Goal: Task Accomplishment & Management: Complete application form

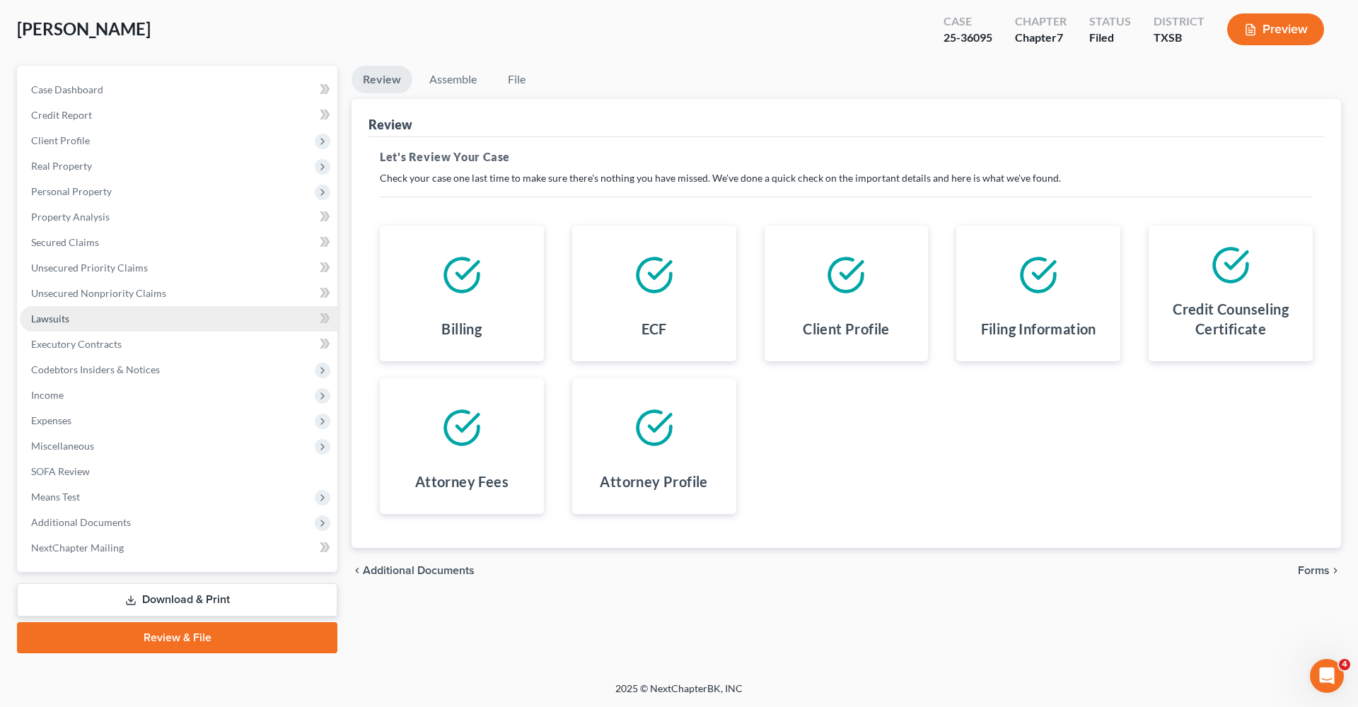
click at [54, 313] on span "Lawsuits" at bounding box center [50, 319] width 38 height 12
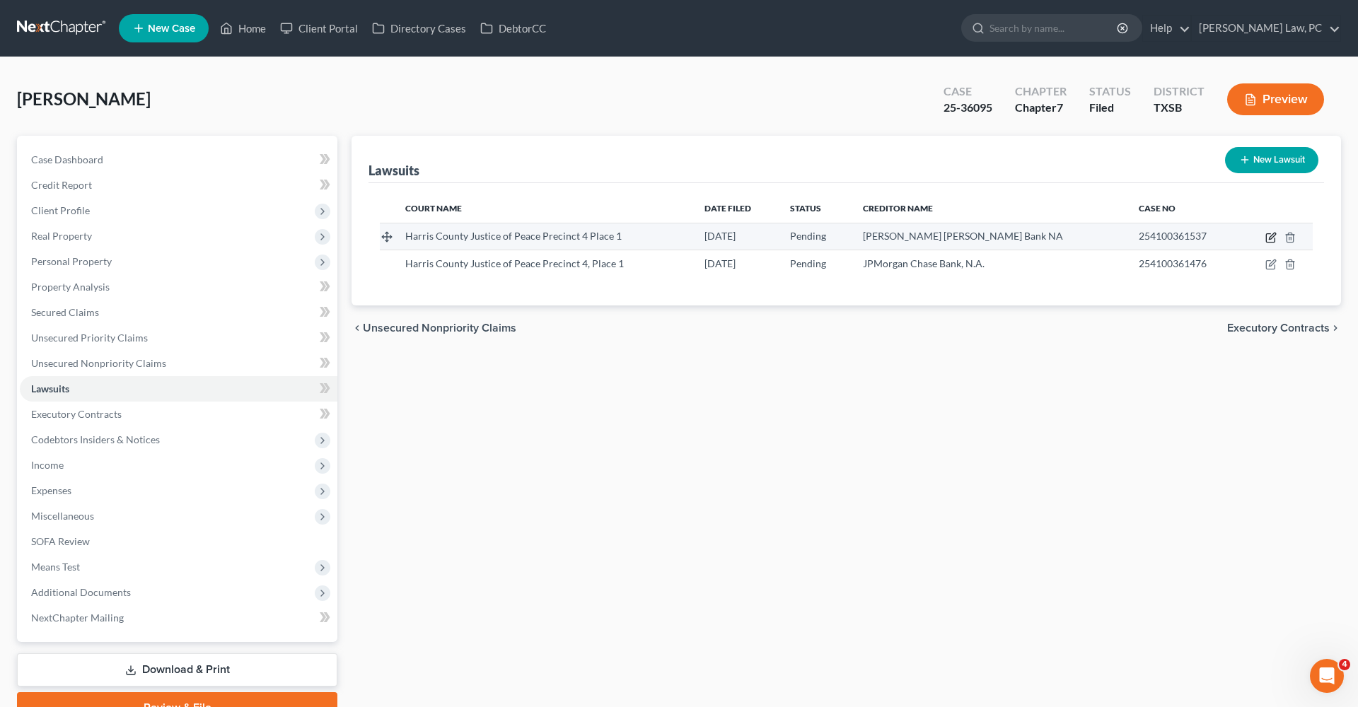
click at [1269, 237] on icon "button" at bounding box center [1270, 237] width 11 height 11
select select "45"
select select "0"
select select "4"
select select "45"
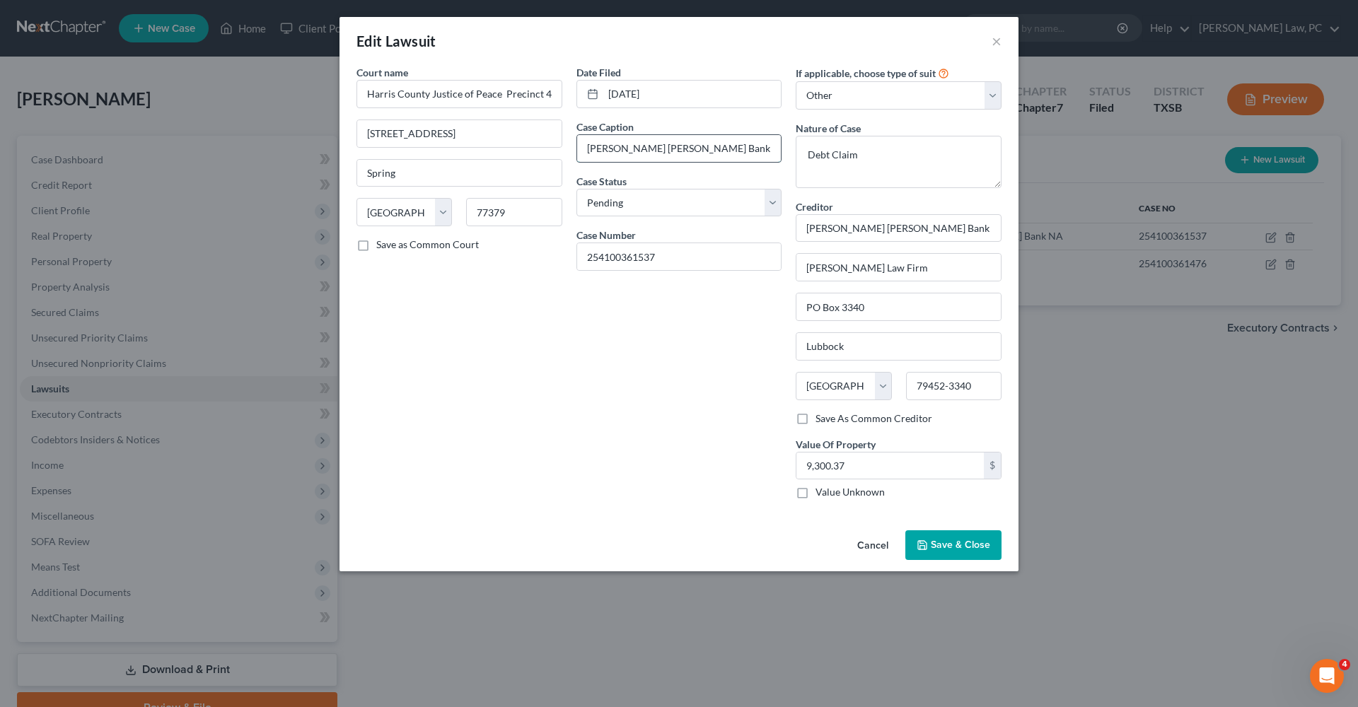
drag, startPoint x: 586, startPoint y: 146, endPoint x: 699, endPoint y: 151, distance: 113.2
click at [699, 151] on input "JP Morgan Chase Bank NA vs. Frances G Wilhem" at bounding box center [679, 148] width 204 height 27
click at [747, 149] on input "JP Morgan Chase Bank NA vs. Frances G Wilhem" at bounding box center [679, 148] width 204 height 27
drag, startPoint x: 667, startPoint y: 257, endPoint x: 532, endPoint y: 257, distance: 135.1
click at [532, 257] on div "Court name * Harris County Justice of Peace Precinct 4 Place 1 6831 Cypresswood…" at bounding box center [678, 288] width 659 height 446
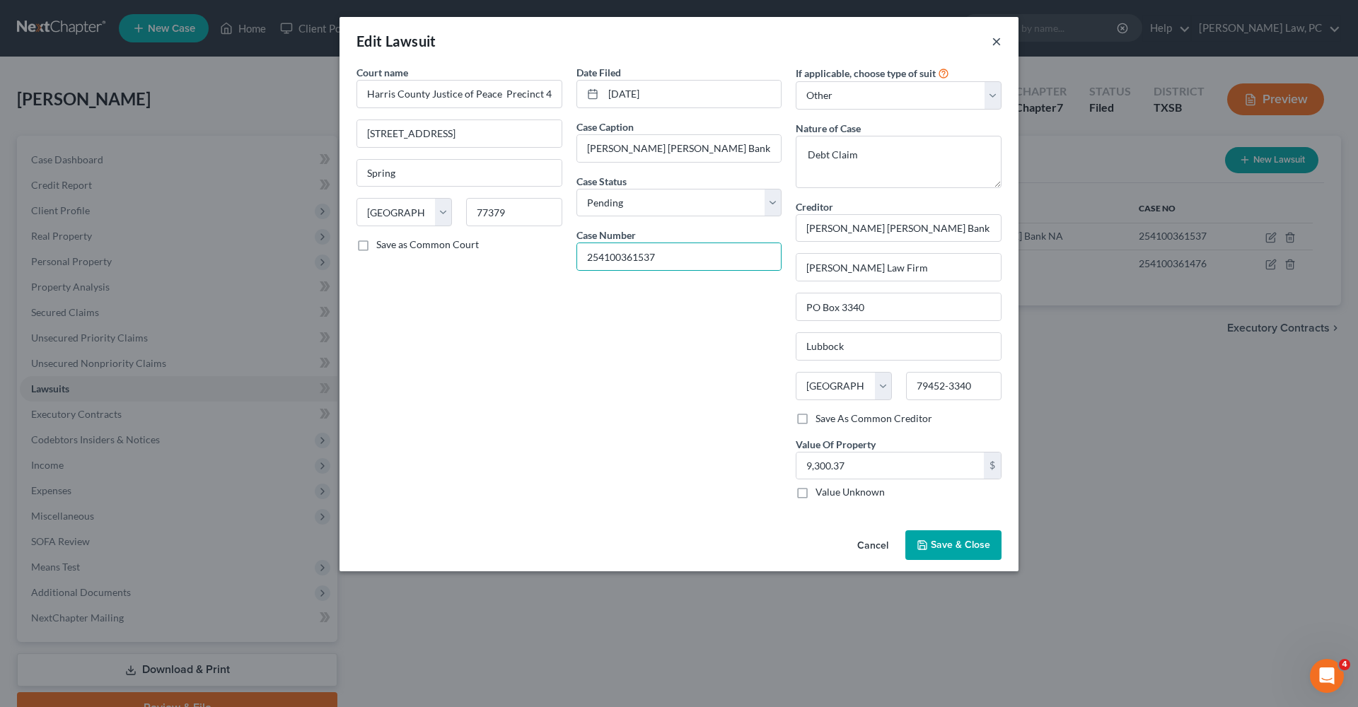
click at [994, 41] on button "×" at bounding box center [996, 41] width 10 height 17
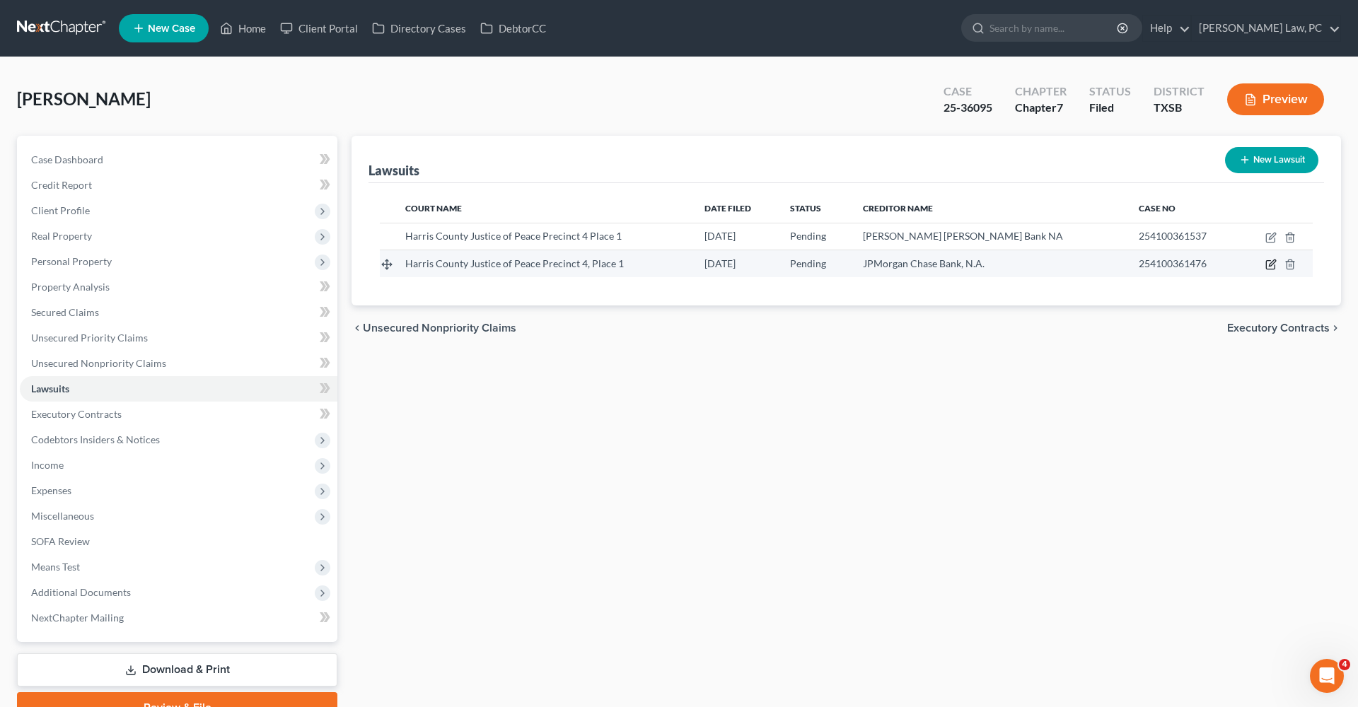
click at [1268, 265] on icon "button" at bounding box center [1270, 264] width 11 height 11
select select "45"
select select "0"
select select "4"
select select "45"
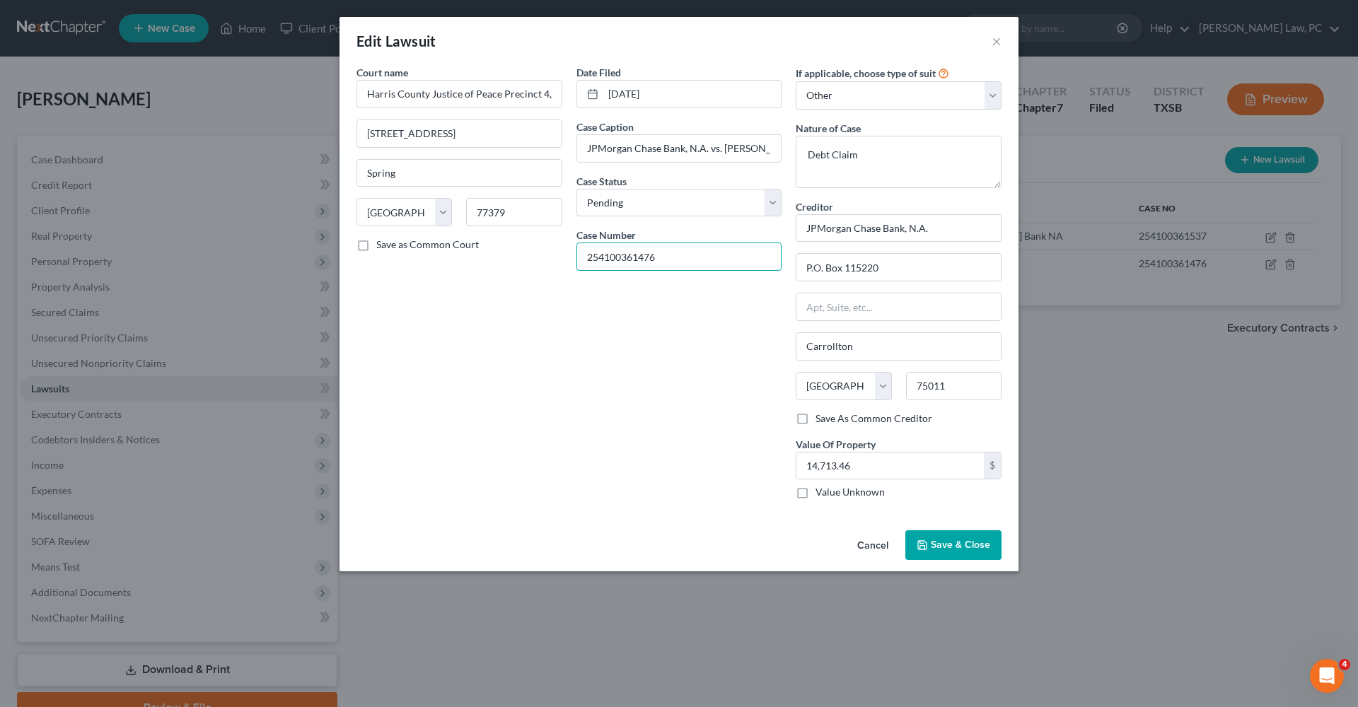
drag, startPoint x: 693, startPoint y: 259, endPoint x: 549, endPoint y: 259, distance: 143.6
click at [549, 259] on div "Court name * Harris County Justice of Peace Precinct 4, Place 1 6831 Cypresswoo…" at bounding box center [678, 288] width 659 height 446
click at [763, 147] on input "JPMorgan Chase Bank, N.A. vs. Frances Wilhelm" at bounding box center [679, 148] width 204 height 27
click at [999, 40] on button "×" at bounding box center [996, 41] width 10 height 17
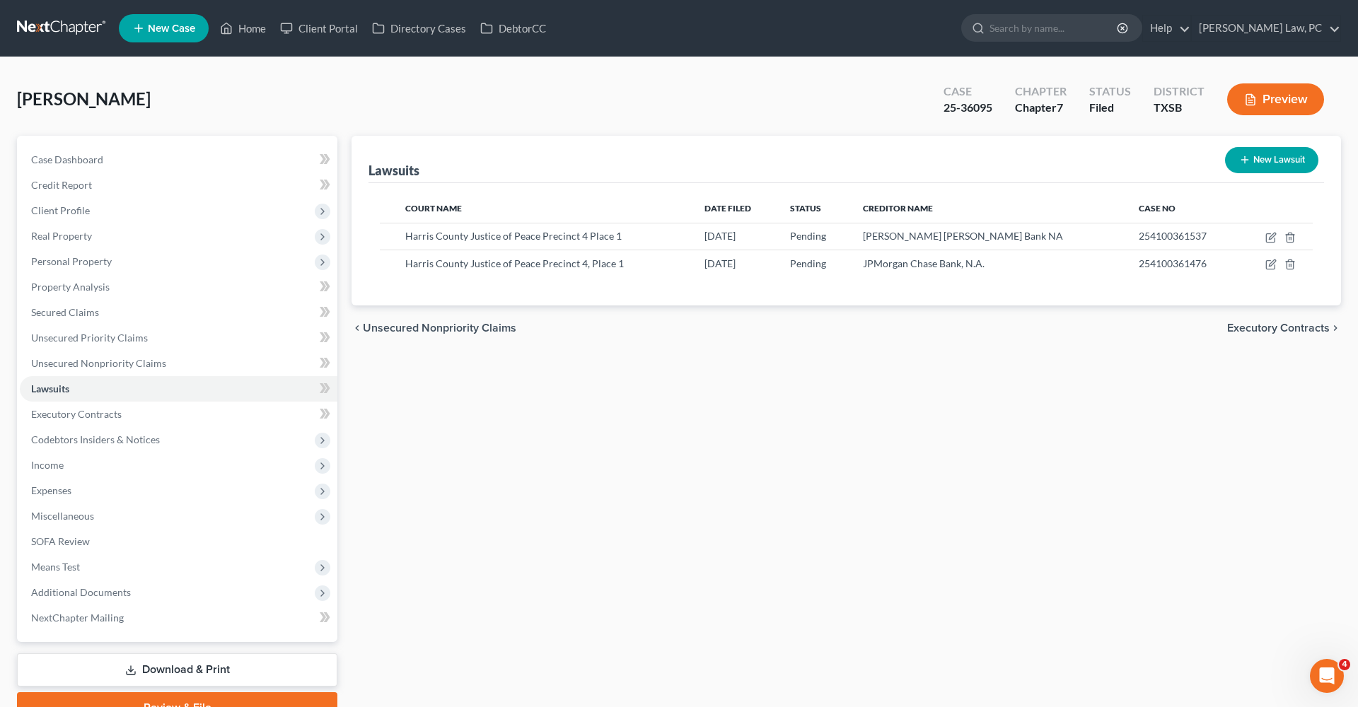
click at [47, 28] on link at bounding box center [62, 28] width 91 height 25
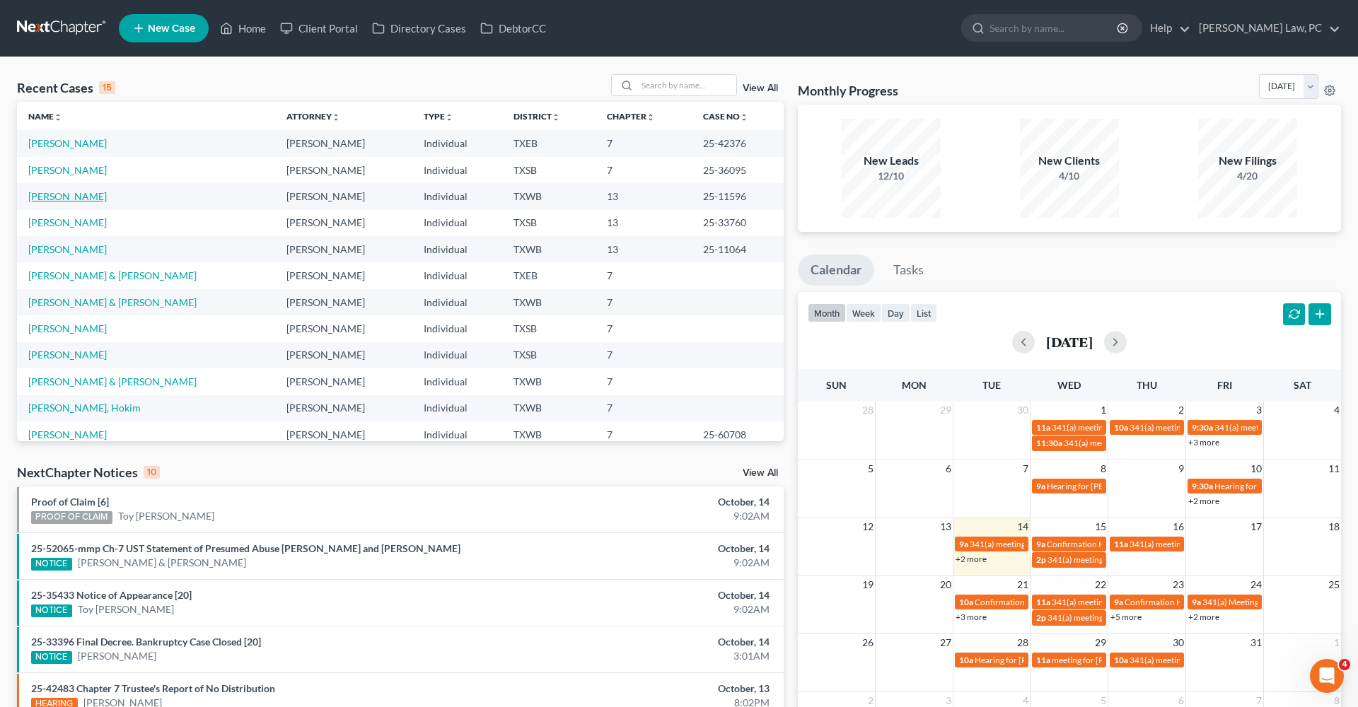
click at [76, 200] on link "[PERSON_NAME]" at bounding box center [67, 196] width 78 height 12
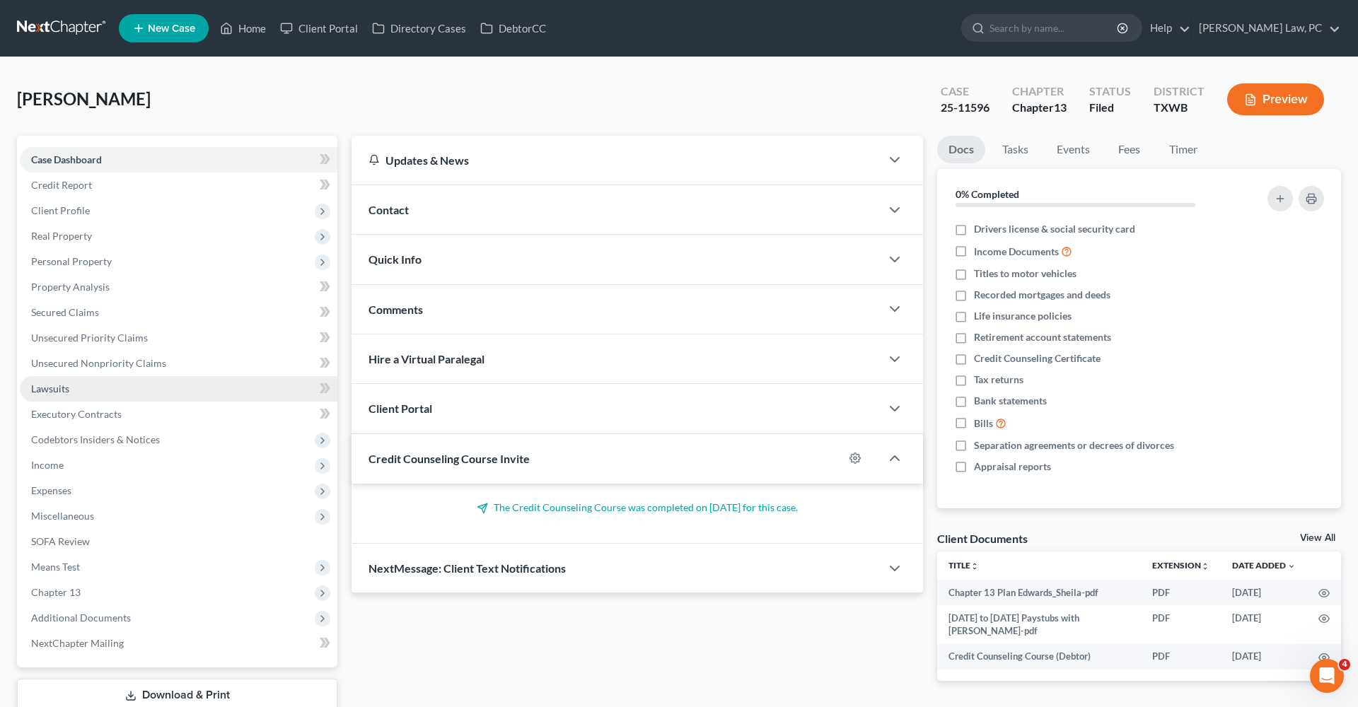
click at [62, 388] on span "Lawsuits" at bounding box center [50, 389] width 38 height 12
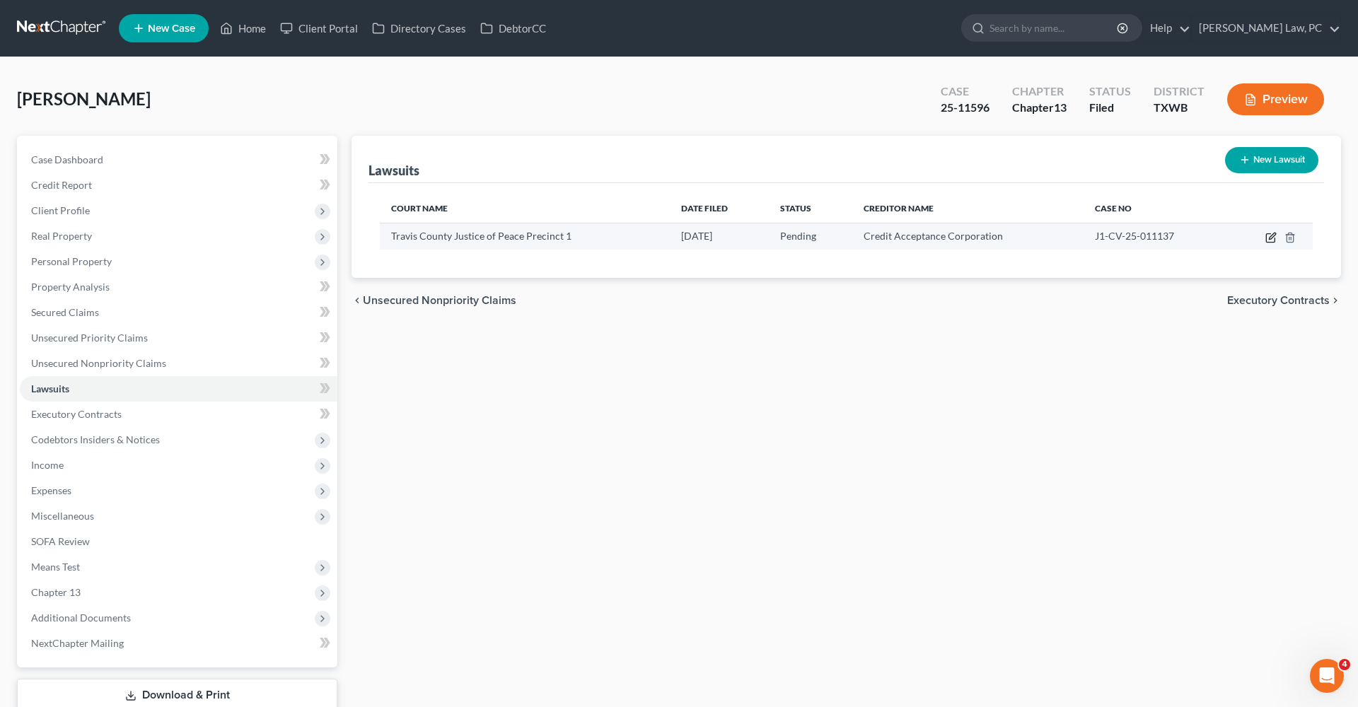
click at [1269, 240] on icon "button" at bounding box center [1270, 237] width 11 height 11
select select "45"
select select "0"
select select "4"
select select "23"
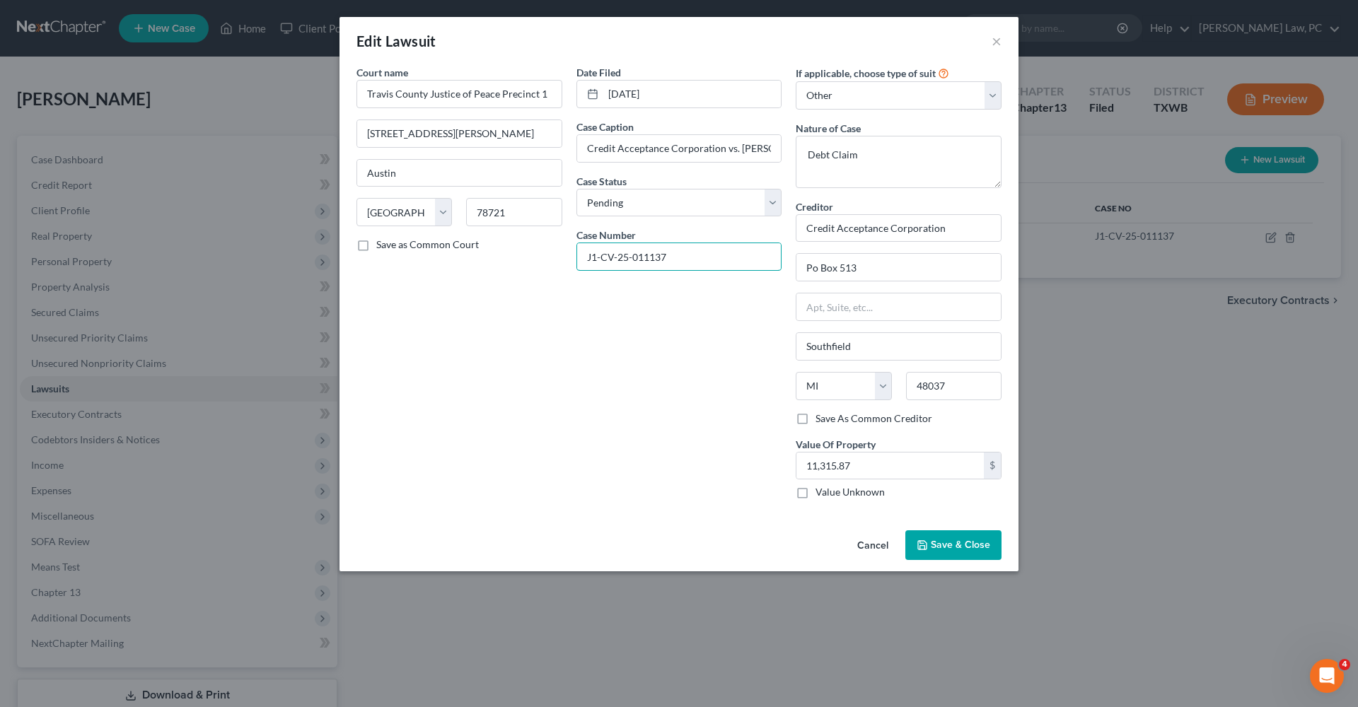
drag, startPoint x: 675, startPoint y: 258, endPoint x: 539, endPoint y: 258, distance: 135.8
click at [539, 258] on div "Court name * Travis County Justice of Peace Precinct 1 4717 Heflin Ln #127 Aust…" at bounding box center [678, 288] width 659 height 446
drag, startPoint x: 586, startPoint y: 149, endPoint x: 723, endPoint y: 153, distance: 138.0
click at [723, 153] on input "Credit Acceptance Corporation vs. Sheila L. Edwards" at bounding box center [679, 148] width 204 height 27
click at [761, 152] on input "Credit Acceptance Corporation vs. Sheila L. Edwards" at bounding box center [679, 148] width 204 height 27
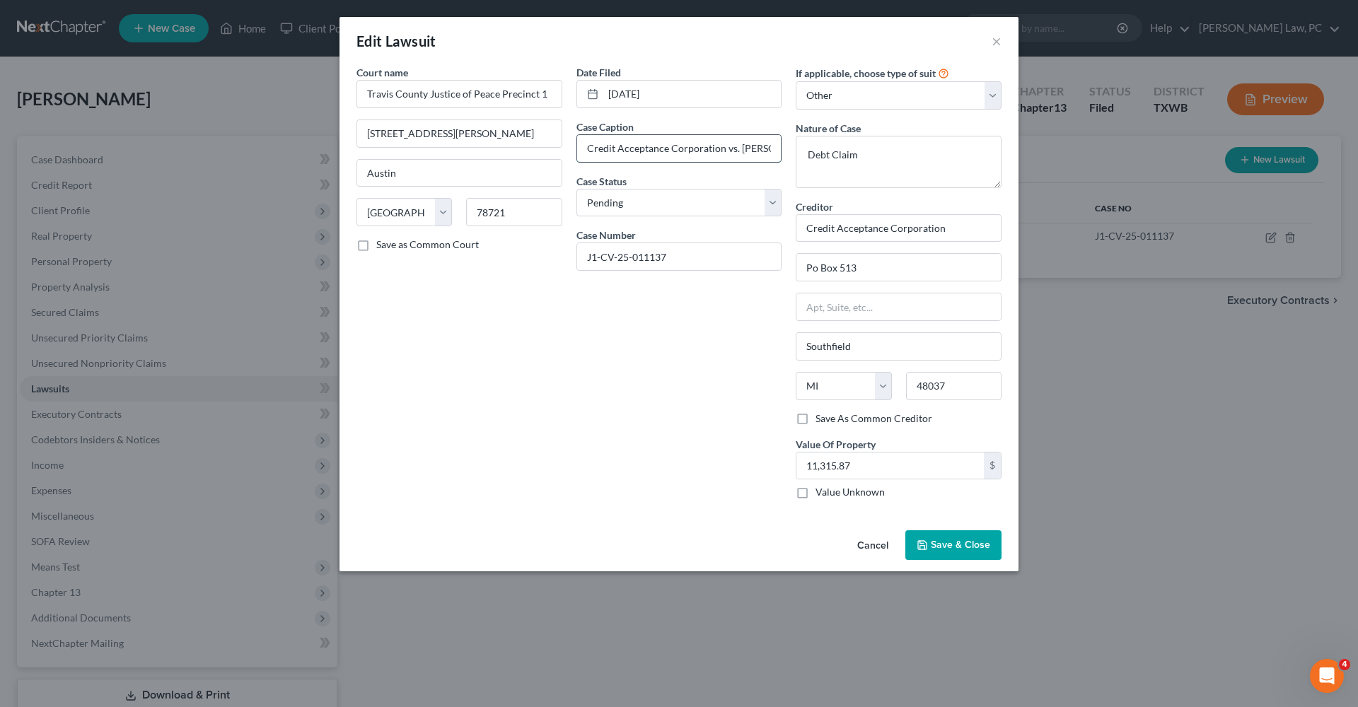
type input "Credit Acceptance Corporation vs. Sheila L. Edwards"
click at [996, 43] on button "×" at bounding box center [996, 41] width 10 height 17
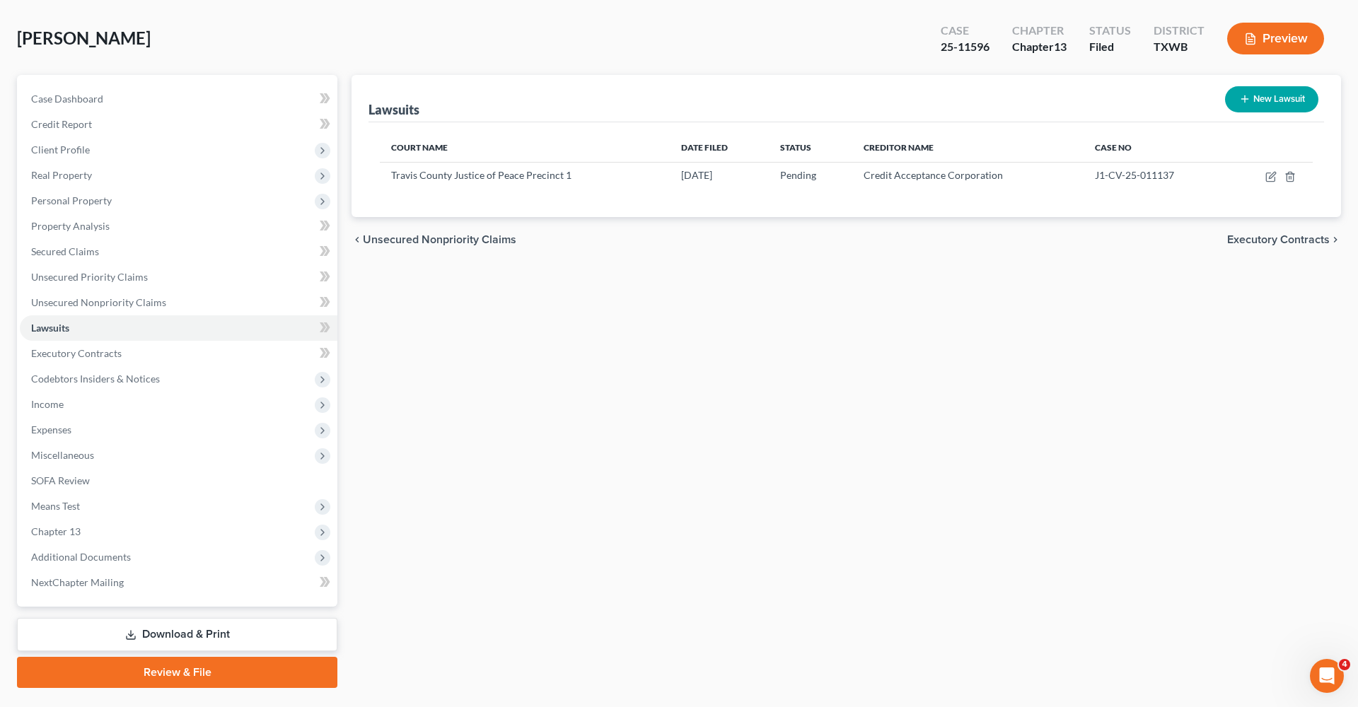
scroll to position [69, 0]
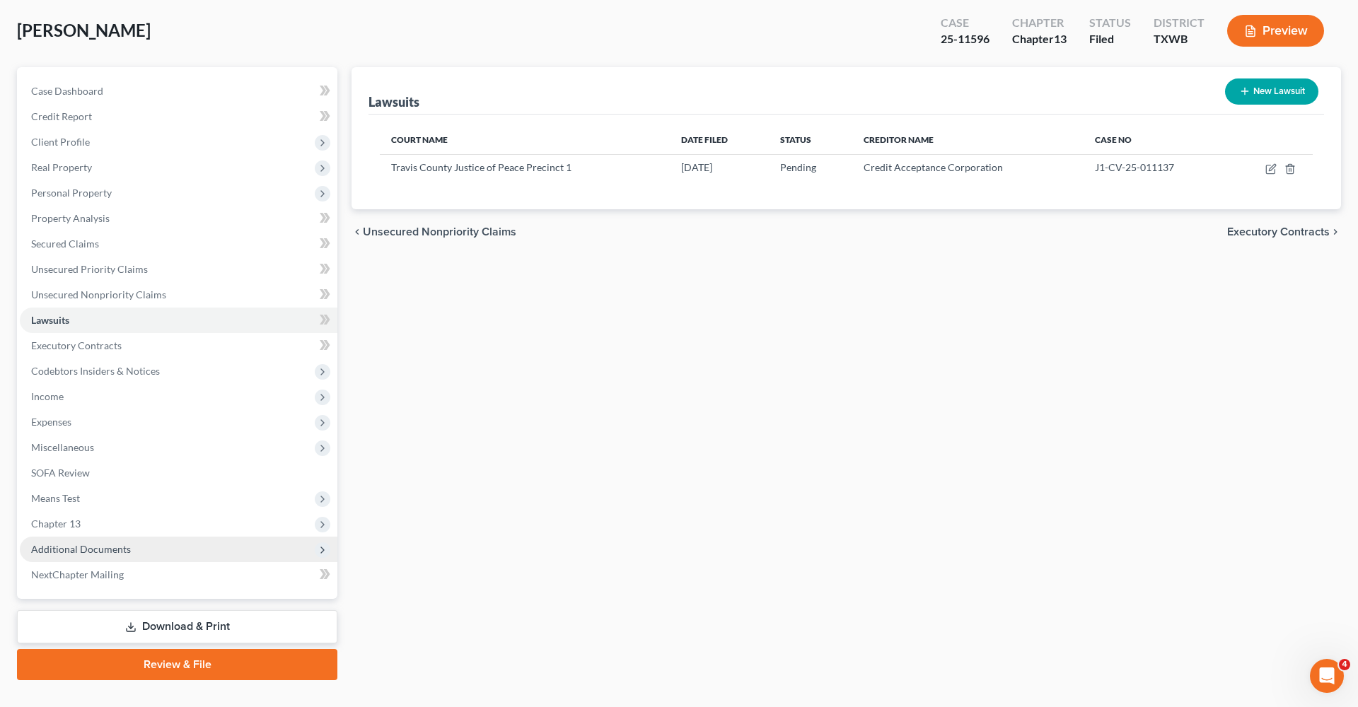
click at [76, 549] on span "Additional Documents" at bounding box center [81, 549] width 100 height 12
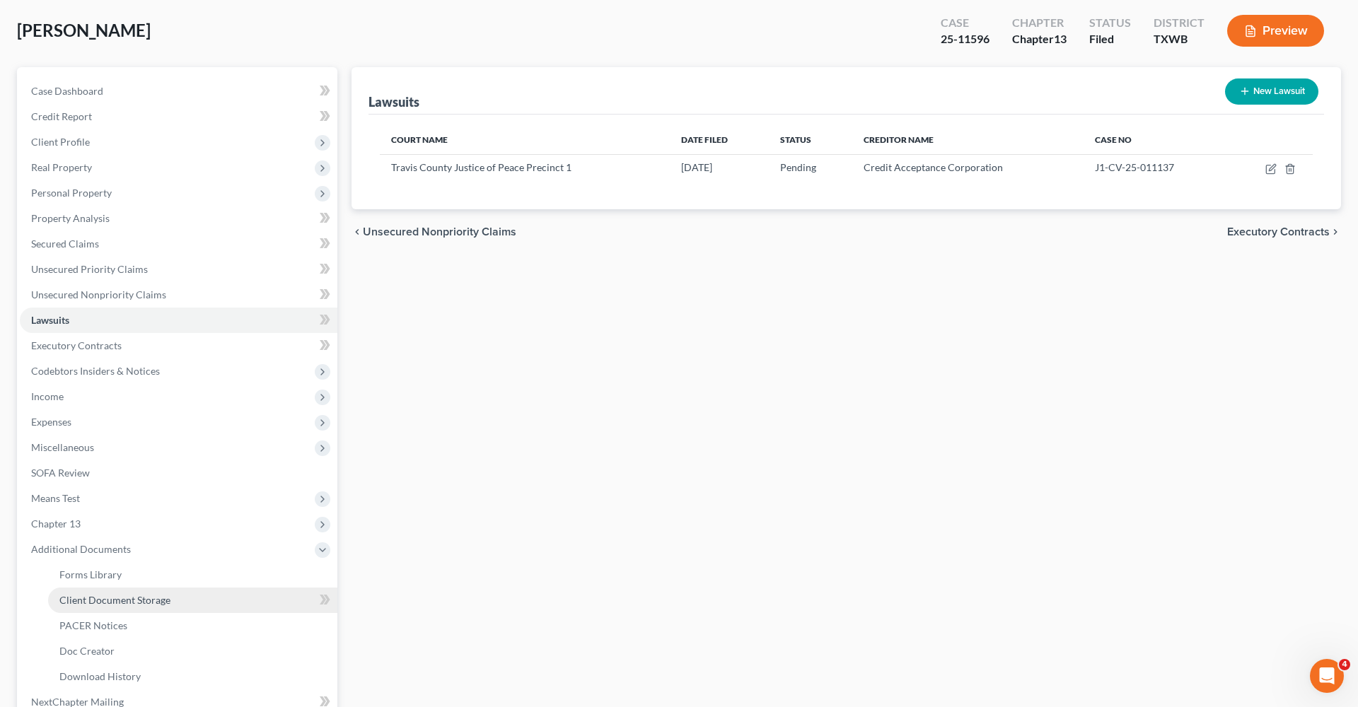
click at [132, 601] on span "Client Document Storage" at bounding box center [114, 600] width 111 height 12
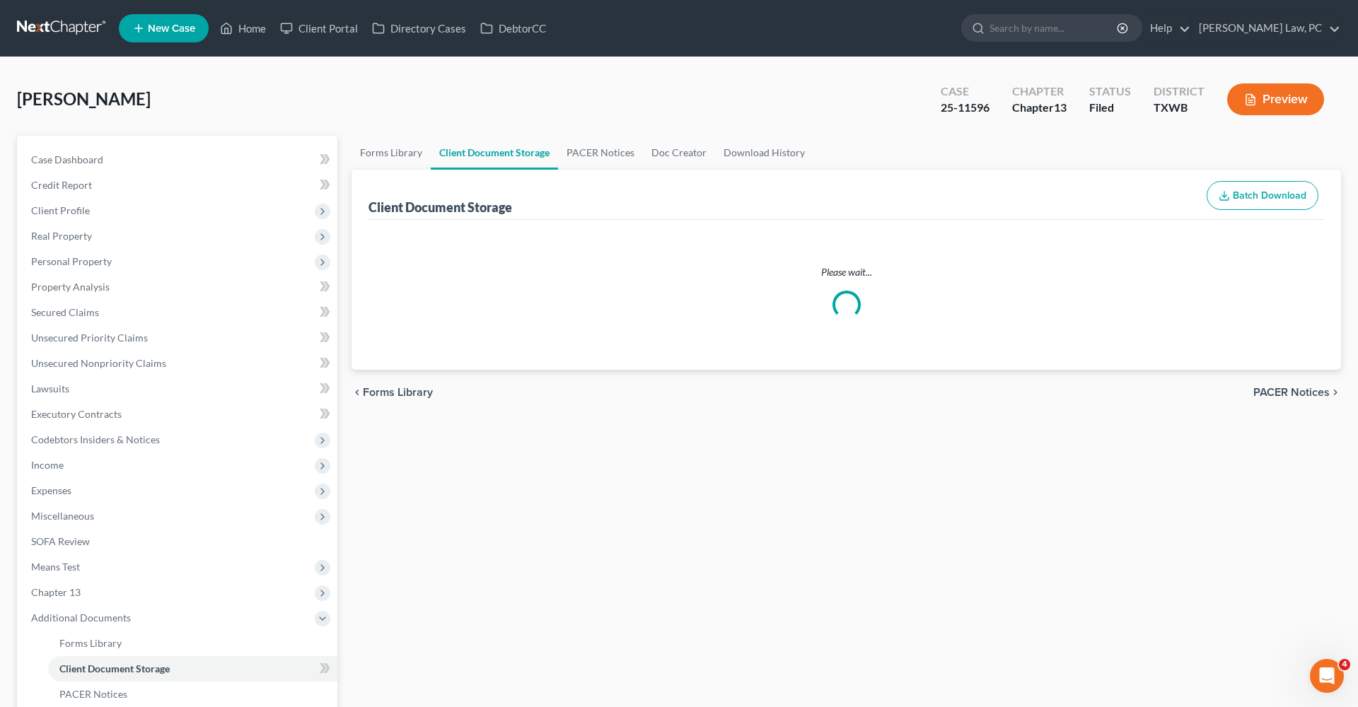
select select "0"
select select "10"
select select "4"
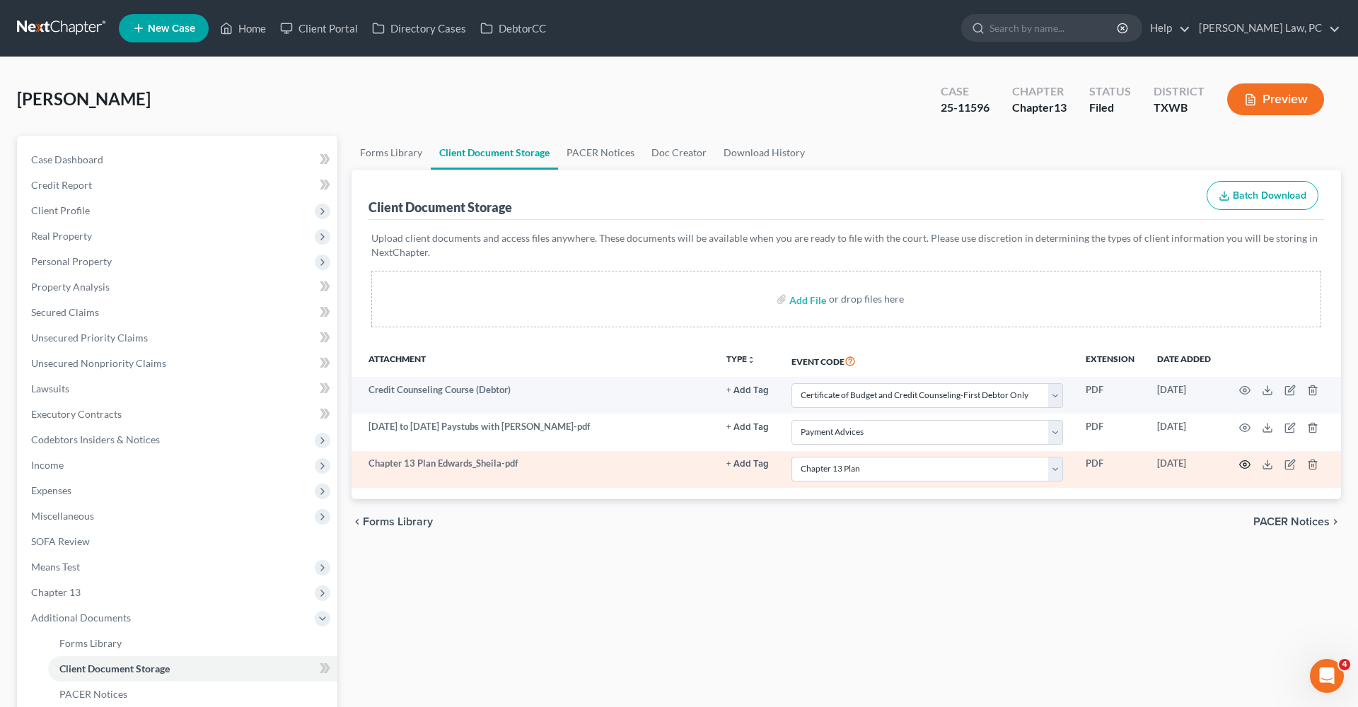
click at [1244, 465] on circle "button" at bounding box center [1244, 464] width 3 height 3
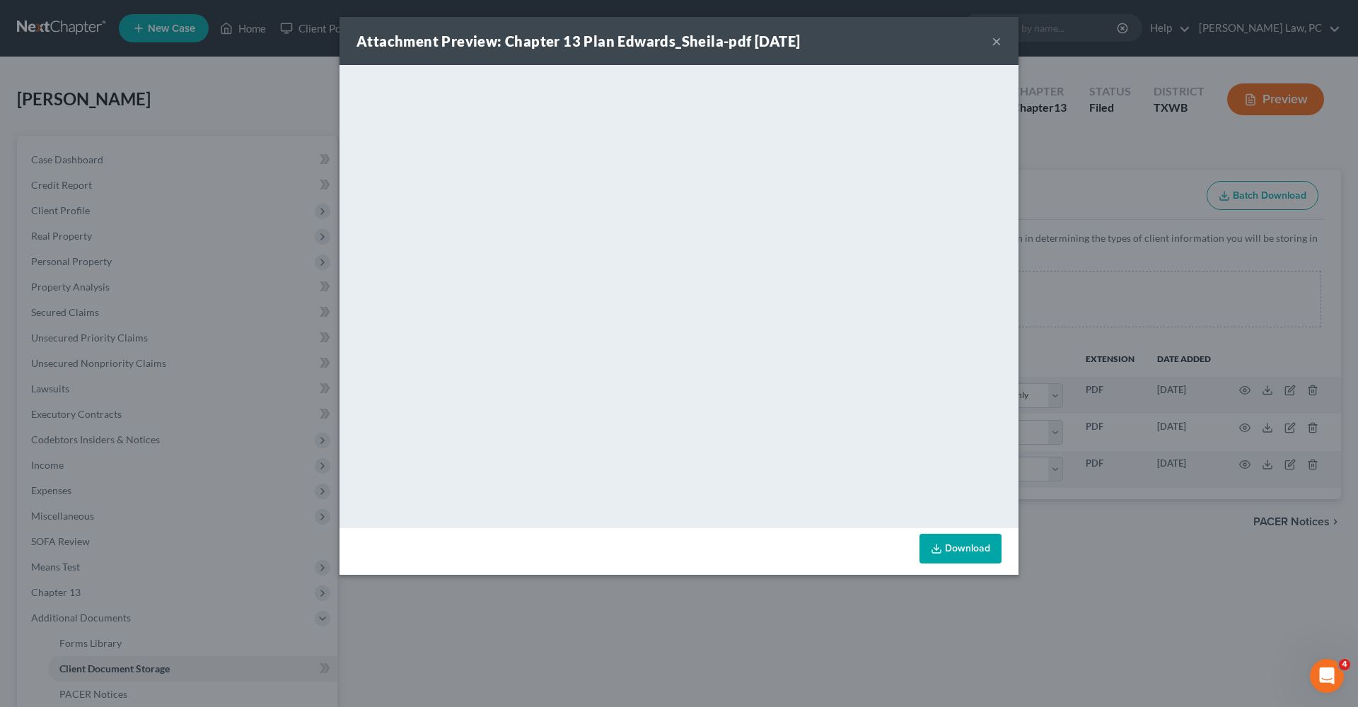
click at [998, 44] on button "×" at bounding box center [996, 41] width 10 height 17
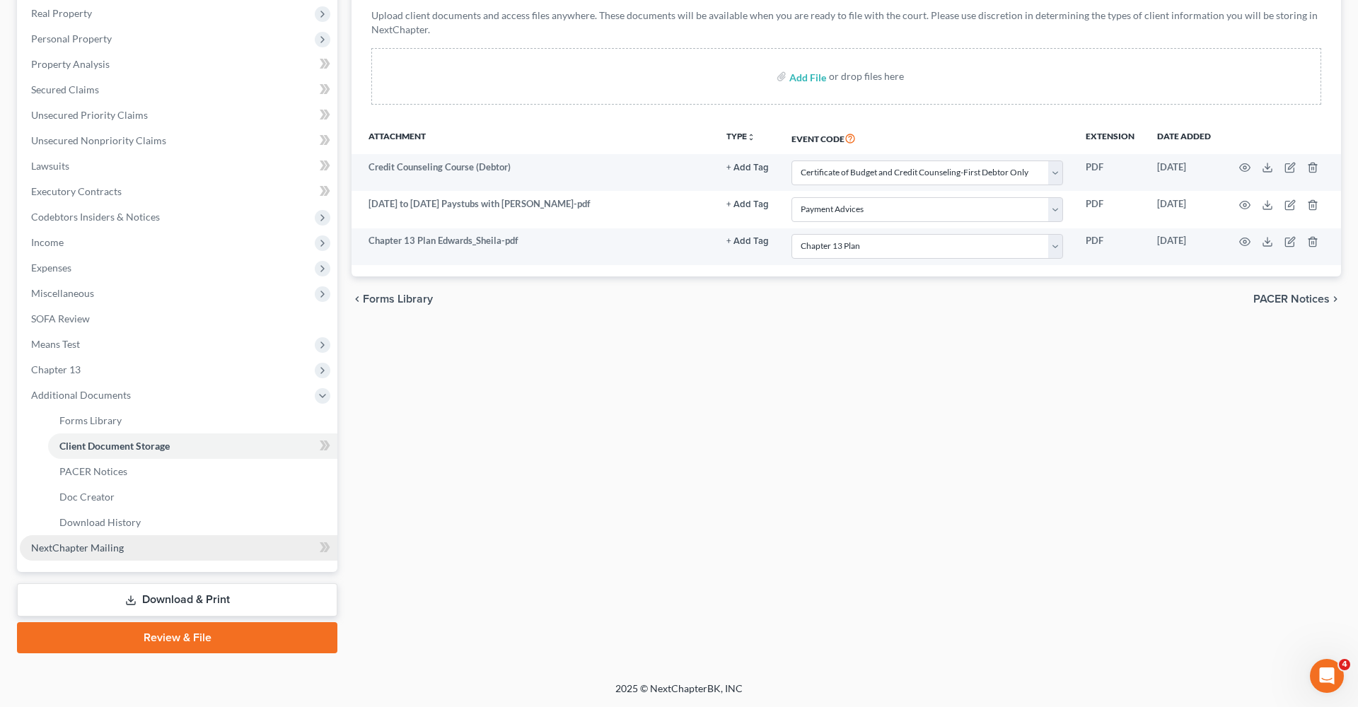
click at [102, 544] on span "NextChapter Mailing" at bounding box center [77, 548] width 93 height 12
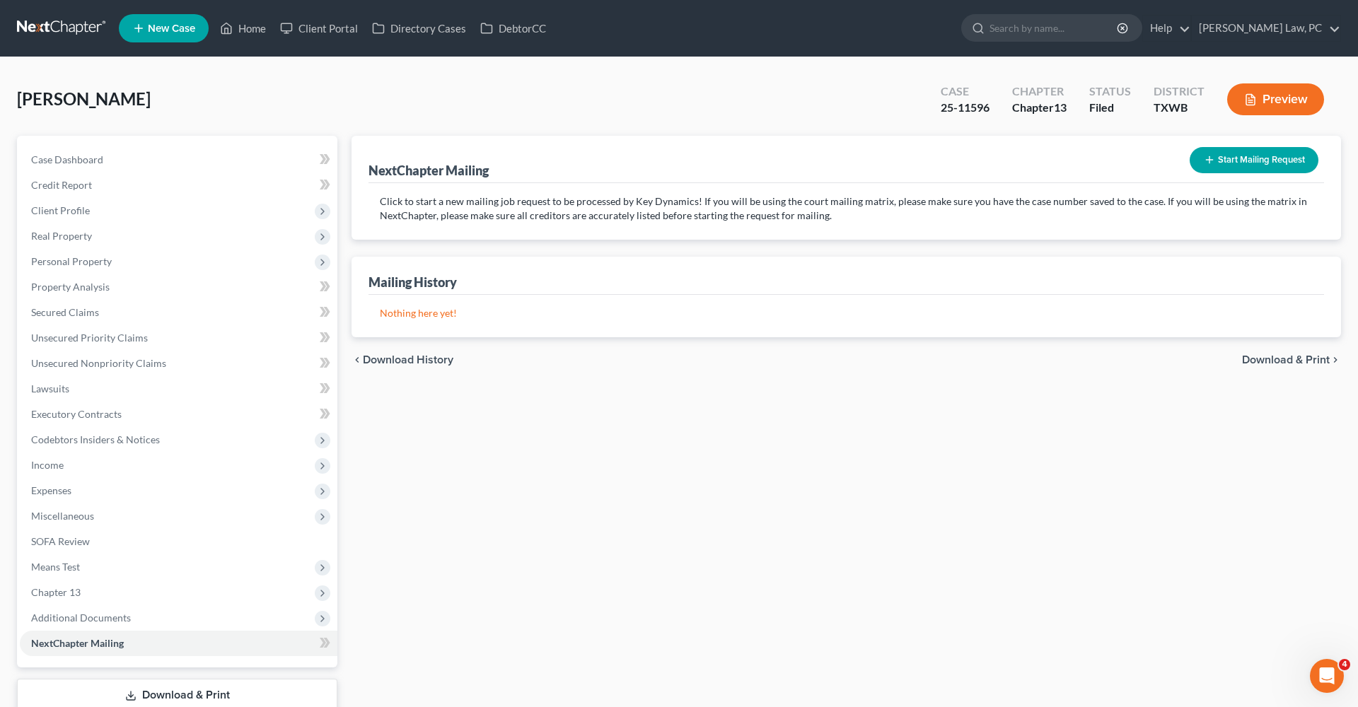
click at [1240, 164] on button "Start Mailing Request" at bounding box center [1253, 160] width 129 height 26
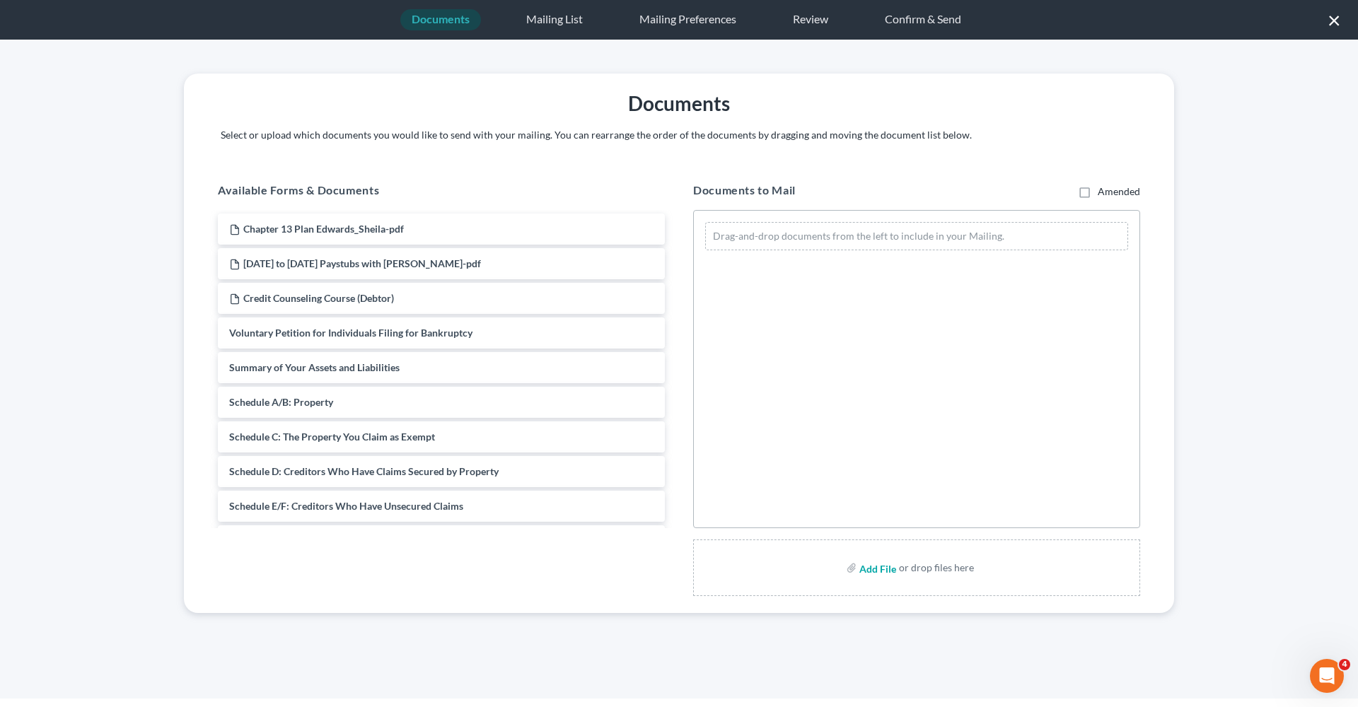
click at [873, 564] on input "file" at bounding box center [876, 567] width 34 height 25
type input "C:\fakepath\Chapter 13 Plan Edwards_Sheila.pdf"
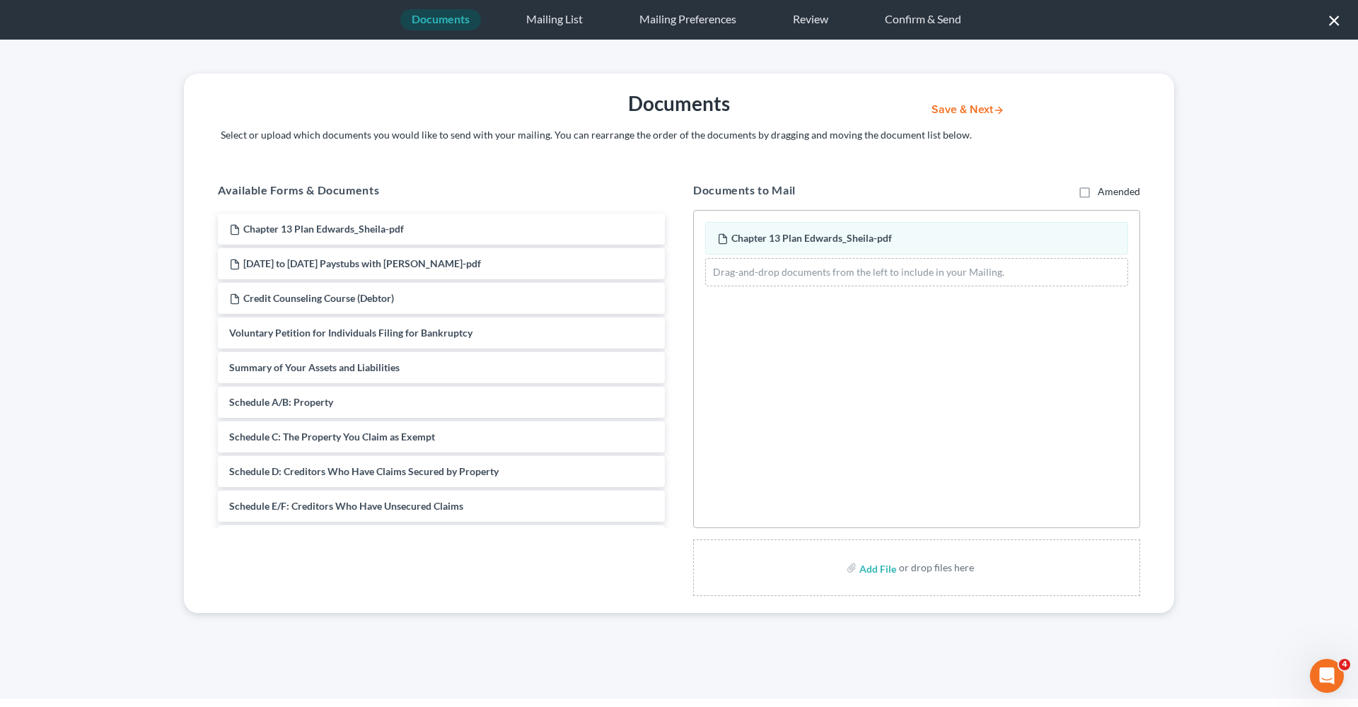
click at [962, 111] on button "Save & Next" at bounding box center [967, 110] width 95 height 12
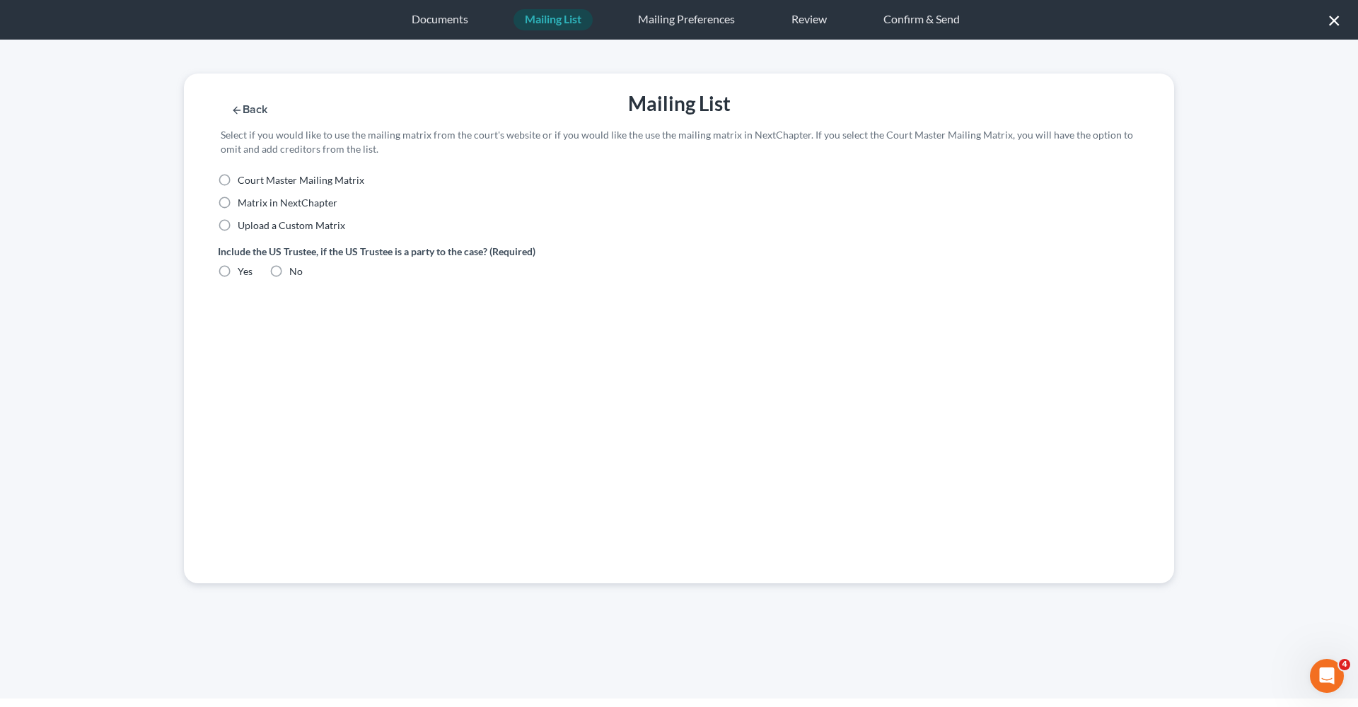
click at [252, 179] on span "Court Master Mailing Matrix" at bounding box center [301, 180] width 127 height 12
click at [252, 179] on input "Court Master Mailing Matrix" at bounding box center [247, 177] width 9 height 9
radio input "true"
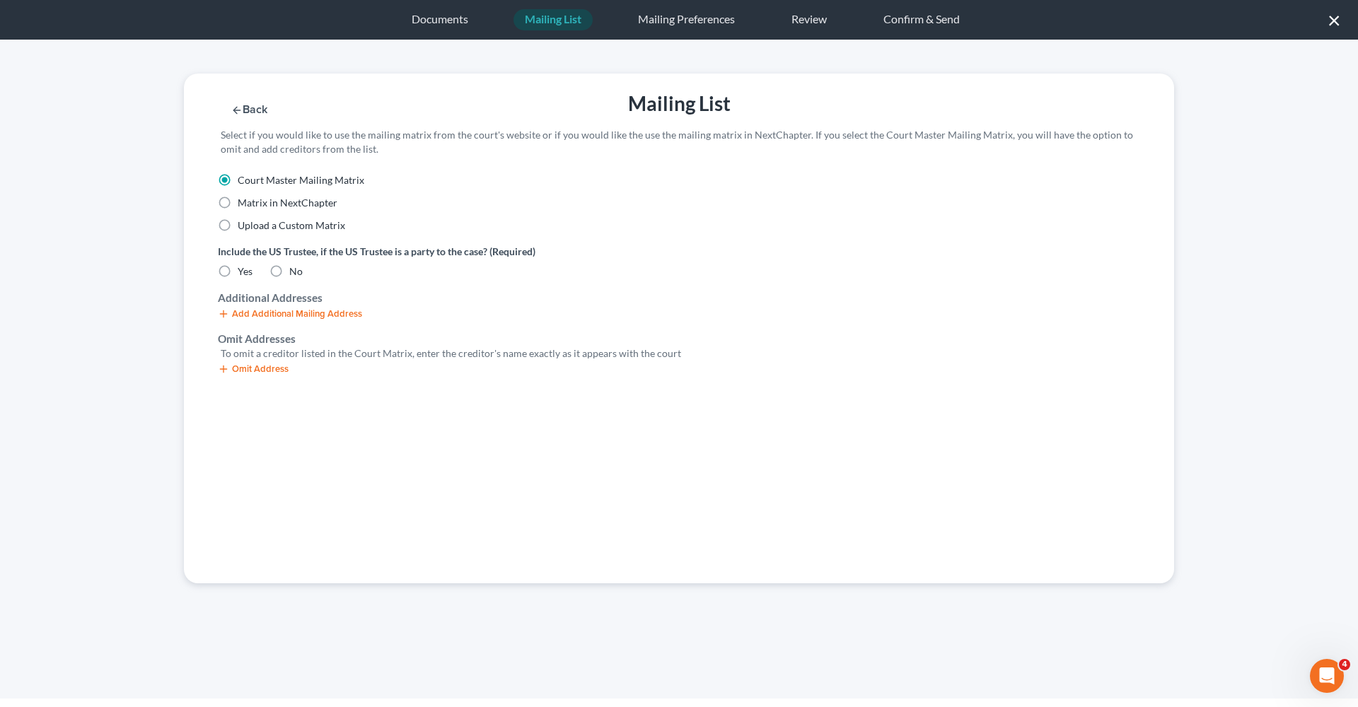
click at [289, 273] on label "No" at bounding box center [295, 271] width 13 height 14
click at [295, 273] on input "No" at bounding box center [299, 268] width 9 height 9
radio input "true"
click at [274, 374] on div "Court Master Mailing Matrix Matrix in NextChapter Upload a Custom Matrix Includ…" at bounding box center [679, 378] width 990 height 410
click at [259, 368] on button "Omit Address" at bounding box center [253, 368] width 71 height 11
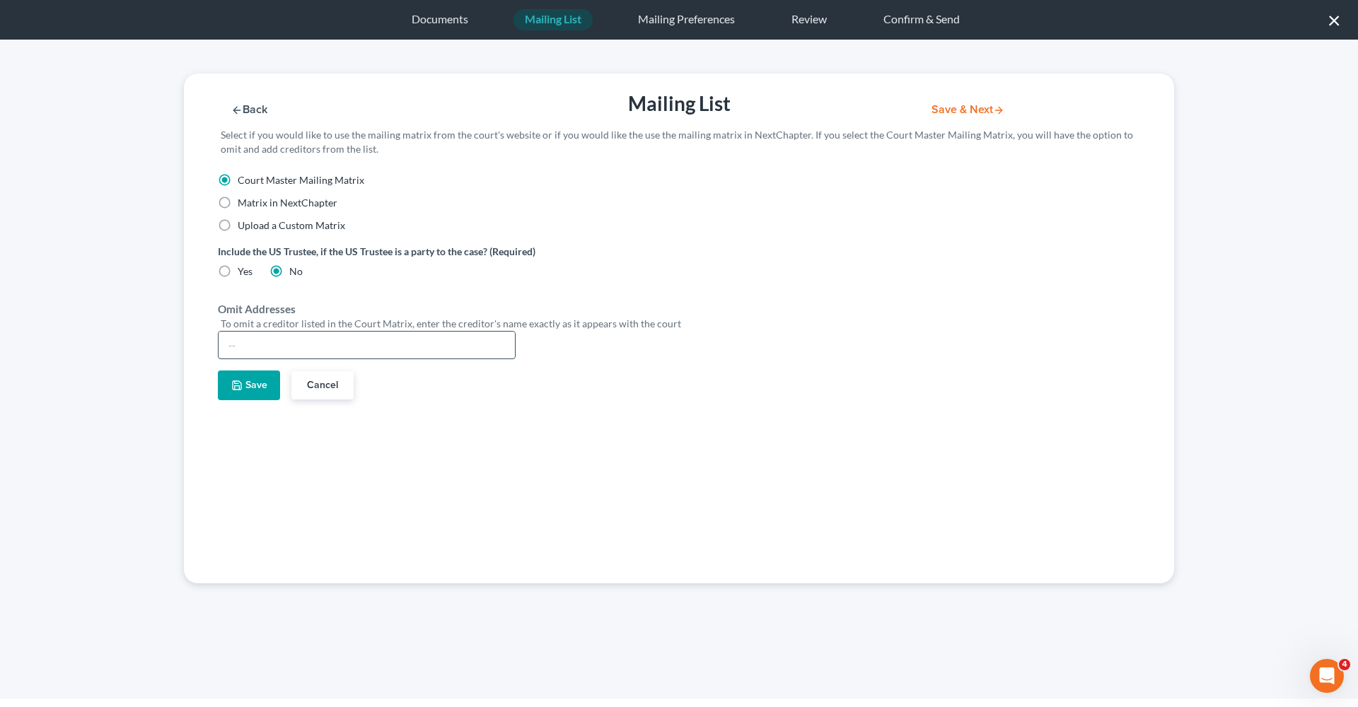
click at [281, 344] on input "text" at bounding box center [367, 345] width 296 height 27
type input "G"
type input "Hooman"
click at [231, 388] on icon "button" at bounding box center [236, 385] width 11 height 11
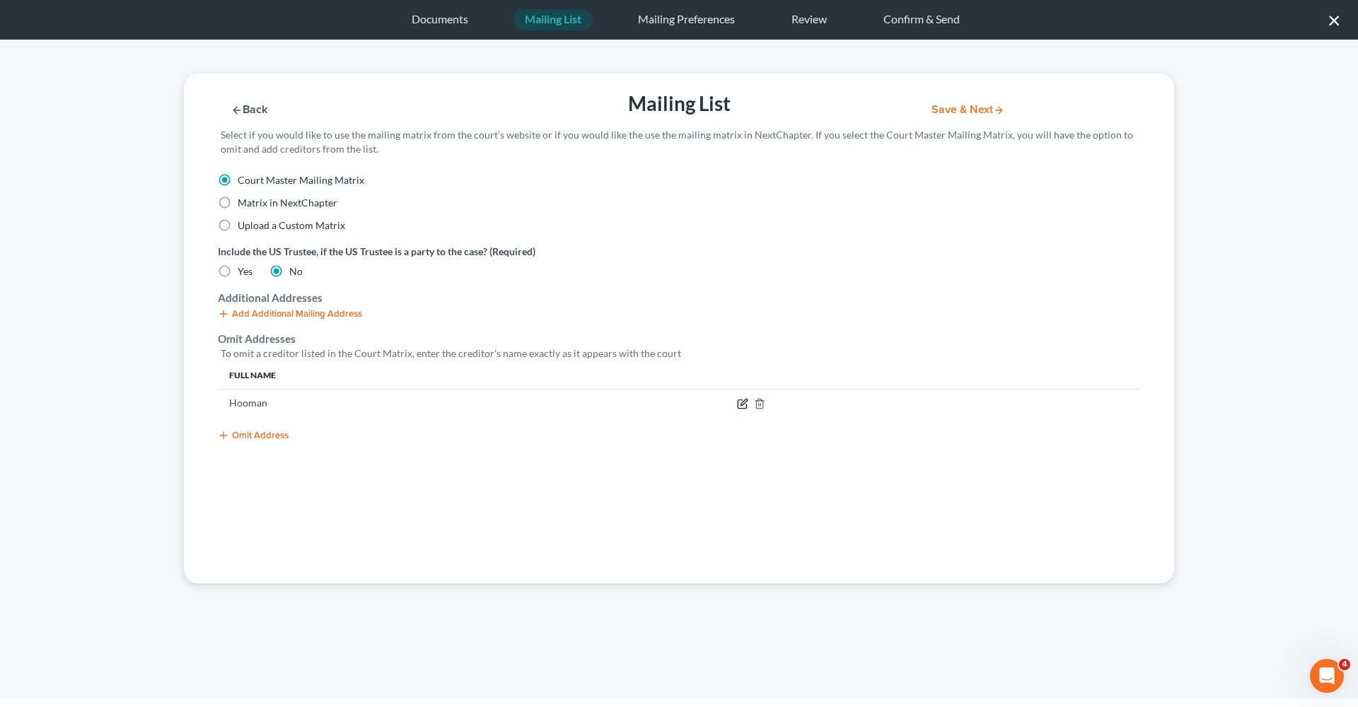
click at [746, 403] on icon "button" at bounding box center [742, 404] width 8 height 8
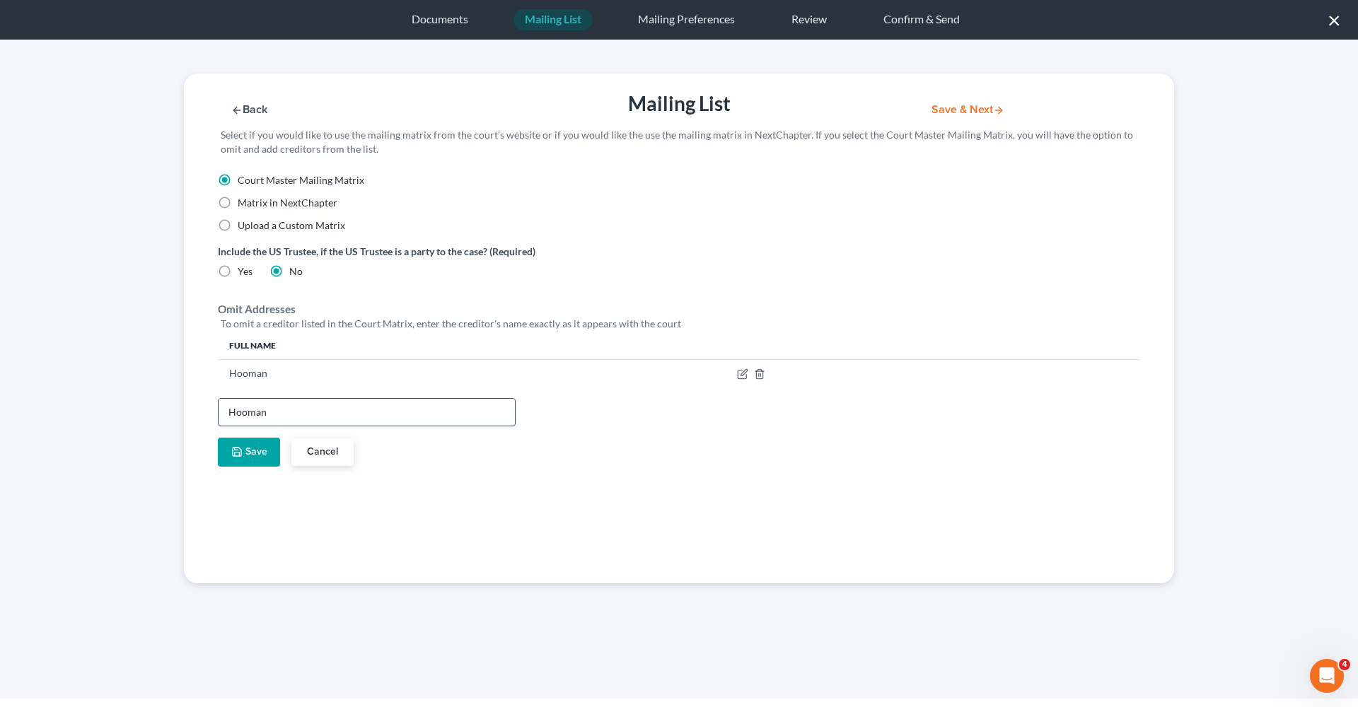
click at [293, 411] on input "Hooman" at bounding box center [367, 412] width 296 height 27
type input "Hooman Khoshnood"
click at [248, 447] on button "Save" at bounding box center [249, 453] width 62 height 30
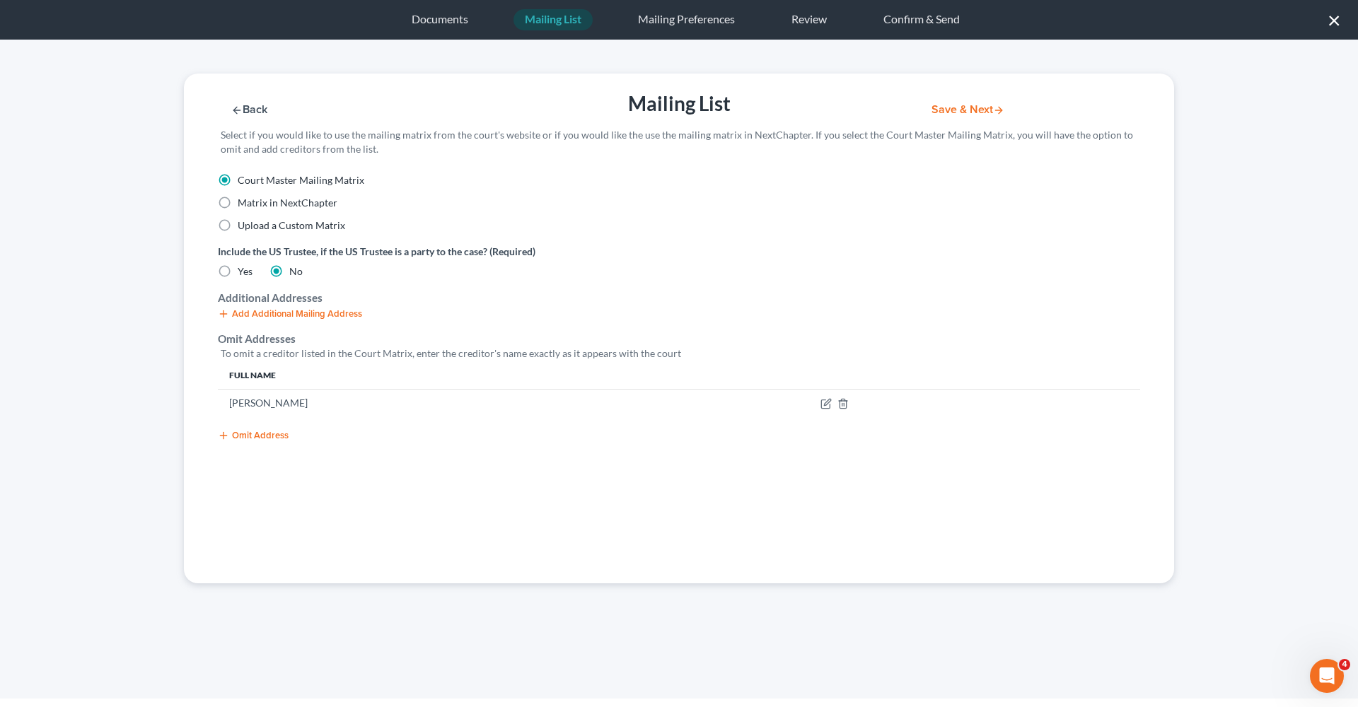
click at [277, 432] on button "Omit Address" at bounding box center [253, 435] width 71 height 11
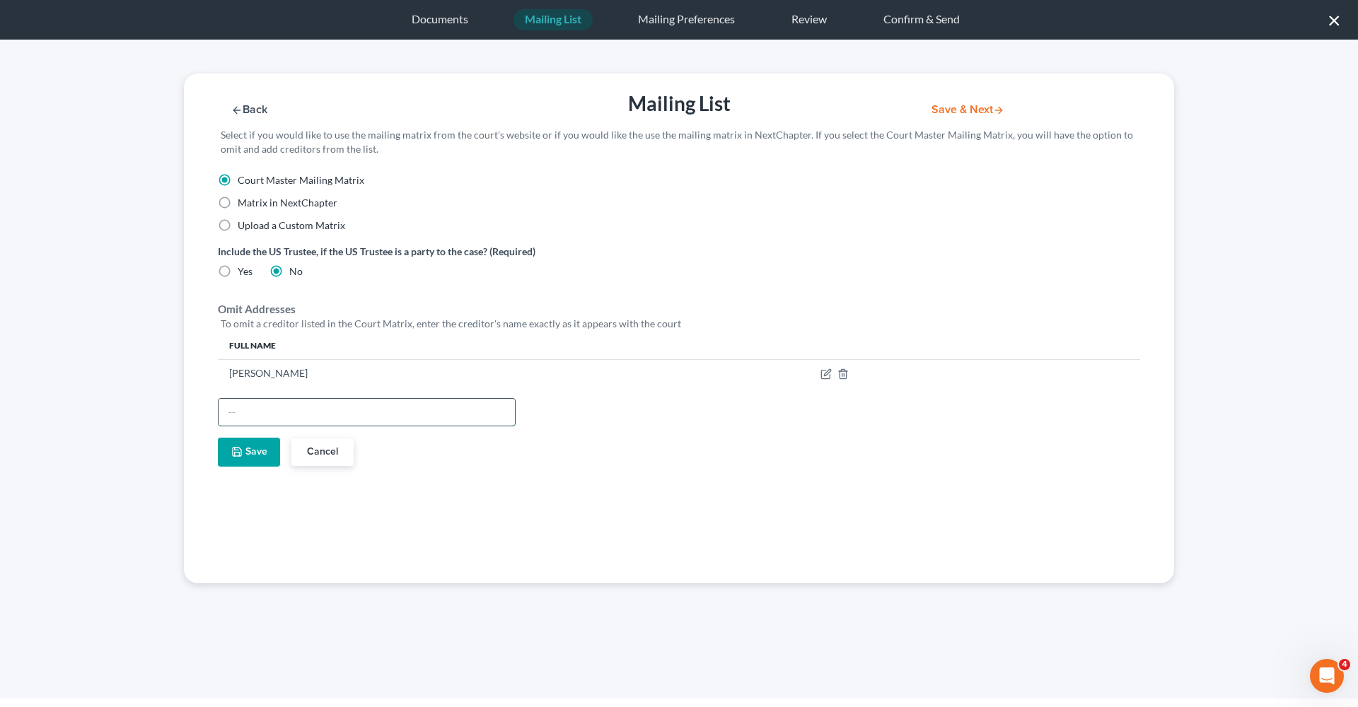
click at [259, 412] on input "text" at bounding box center [367, 412] width 296 height 27
type input "Deborah B. Langehennig"
click at [260, 461] on button "Save" at bounding box center [249, 453] width 62 height 30
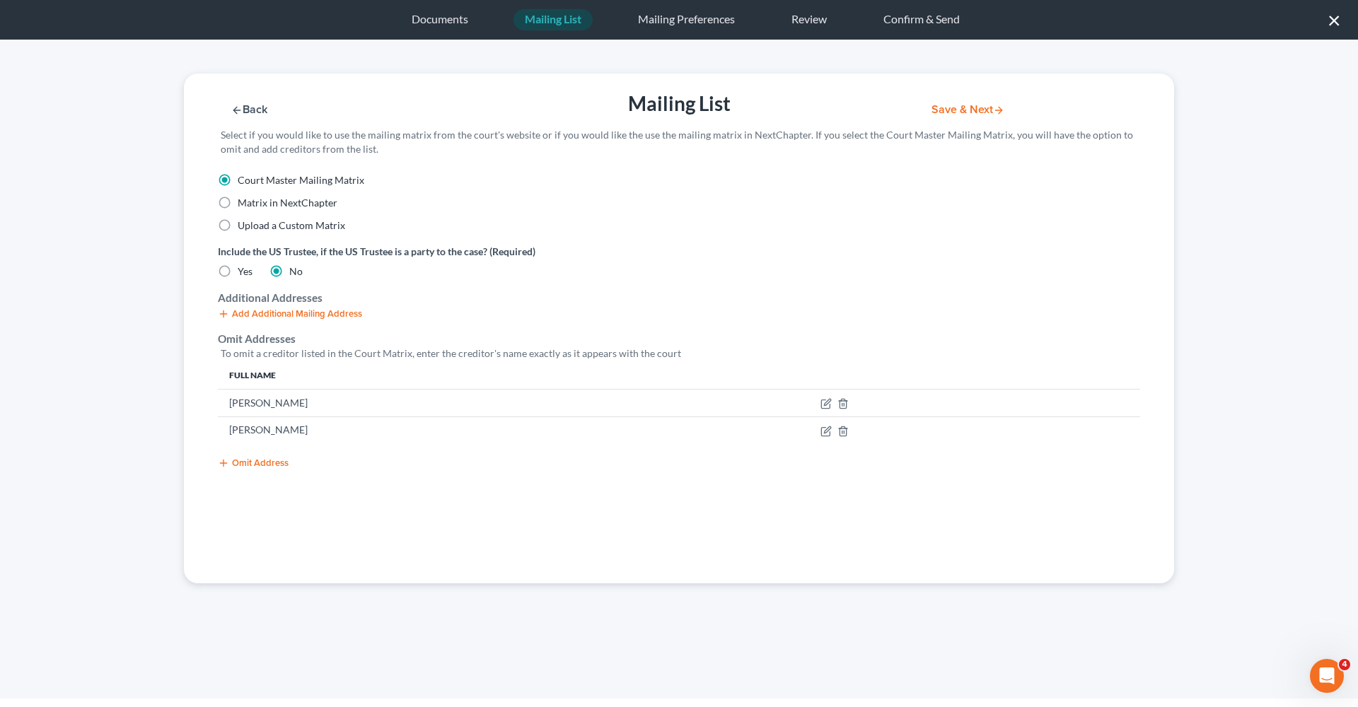
click at [258, 458] on button "Omit Address" at bounding box center [253, 463] width 71 height 11
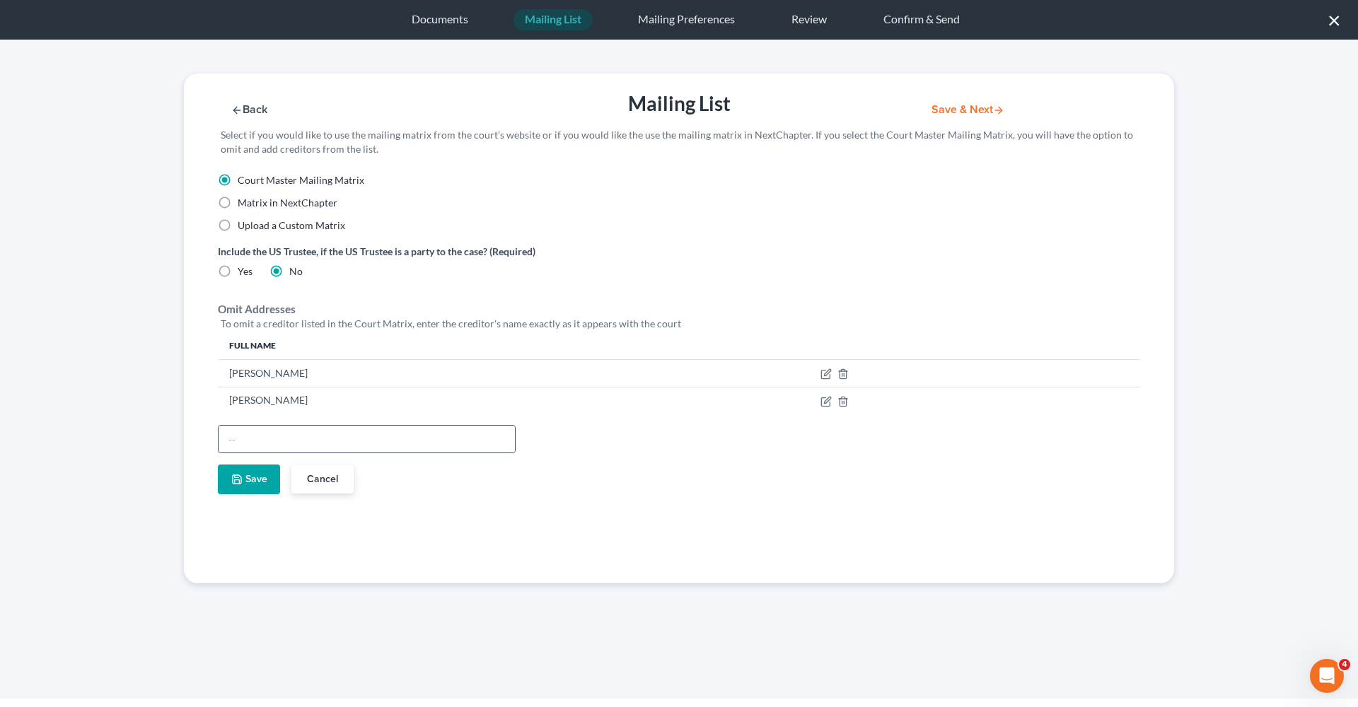
click at [255, 452] on div at bounding box center [367, 439] width 298 height 28
click at [249, 446] on input "text" at bounding box center [367, 439] width 296 height 27
click at [272, 439] on input "Deborah langehennig" at bounding box center [367, 439] width 296 height 27
type input "Deborah Langehennig"
click at [245, 482] on button "Save" at bounding box center [249, 480] width 62 height 30
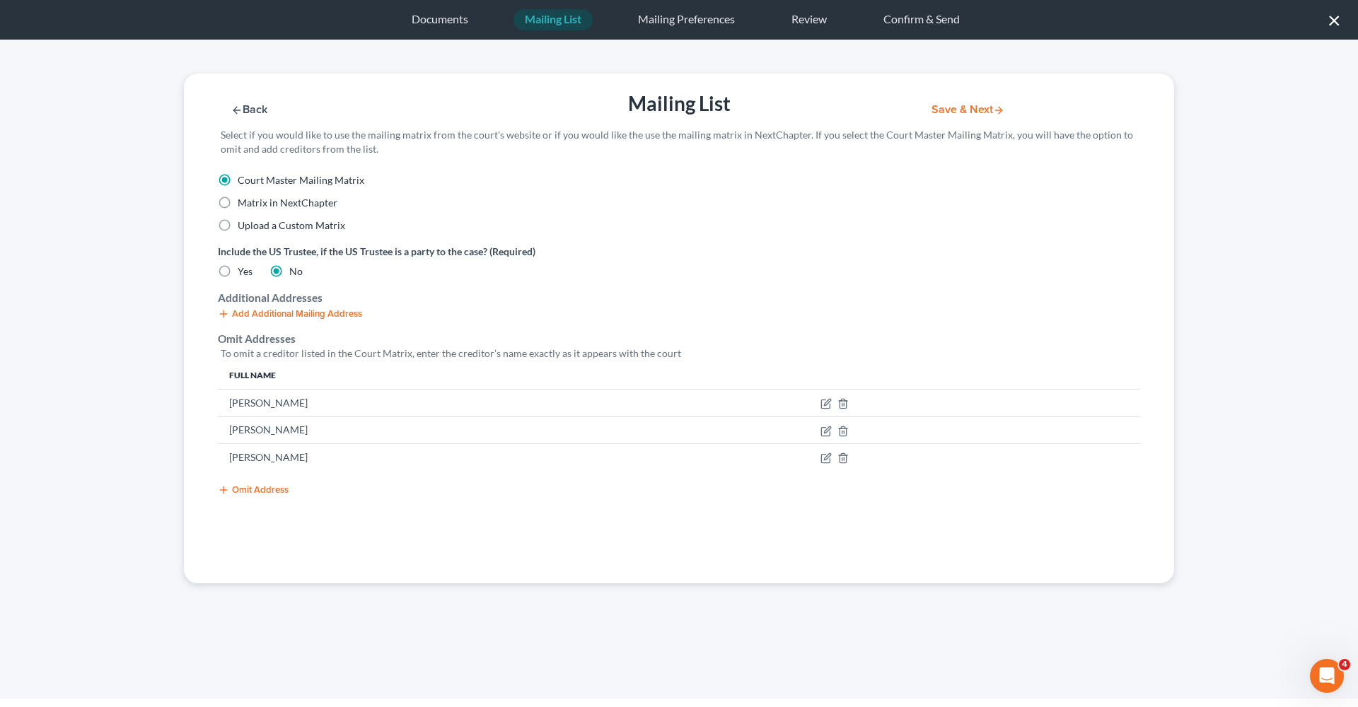
click at [955, 113] on button "Save & Next" at bounding box center [967, 110] width 95 height 12
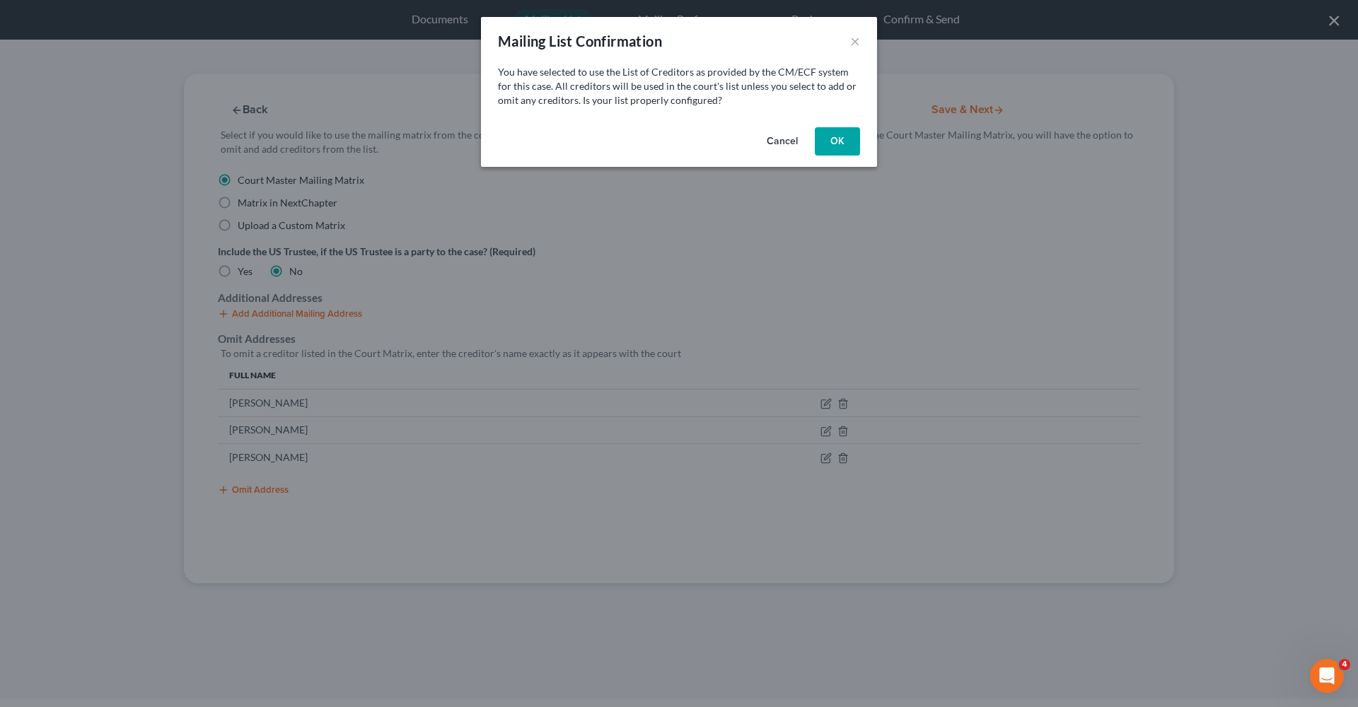
click at [837, 135] on button "OK" at bounding box center [837, 141] width 45 height 28
select select "45"
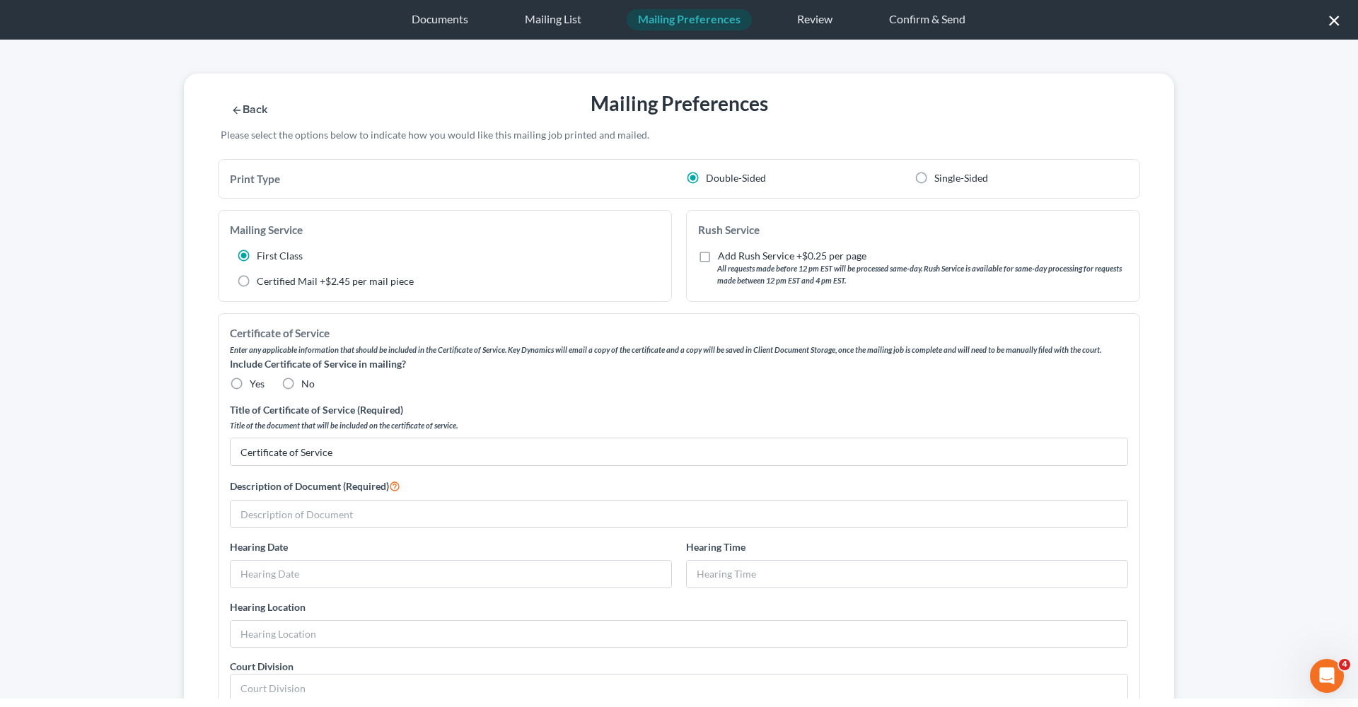
click at [261, 380] on span "Yes" at bounding box center [257, 384] width 15 height 12
click at [261, 380] on input "Yes" at bounding box center [259, 381] width 9 height 9
radio input "true"
click at [315, 511] on input "text" at bounding box center [679, 514] width 897 height 27
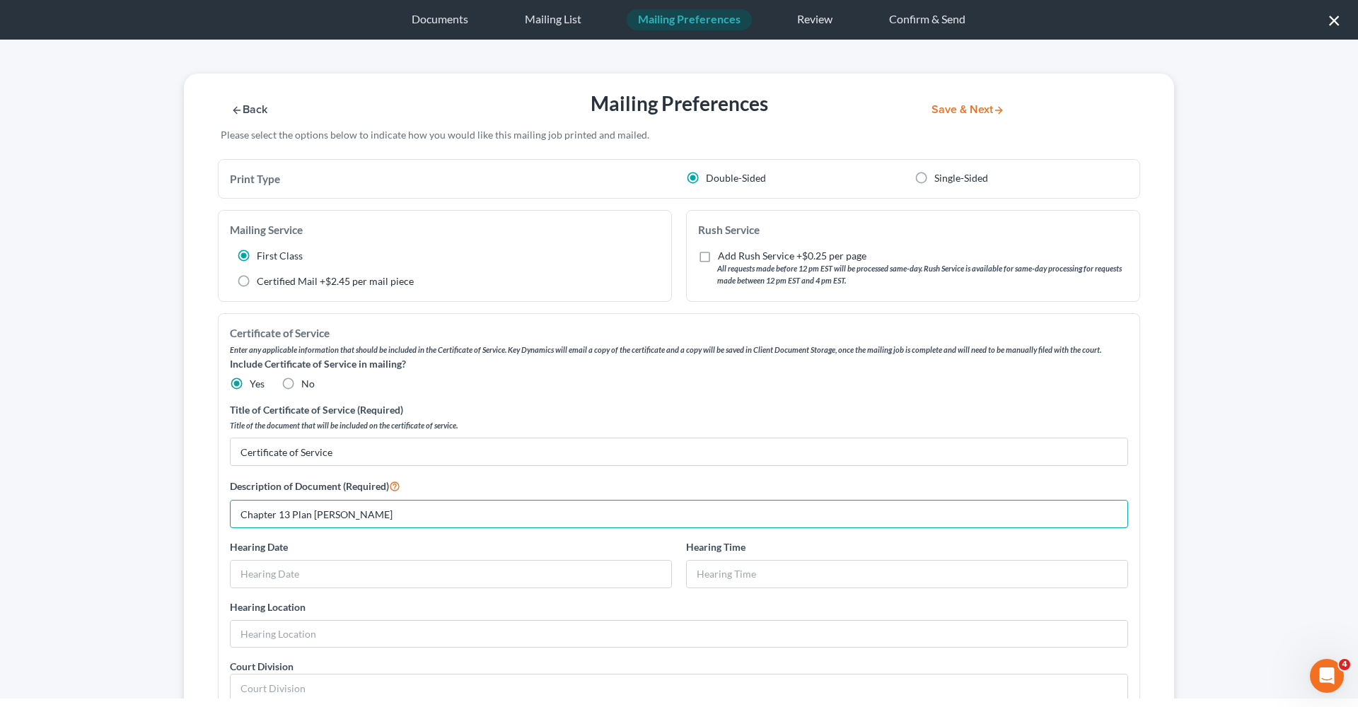
drag, startPoint x: 390, startPoint y: 518, endPoint x: 216, endPoint y: 512, distance: 173.4
type input "Chapter 13 Plan Sheila Edwards"
click at [966, 107] on button "Save & Next" at bounding box center [967, 110] width 95 height 12
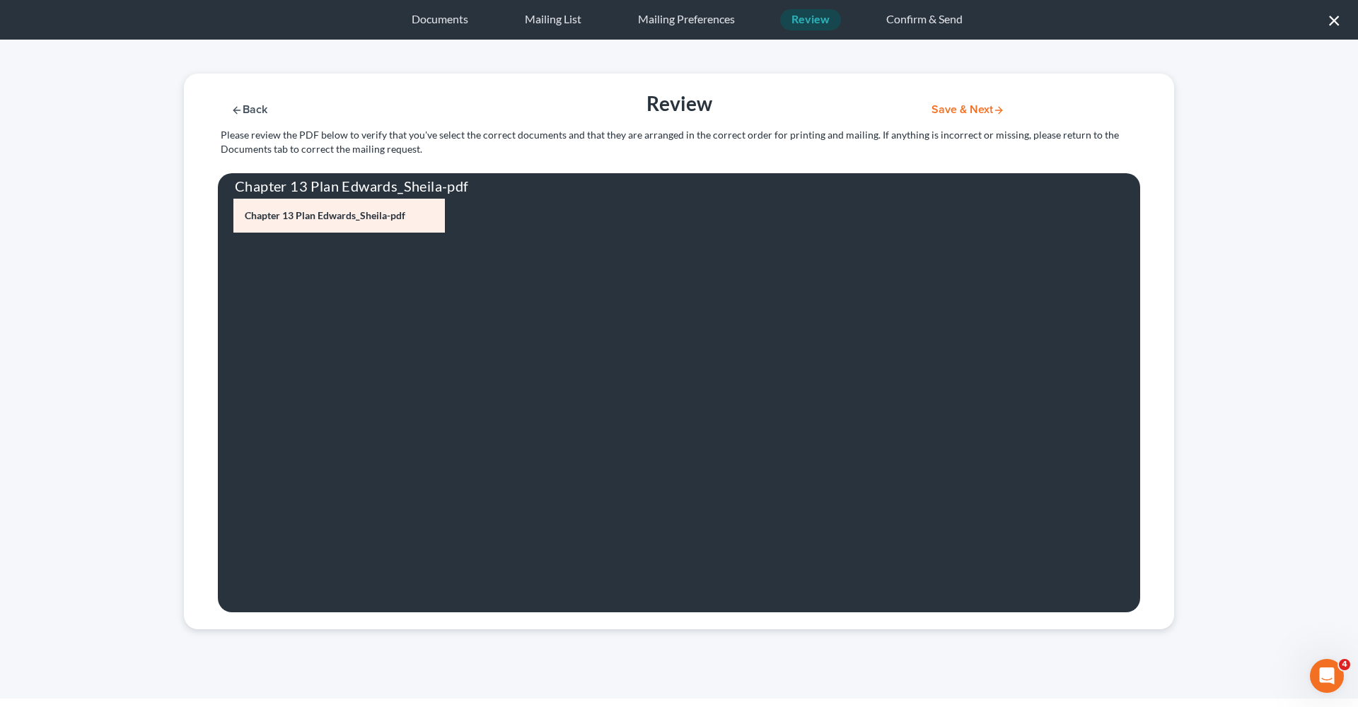
click at [934, 104] on button "Save & Next" at bounding box center [967, 110] width 95 height 12
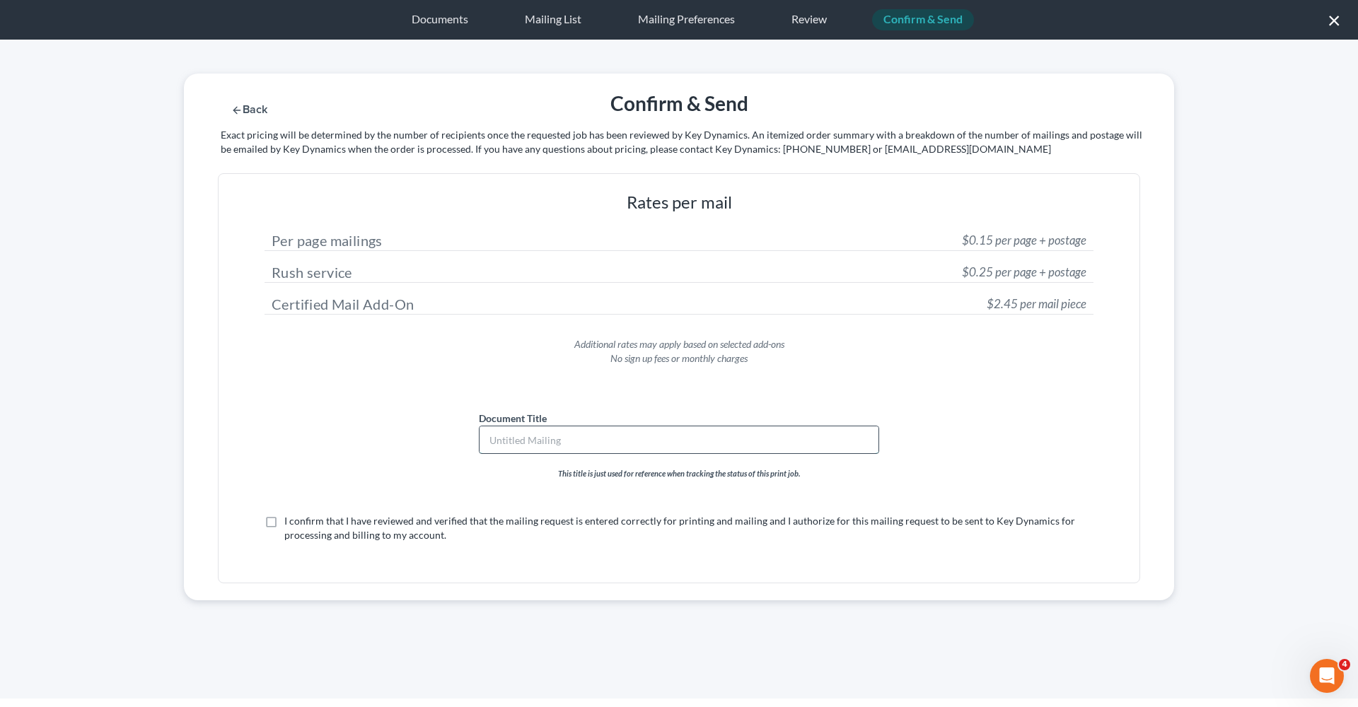
click at [529, 445] on input "text" at bounding box center [678, 439] width 399 height 27
paste input "Chapter 13 Plan Sheila Edwards"
type input "Chapter 13 Plan Sheila Edwards"
click at [284, 523] on label "I confirm that I have reviewed and verified that the mailing request is entered…" at bounding box center [688, 528] width 809 height 28
click at [290, 523] on input "I confirm that I have reviewed and verified that the mailing request is entered…" at bounding box center [294, 518] width 9 height 9
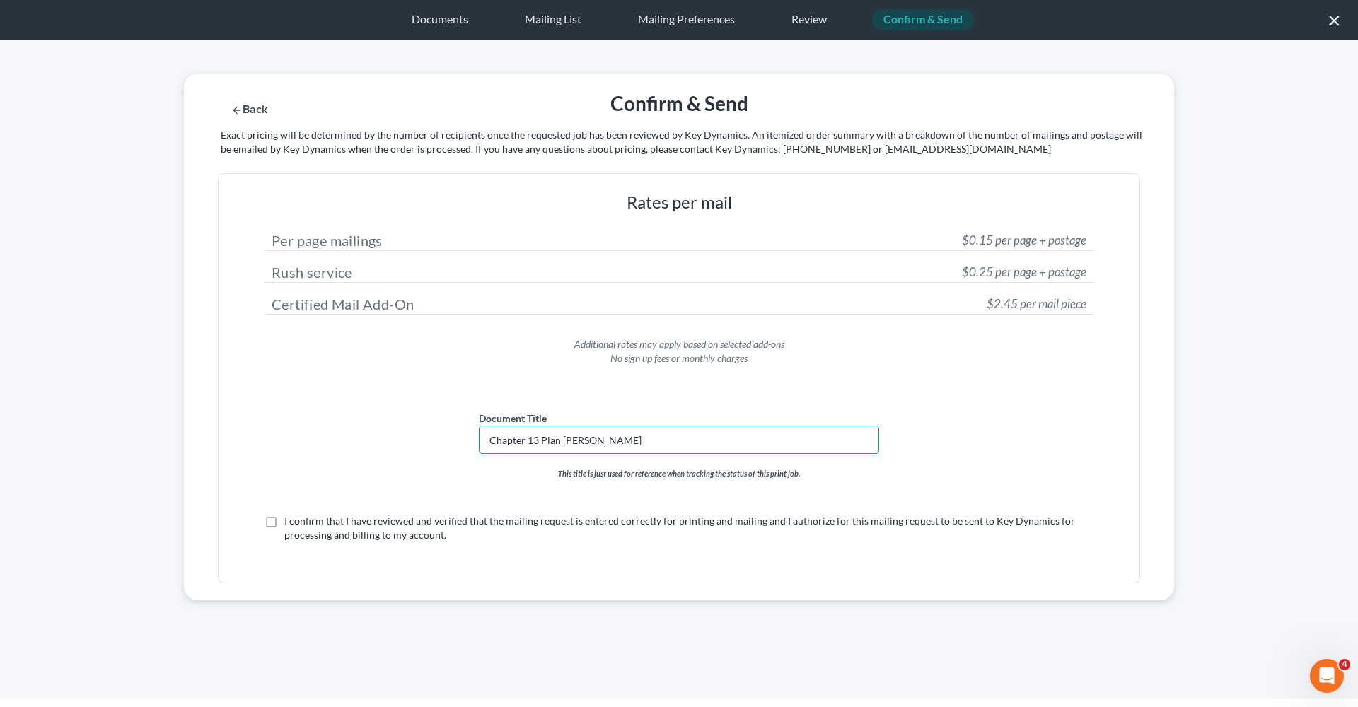
checkbox input "true"
click at [953, 110] on button "Submit for Mailing" at bounding box center [986, 110] width 132 height 12
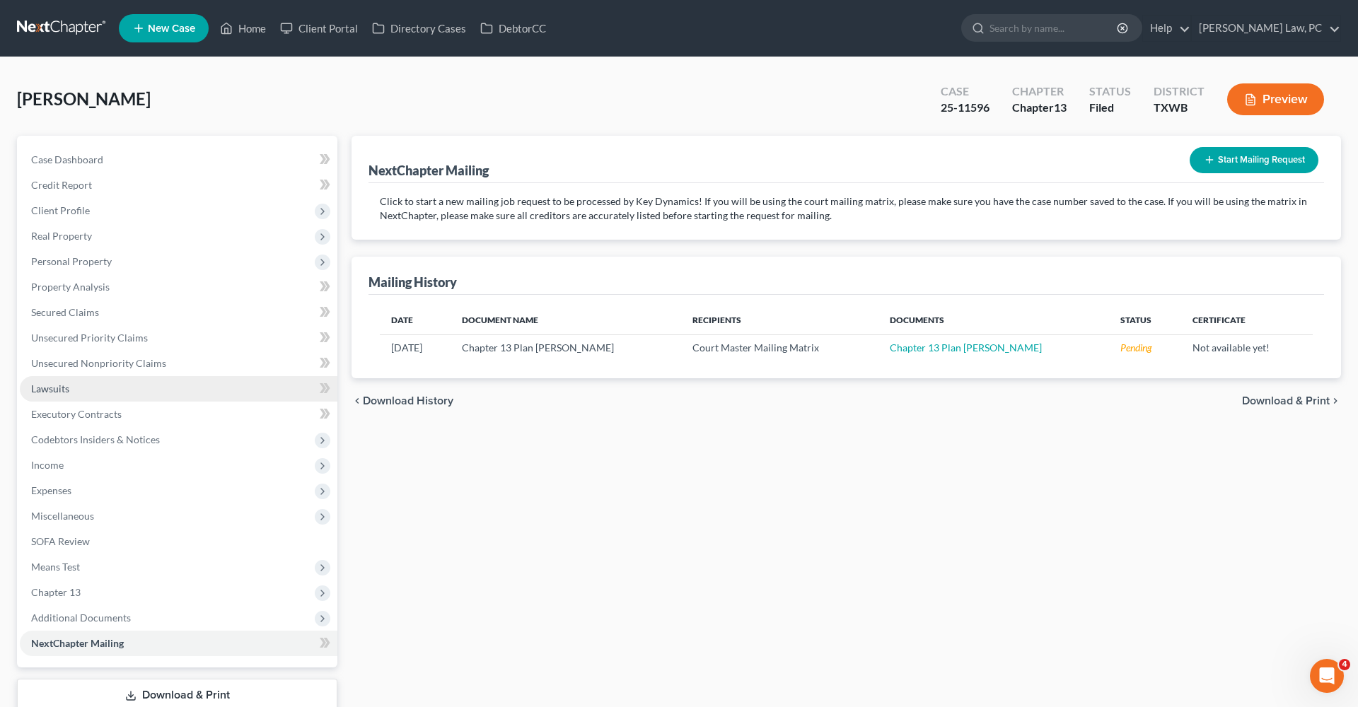
click at [30, 390] on link "Lawsuits" at bounding box center [179, 388] width 318 height 25
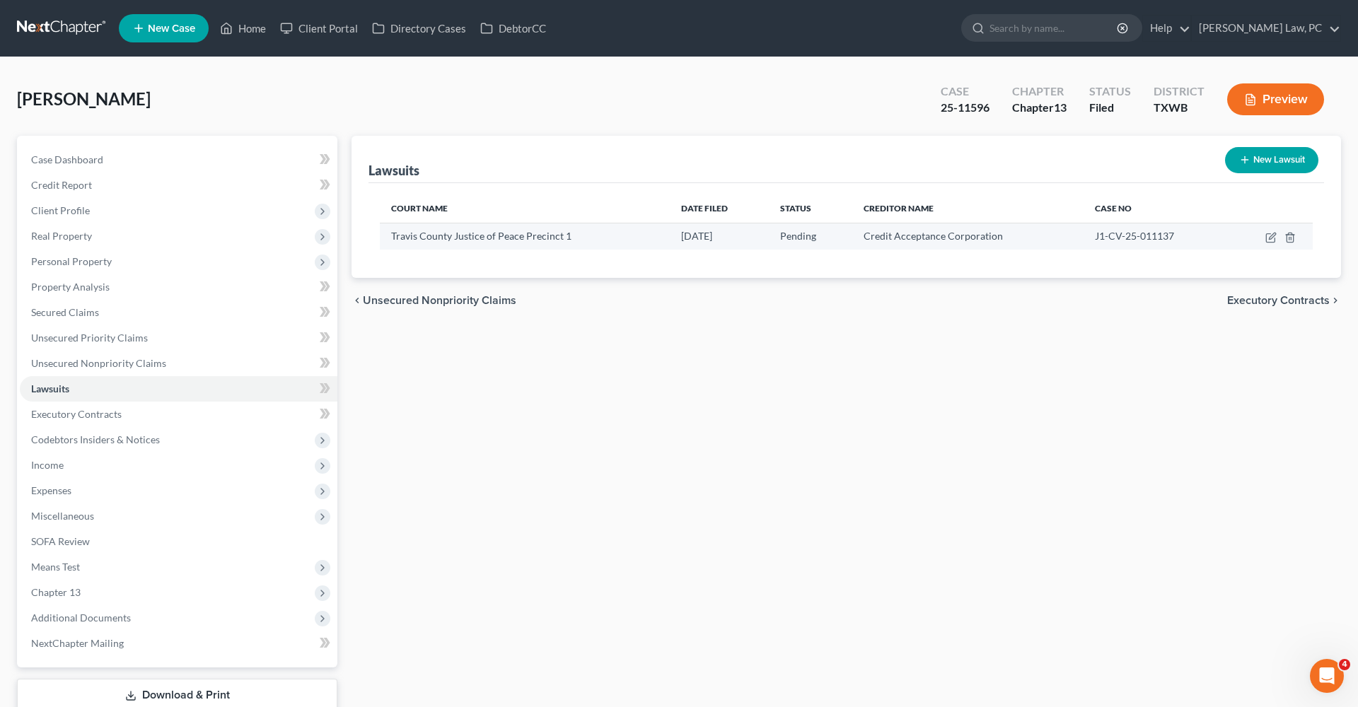
click at [1195, 243] on div "J1-CV-25-011137" at bounding box center [1156, 236] width 123 height 14
drag, startPoint x: 1178, startPoint y: 238, endPoint x: 1091, endPoint y: 239, distance: 87.0
click at [1091, 239] on td "J1-CV-25-011137" at bounding box center [1156, 236] width 146 height 27
copy span "J1-CV-25-011137"
click at [58, 33] on link at bounding box center [62, 28] width 91 height 25
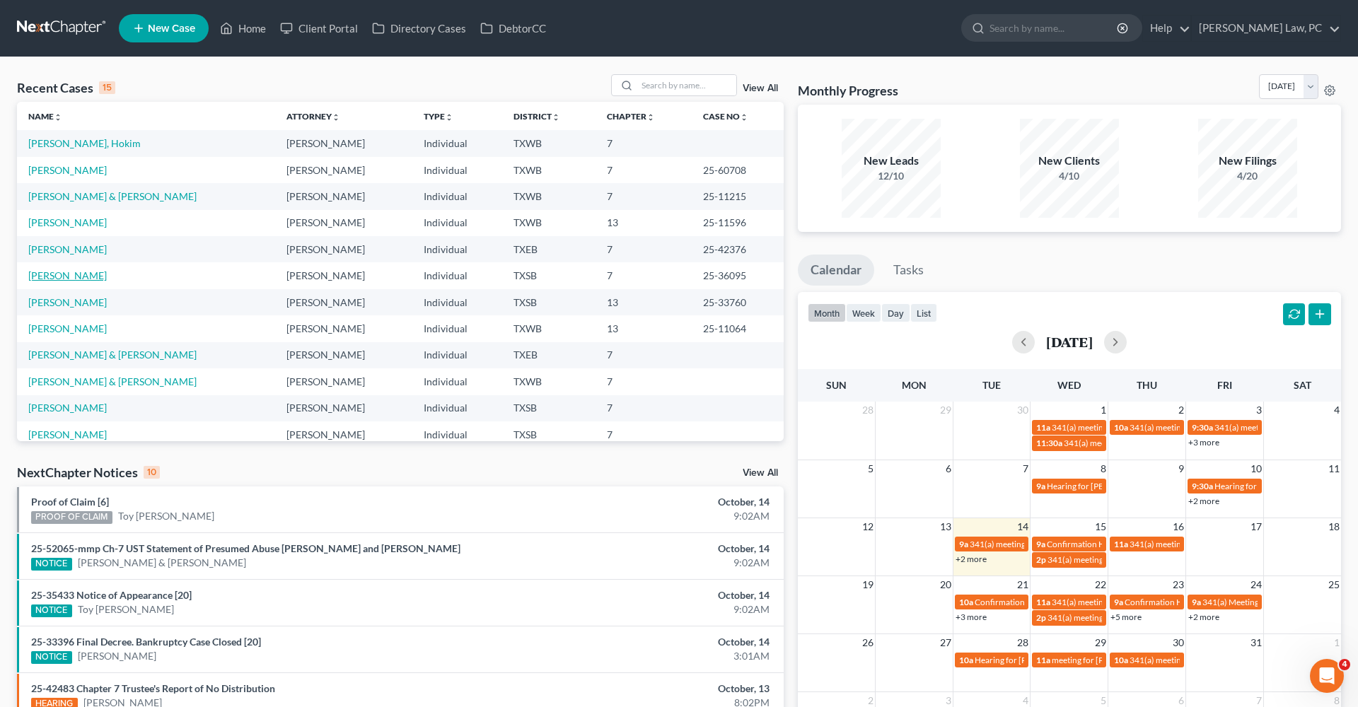
click at [68, 276] on link "[PERSON_NAME]" at bounding box center [67, 275] width 78 height 12
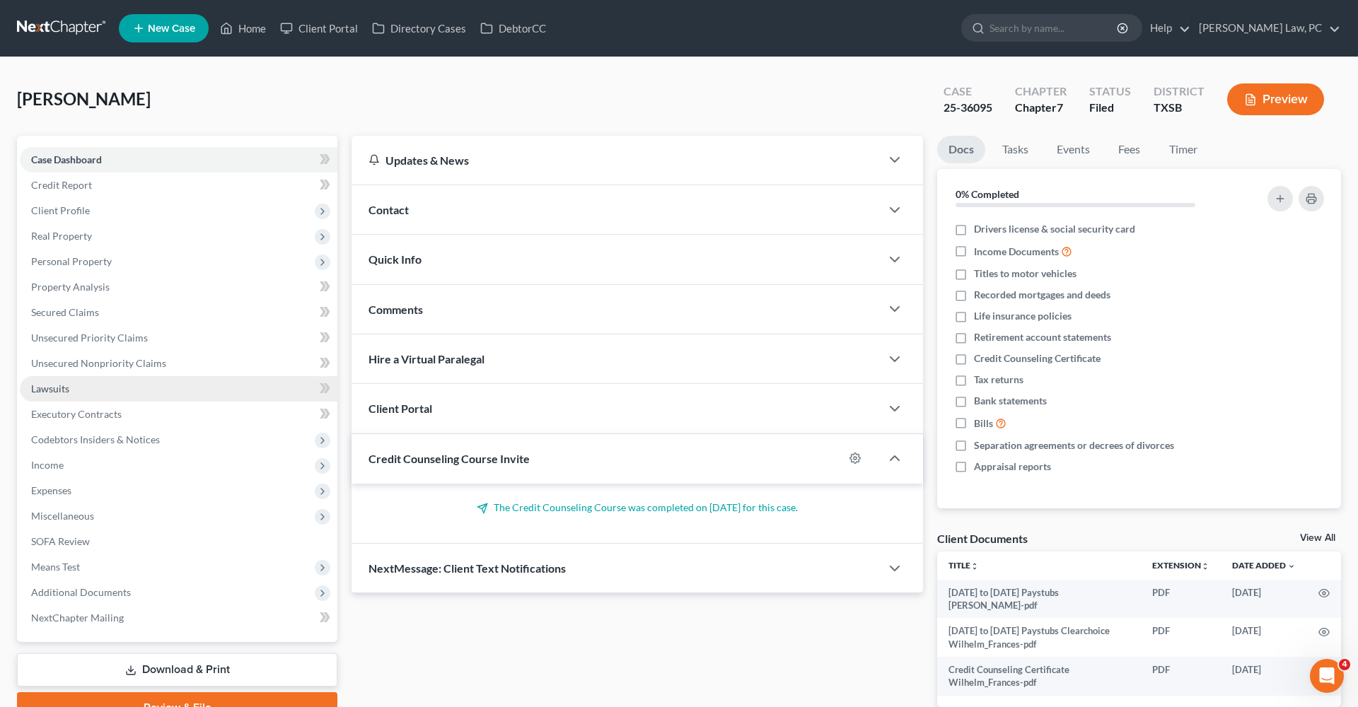
click at [54, 397] on link "Lawsuits" at bounding box center [179, 388] width 318 height 25
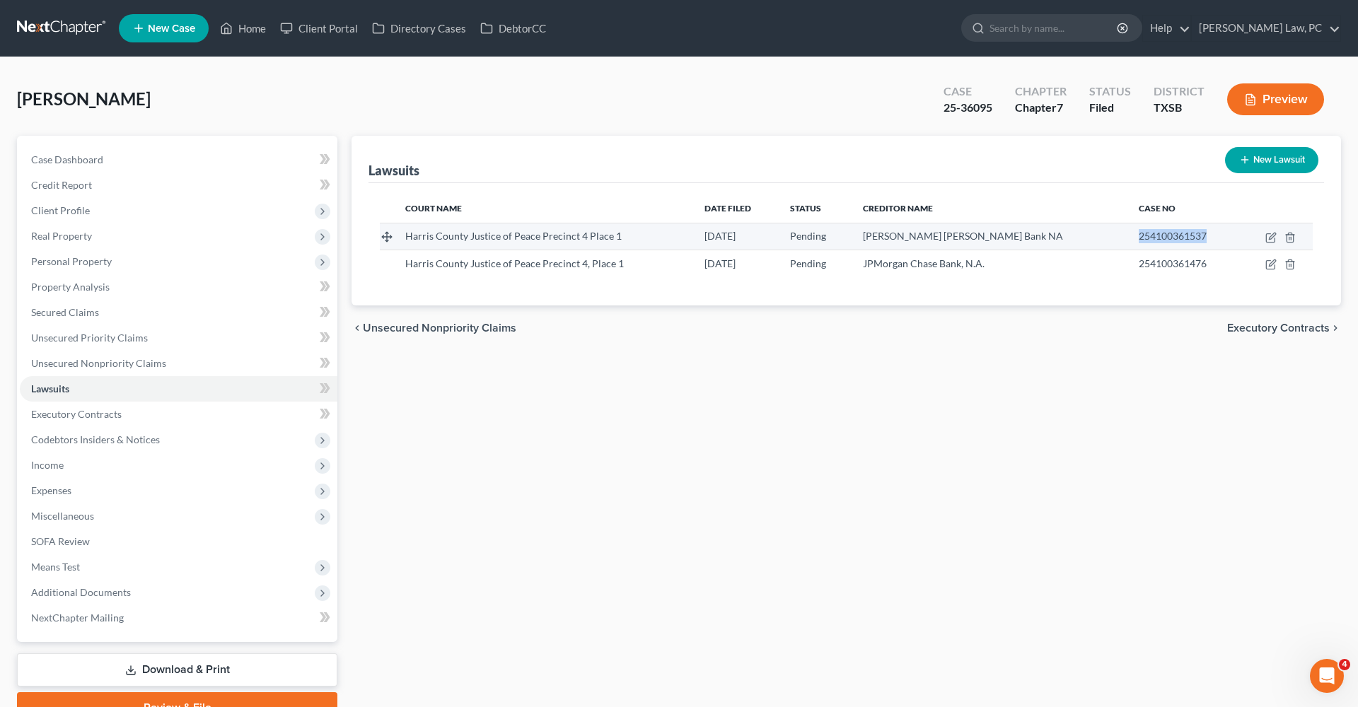
drag, startPoint x: 1189, startPoint y: 237, endPoint x: 1115, endPoint y: 238, distance: 73.6
click at [1127, 238] on td "254100361537" at bounding box center [1183, 236] width 112 height 27
copy span "254100361537"
click at [1202, 296] on div "Court Name Date Filed Status Creditor Name Case No Harris County Justice of Pea…" at bounding box center [845, 244] width 955 height 122
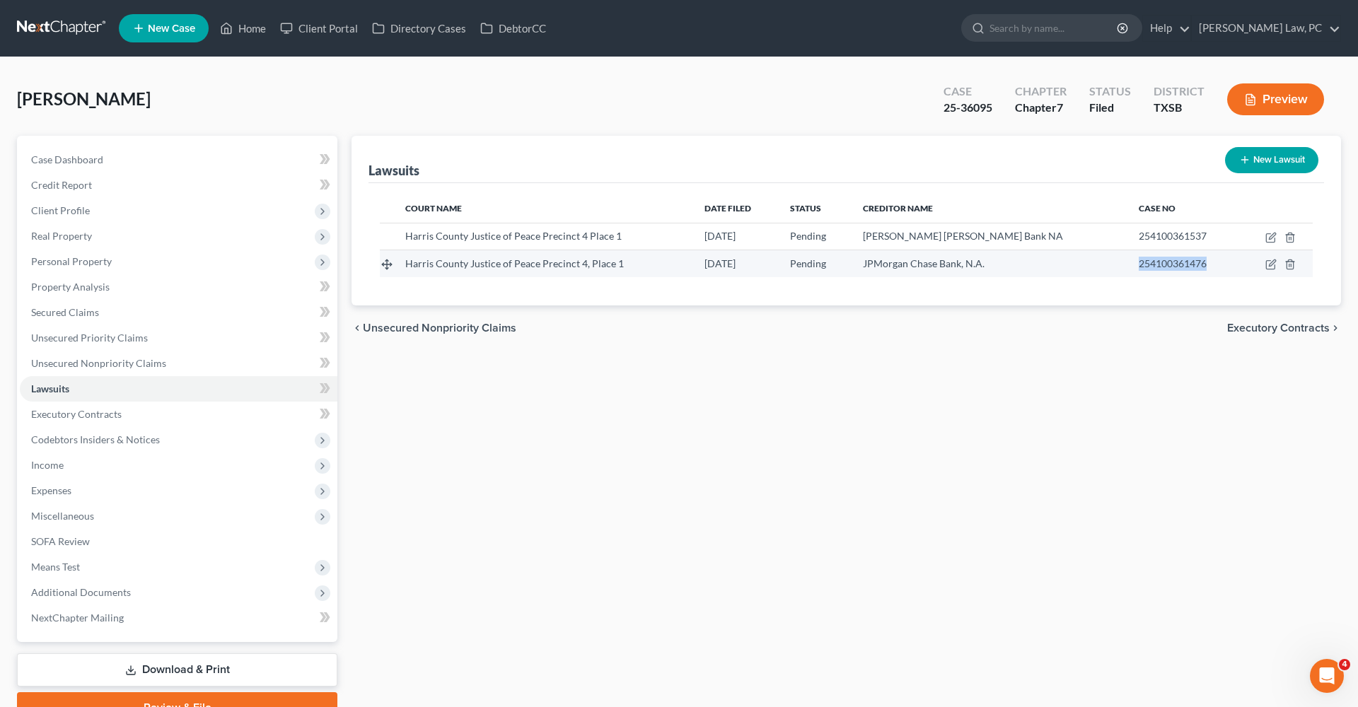
drag, startPoint x: 1187, startPoint y: 264, endPoint x: 1114, endPoint y: 267, distance: 73.6
click at [1127, 267] on td "254100361476" at bounding box center [1183, 263] width 112 height 27
copy span "254100361476"
click at [63, 33] on link at bounding box center [62, 28] width 91 height 25
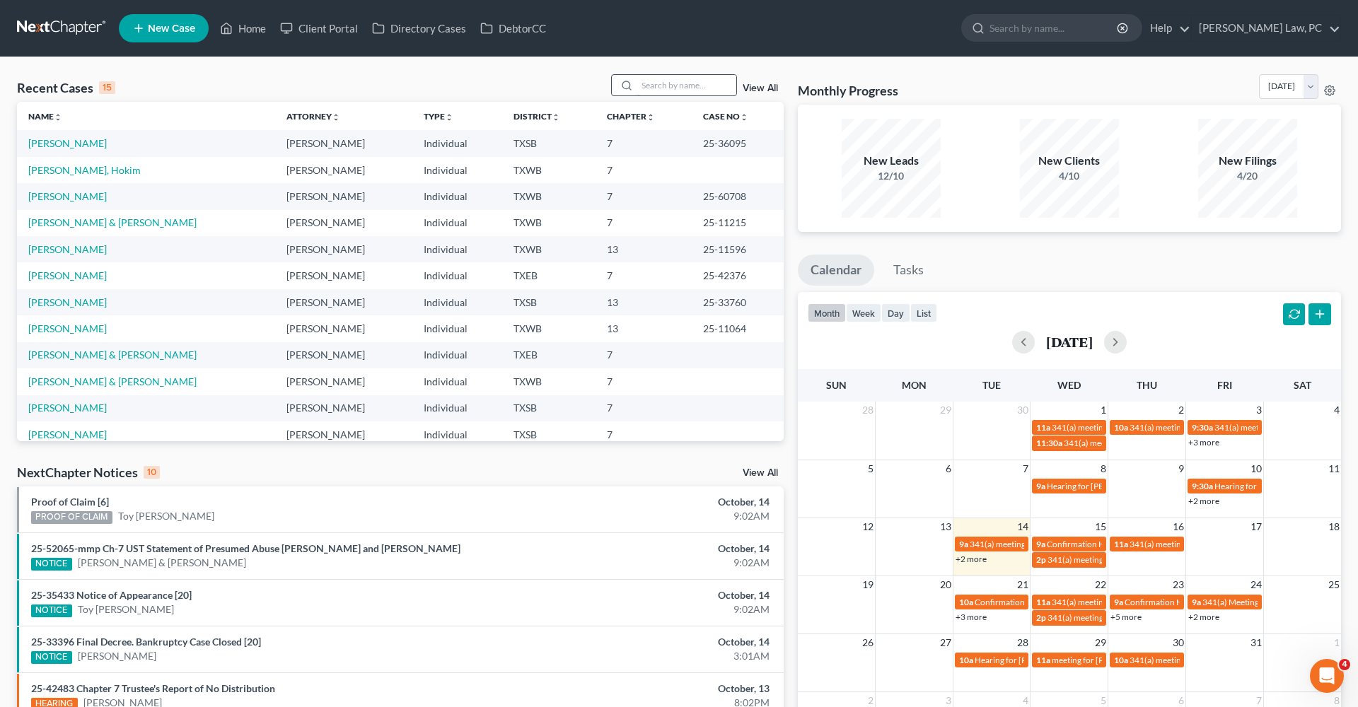
click at [658, 86] on input "search" at bounding box center [686, 85] width 99 height 21
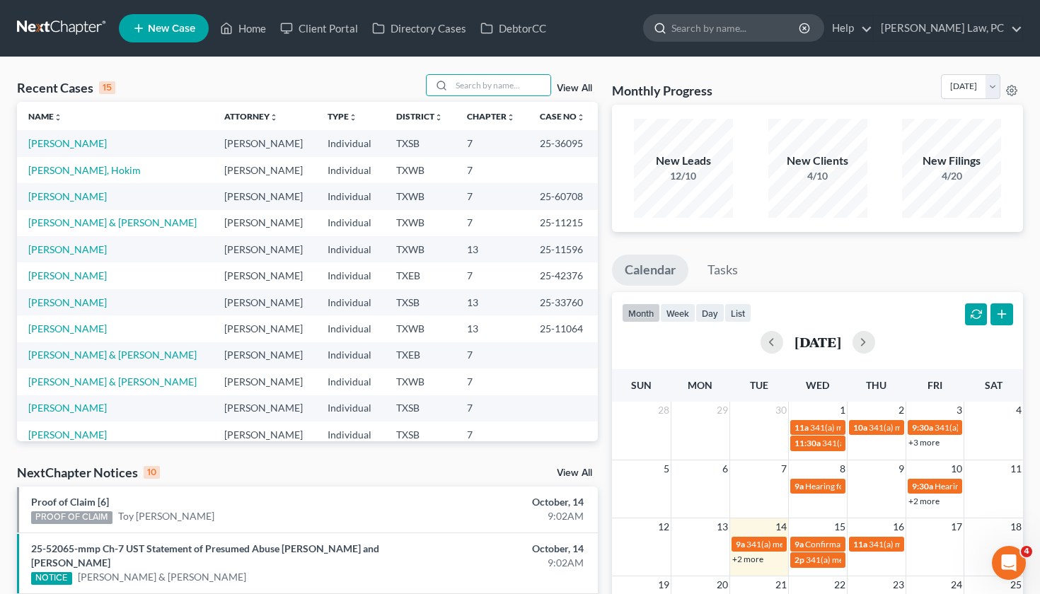
click at [693, 32] on input "search" at bounding box center [735, 28] width 129 height 26
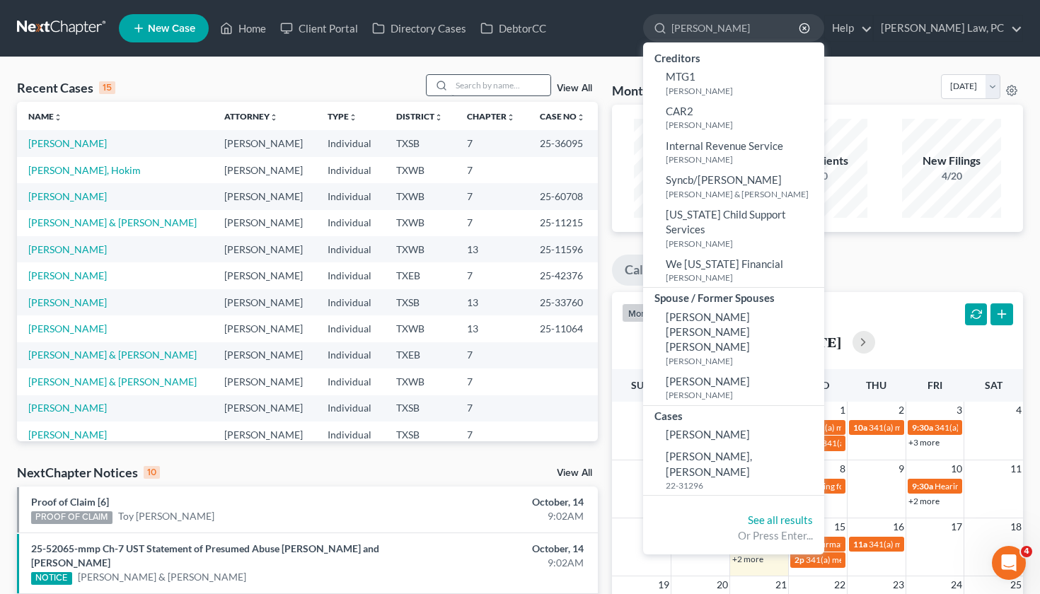
type input "flores"
click at [498, 81] on input "search" at bounding box center [500, 85] width 99 height 21
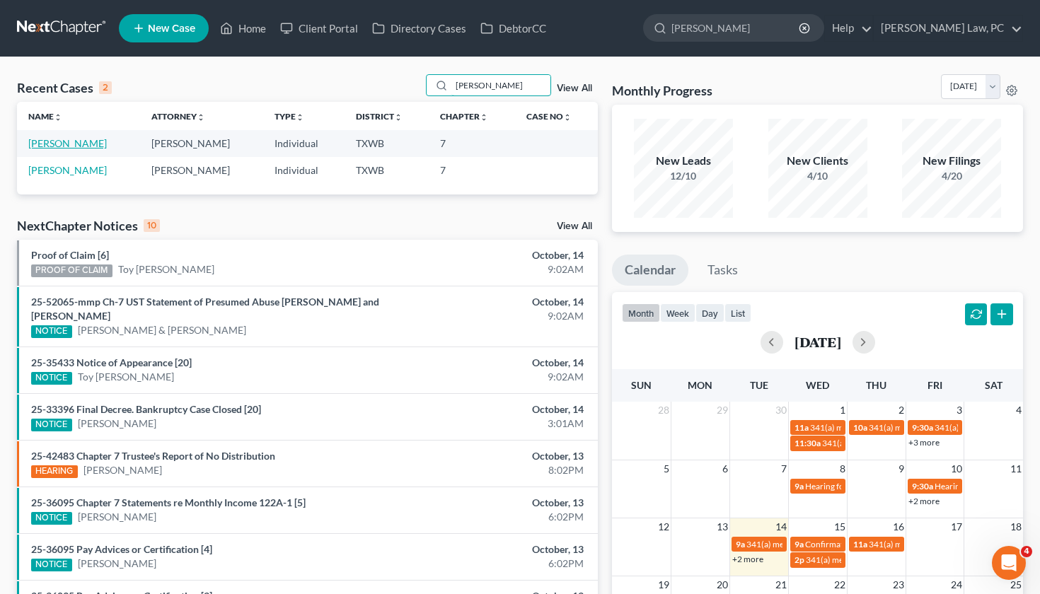
type input "flores"
click at [74, 146] on link "[PERSON_NAME]" at bounding box center [67, 143] width 78 height 12
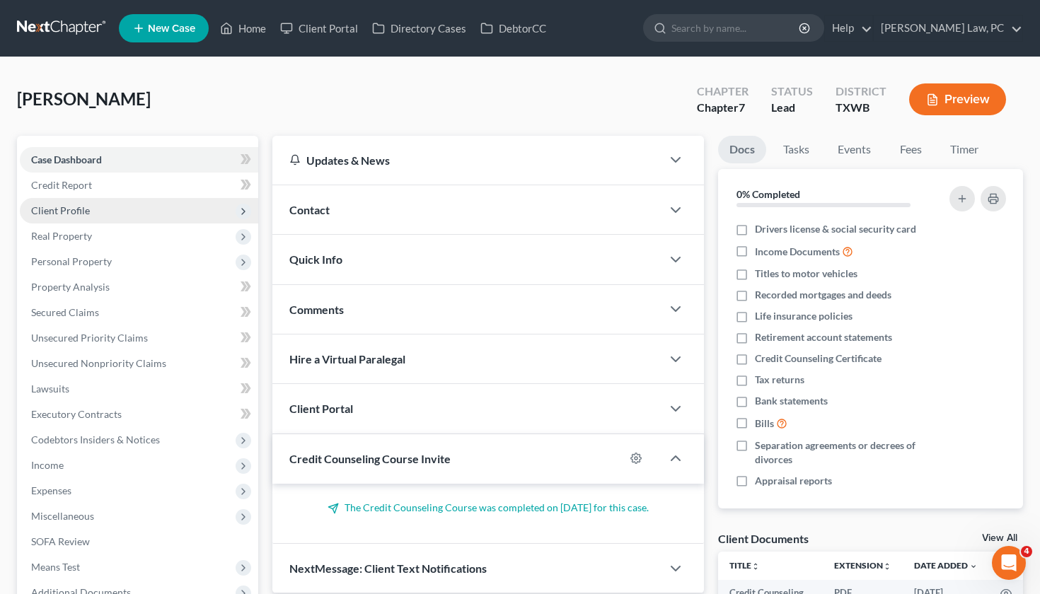
click at [72, 208] on span "Client Profile" at bounding box center [60, 210] width 59 height 12
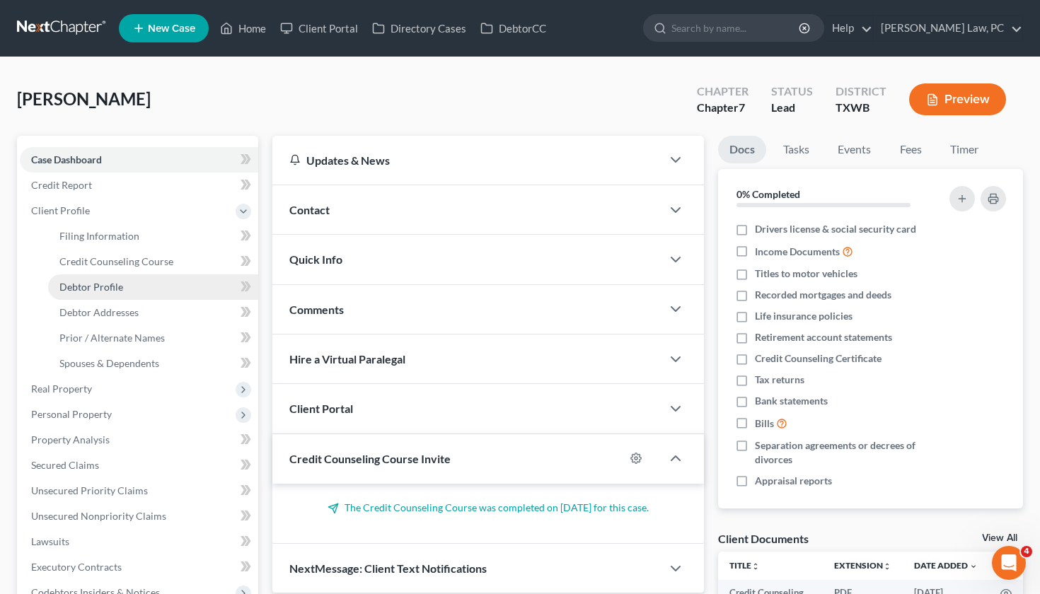
click at [110, 287] on span "Debtor Profile" at bounding box center [91, 287] width 64 height 12
select select "1"
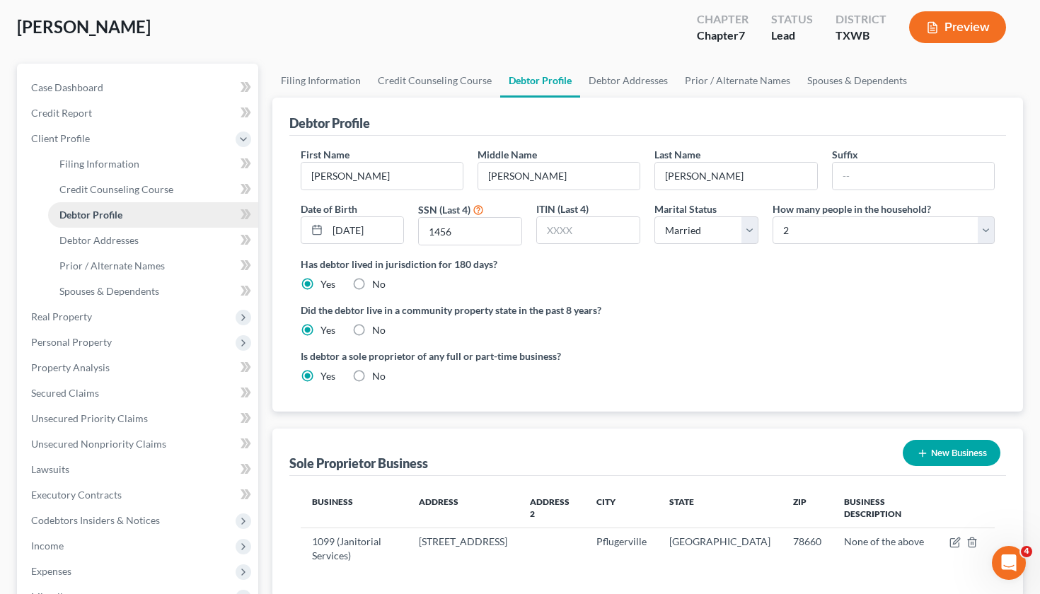
scroll to position [78, 0]
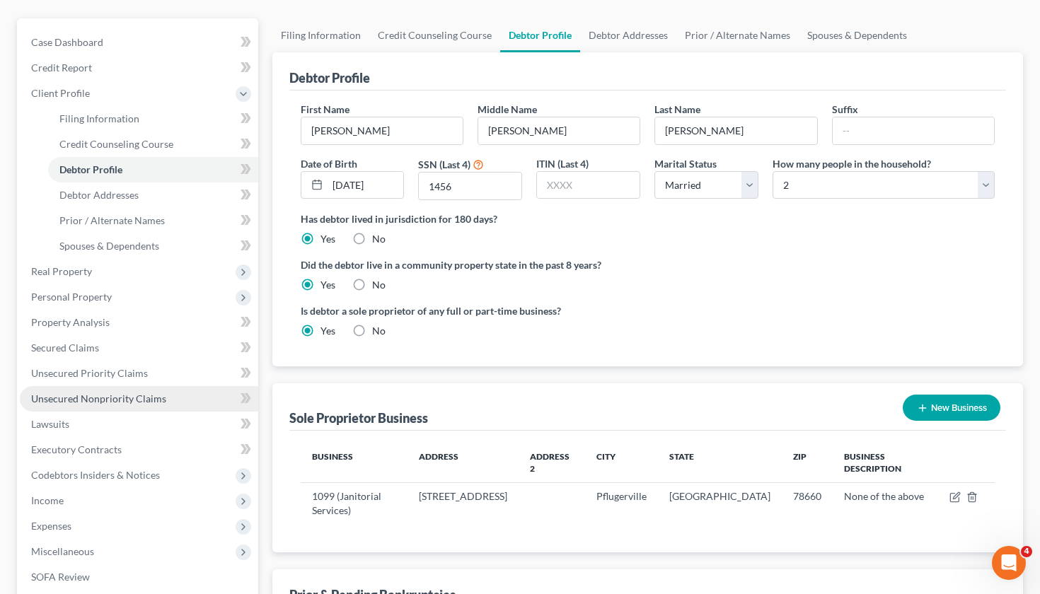
click at [117, 397] on span "Unsecured Nonpriority Claims" at bounding box center [98, 398] width 135 height 12
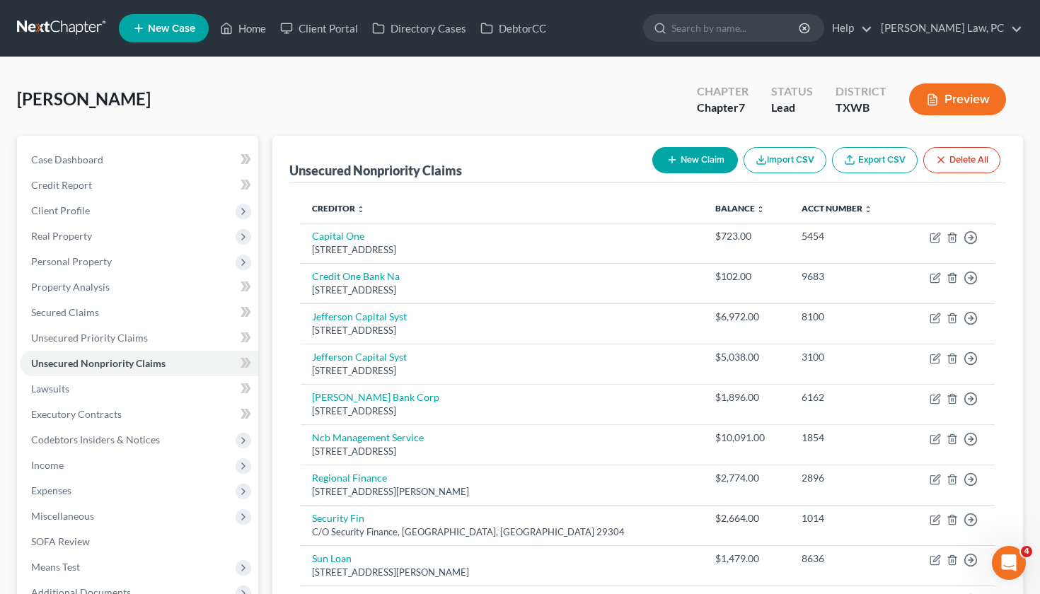
click at [670, 170] on button "New Claim" at bounding box center [695, 160] width 86 height 26
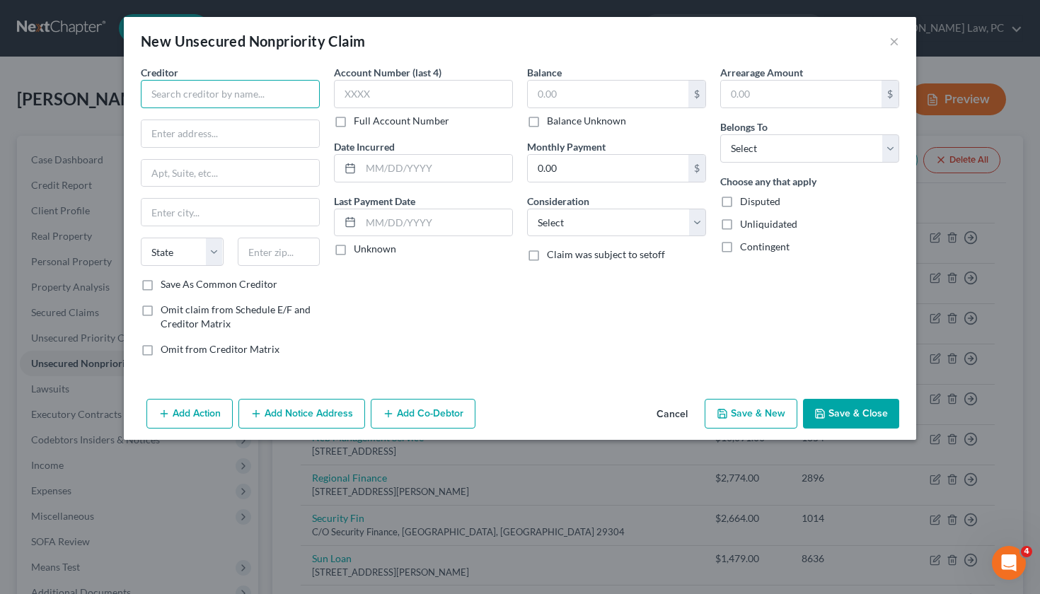
click at [209, 105] on input "text" at bounding box center [230, 94] width 179 height 28
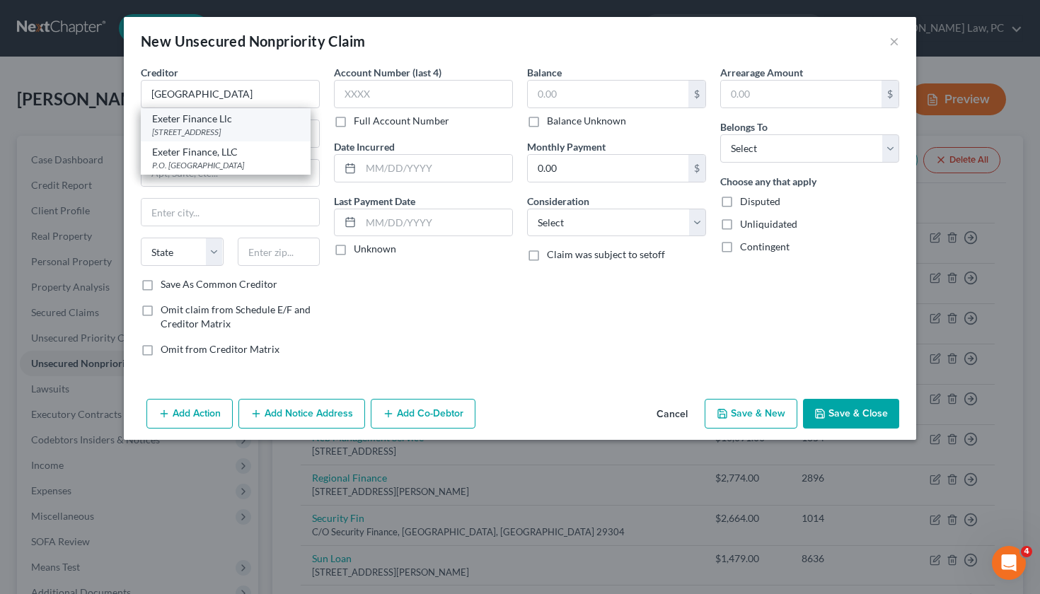
click at [260, 126] on div "Po Box 166097, Irving, TX 75016" at bounding box center [225, 132] width 147 height 12
type input "Exeter Finance Llc"
type input "Po Box 166097"
type input "Irving"
select select "45"
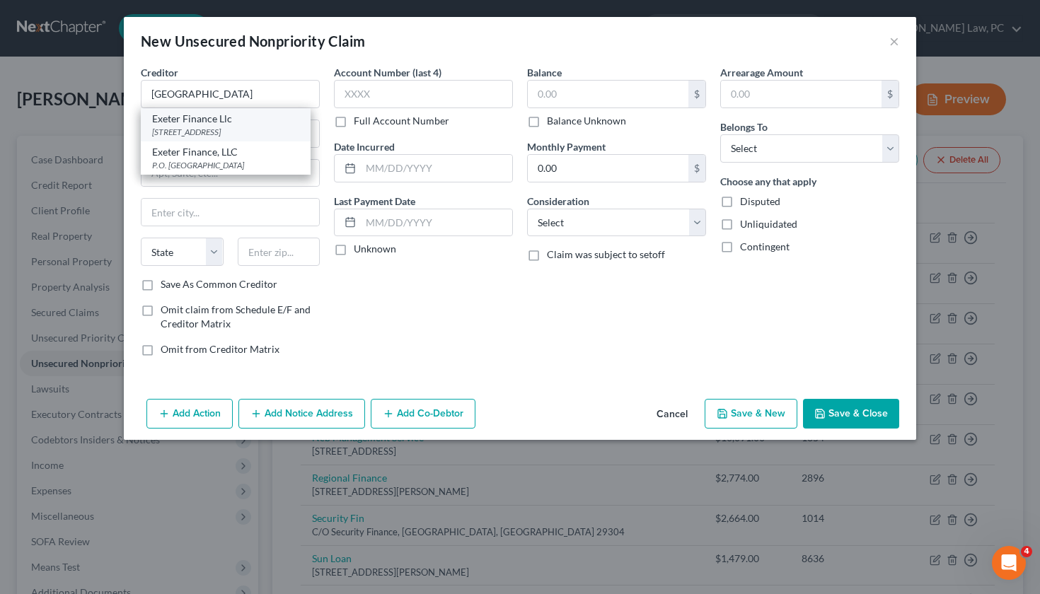
type input "75016"
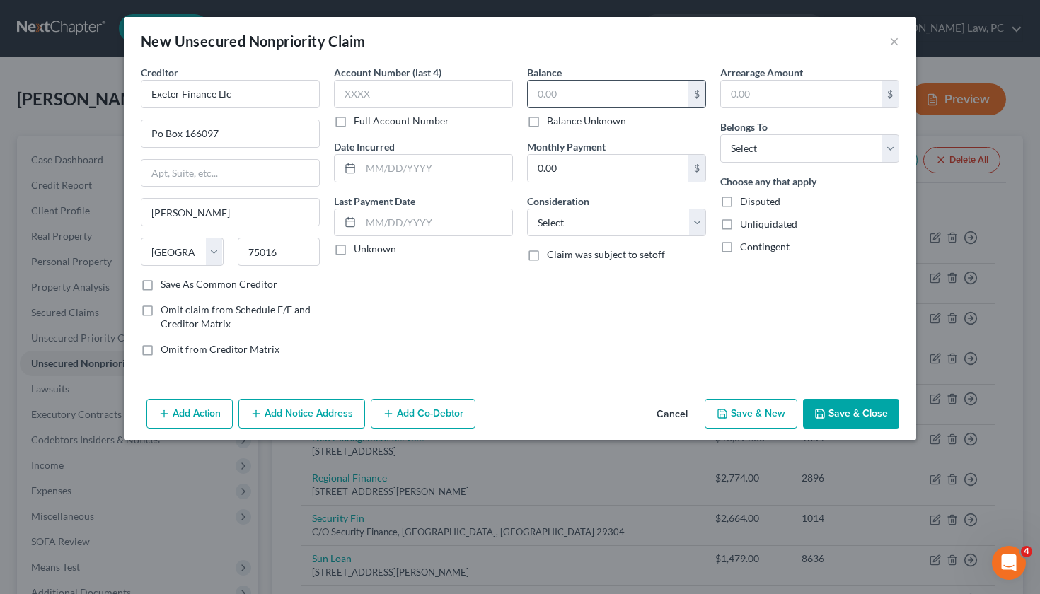
click at [557, 93] on input "text" at bounding box center [608, 94] width 161 height 27
click at [559, 93] on input "text" at bounding box center [608, 94] width 161 height 27
type input "10,175.01"
select select "4"
select select "0"
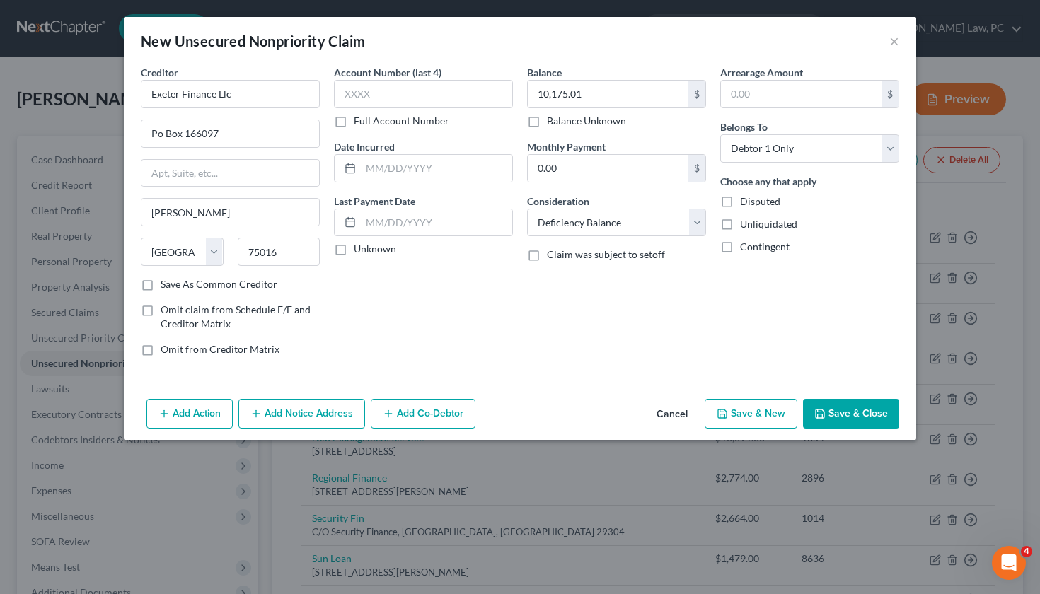
click at [850, 411] on button "Save & Close" at bounding box center [851, 414] width 96 height 30
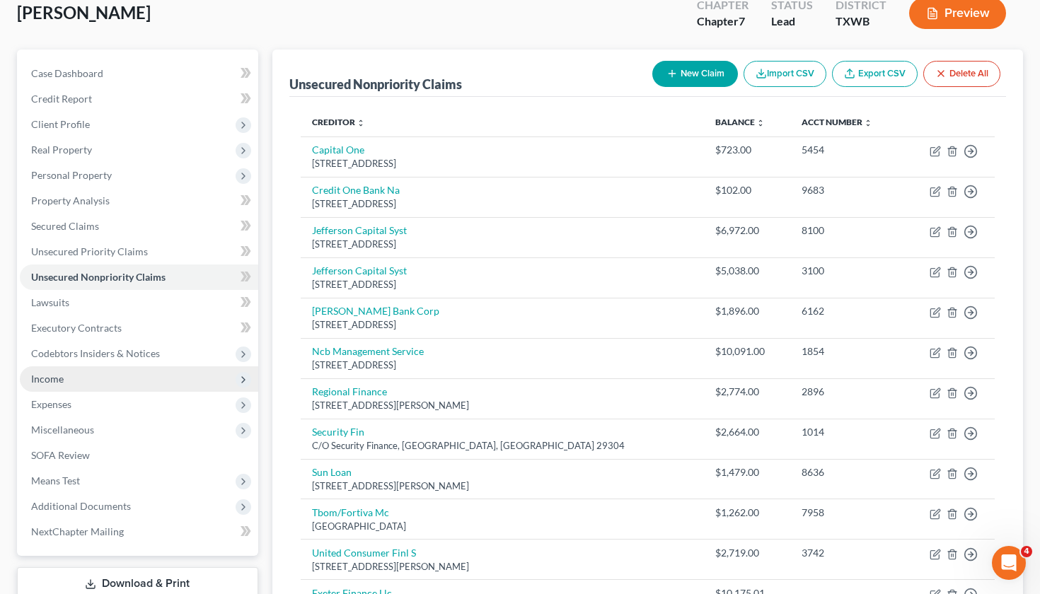
scroll to position [107, 0]
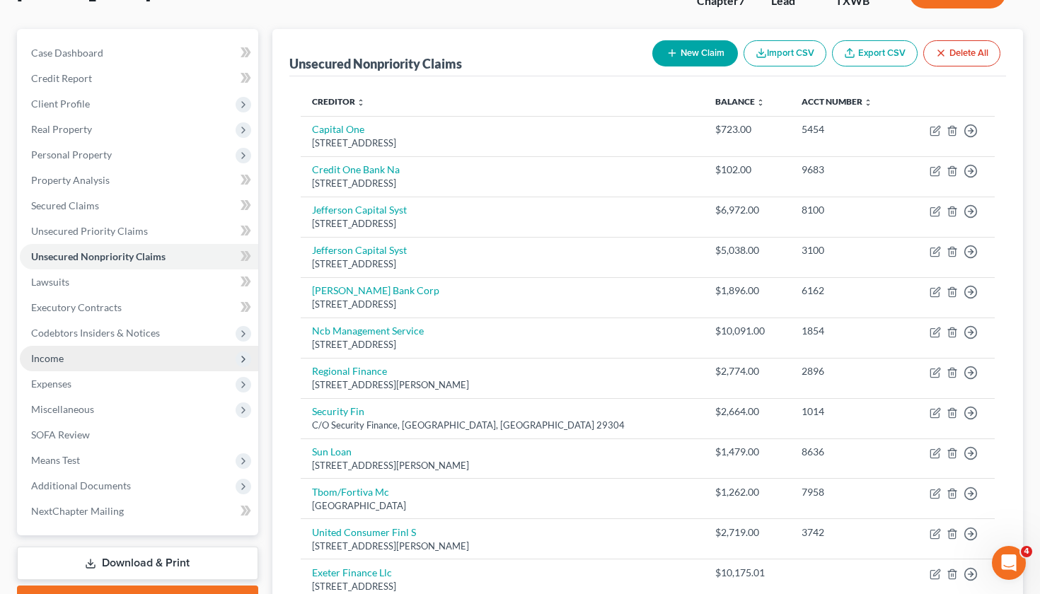
click at [77, 356] on span "Income" at bounding box center [139, 358] width 238 height 25
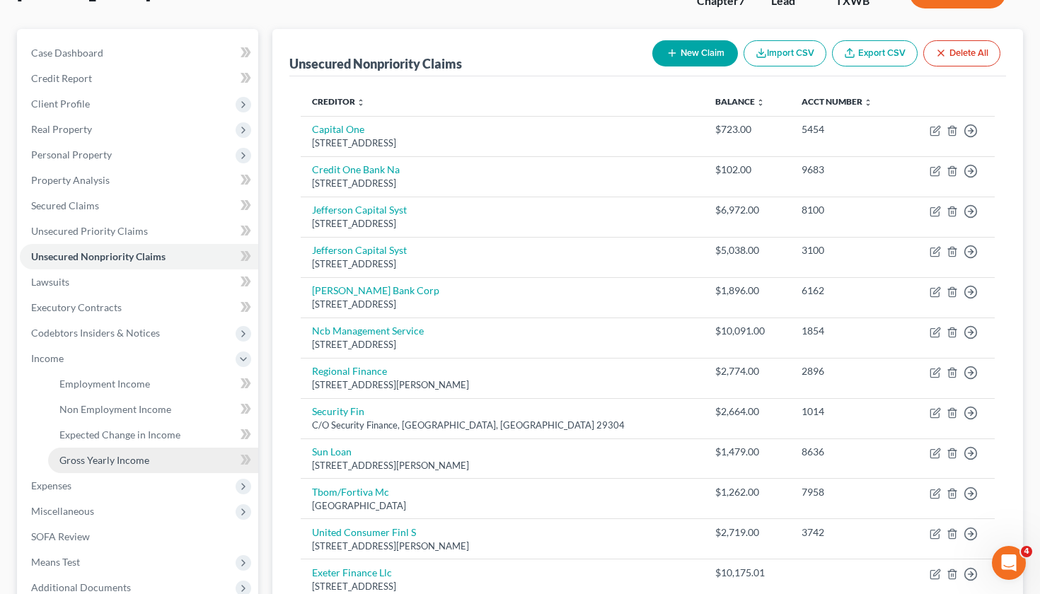
click at [136, 459] on span "Gross Yearly Income" at bounding box center [104, 460] width 90 height 12
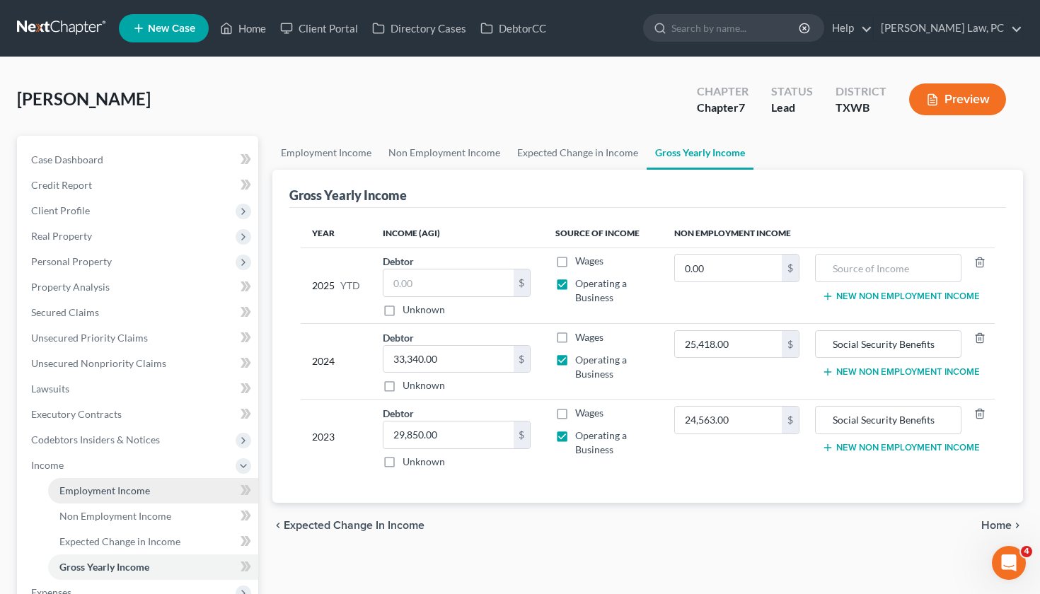
click at [108, 489] on span "Employment Income" at bounding box center [104, 490] width 91 height 12
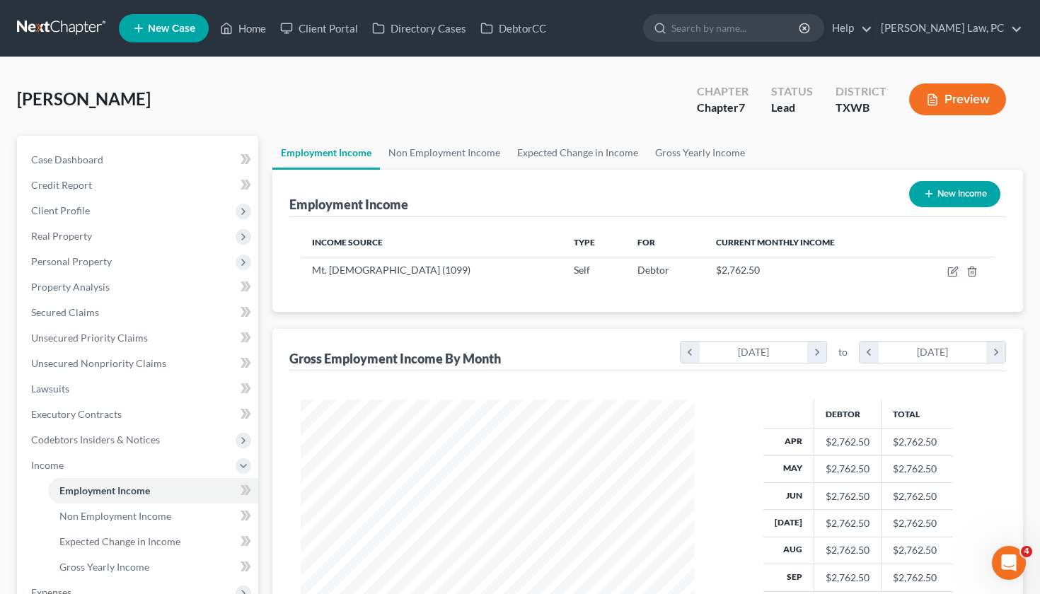
scroll to position [253, 421]
click at [445, 154] on link "Non Employment Income" at bounding box center [444, 153] width 129 height 34
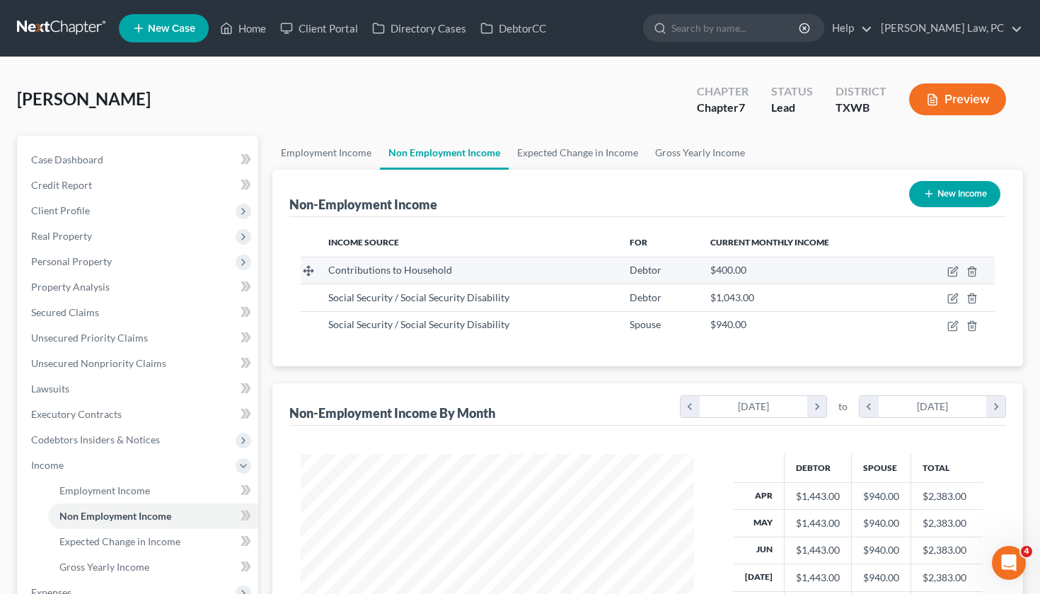
scroll to position [253, 421]
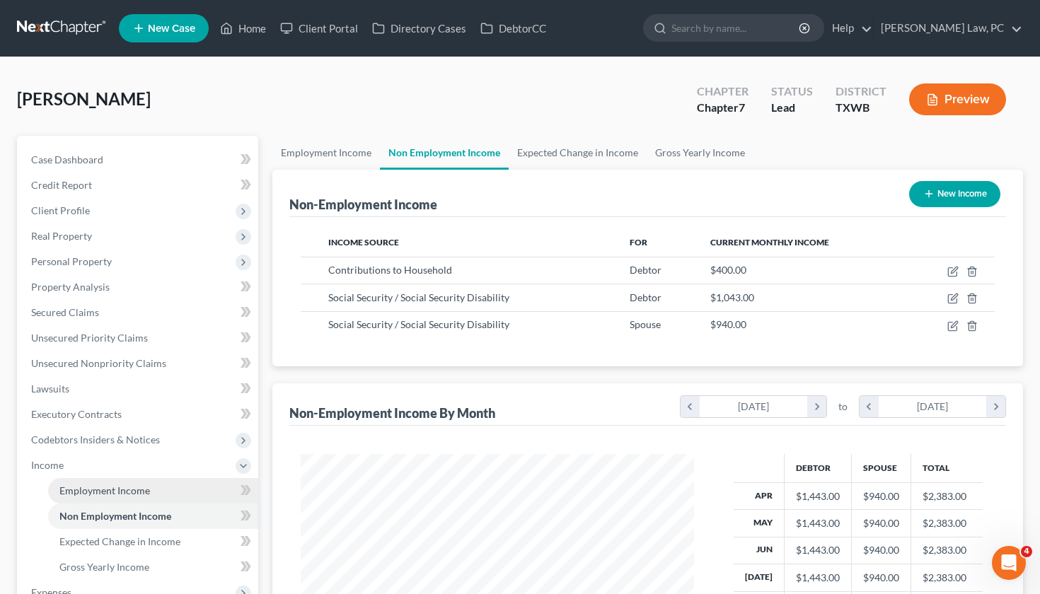
click at [120, 494] on span "Employment Income" at bounding box center [104, 490] width 91 height 12
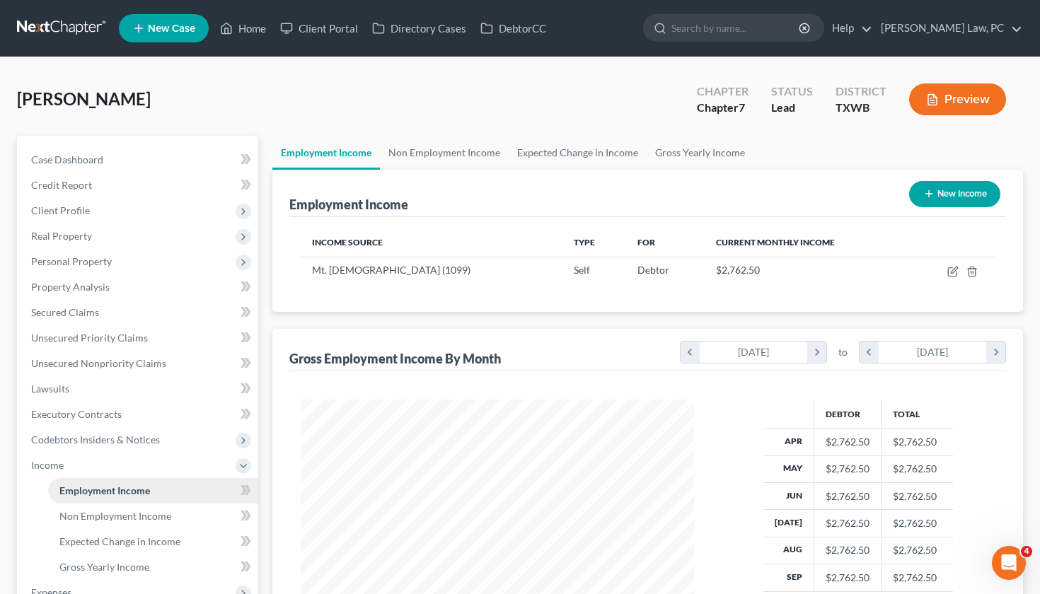
scroll to position [253, 421]
click at [74, 266] on span "Personal Property" at bounding box center [71, 261] width 81 height 12
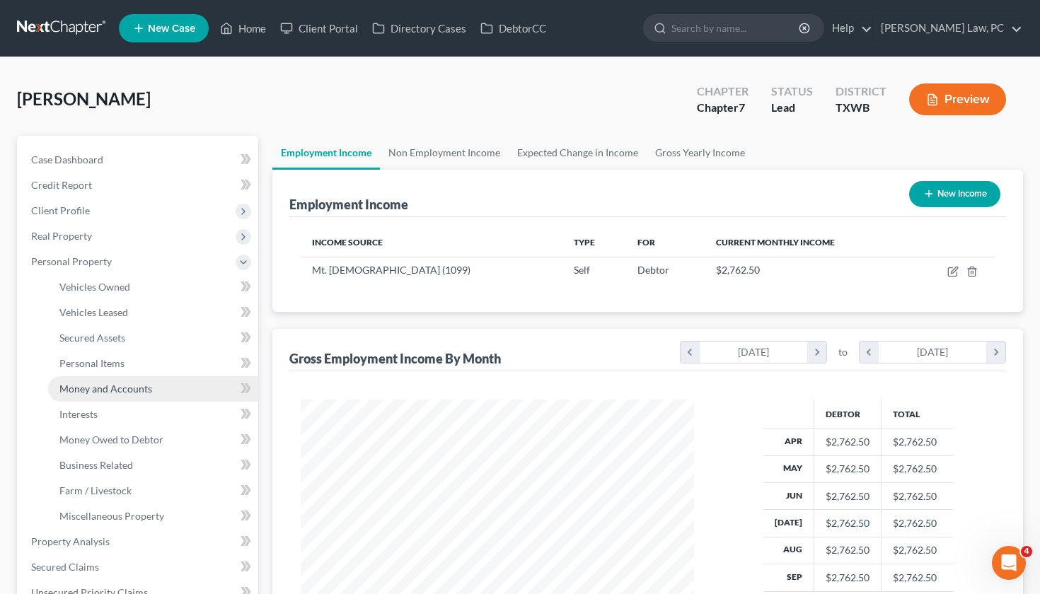
click at [101, 392] on span "Money and Accounts" at bounding box center [105, 389] width 93 height 12
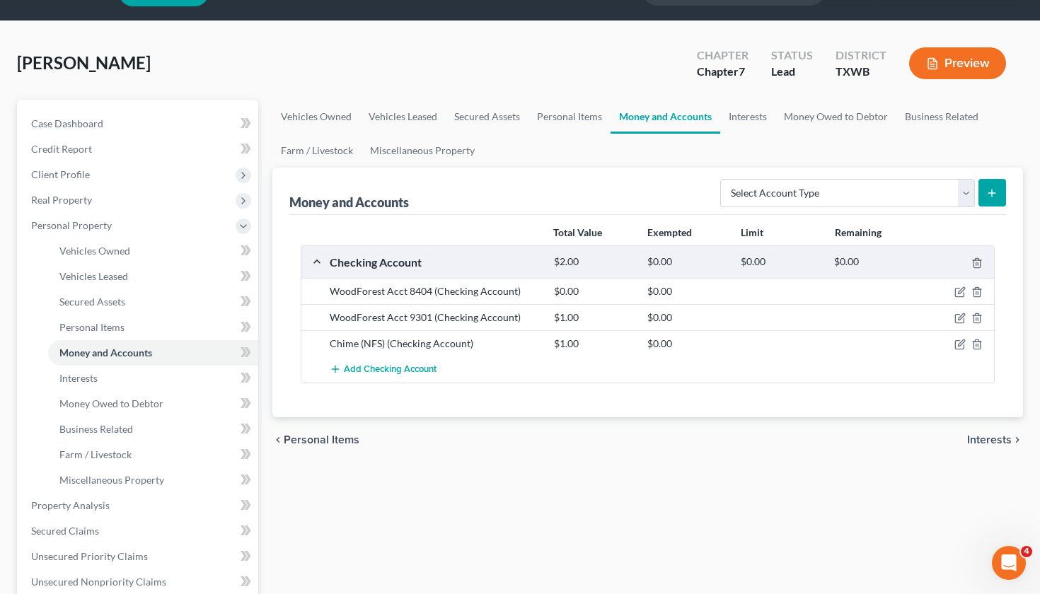
scroll to position [37, 0]
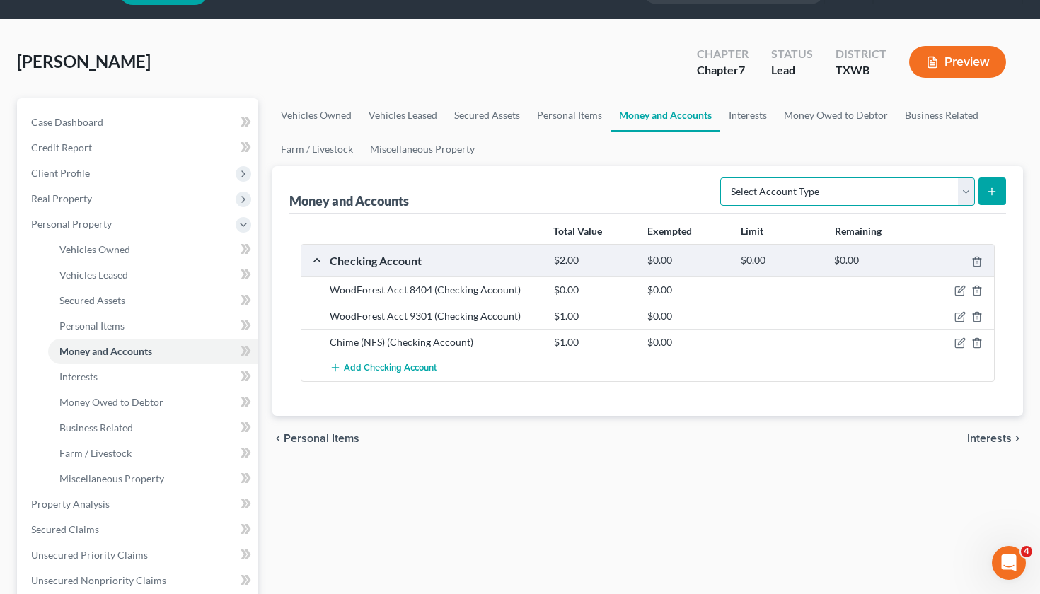
select select "savings"
click at [991, 190] on line "submit" at bounding box center [991, 191] width 0 height 6
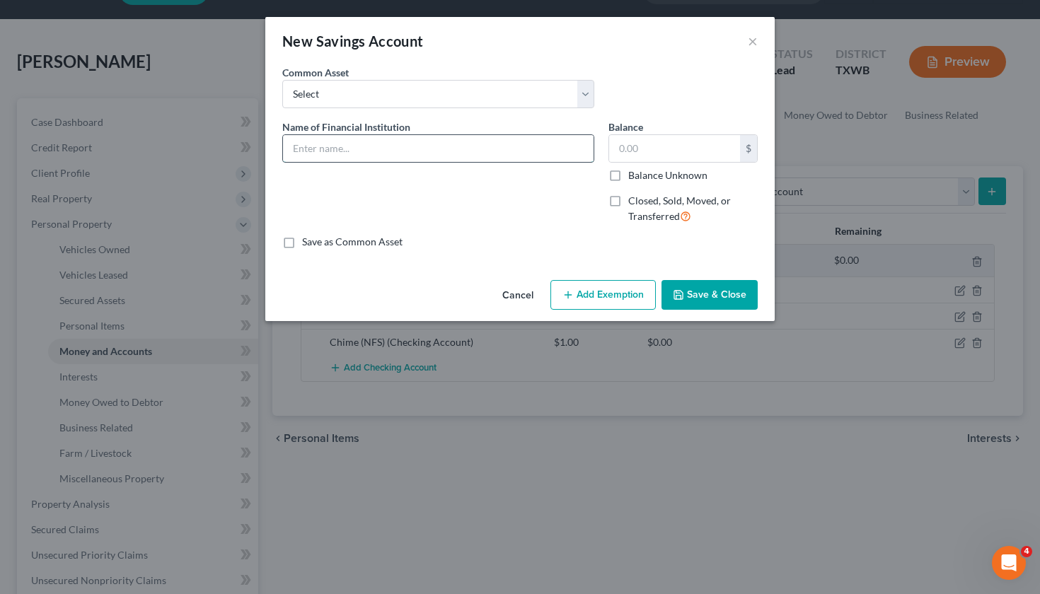
click at [350, 146] on input "text" at bounding box center [438, 148] width 310 height 27
type input "Chime (NFS)"
click at [649, 151] on input "text" at bounding box center [674, 148] width 131 height 27
type input "0.42"
click at [709, 313] on div "Cancel Add Exemption Save & Close" at bounding box center [519, 297] width 509 height 47
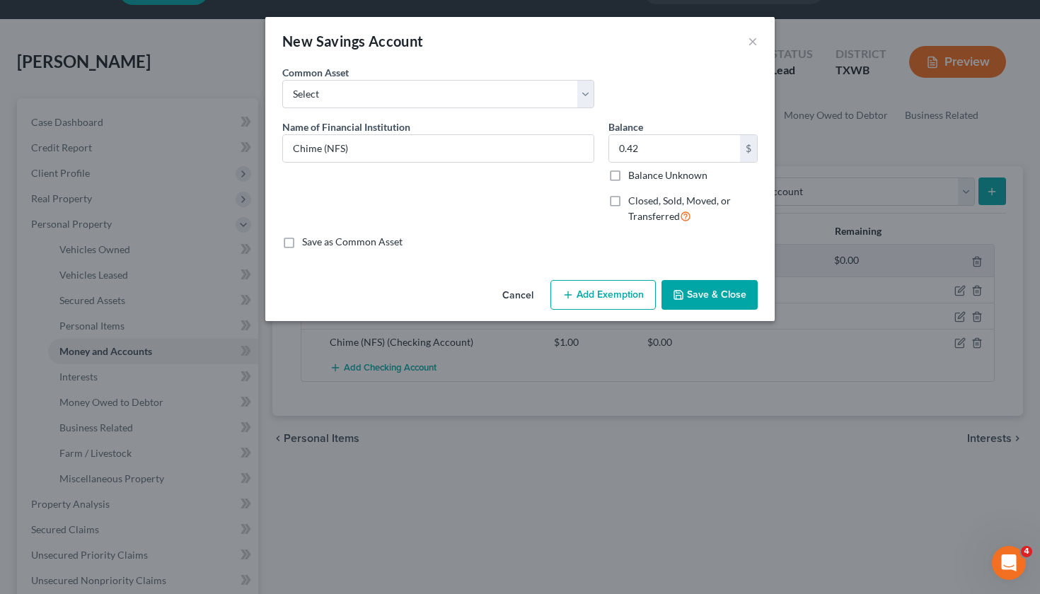
click at [699, 306] on button "Save & Close" at bounding box center [709, 295] width 96 height 30
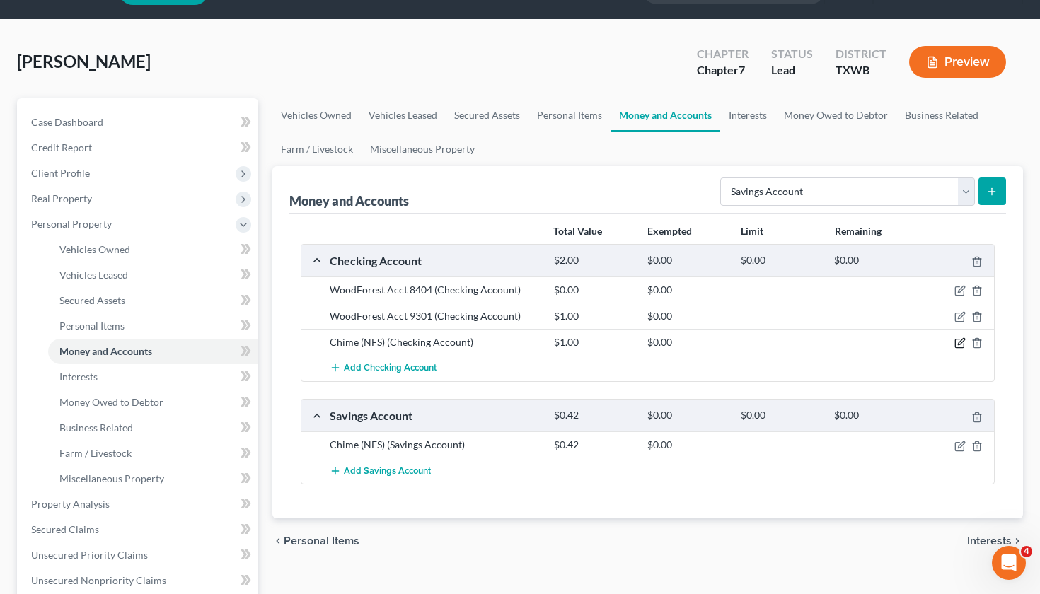
click at [959, 342] on icon "button" at bounding box center [961, 342] width 6 height 6
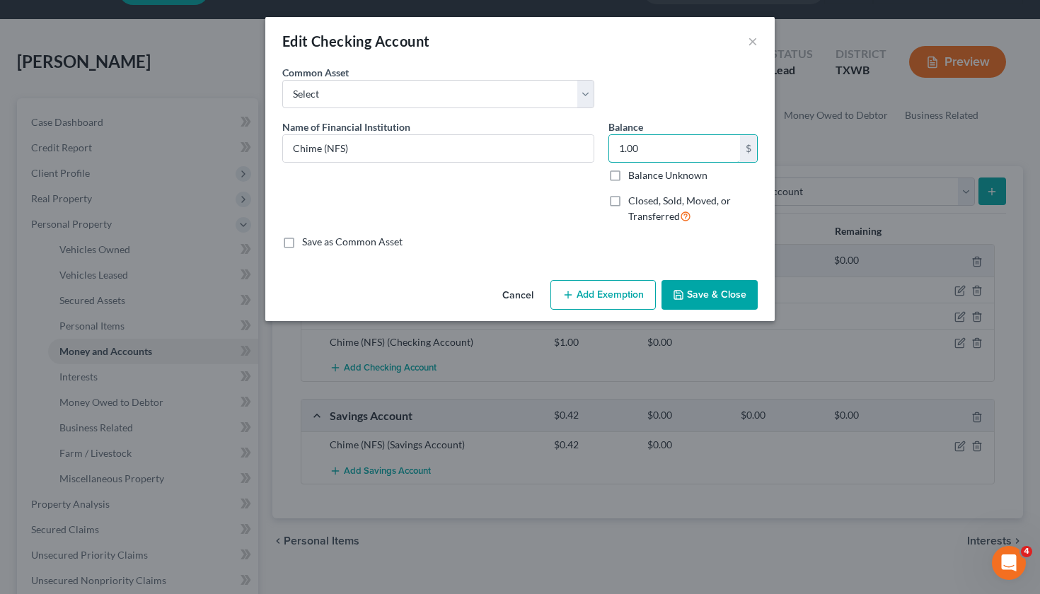
drag, startPoint x: 644, startPoint y: 144, endPoint x: 595, endPoint y: 144, distance: 48.8
click at [595, 144] on div "Name of Financial Institution * Chime (NFS) Balance 1.00 $ Balance Unknown Bala…" at bounding box center [519, 178] width 489 height 116
type input "0"
click at [746, 293] on button "Save & Close" at bounding box center [709, 295] width 96 height 30
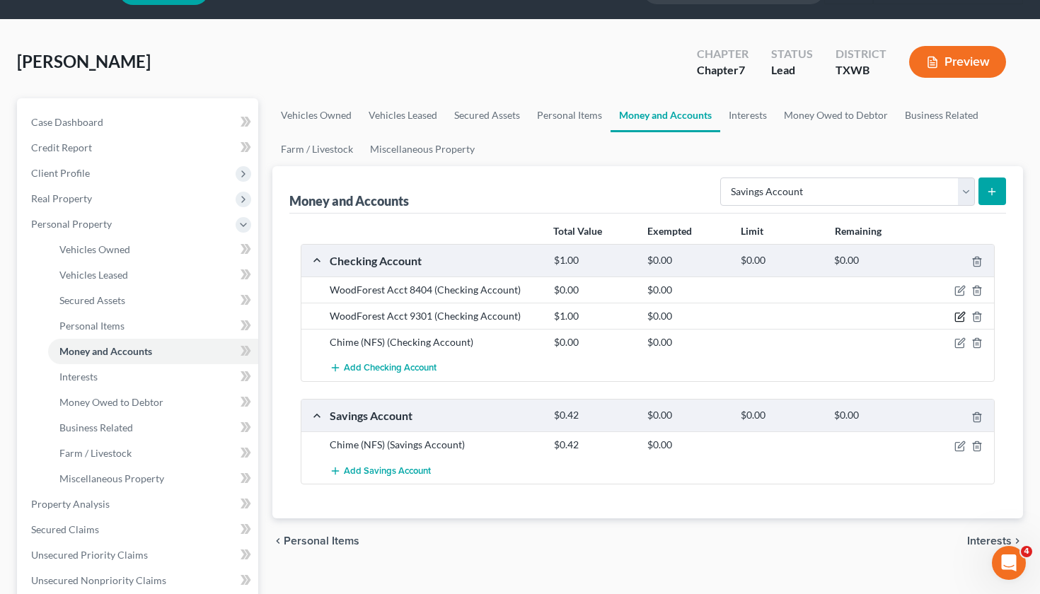
click at [960, 315] on icon "button" at bounding box center [961, 316] width 6 height 6
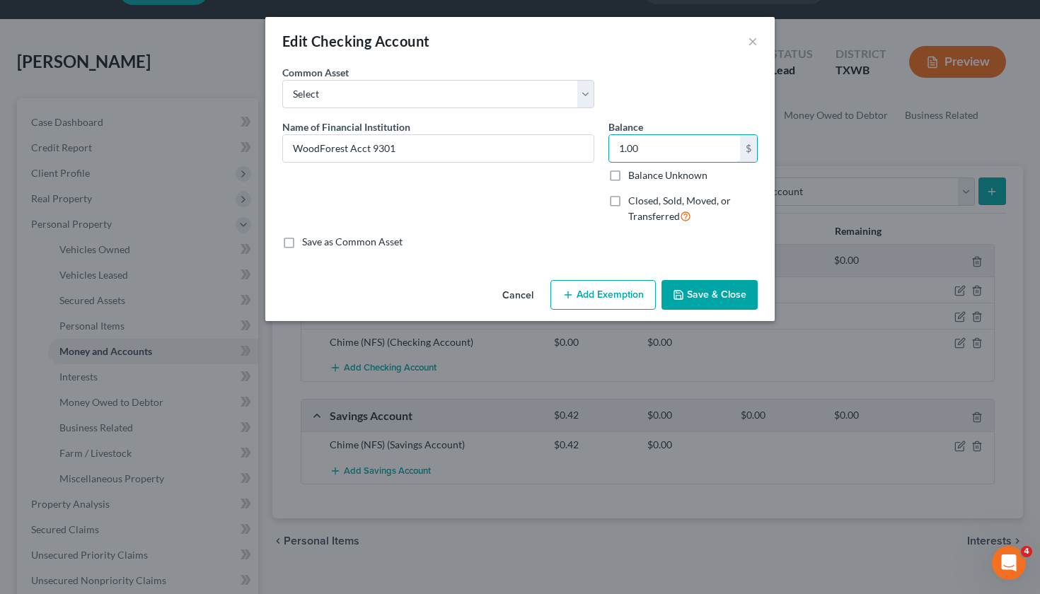
drag, startPoint x: 644, startPoint y: 152, endPoint x: 601, endPoint y: 151, distance: 43.2
click at [600, 151] on div "Name of Financial Institution * WoodForest Acct 9301 Balance 1.00 $ Balance Unk…" at bounding box center [519, 178] width 489 height 116
type input "0"
click at [708, 298] on button "Save & Close" at bounding box center [709, 295] width 96 height 30
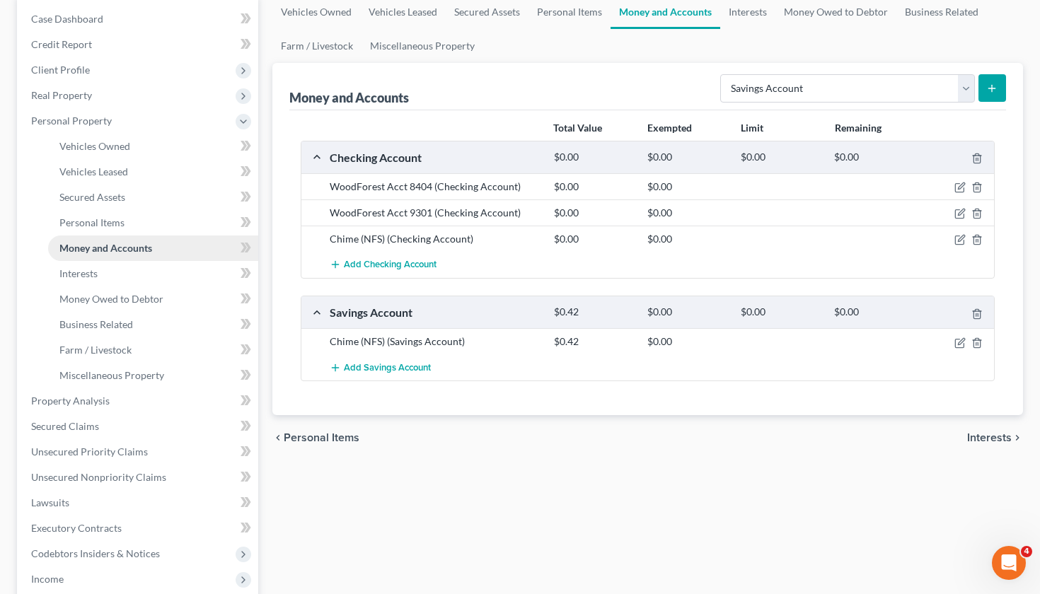
scroll to position [211, 0]
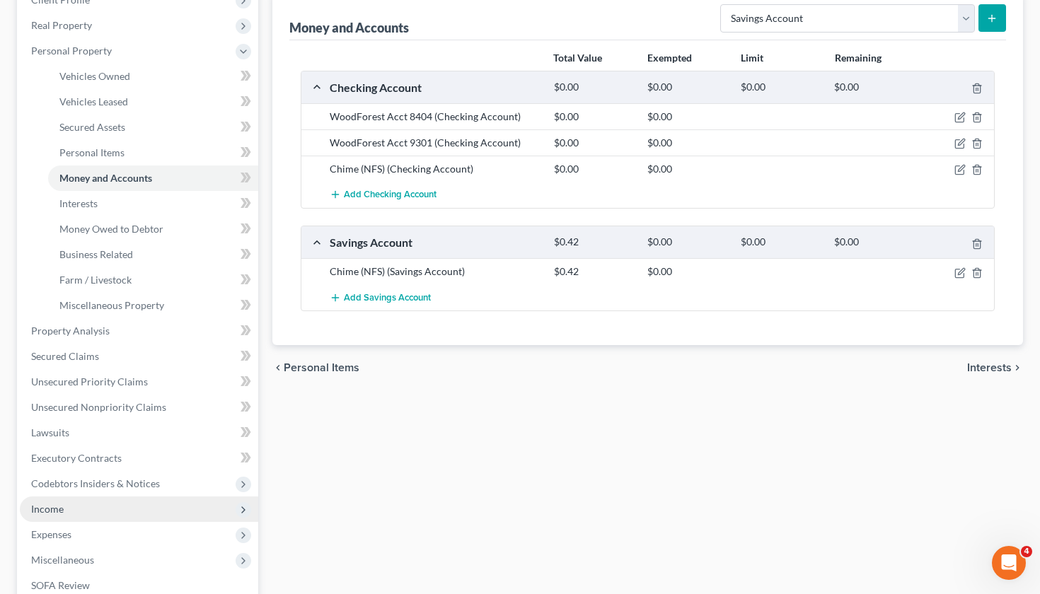
click at [67, 507] on span "Income" at bounding box center [139, 508] width 238 height 25
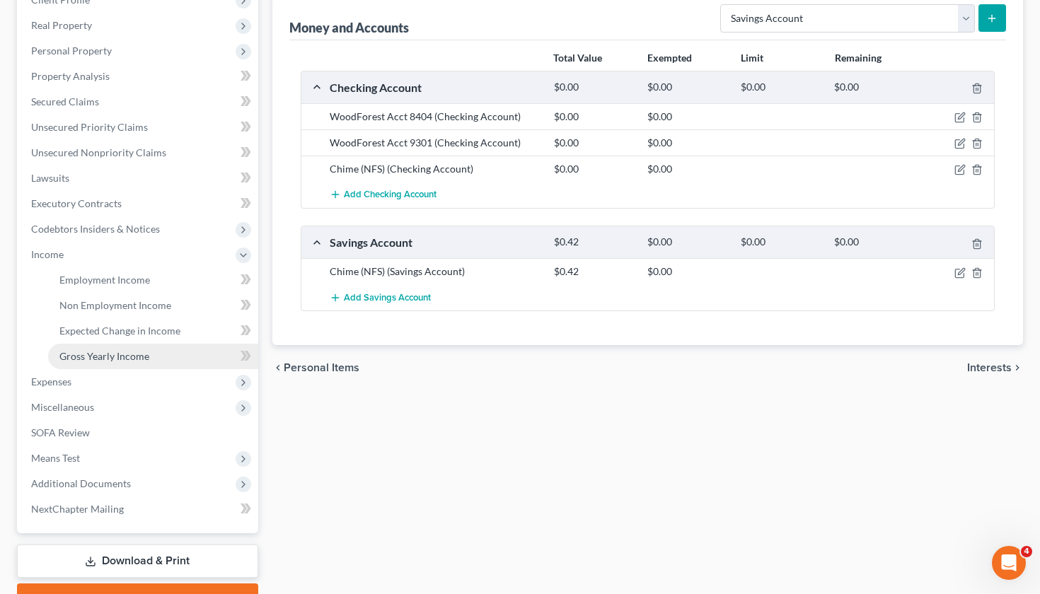
click at [112, 350] on link "Gross Yearly Income" at bounding box center [153, 356] width 210 height 25
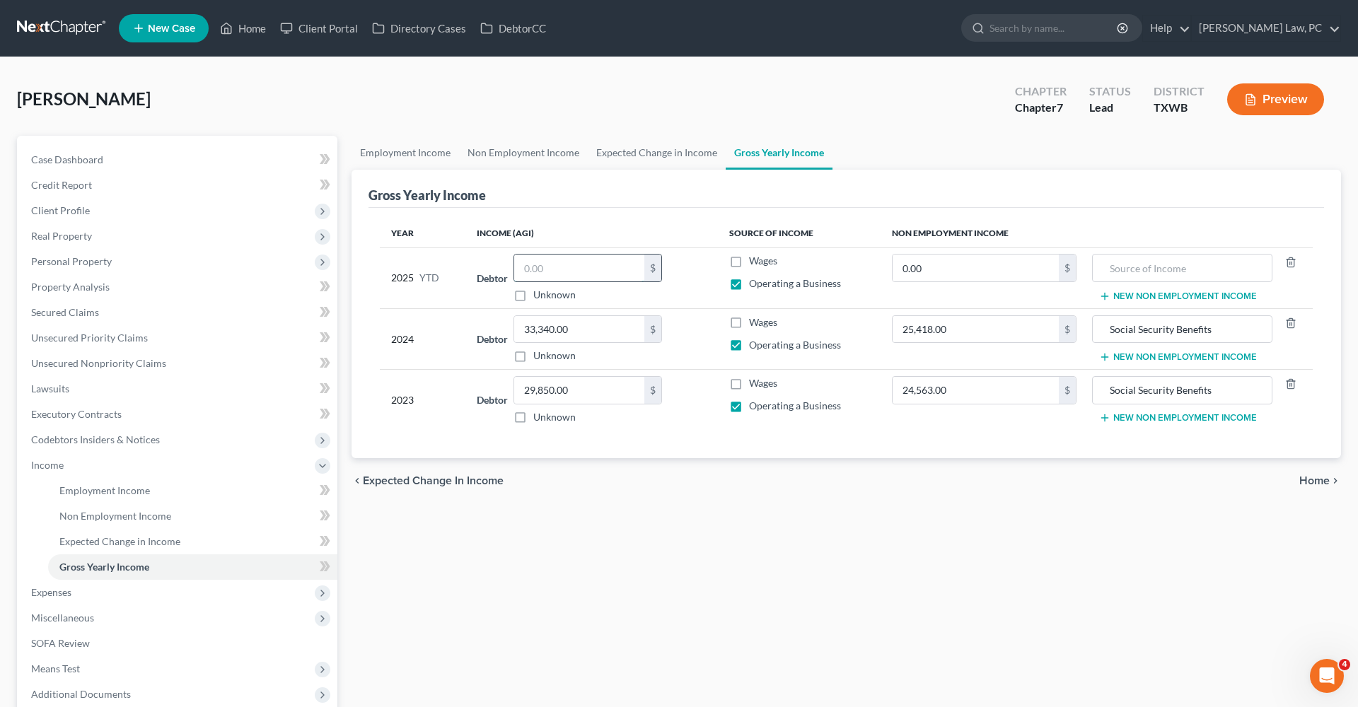
click at [551, 268] on input "text" at bounding box center [579, 268] width 130 height 27
type input "18,000"
drag, startPoint x: 938, startPoint y: 263, endPoint x: 885, endPoint y: 263, distance: 52.3
click at [885, 263] on td "0.00 $" at bounding box center [983, 278] width 207 height 61
type input "10,430"
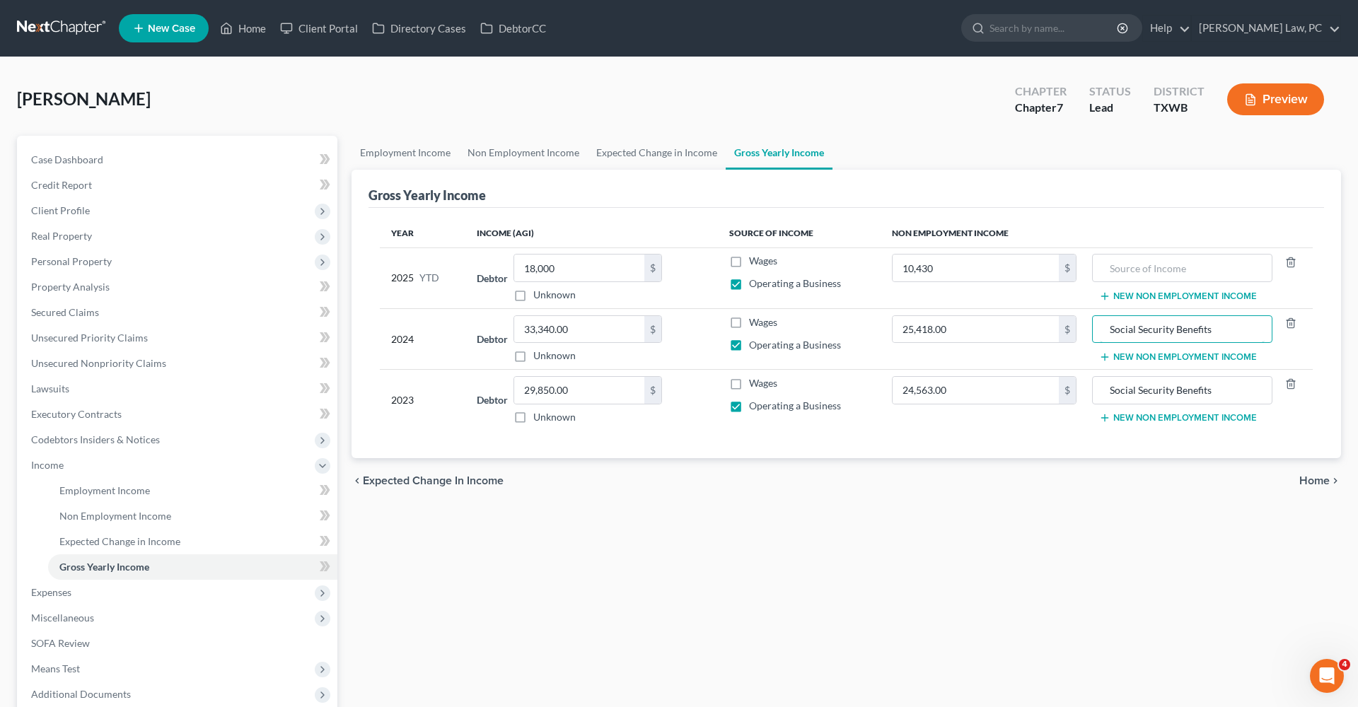
drag, startPoint x: 1232, startPoint y: 334, endPoint x: 1084, endPoint y: 334, distance: 147.8
click at [1083, 334] on tr "2024 Debtor 33,340.00 $ Unknown Balance Undetermined 33,340.00 $ Unknown Wages …" at bounding box center [846, 338] width 933 height 61
click at [1141, 272] on input "text" at bounding box center [1182, 268] width 165 height 27
paste input "Social Security Benefits"
type input "Social Security Benefits"
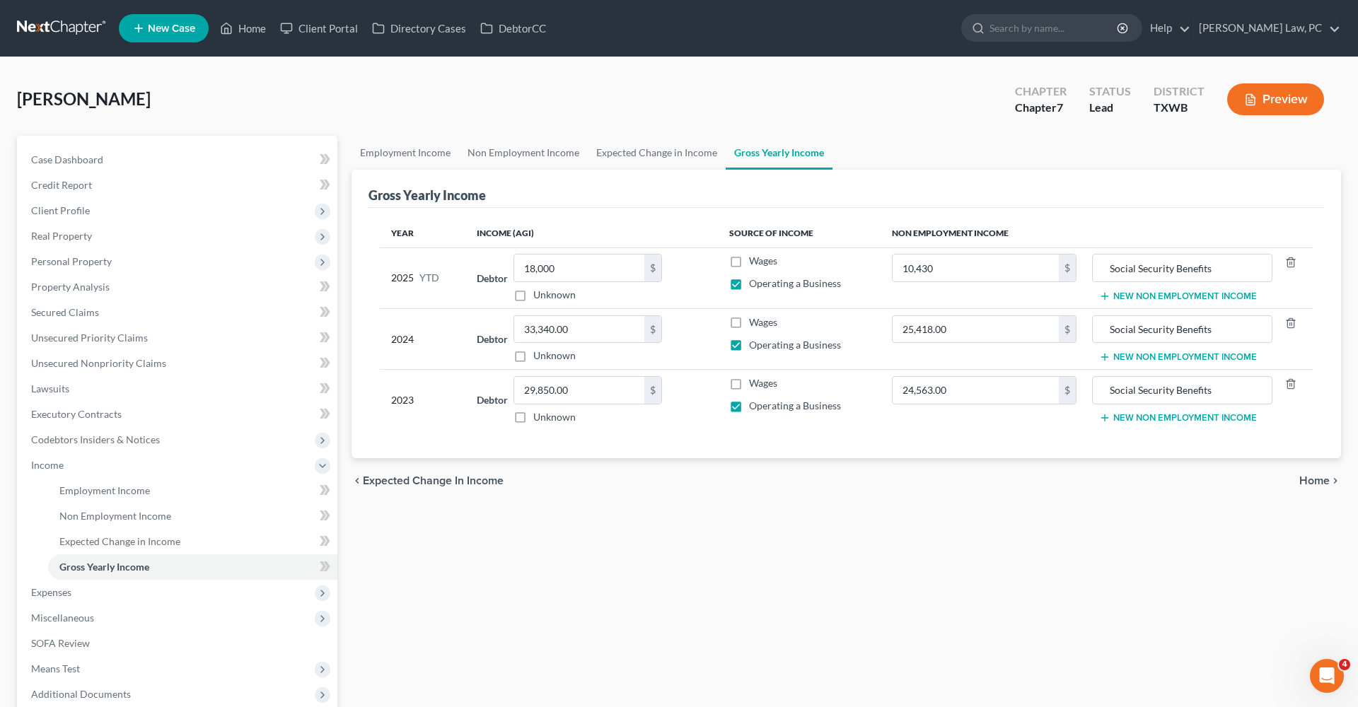
click at [892, 432] on div "Year Income (AGI) Source of Income Non Employment Income 2025 YTD Debtor 18,000…" at bounding box center [845, 333] width 955 height 251
click at [62, 33] on link at bounding box center [62, 28] width 91 height 25
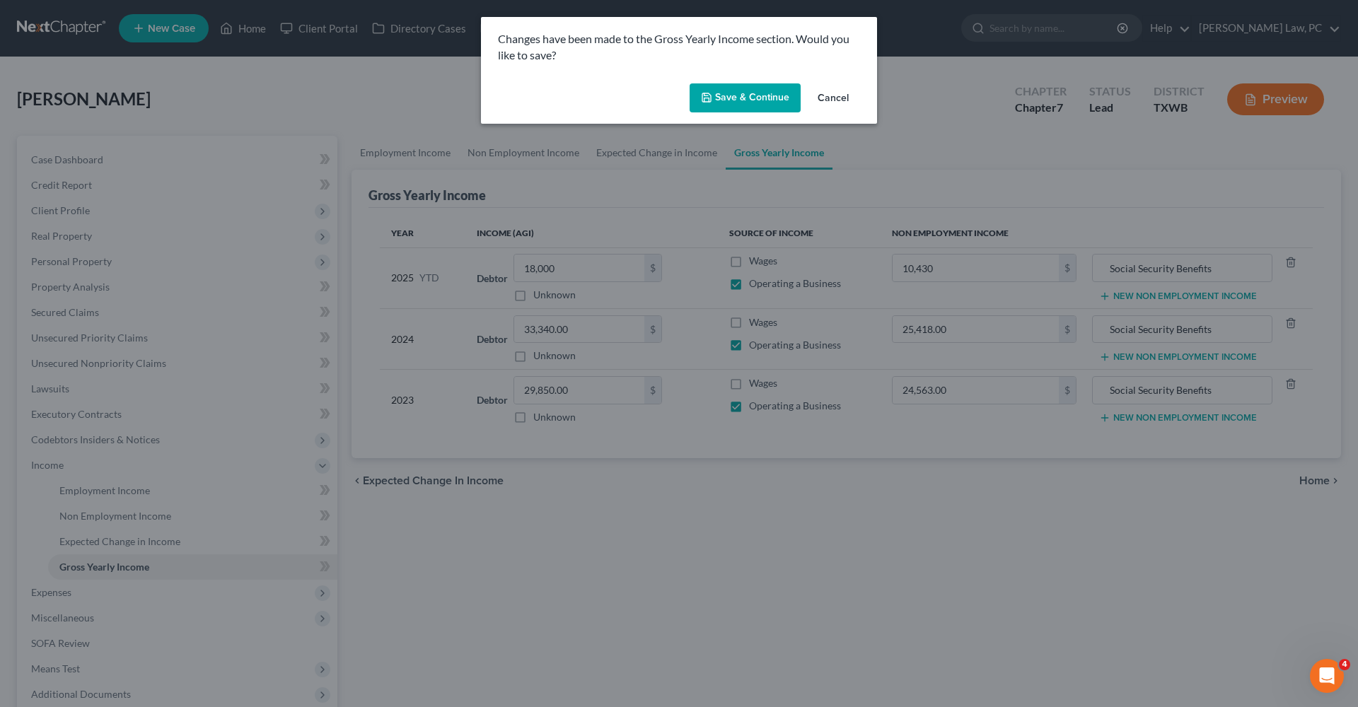
click at [747, 98] on button "Save & Continue" at bounding box center [745, 98] width 111 height 30
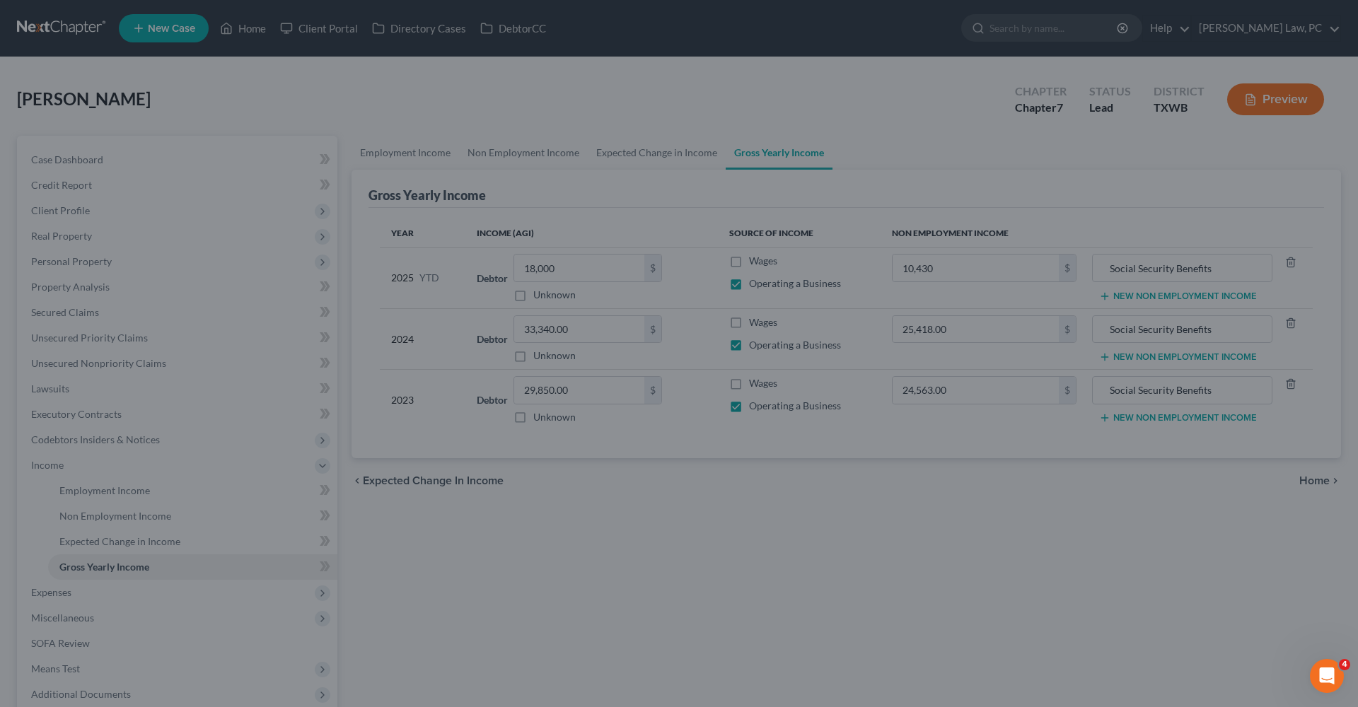
type input "10,430.00"
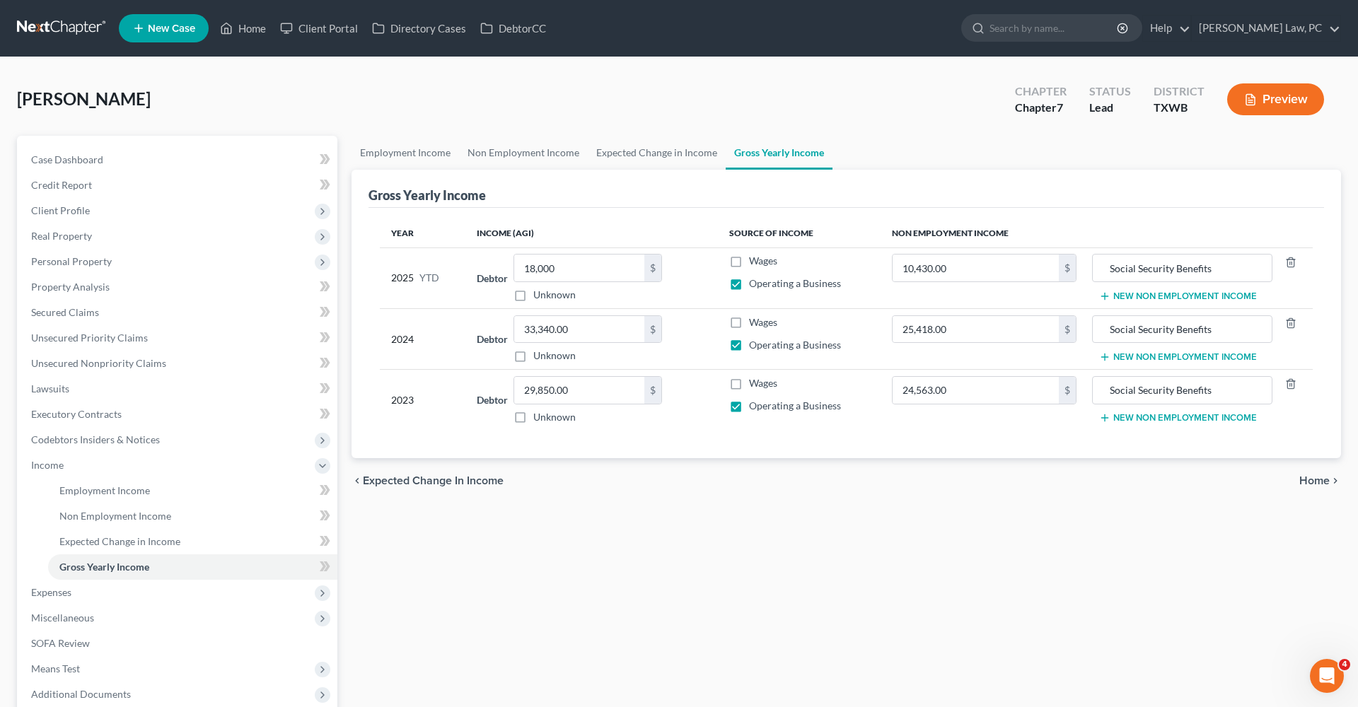
click at [62, 28] on link at bounding box center [62, 28] width 91 height 25
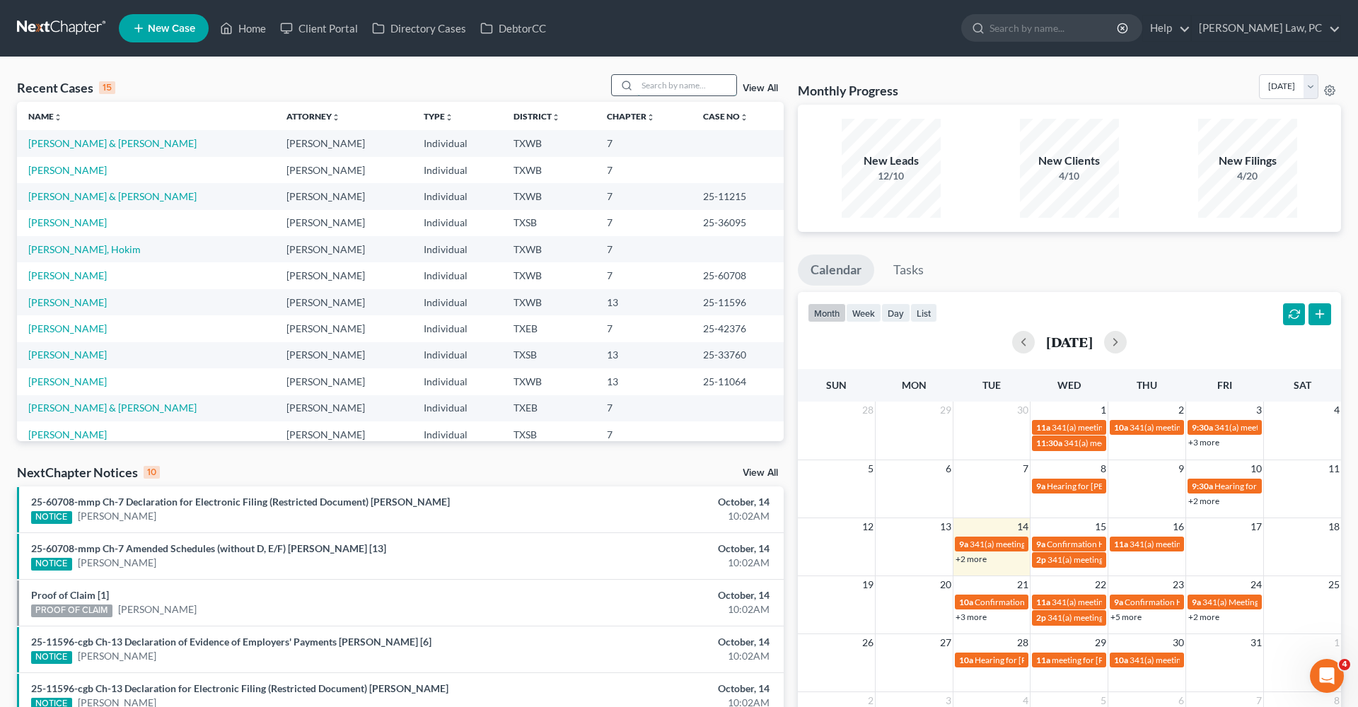
click at [670, 86] on input "search" at bounding box center [686, 85] width 99 height 21
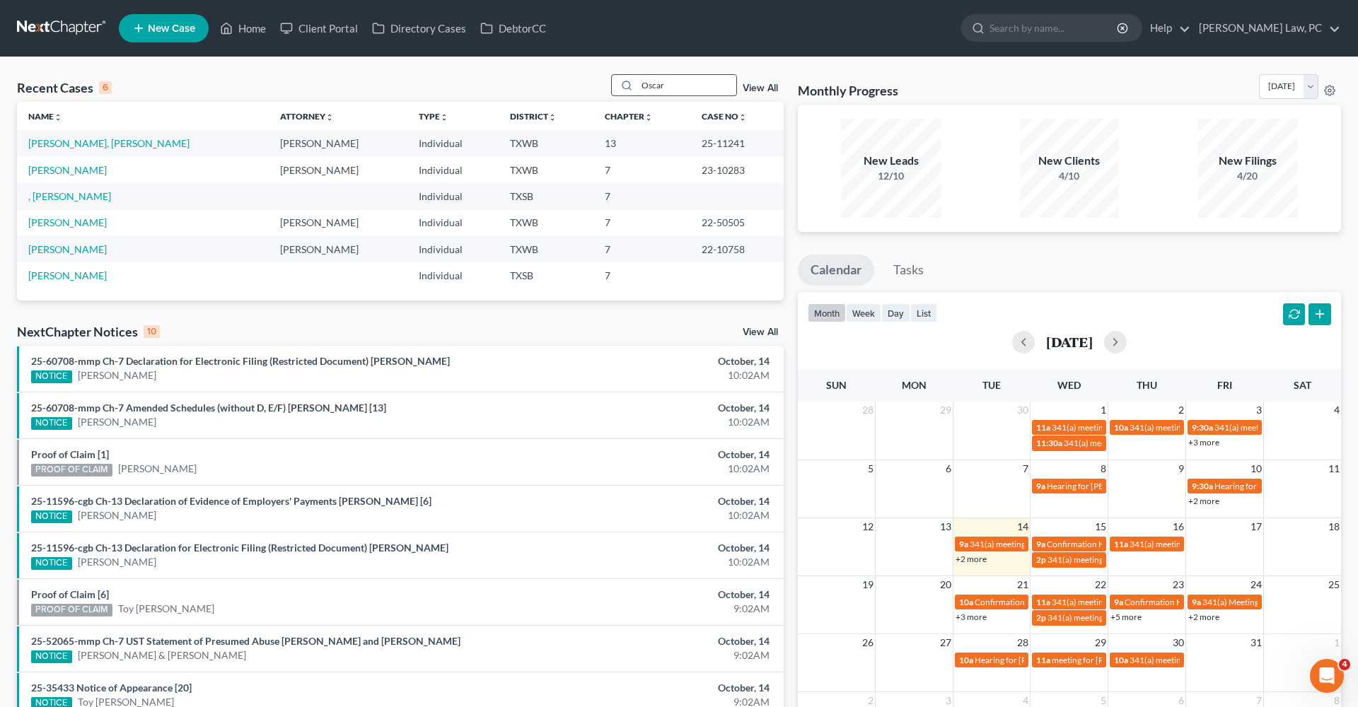
type input "Oscar"
drag, startPoint x: 670, startPoint y: 86, endPoint x: 88, endPoint y: 144, distance: 584.1
click at [88, 144] on link "[PERSON_NAME], [PERSON_NAME]" at bounding box center [108, 143] width 161 height 12
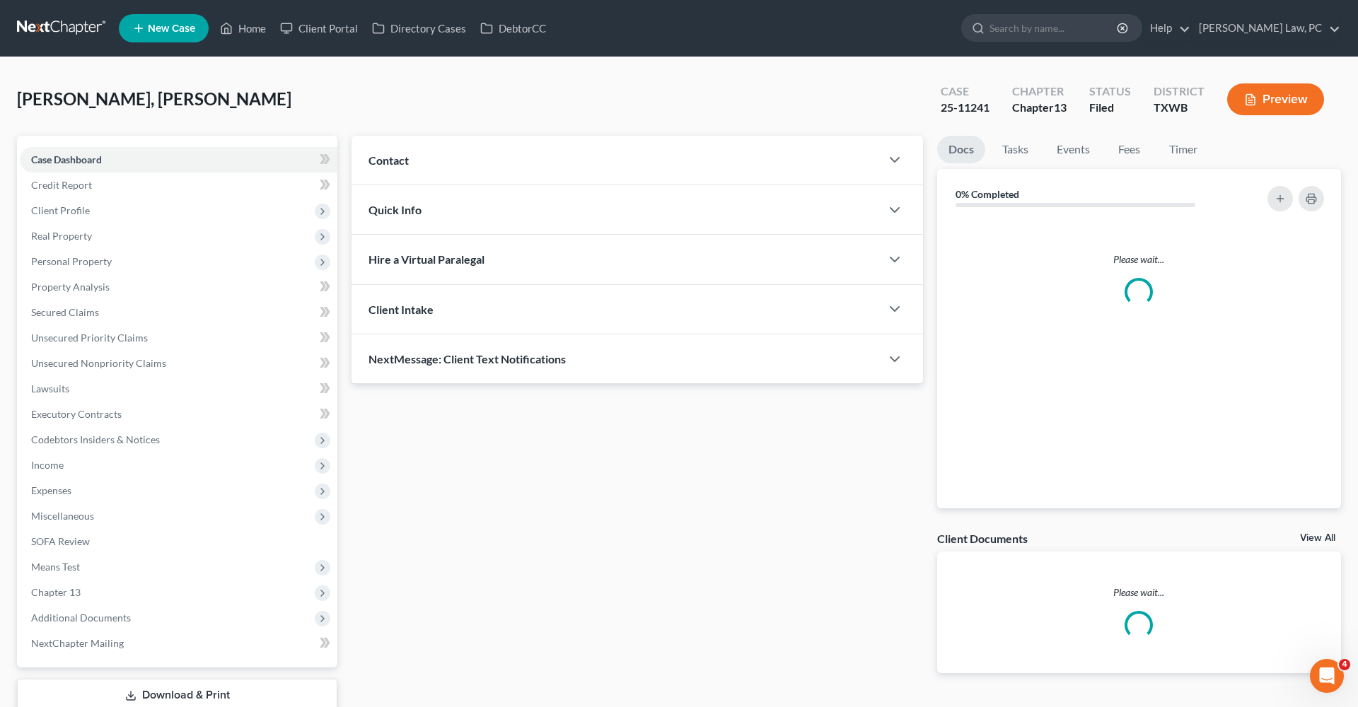
click at [74, 144] on div "Case Dashboard Payments Invoices Payments Payments Credit Report Client Profile…" at bounding box center [177, 402] width 320 height 532
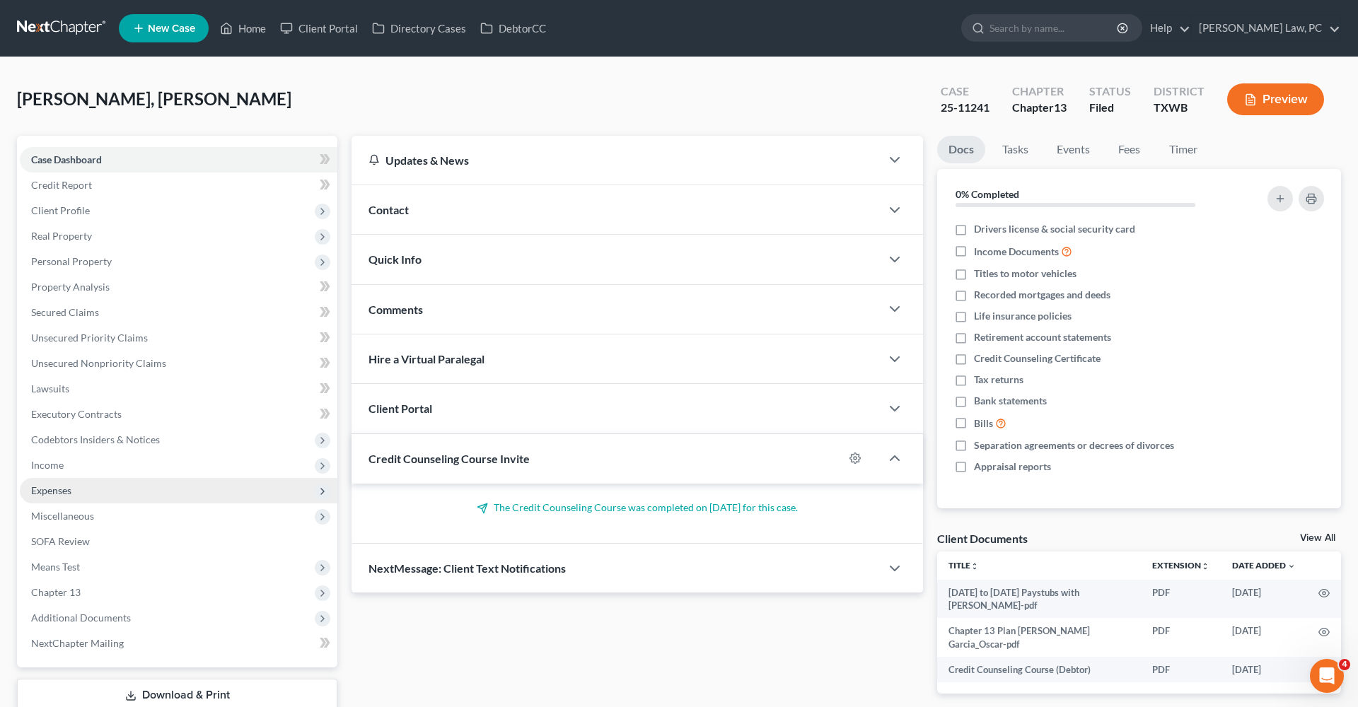
click at [54, 493] on span "Expenses" at bounding box center [51, 490] width 40 height 12
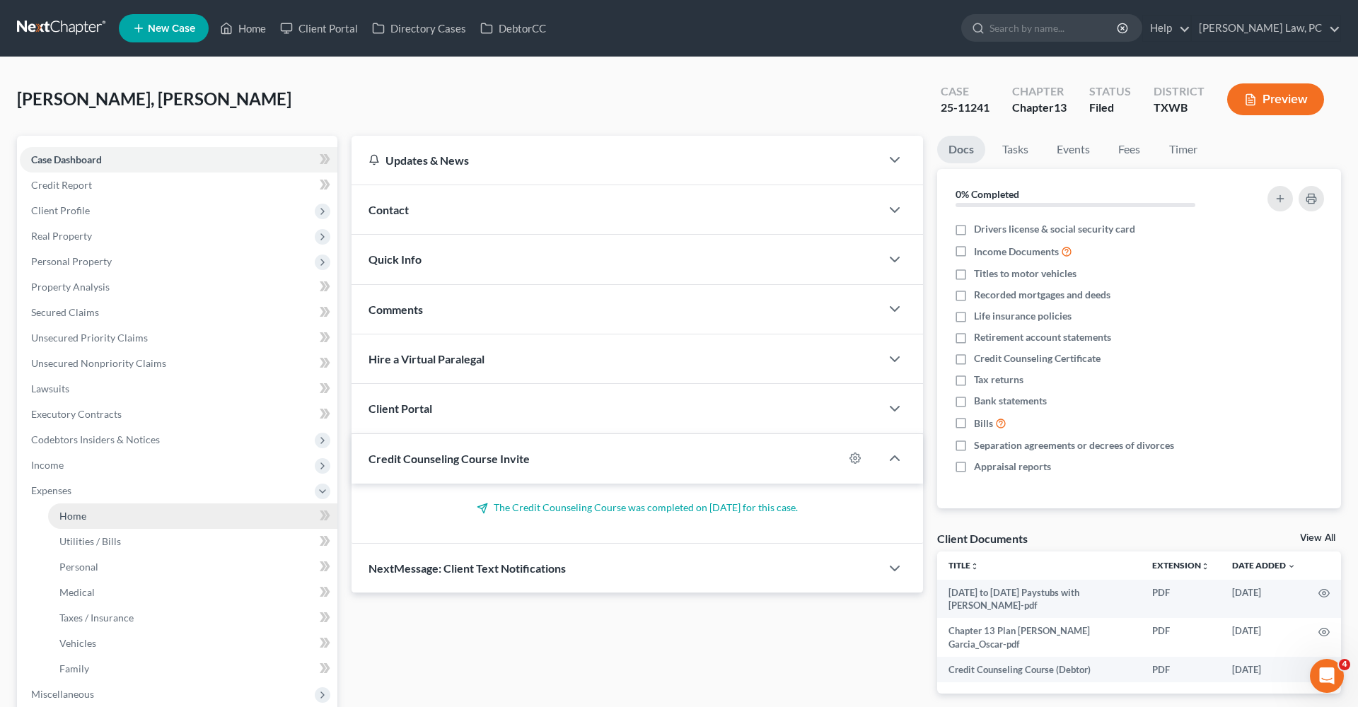
click at [78, 516] on span "Home" at bounding box center [72, 516] width 27 height 12
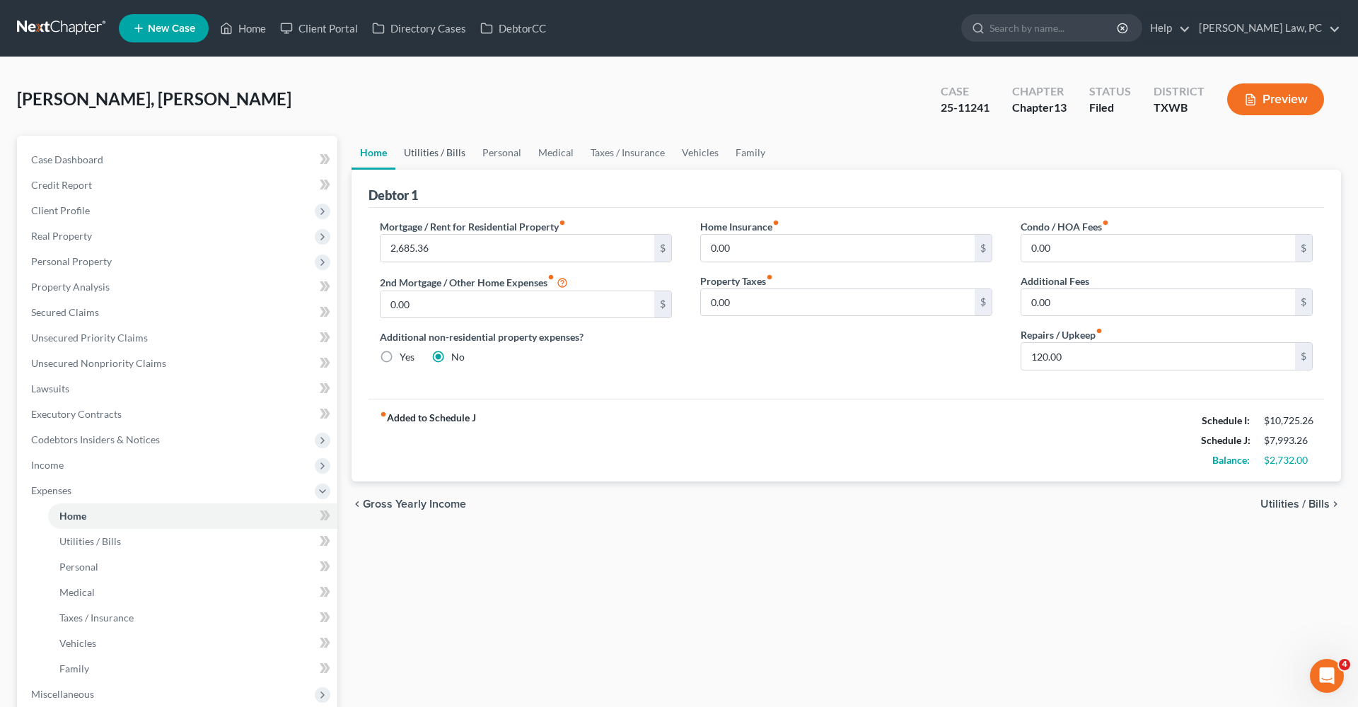
click at [438, 150] on link "Utilities / Bills" at bounding box center [434, 153] width 78 height 34
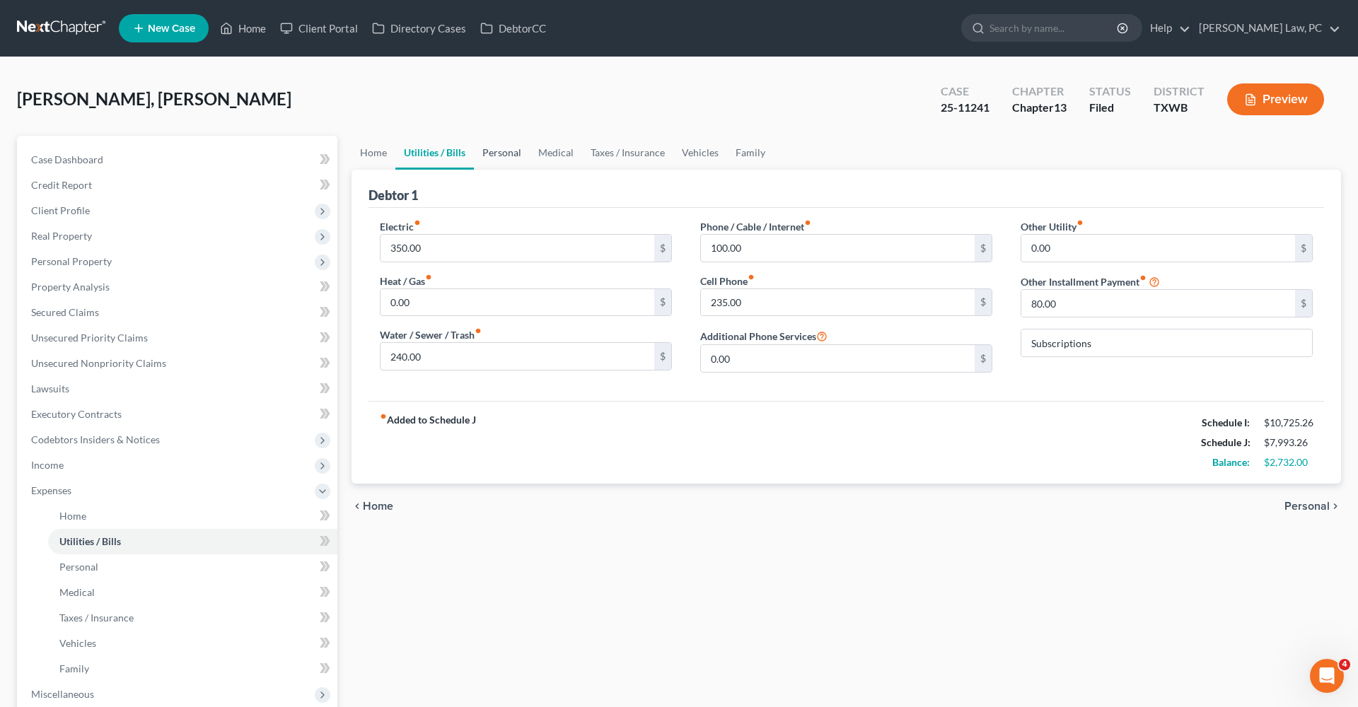
click at [499, 147] on link "Personal" at bounding box center [502, 153] width 56 height 34
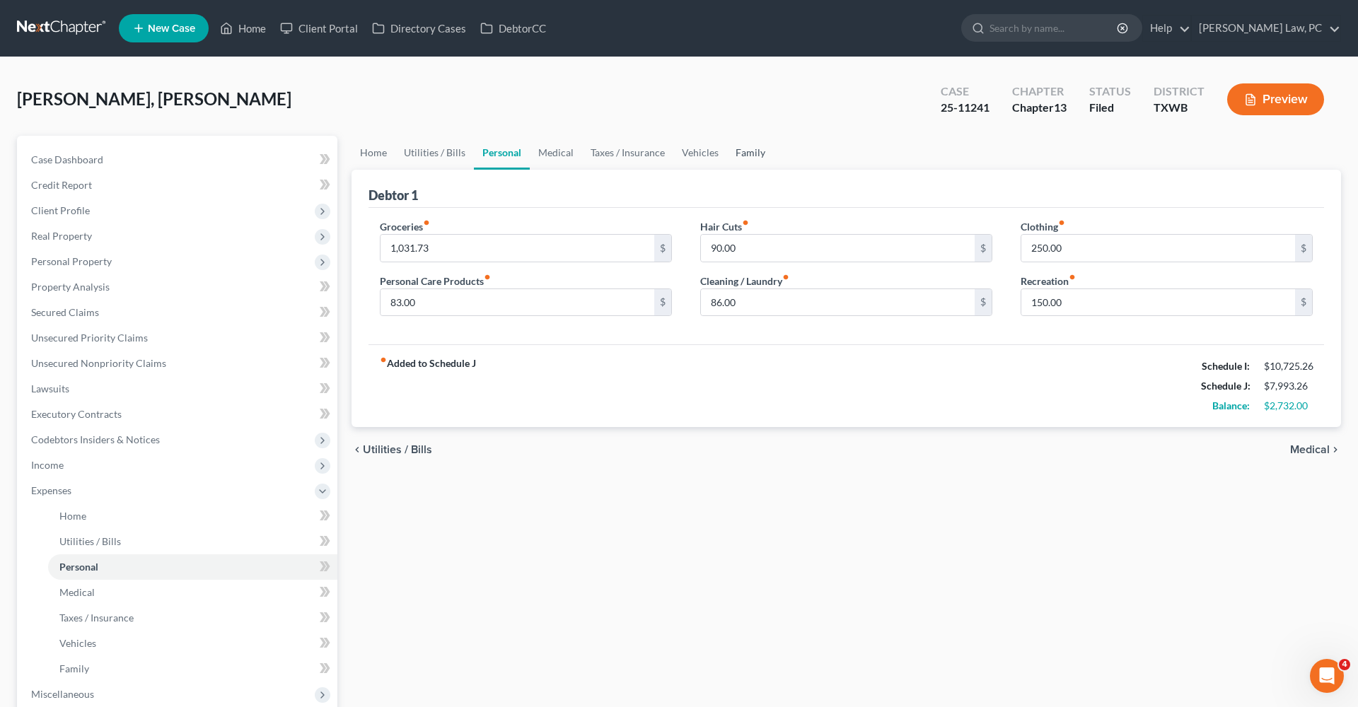
click at [744, 158] on link "Family" at bounding box center [750, 153] width 47 height 34
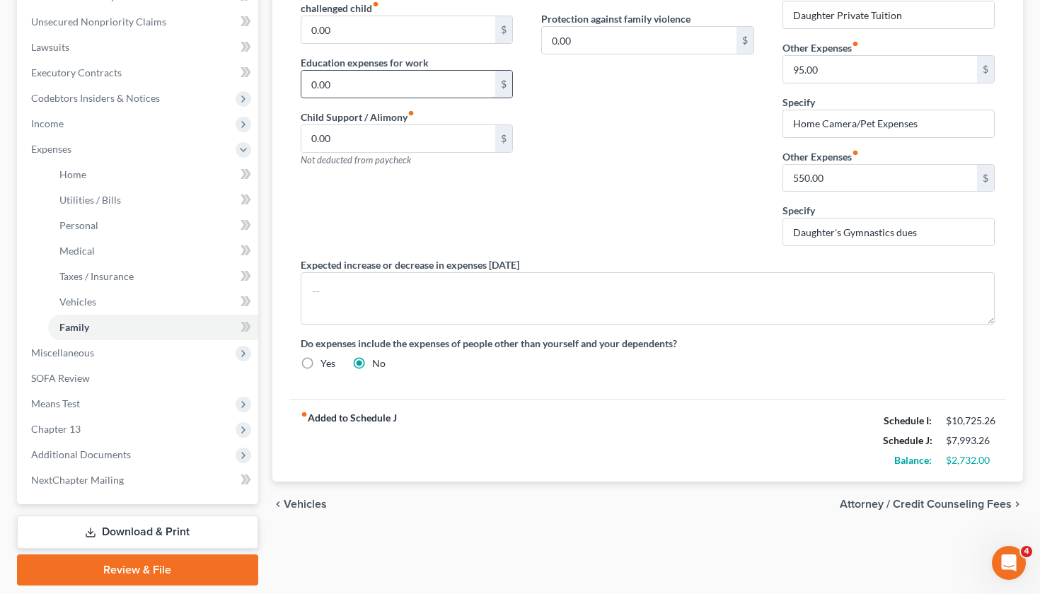
scroll to position [343, 0]
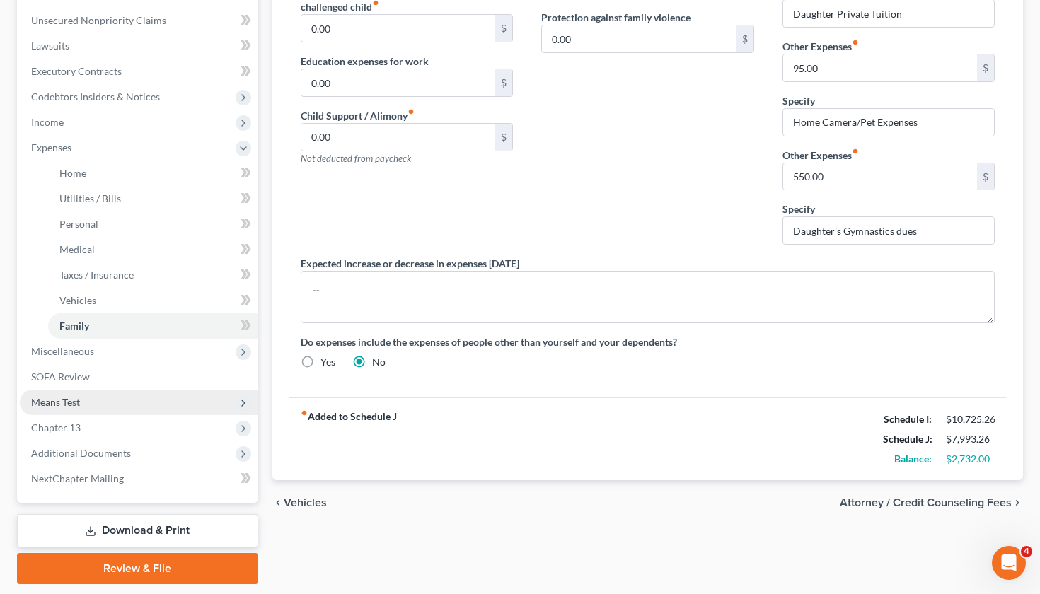
click at [70, 402] on span "Means Test" at bounding box center [55, 402] width 49 height 12
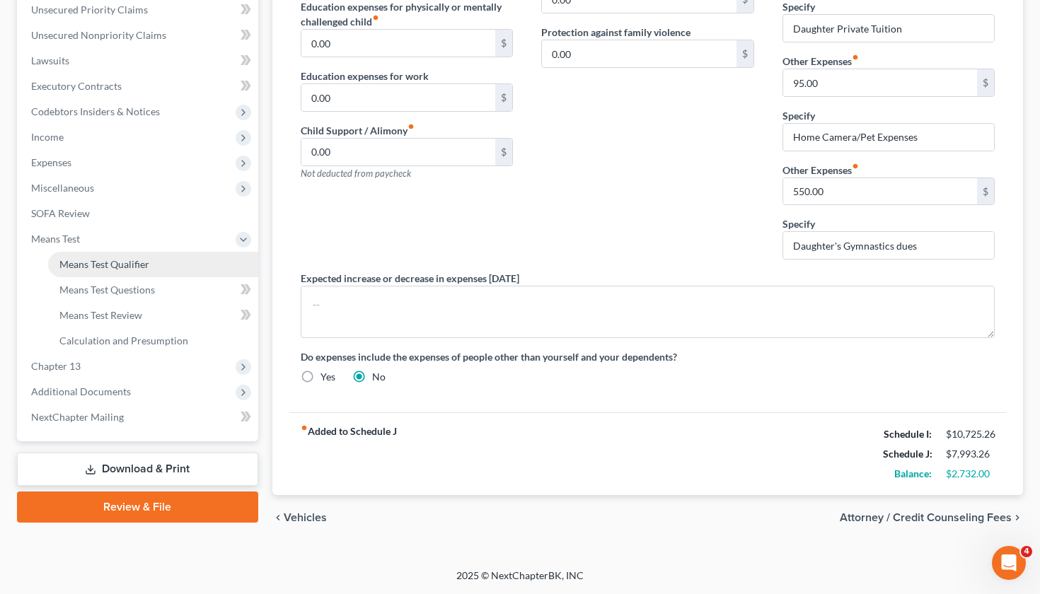
click at [136, 261] on span "Means Test Qualifier" at bounding box center [104, 264] width 90 height 12
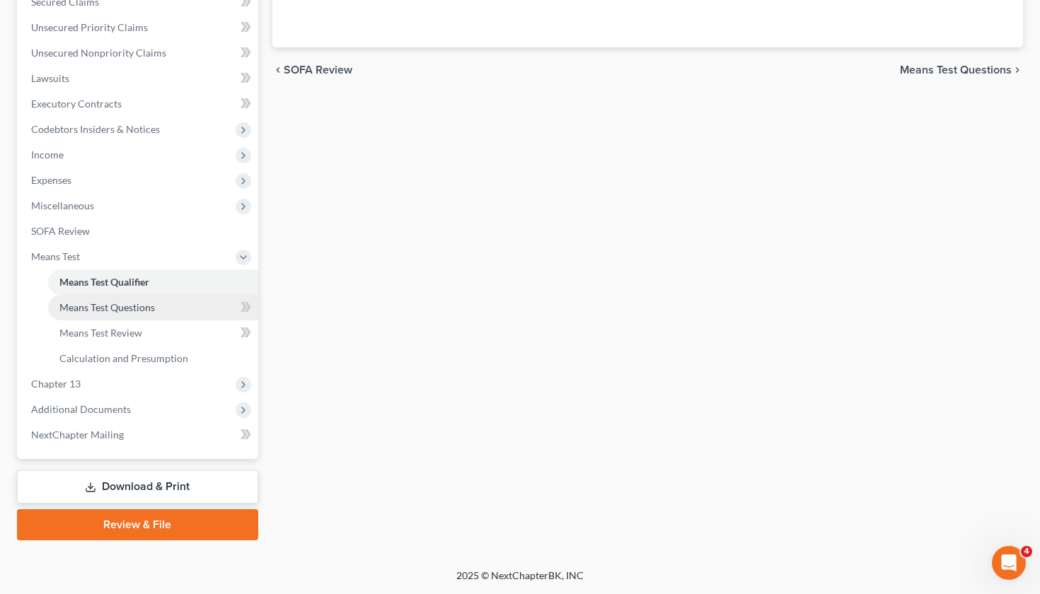
click at [116, 305] on span "Means Test Questions" at bounding box center [106, 307] width 95 height 12
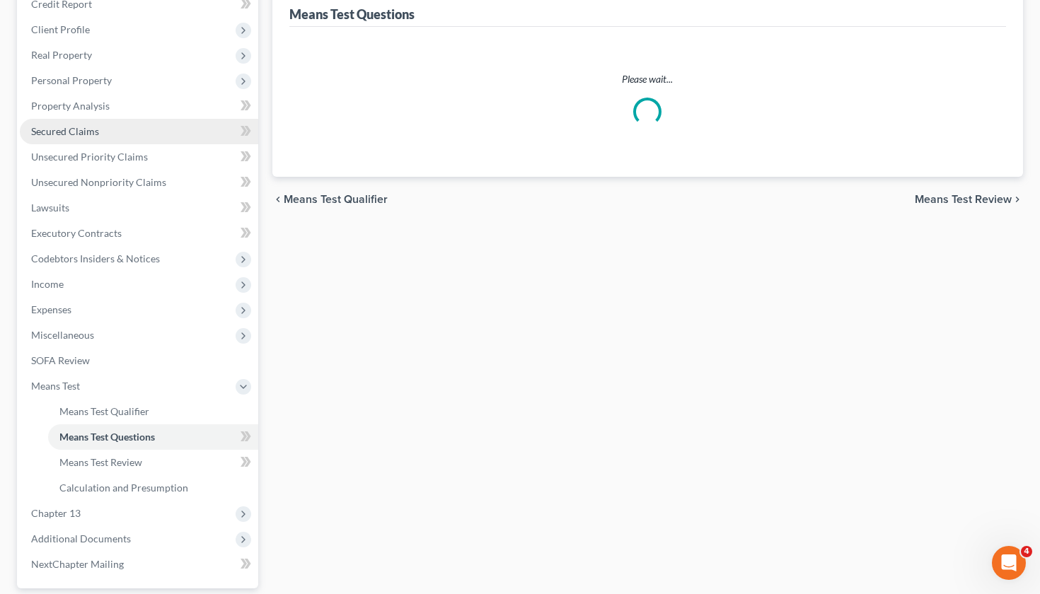
scroll to position [221, 0]
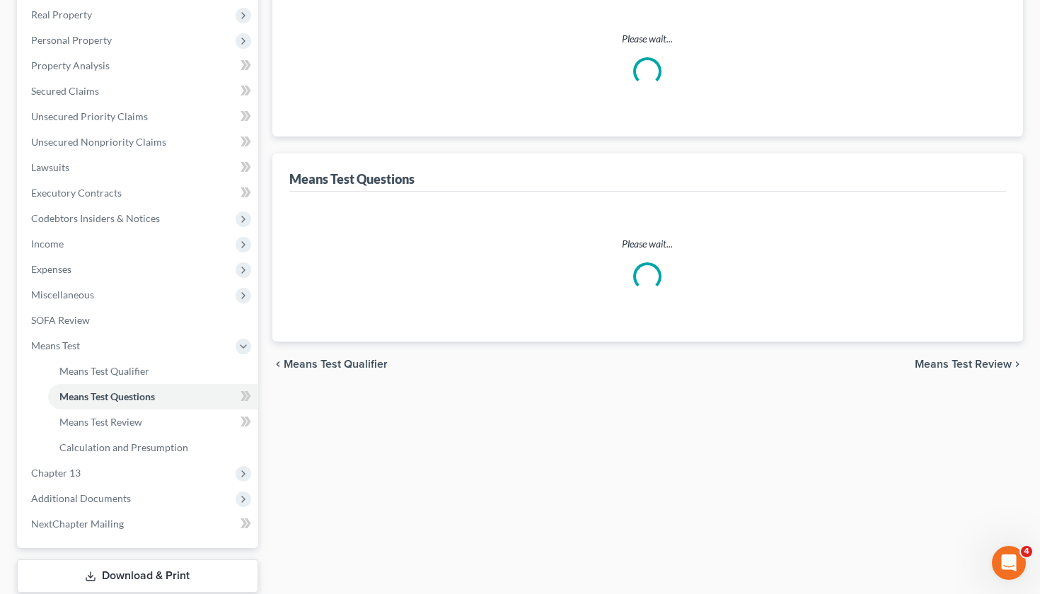
select select "1"
select select "60"
select select "0"
select select "60"
select select "2"
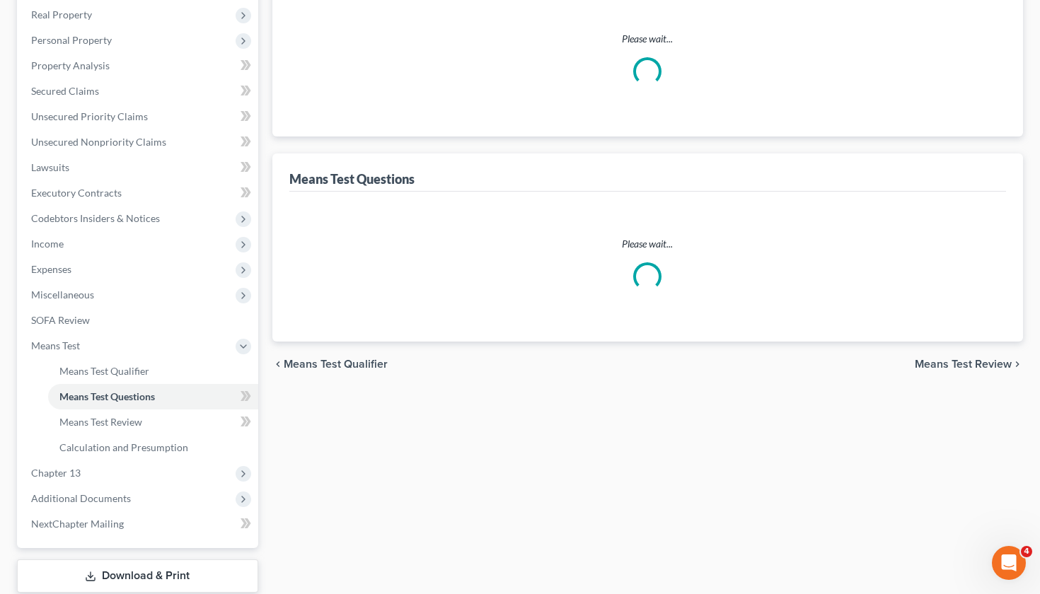
select select "4"
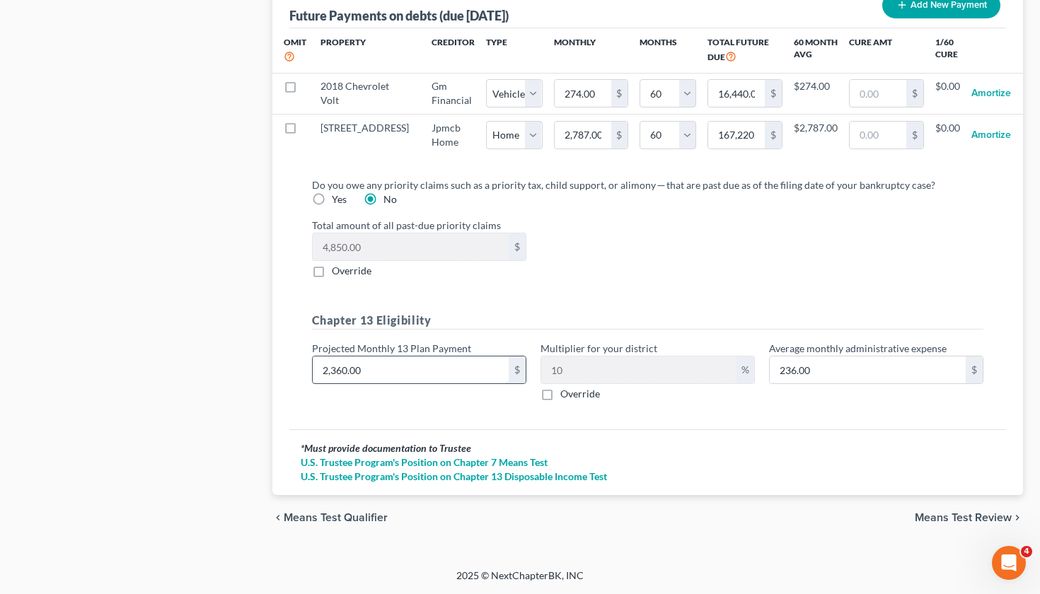
scroll to position [1483, 0]
drag, startPoint x: 384, startPoint y: 372, endPoint x: 299, endPoint y: 371, distance: 84.9
click at [299, 371] on div "Do you owe any priority claims such as a priority tax, child support, or alimon…" at bounding box center [647, 297] width 717 height 263
type input "2"
type input "0.20"
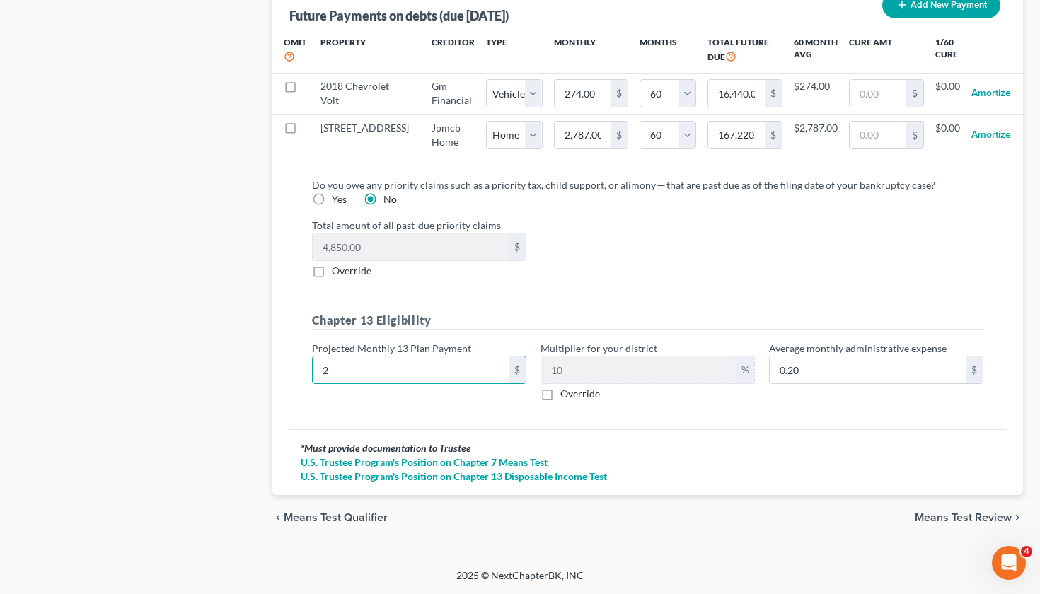
type input "27"
type input "2.70"
type input "273"
type input "27.30"
type input "2732"
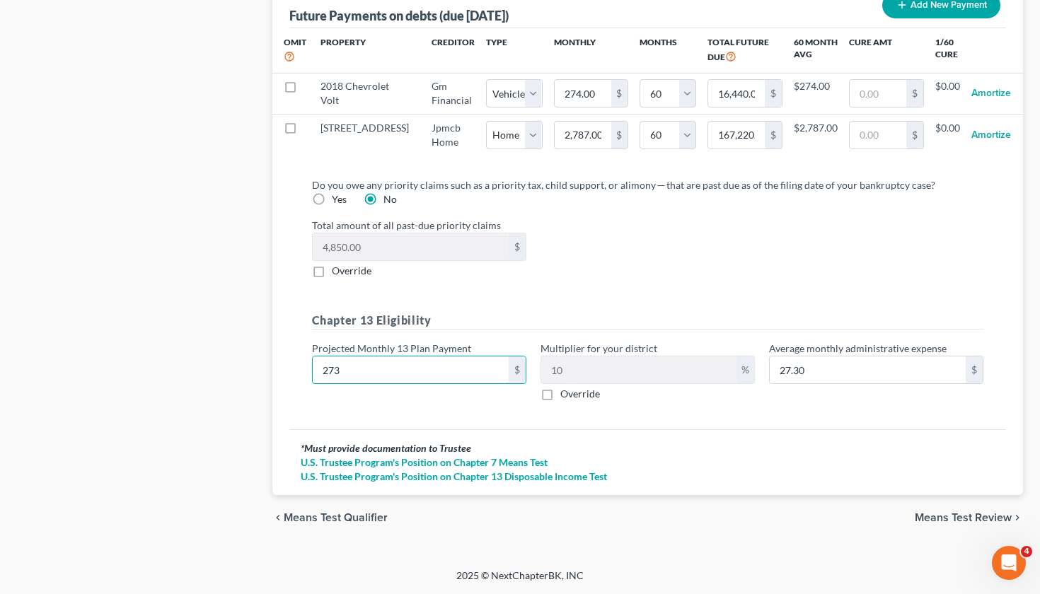
type input "273.20"
type input "2,732"
click at [607, 298] on div "Do you owe any priority claims such as a priority tax, child support, or alimon…" at bounding box center [648, 295] width 694 height 235
click at [958, 520] on span "Means Test Review" at bounding box center [962, 517] width 97 height 11
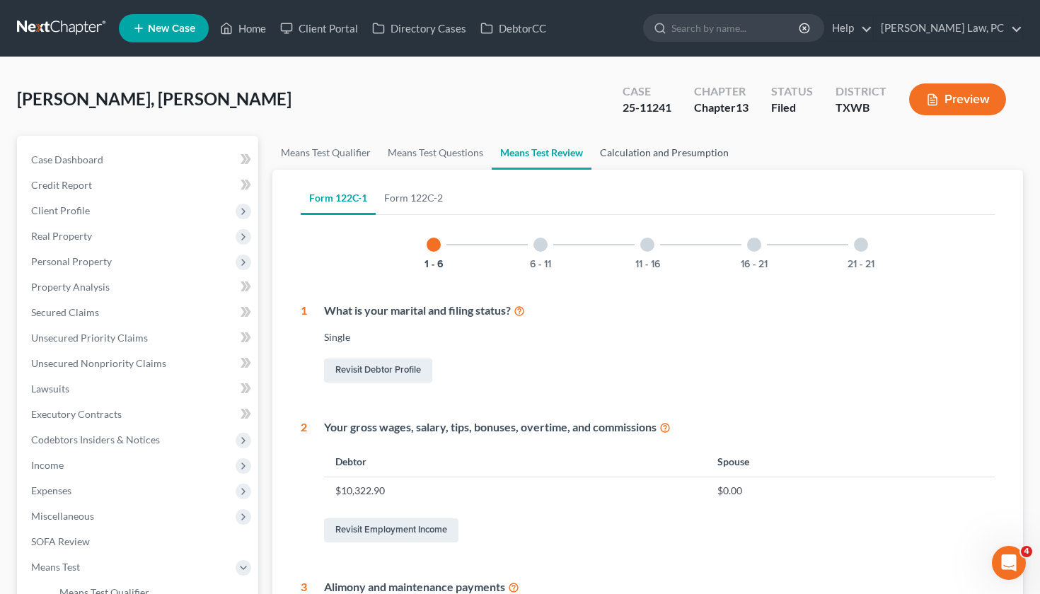
click at [691, 156] on link "Calculation and Presumption" at bounding box center [664, 153] width 146 height 34
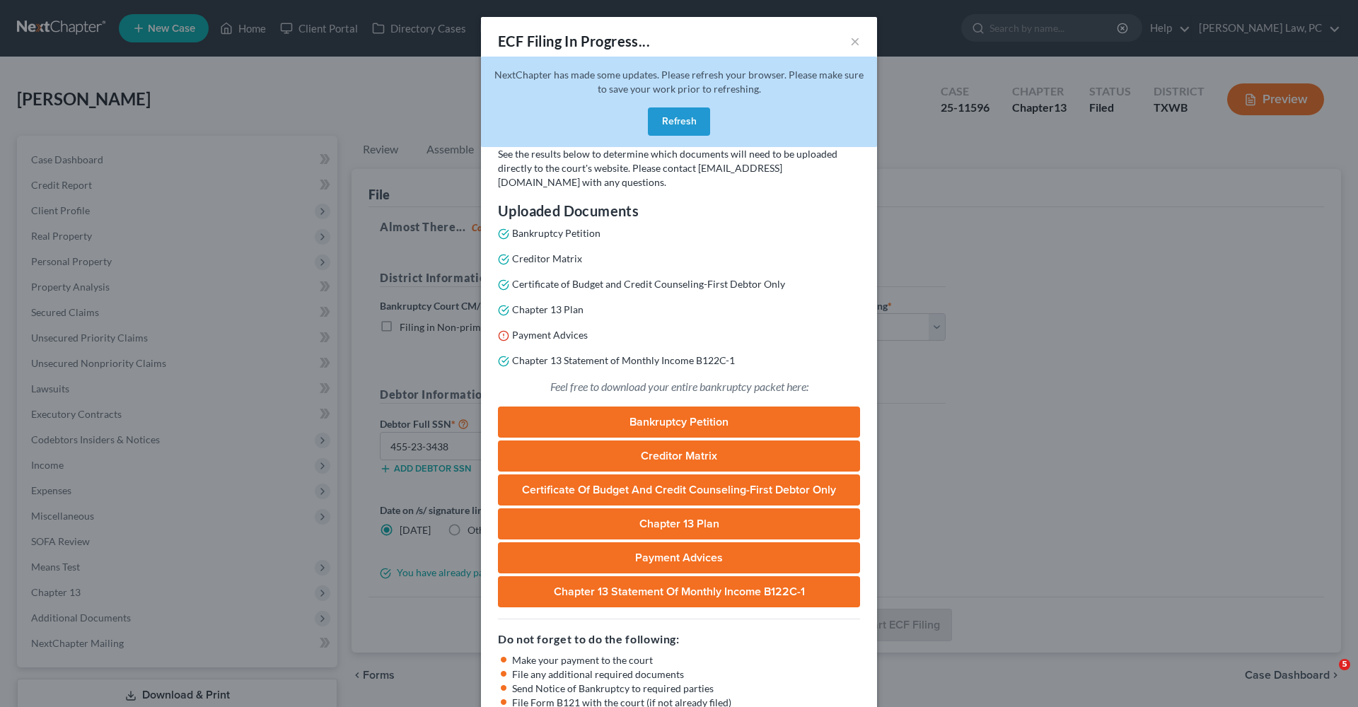
select select "0"
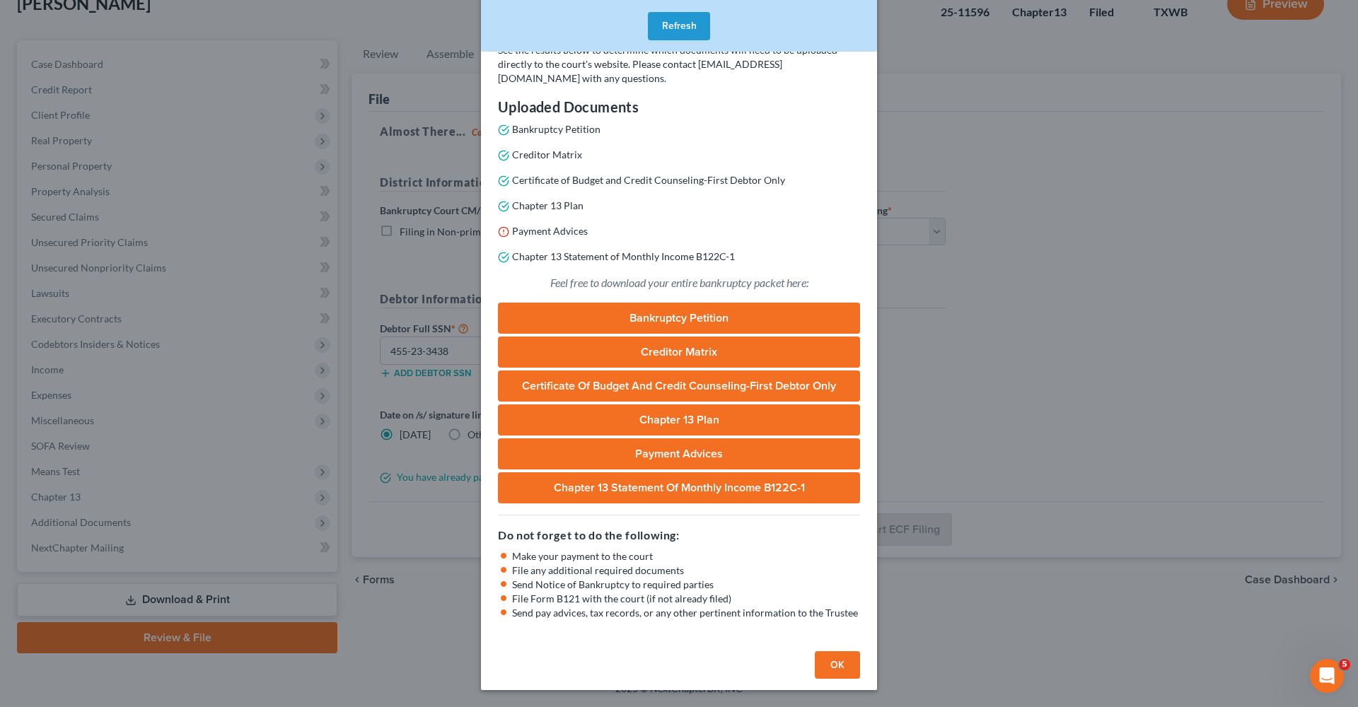
scroll to position [104, 0]
click at [846, 663] on button "OK" at bounding box center [837, 665] width 45 height 28
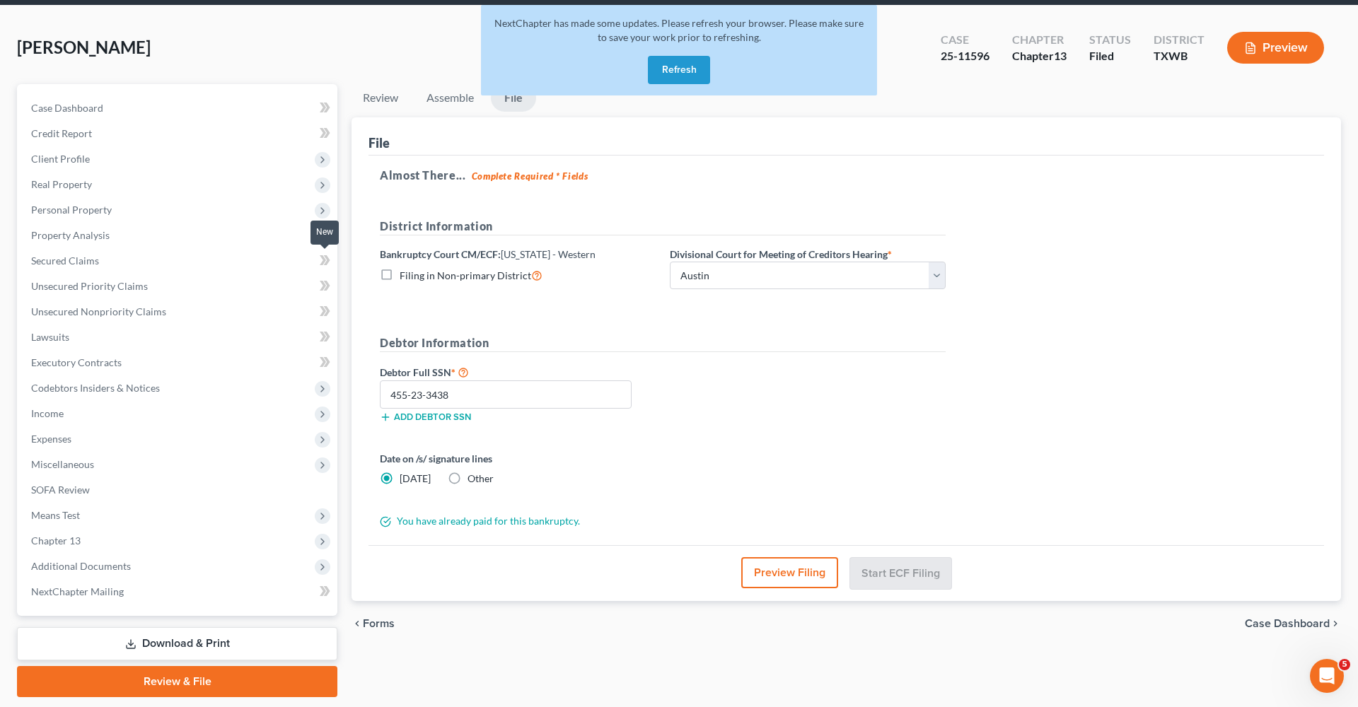
scroll to position [9, 0]
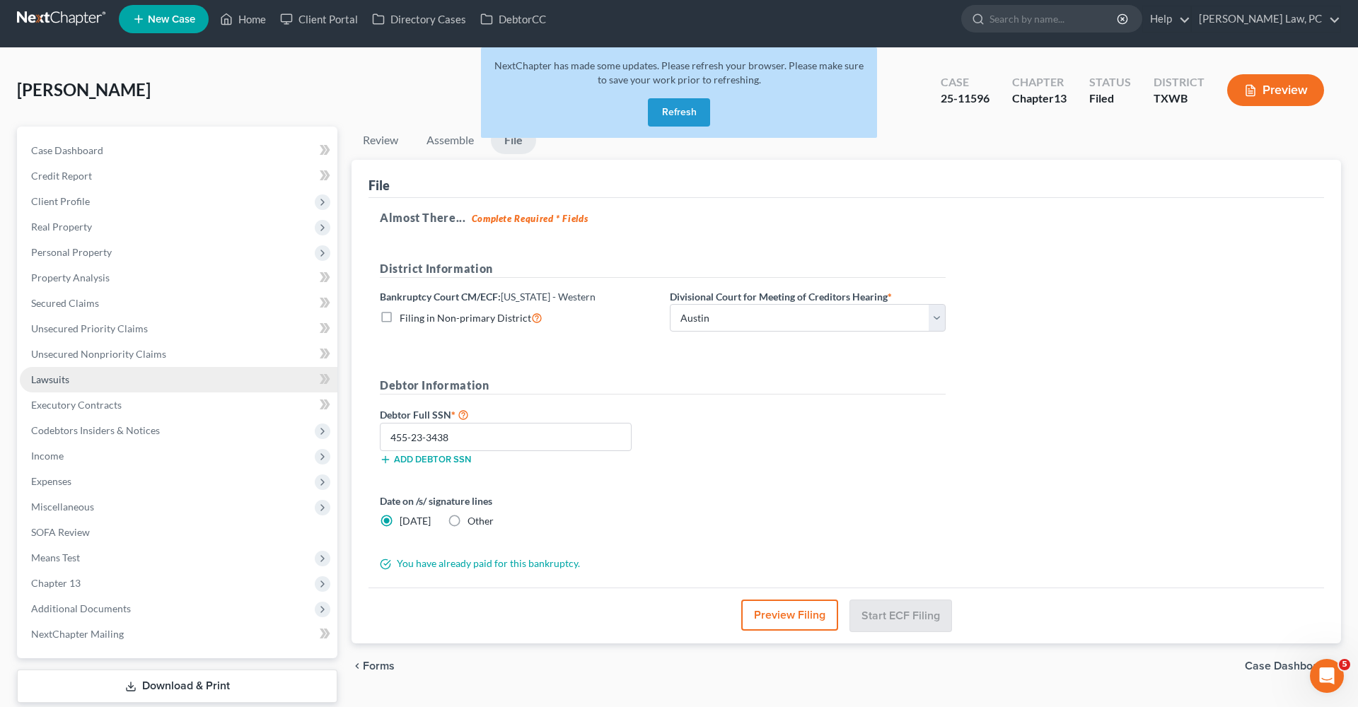
click at [48, 381] on span "Lawsuits" at bounding box center [50, 379] width 38 height 12
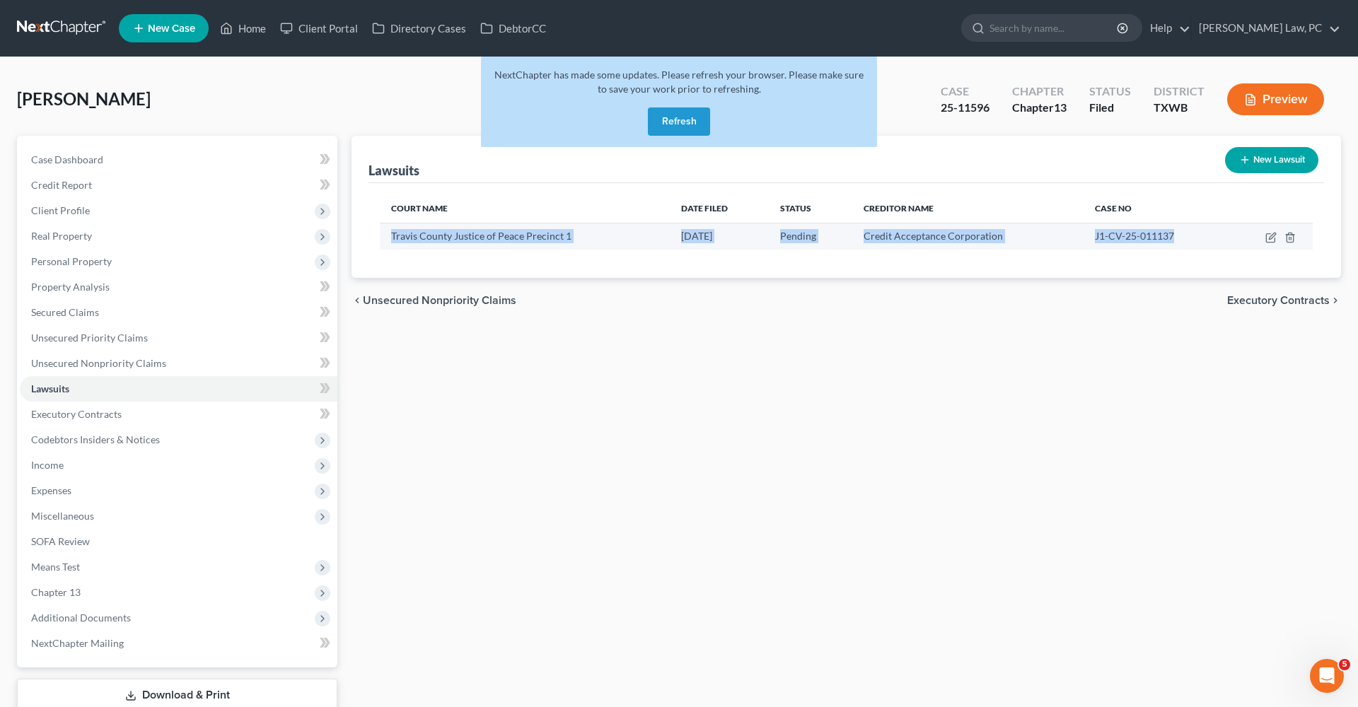
drag, startPoint x: 389, startPoint y: 235, endPoint x: 1151, endPoint y: 243, distance: 762.4
click at [1151, 243] on tr "Travis County Justice of Peace Precinct 1 [DATE] Pending Credit Acceptance Corp…" at bounding box center [846, 236] width 933 height 27
copy tr "Travis County Justice of Peace Precinct 1 [DATE] Pending Credit Acceptance Corp…"
click at [58, 27] on link at bounding box center [62, 28] width 91 height 25
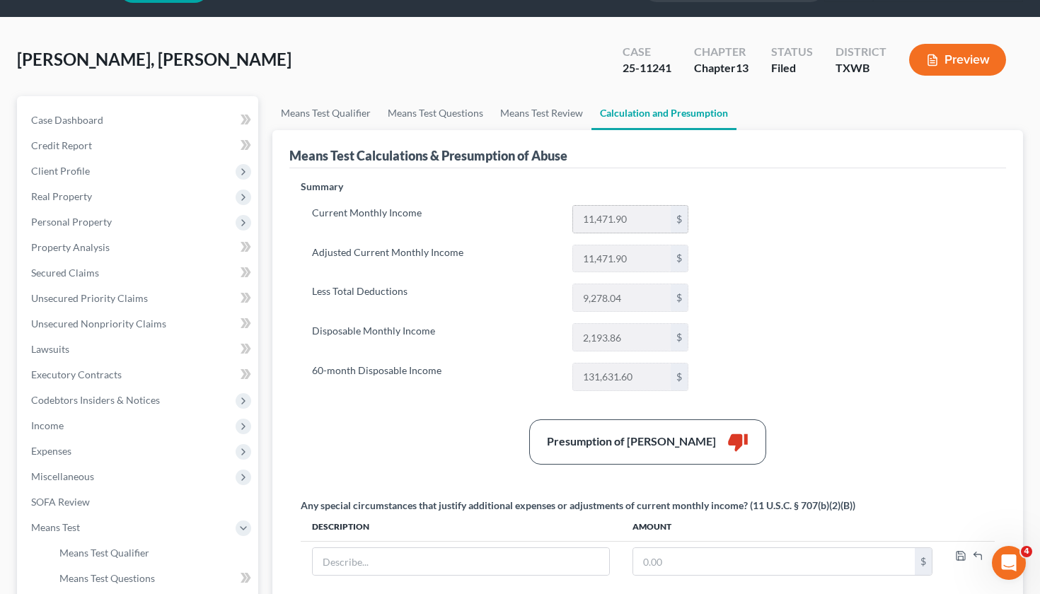
scroll to position [42, 0]
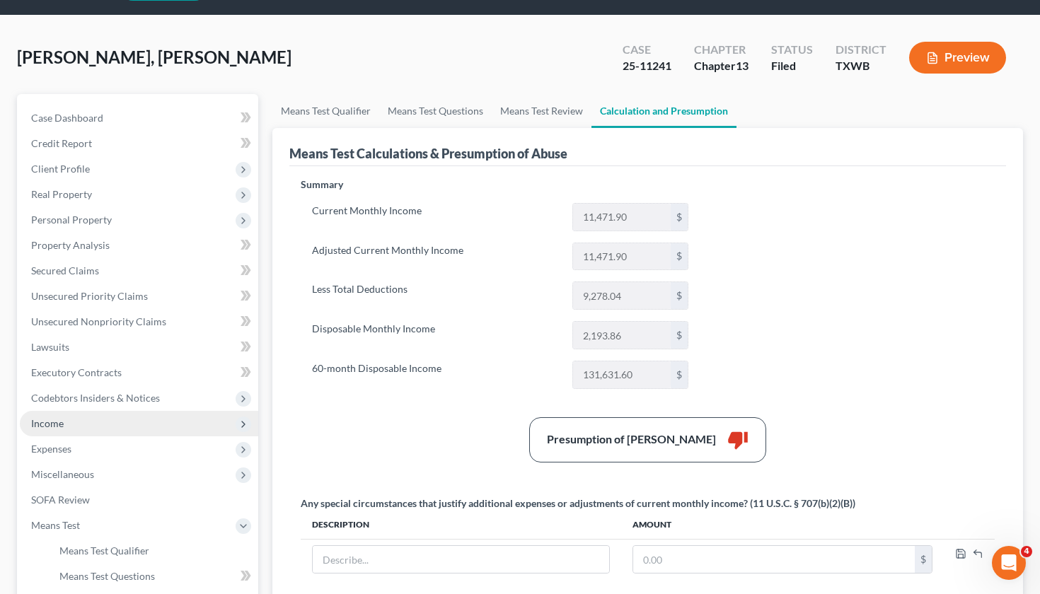
click at [57, 426] on span "Income" at bounding box center [47, 423] width 33 height 12
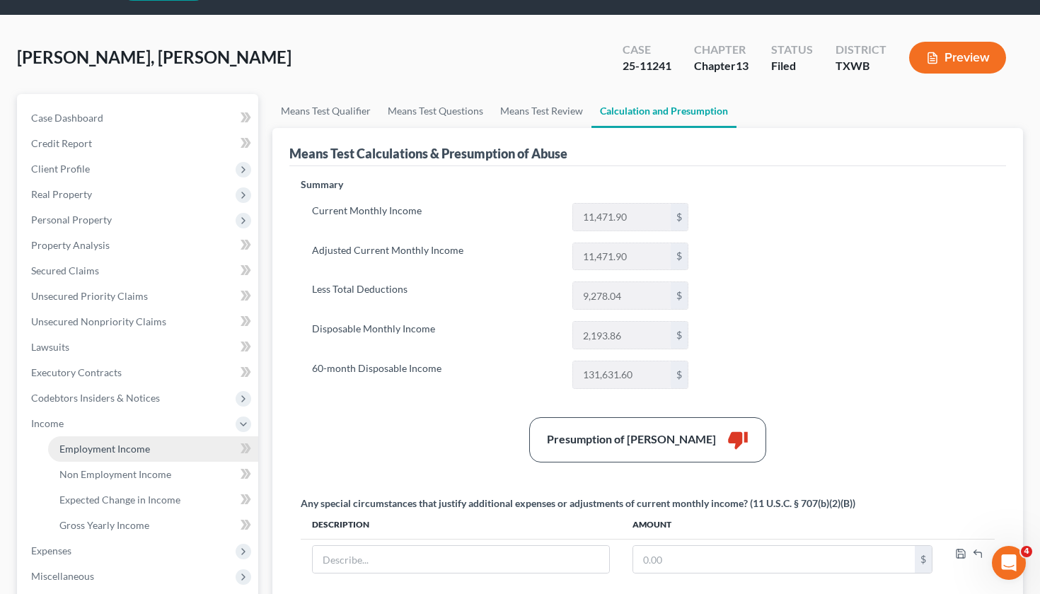
click at [81, 448] on span "Employment Income" at bounding box center [104, 449] width 91 height 12
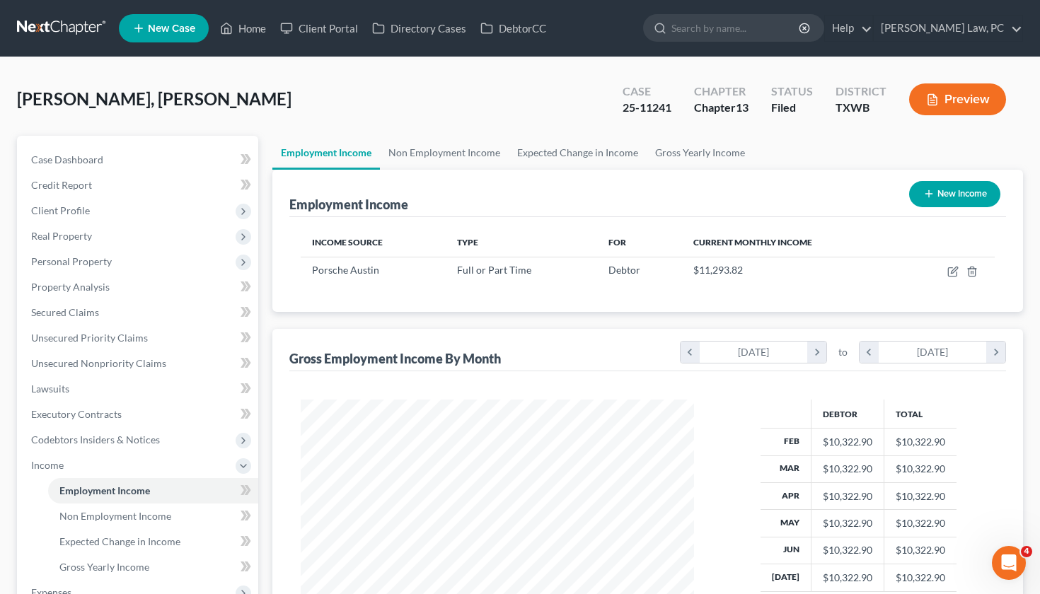
scroll to position [253, 421]
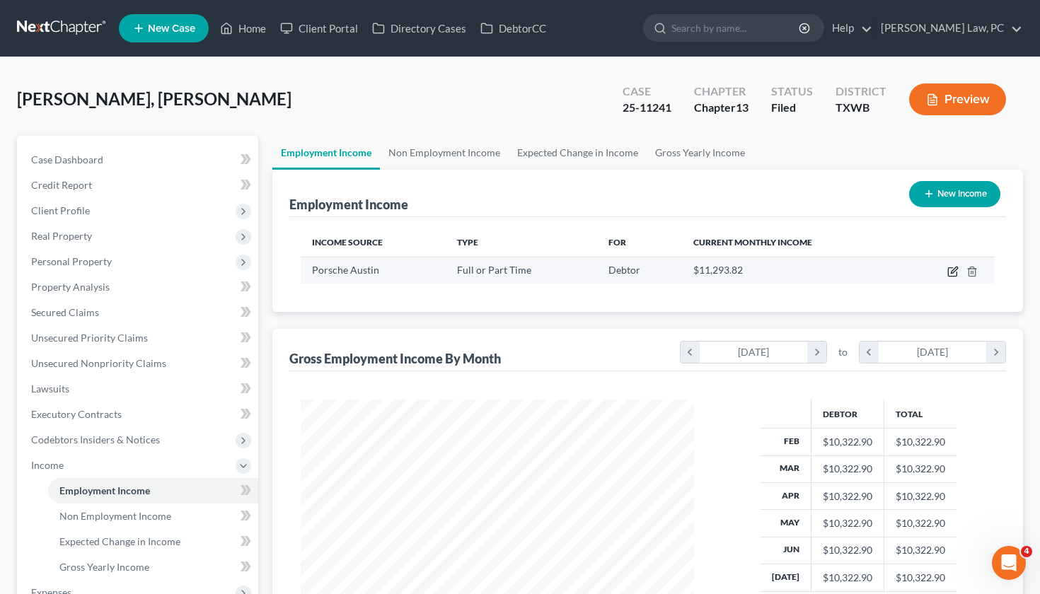
click at [949, 274] on icon "button" at bounding box center [952, 271] width 11 height 11
select select "0"
select select "45"
select select "1"
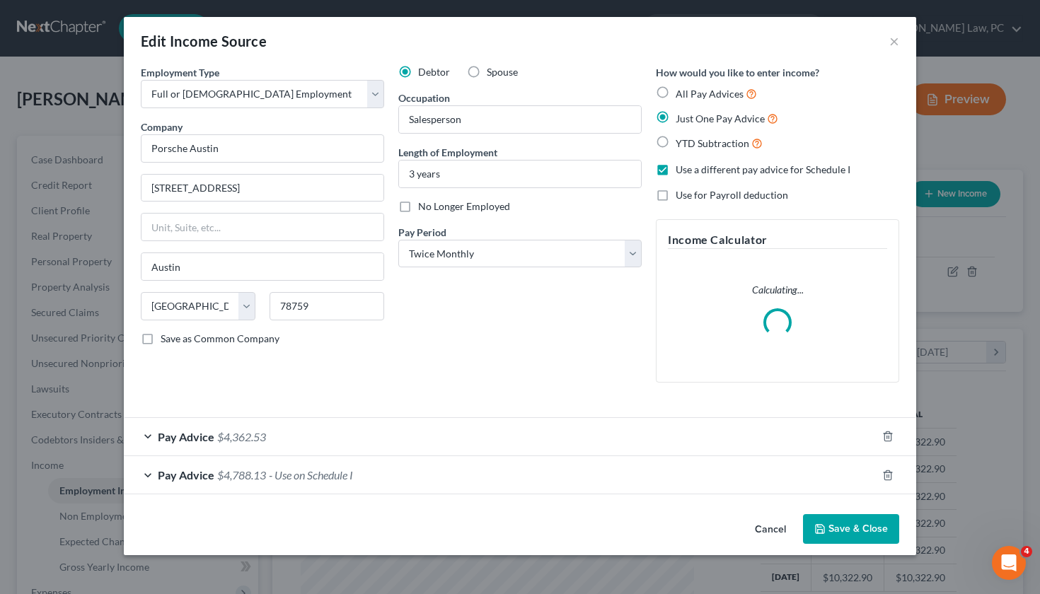
click at [351, 437] on div "Pay Advice $4,362.53" at bounding box center [500, 436] width 752 height 37
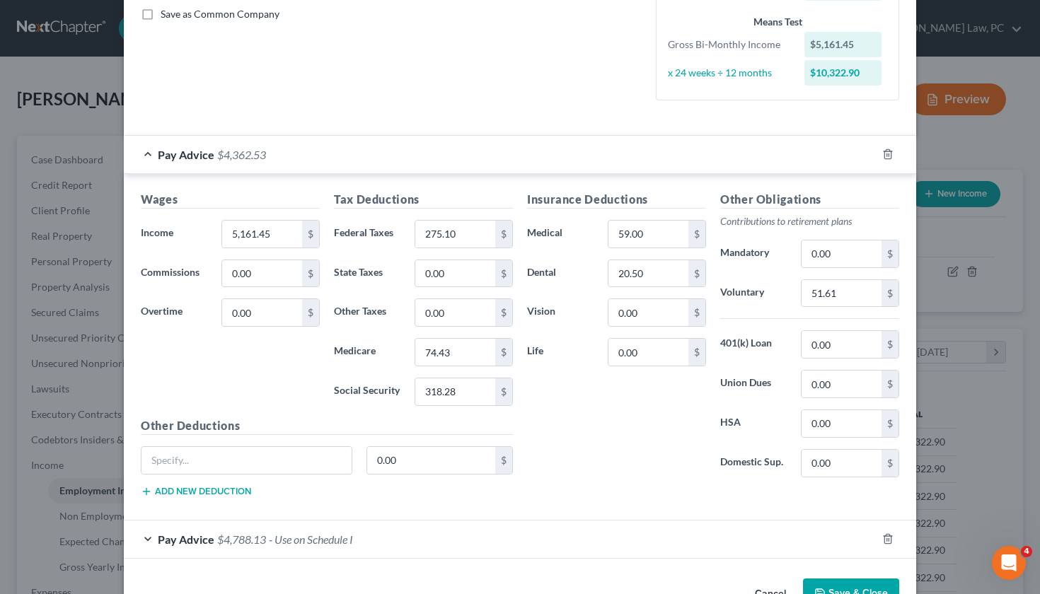
scroll to position [340, 0]
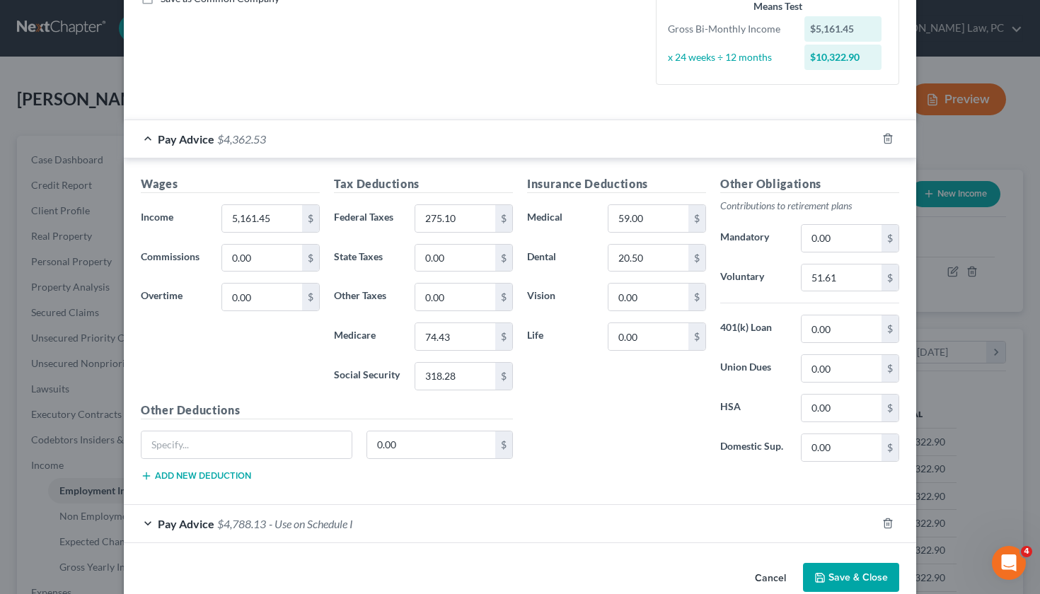
click at [501, 514] on div "Pay Advice $4,788.13 - Use on Schedule I" at bounding box center [500, 523] width 752 height 37
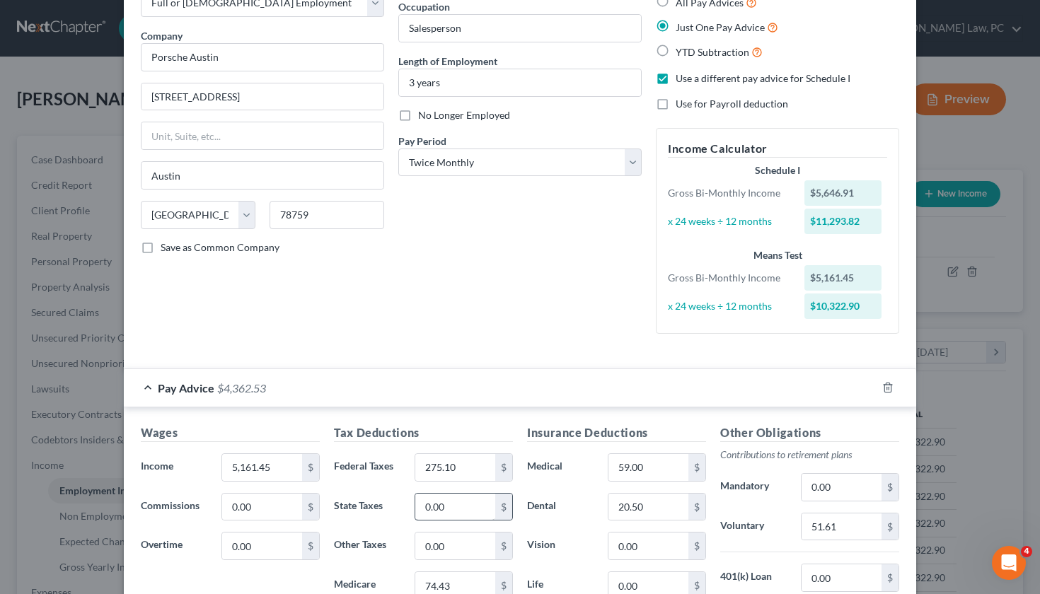
scroll to position [91, 0]
click at [107, 200] on div "Edit Income Source × Employment Type * Select Full or Part Time Employment Self…" at bounding box center [520, 297] width 1040 height 594
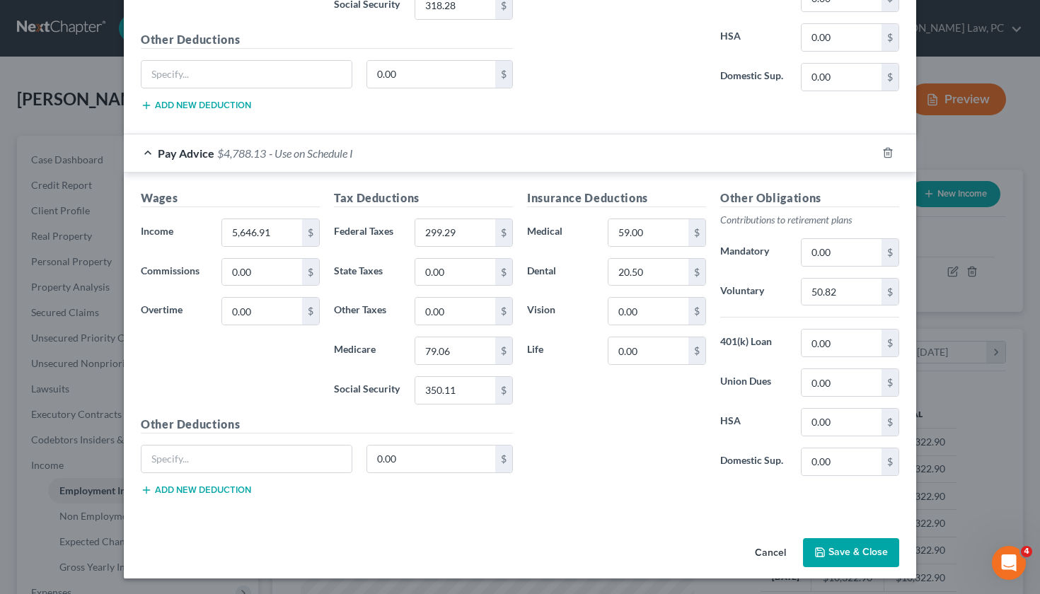
scroll to position [710, 0]
click at [842, 551] on button "Save & Close" at bounding box center [851, 554] width 96 height 30
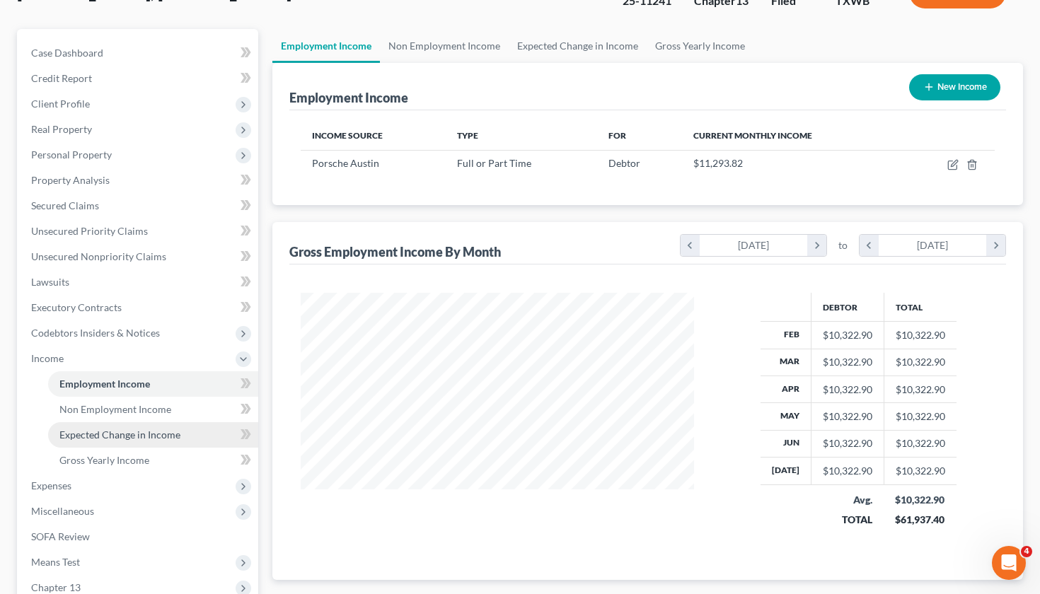
scroll to position [107, 0]
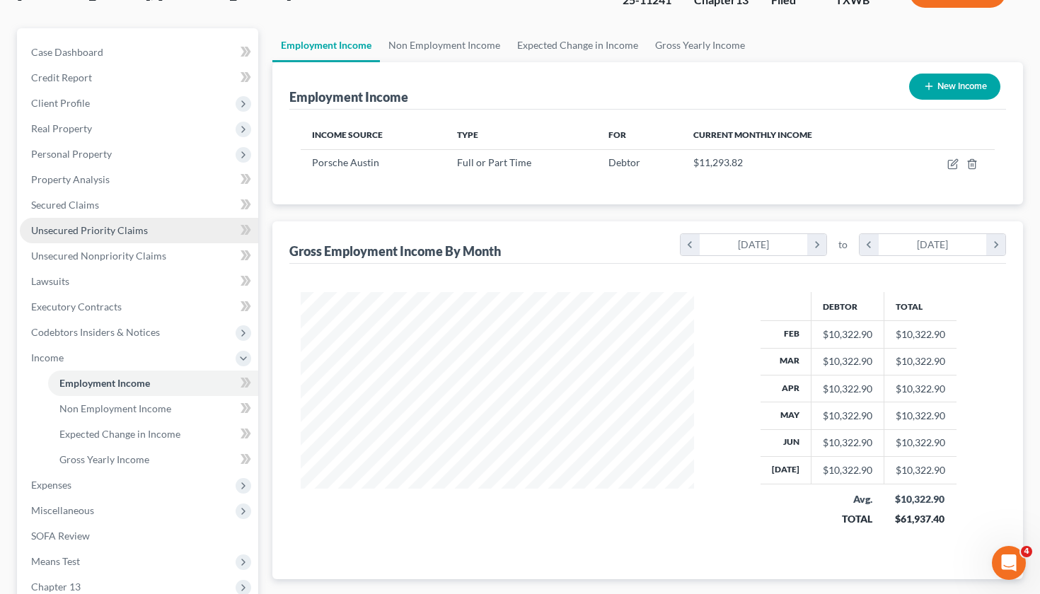
click at [113, 225] on span "Unsecured Priority Claims" at bounding box center [89, 230] width 117 height 12
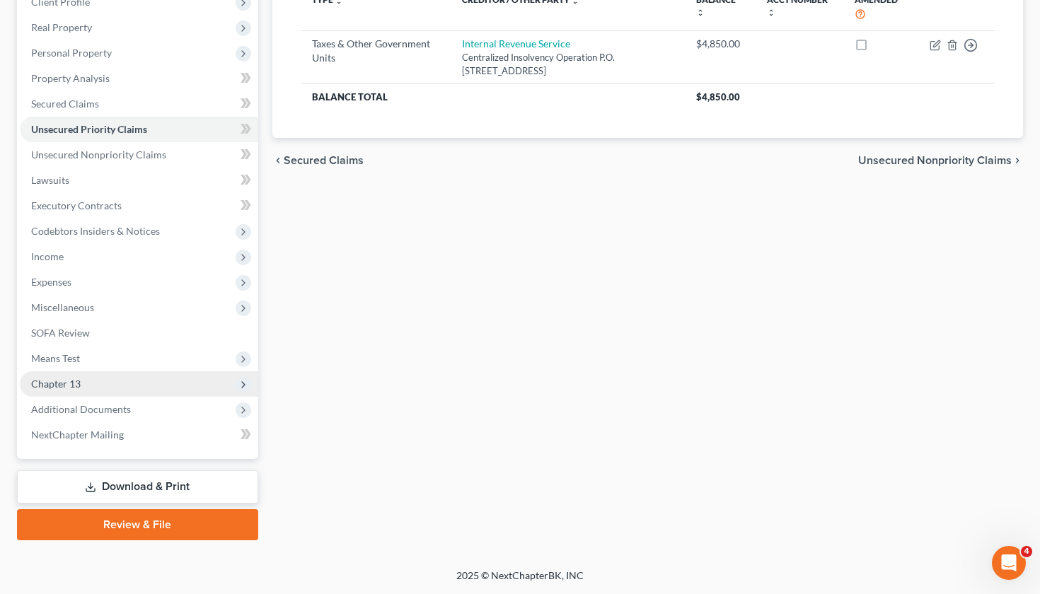
scroll to position [209, 0]
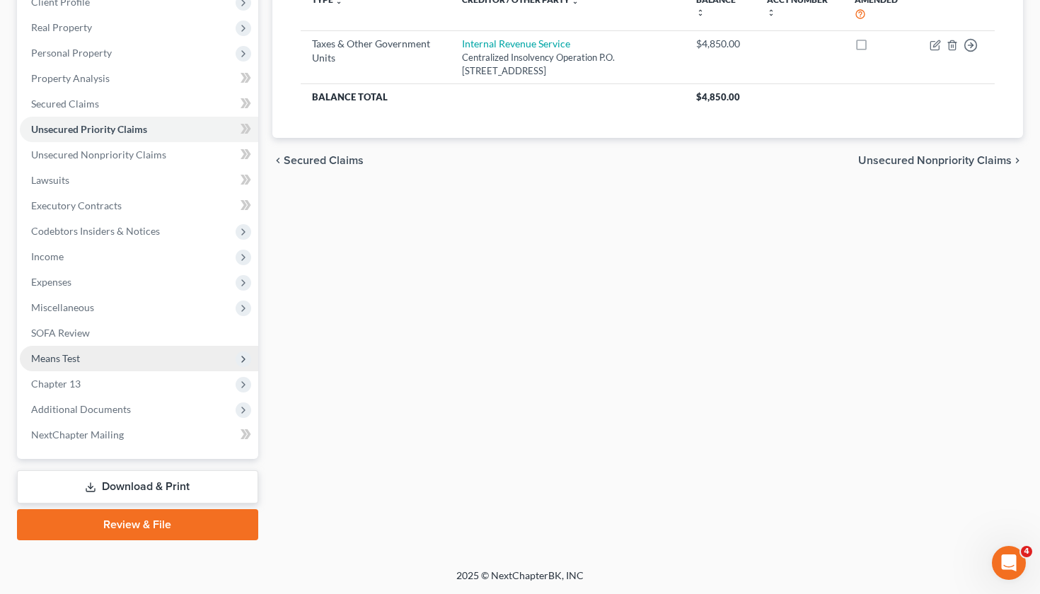
click at [71, 357] on span "Means Test" at bounding box center [55, 358] width 49 height 12
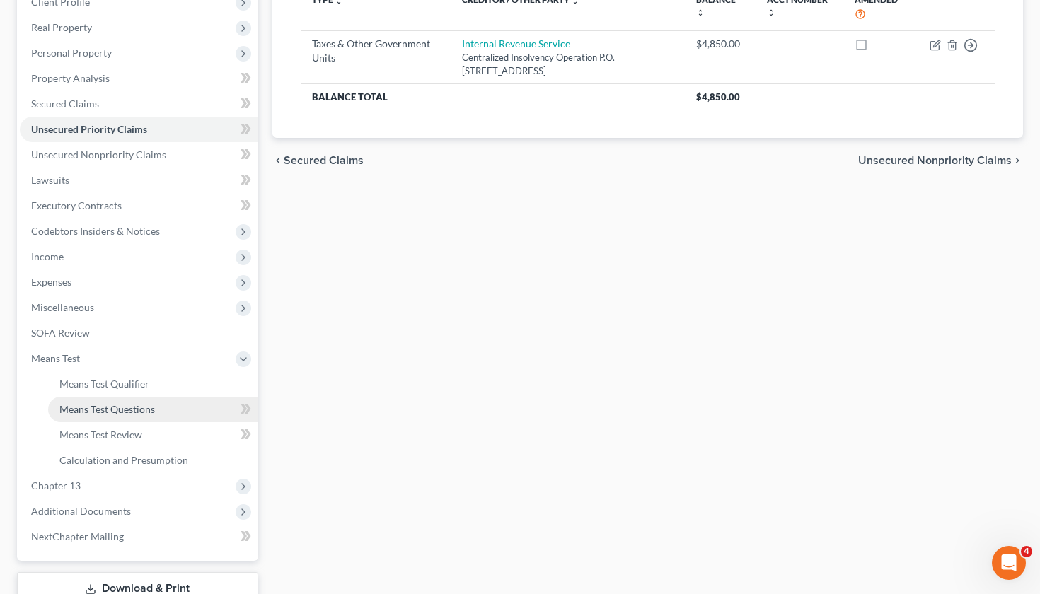
click at [112, 413] on span "Means Test Questions" at bounding box center [106, 409] width 95 height 12
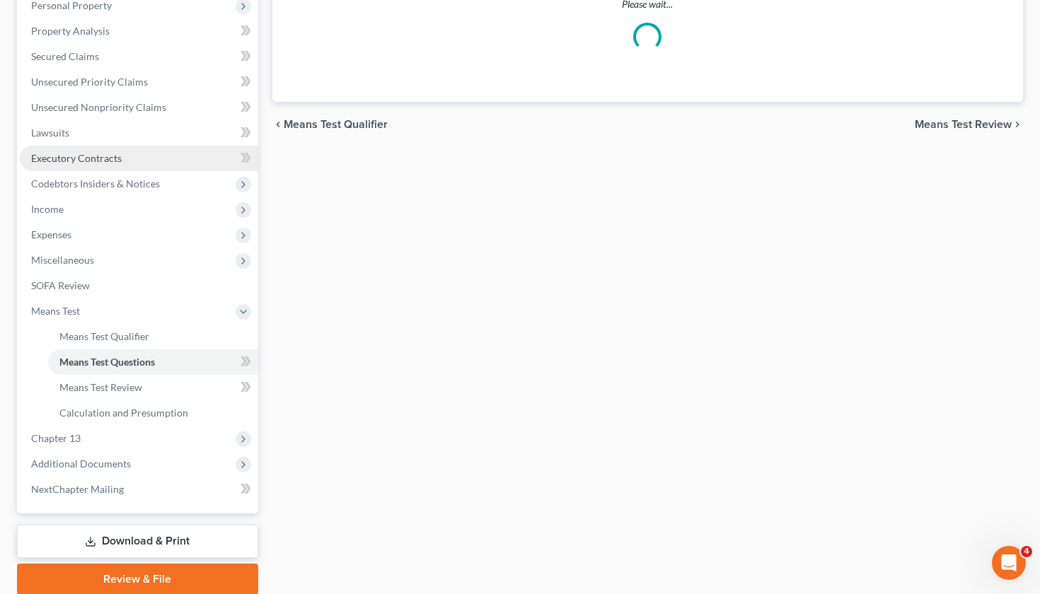
scroll to position [262, 0]
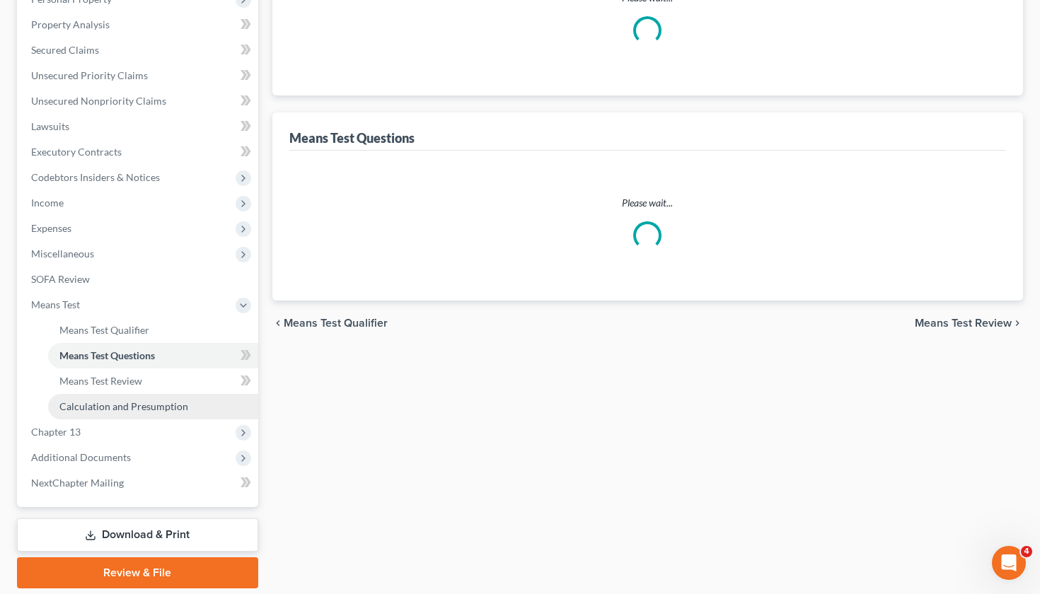
select select "1"
select select "60"
select select "0"
select select "60"
select select "2"
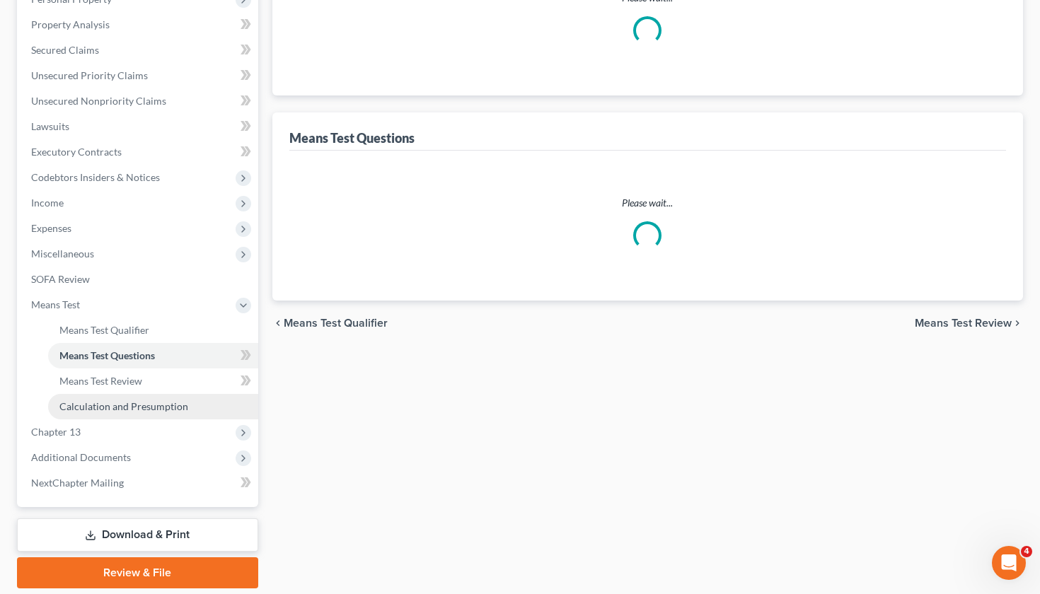
select select "4"
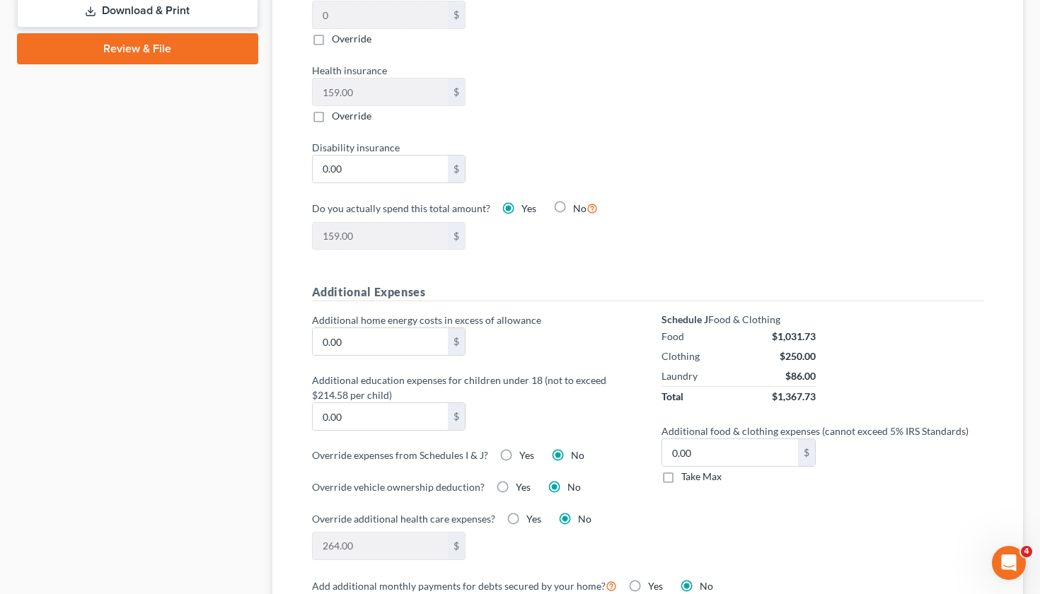
scroll to position [1333, 0]
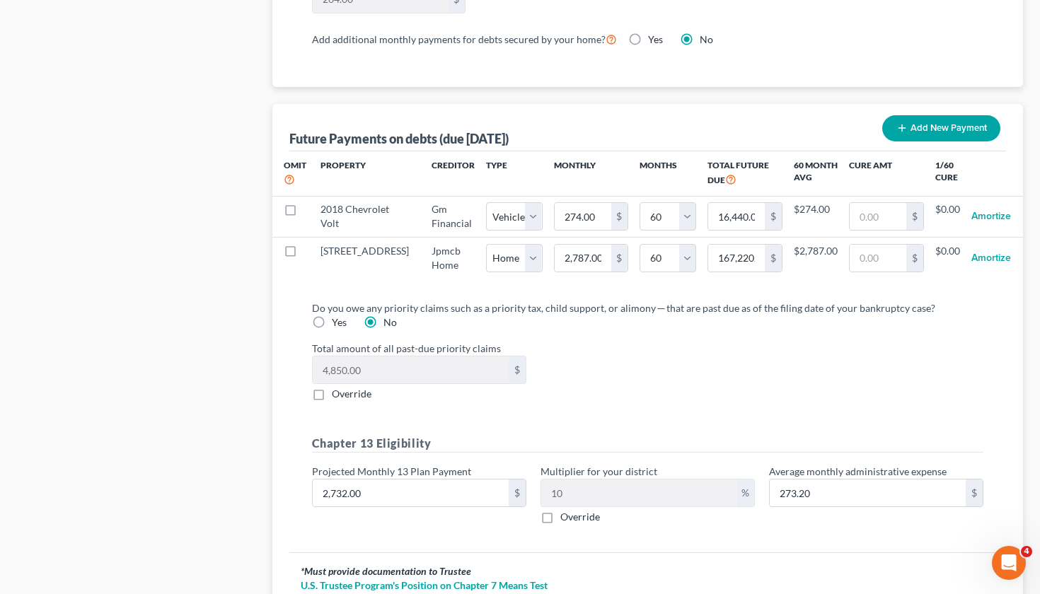
click at [718, 401] on div "Total amount of all past-due priority claims 4,850.00 $ Override" at bounding box center [648, 371] width 686 height 60
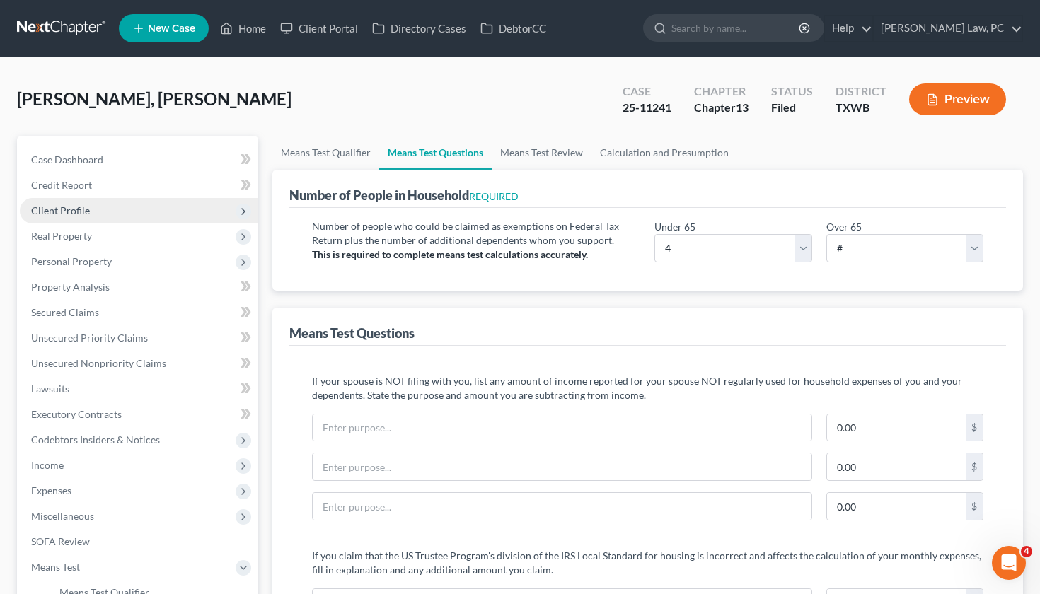
scroll to position [0, 0]
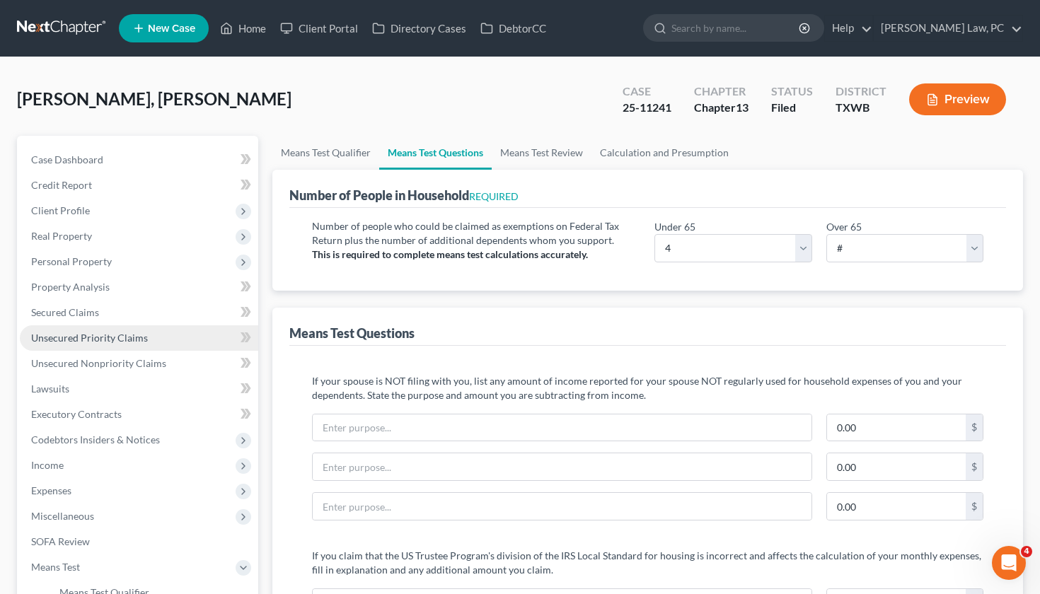
click at [103, 338] on span "Unsecured Priority Claims" at bounding box center [89, 338] width 117 height 12
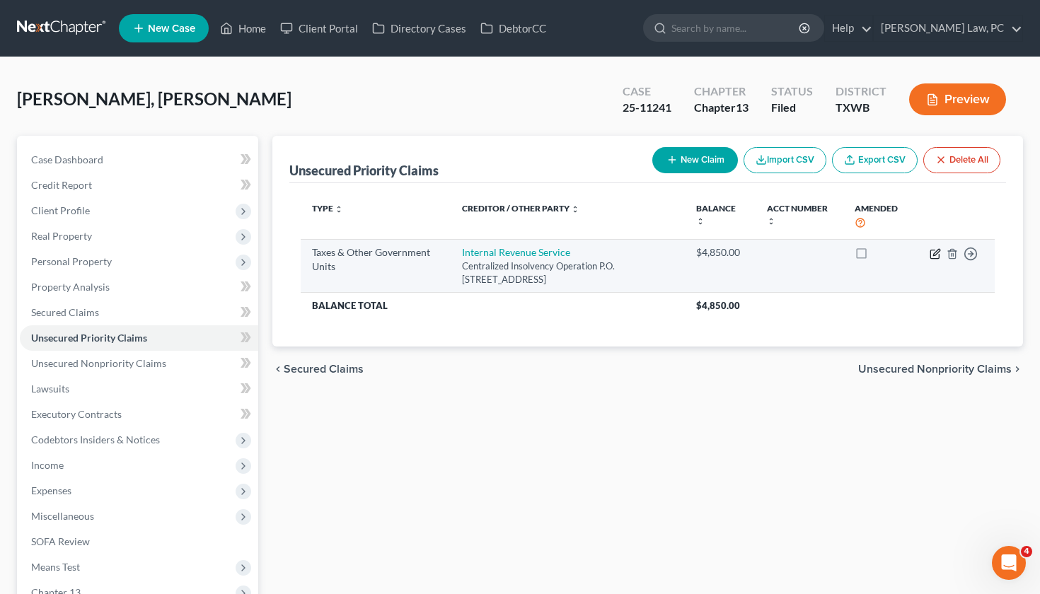
click at [939, 252] on icon "button" at bounding box center [934, 253] width 11 height 11
select select "0"
select select "39"
select select "0"
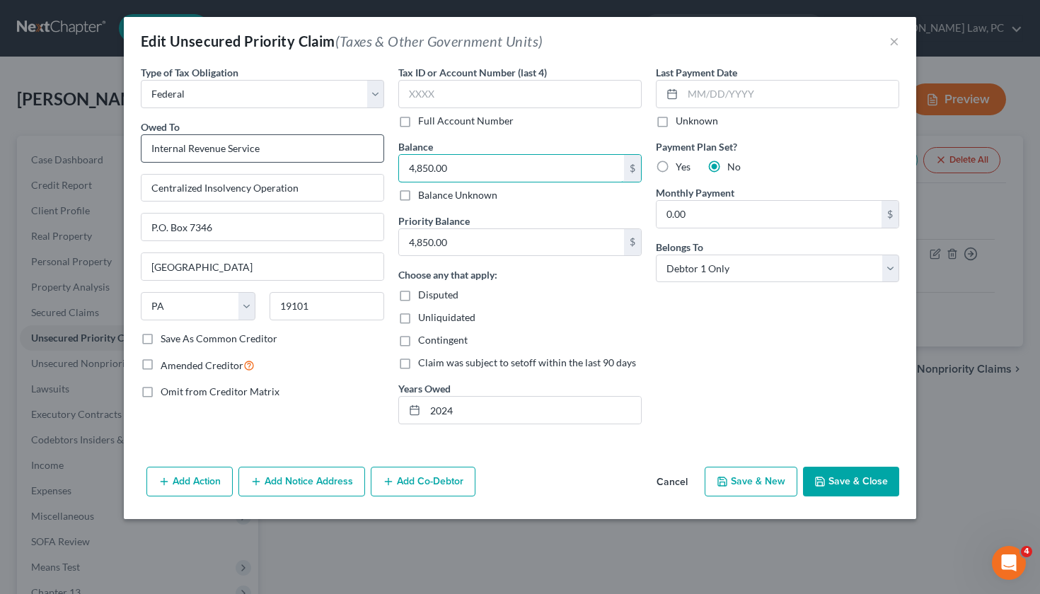
drag, startPoint x: 472, startPoint y: 175, endPoint x: 380, endPoint y: 159, distance: 92.5
click at [380, 159] on div "Type of Tax Obligation * Select Federal City State Franchise Tax Board Other Ow…" at bounding box center [520, 250] width 772 height 371
type input "3,463"
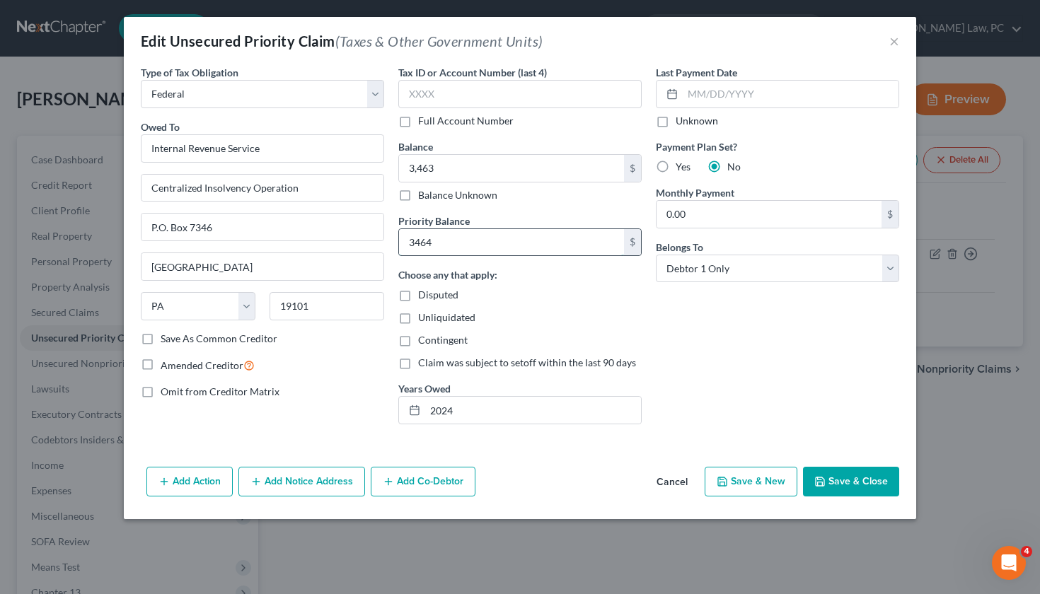
type input "3,464"
click at [437, 167] on input "3,463" at bounding box center [511, 168] width 225 height 27
type input "3,464"
click at [867, 488] on button "Save & Close" at bounding box center [851, 482] width 96 height 30
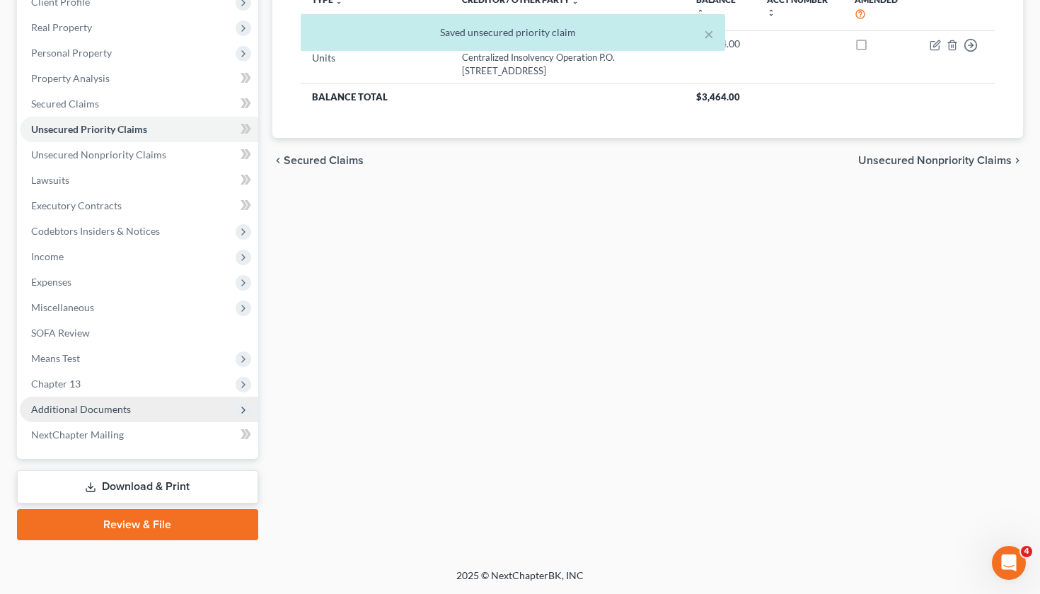
scroll to position [209, 0]
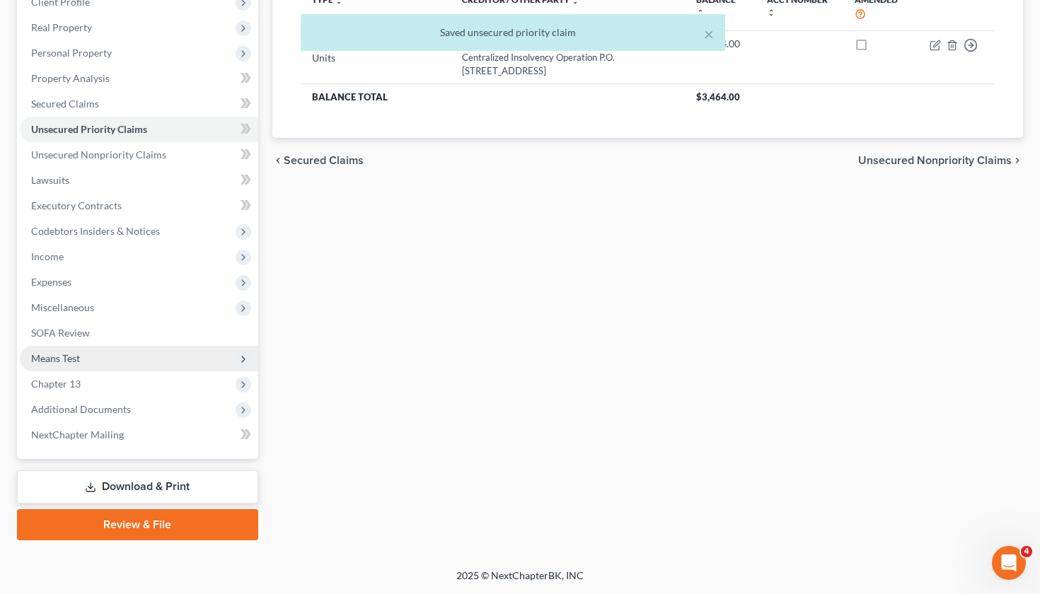
click at [77, 359] on span "Means Test" at bounding box center [55, 358] width 49 height 12
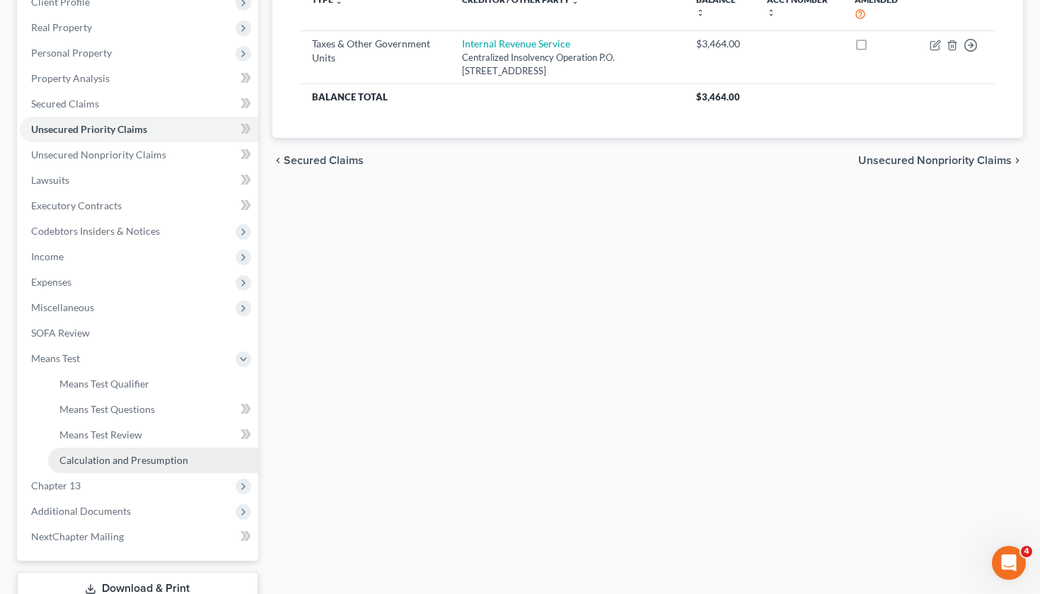
click at [134, 458] on span "Calculation and Presumption" at bounding box center [123, 460] width 129 height 12
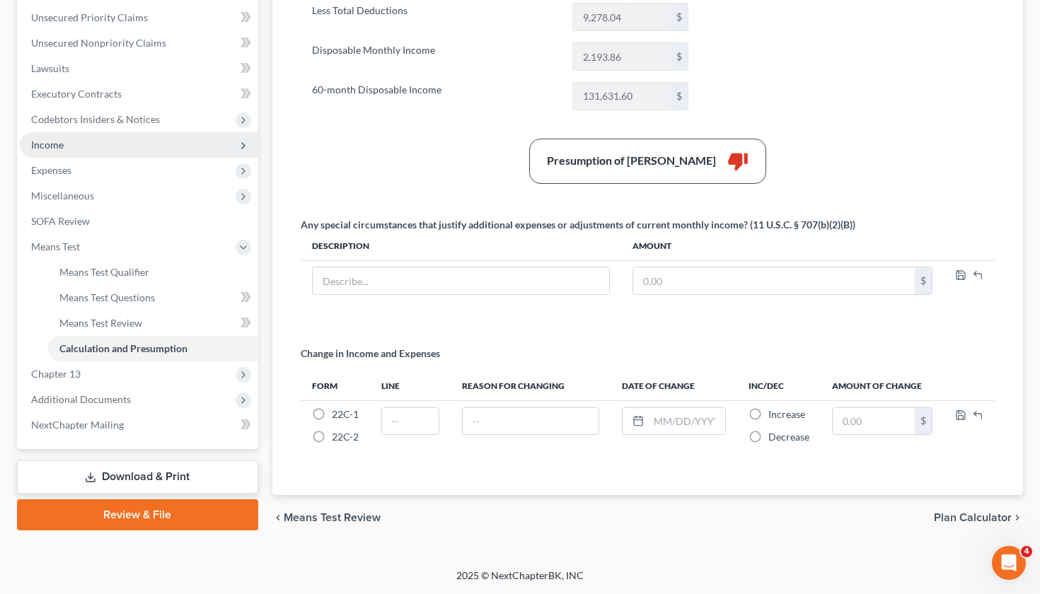
scroll to position [320, 0]
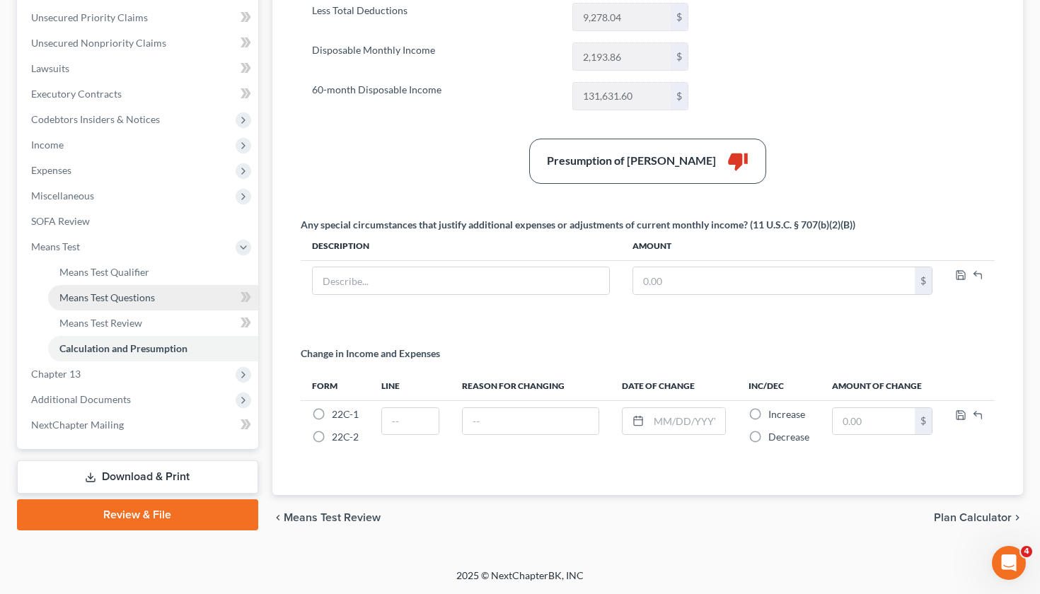
click at [161, 298] on link "Means Test Questions" at bounding box center [153, 297] width 210 height 25
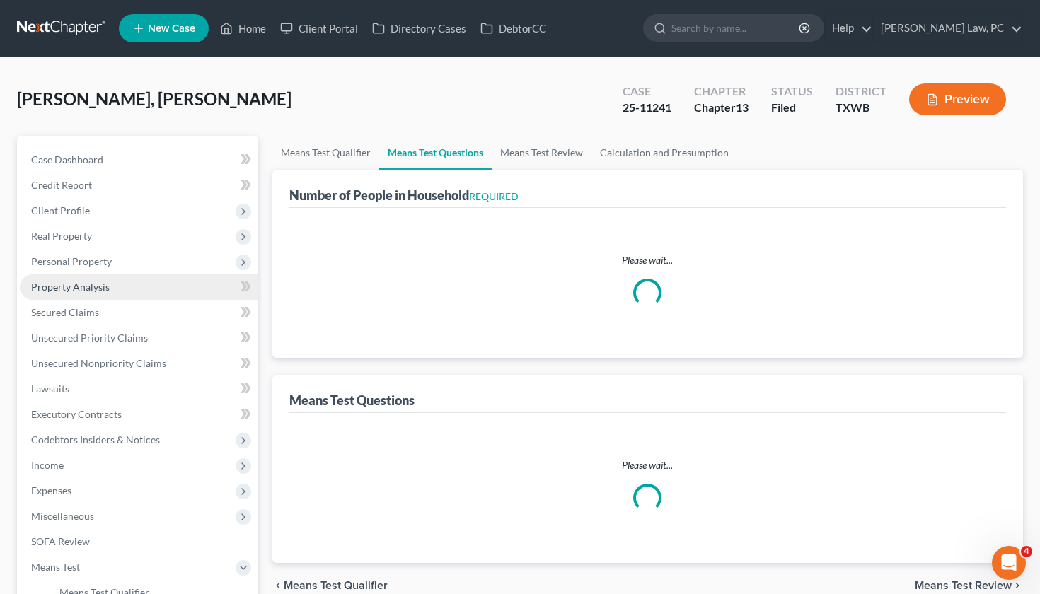
select select "1"
select select "60"
select select "0"
select select "60"
select select "4"
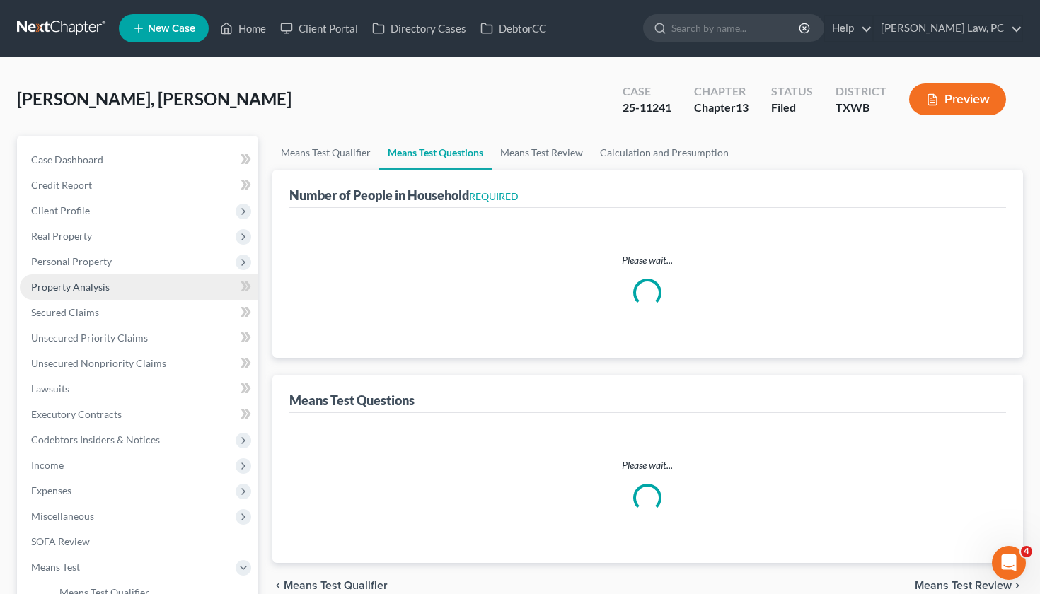
select select "2"
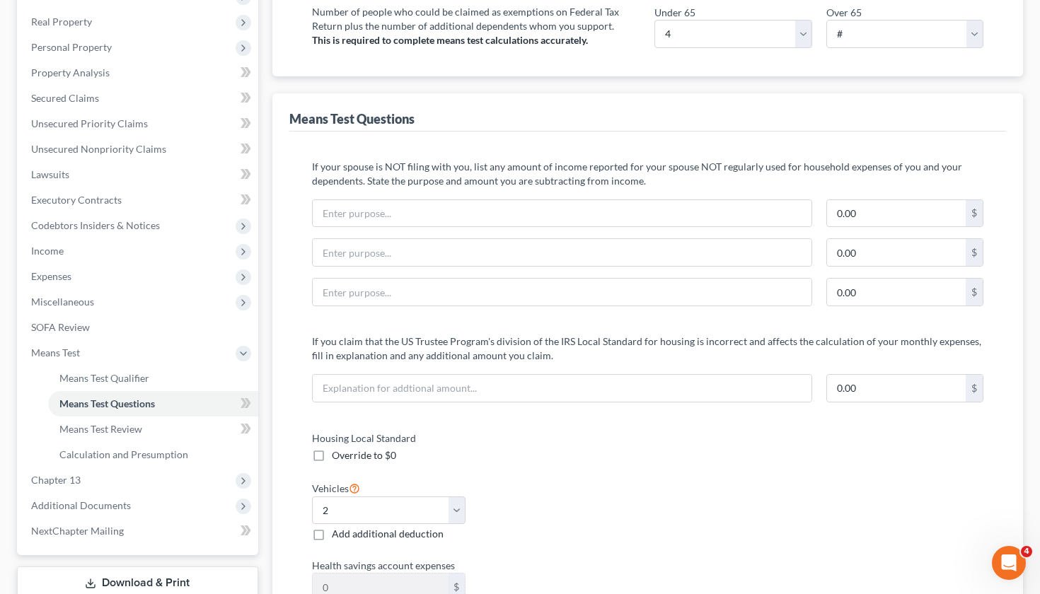
scroll to position [45, 0]
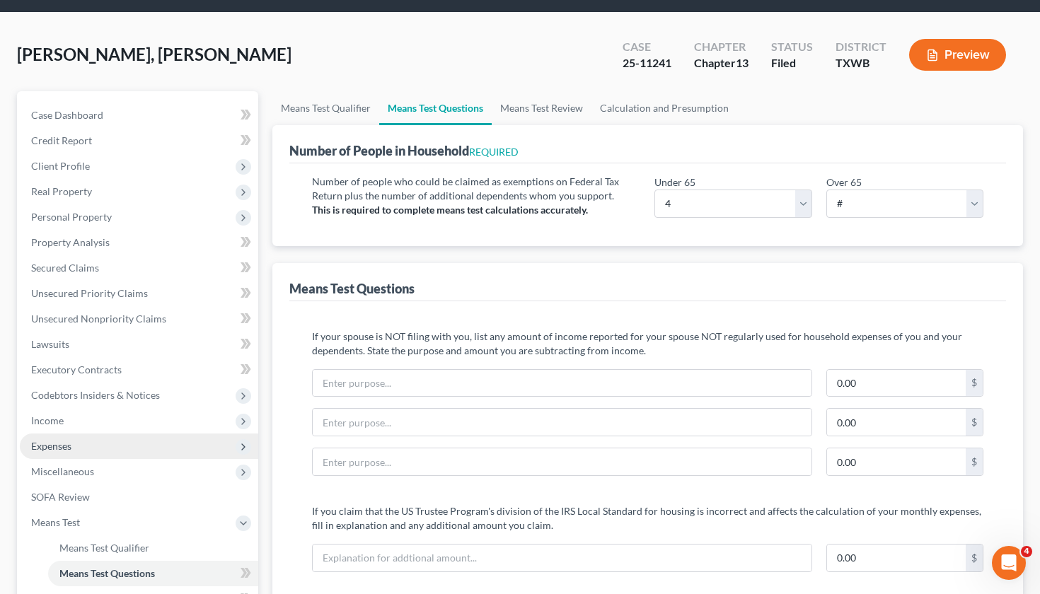
click at [61, 453] on span "Expenses" at bounding box center [139, 446] width 238 height 25
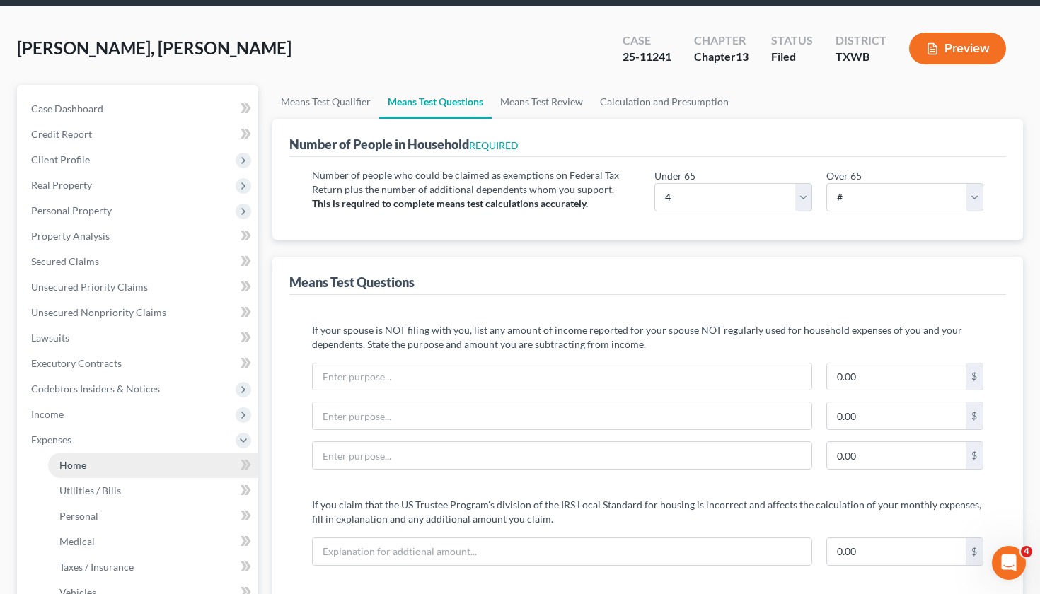
scroll to position [149, 0]
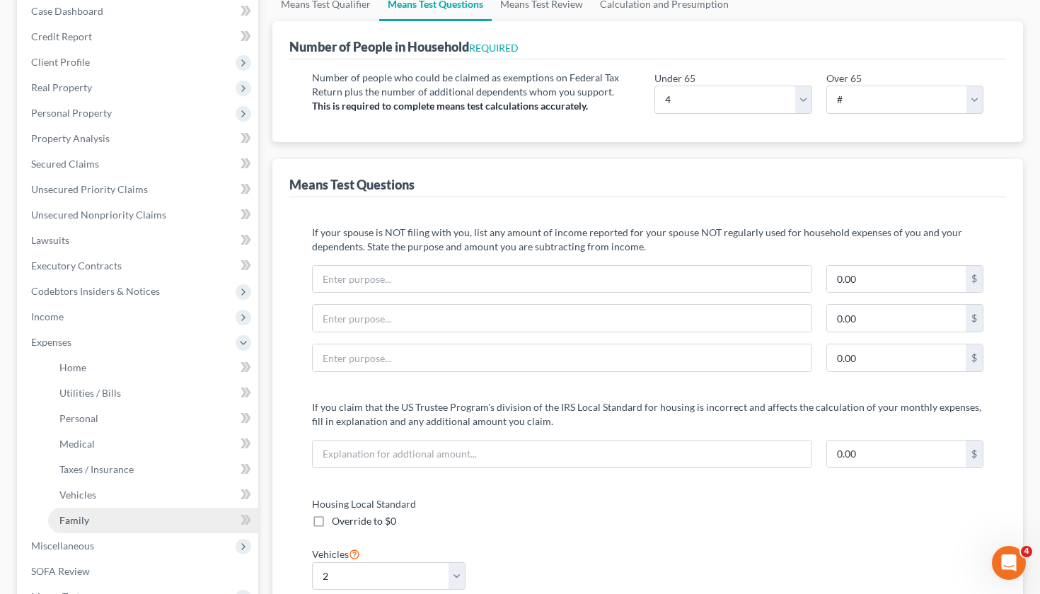
click at [78, 528] on link "Family" at bounding box center [153, 520] width 210 height 25
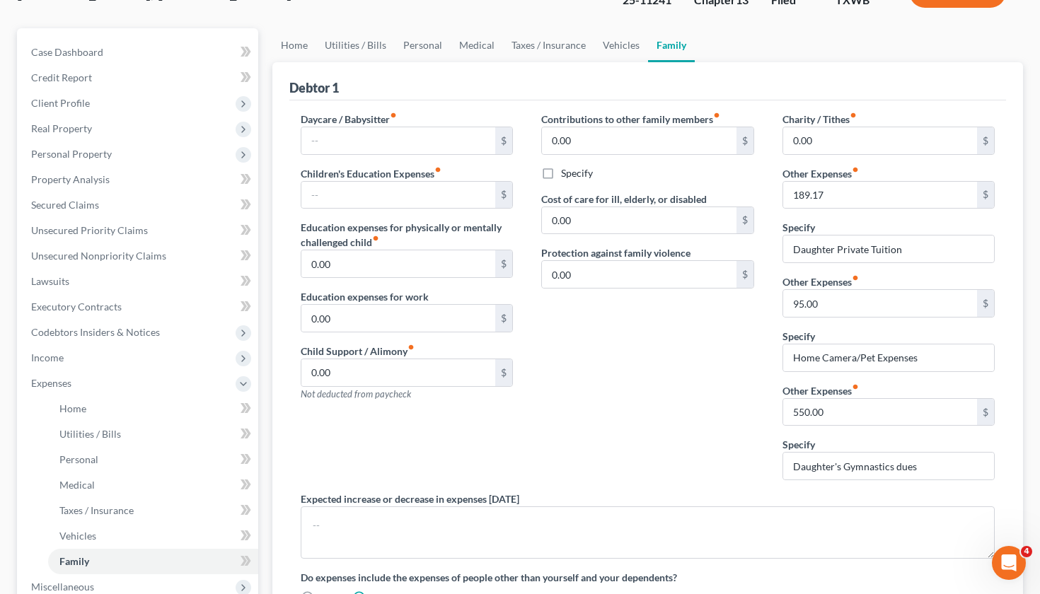
scroll to position [119, 0]
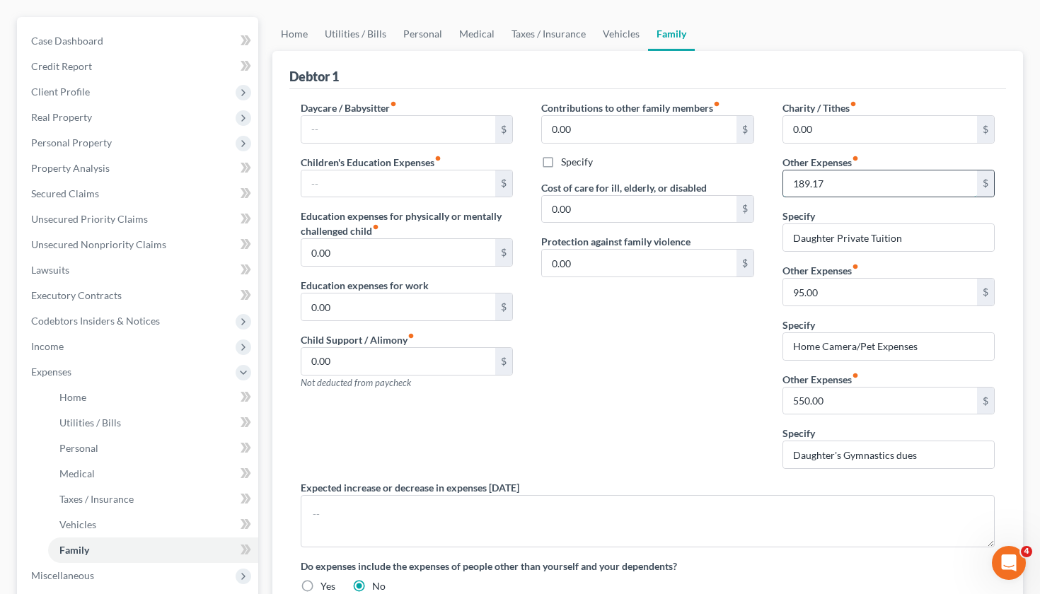
drag, startPoint x: 859, startPoint y: 175, endPoint x: 878, endPoint y: 188, distance: 23.3
click at [878, 188] on input "189.17" at bounding box center [880, 183] width 194 height 27
click at [397, 189] on input "text" at bounding box center [398, 183] width 194 height 27
paste input "189.17"
type input "189.17"
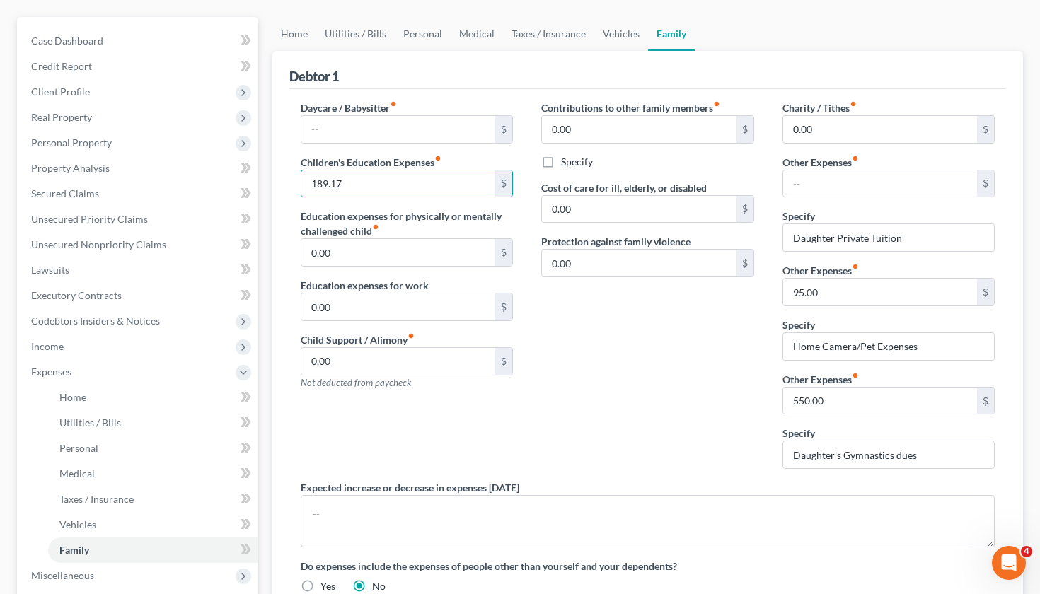
click at [634, 421] on div "Contributions to other family members fiber_manual_record 0.00 $ Specify Cost o…" at bounding box center [647, 290] width 241 height 380
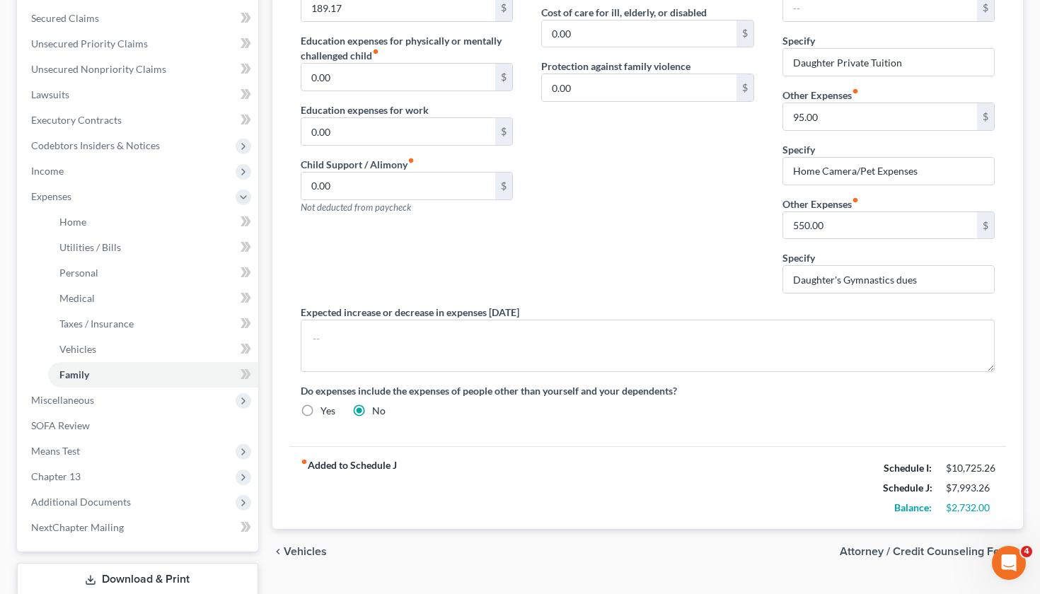
scroll to position [295, 0]
click at [76, 451] on span "Means Test" at bounding box center [55, 450] width 49 height 12
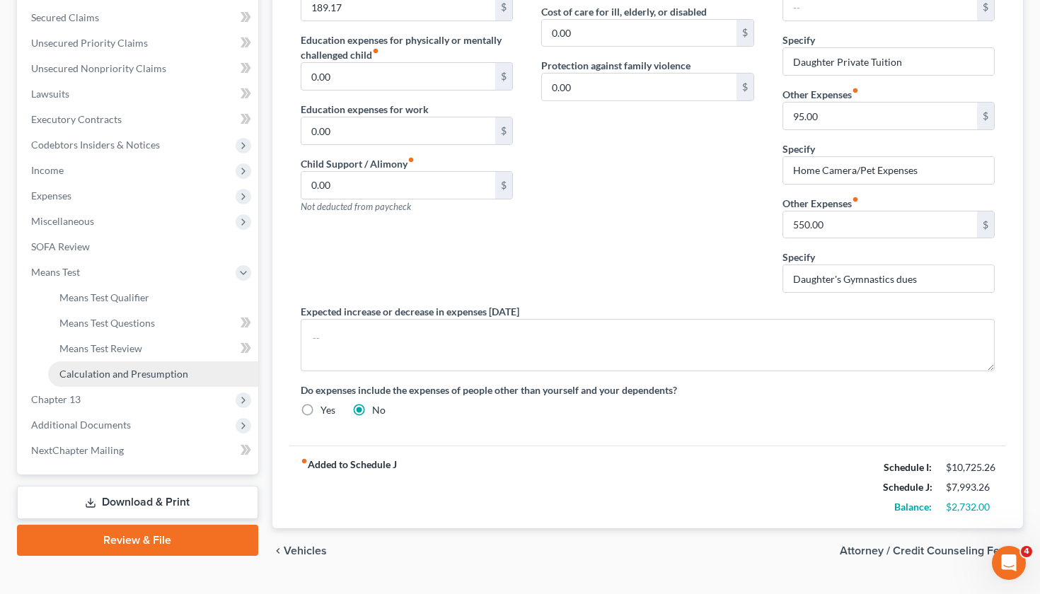
click at [152, 367] on link "Calculation and Presumption" at bounding box center [153, 373] width 210 height 25
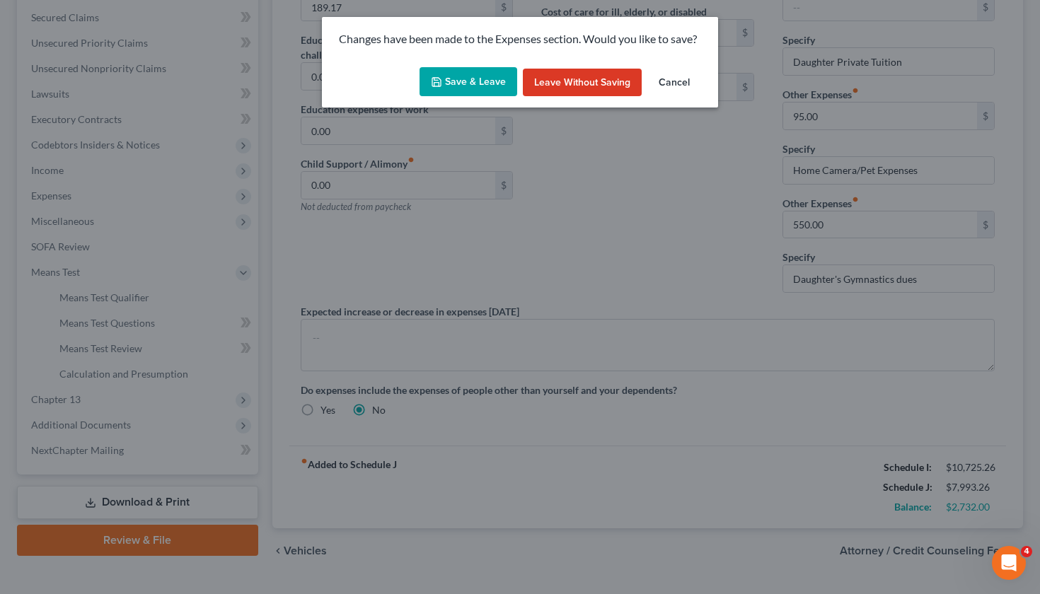
click at [463, 71] on button "Save & Leave" at bounding box center [468, 82] width 98 height 30
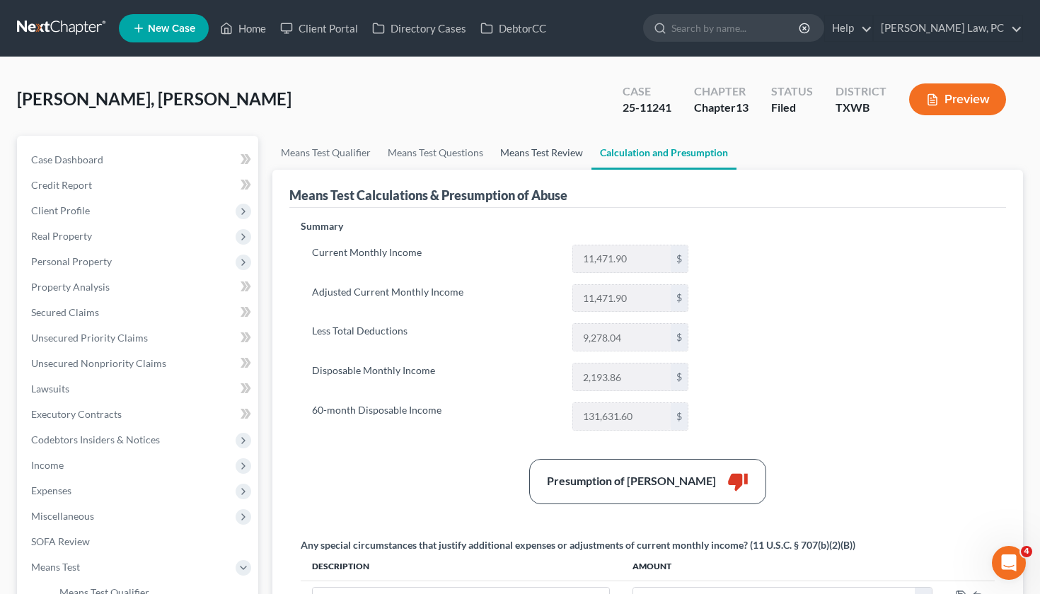
click at [528, 151] on link "Means Test Review" at bounding box center [541, 153] width 100 height 34
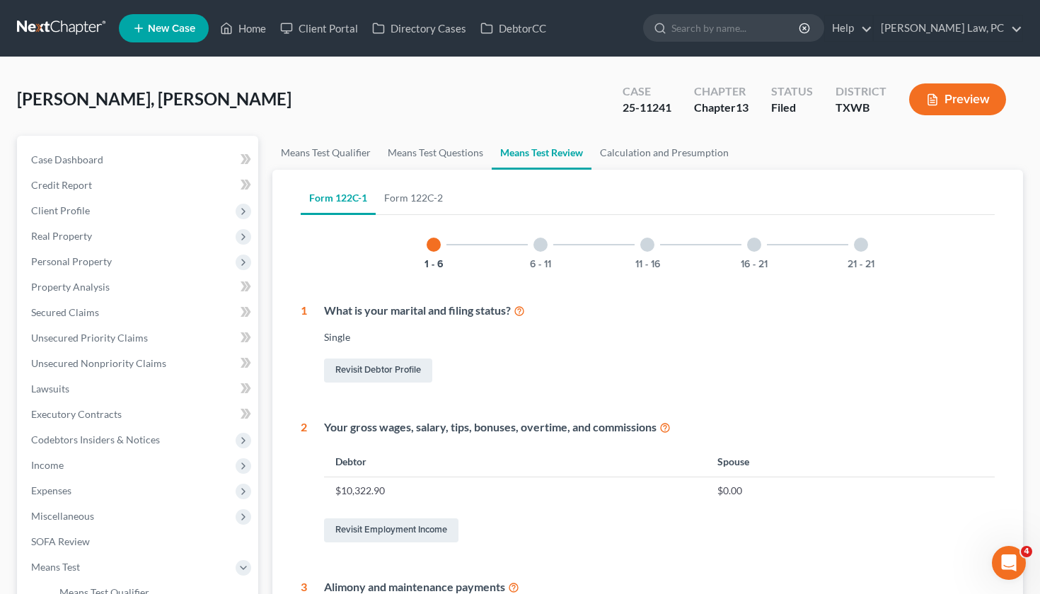
scroll to position [33, 0]
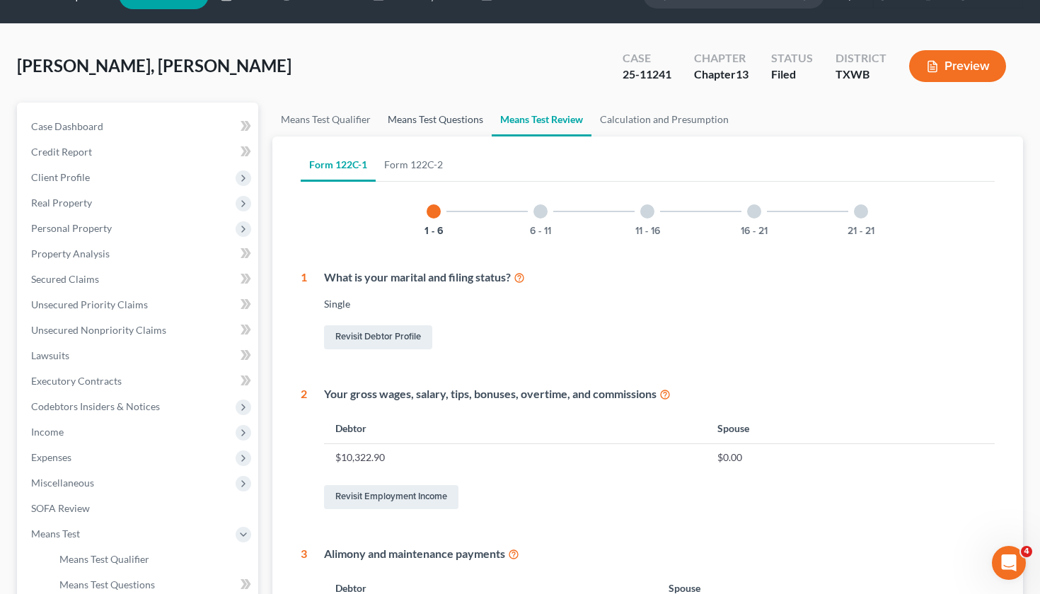
click at [427, 110] on link "Means Test Questions" at bounding box center [435, 120] width 112 height 34
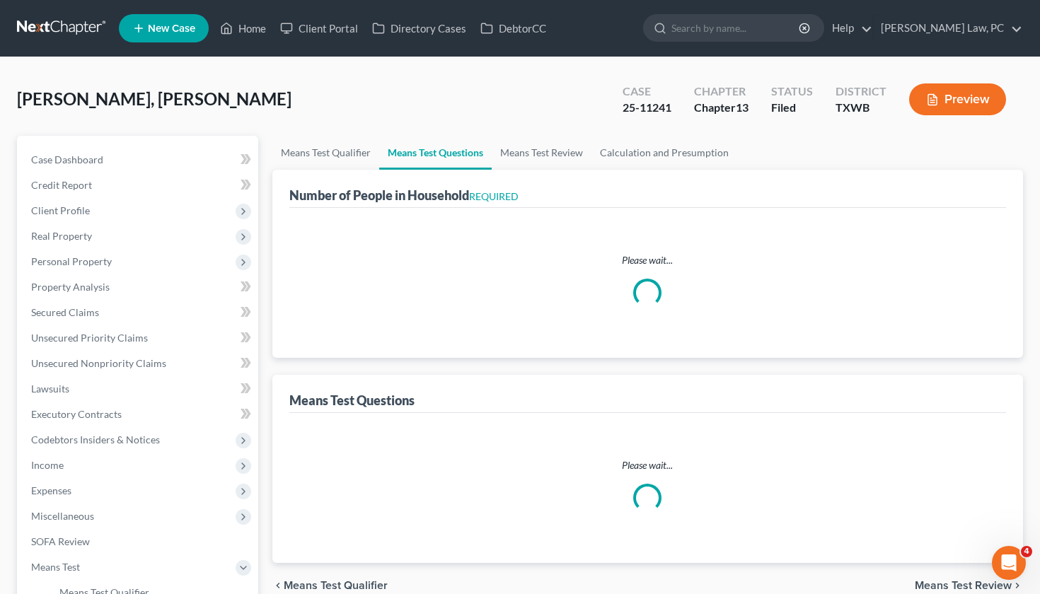
select select "1"
select select "60"
select select "0"
select select "60"
select select "4"
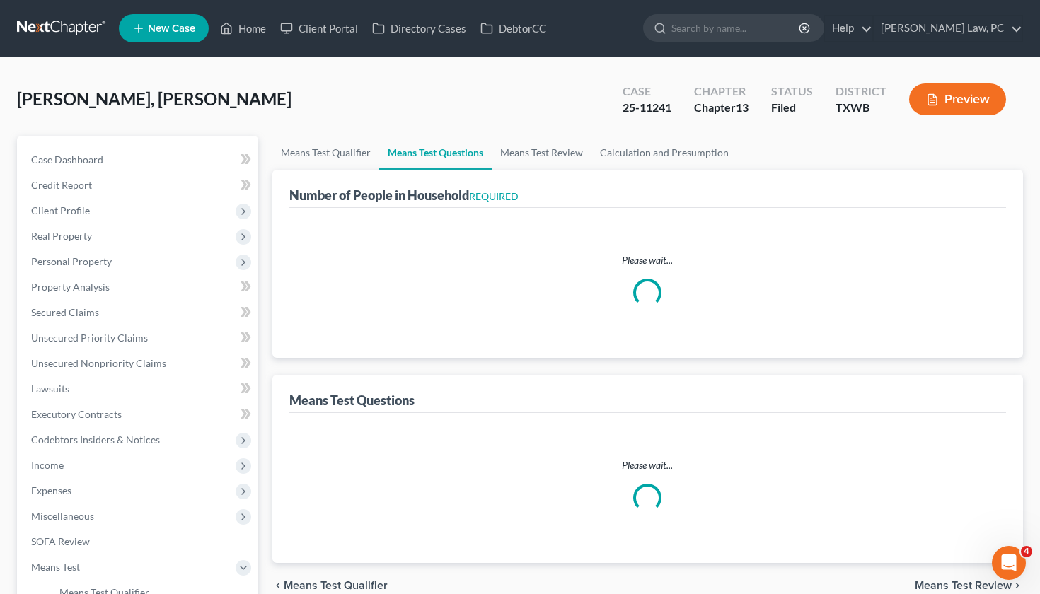
select select "2"
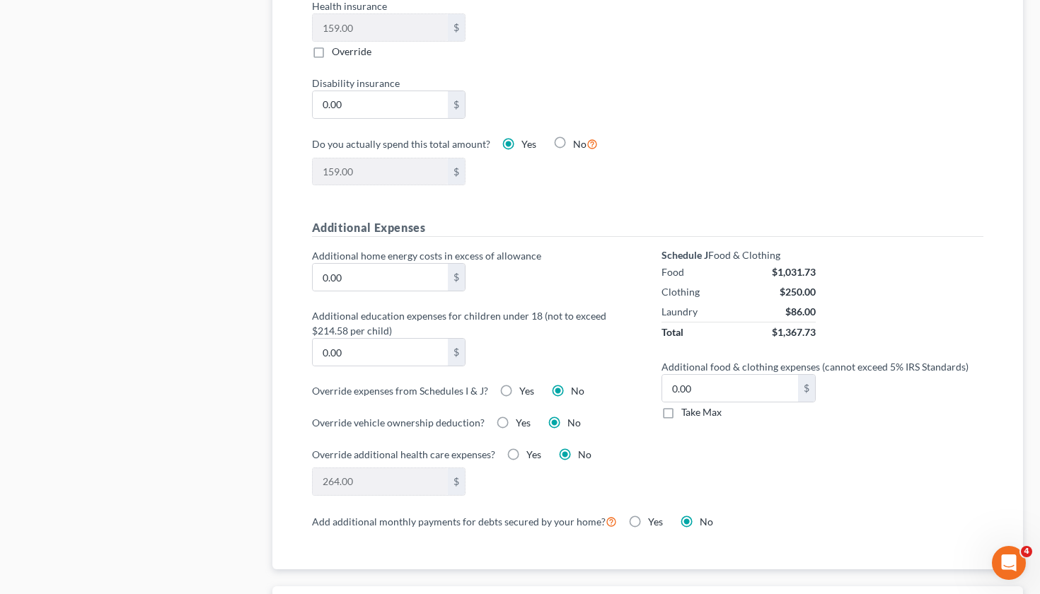
scroll to position [844, 0]
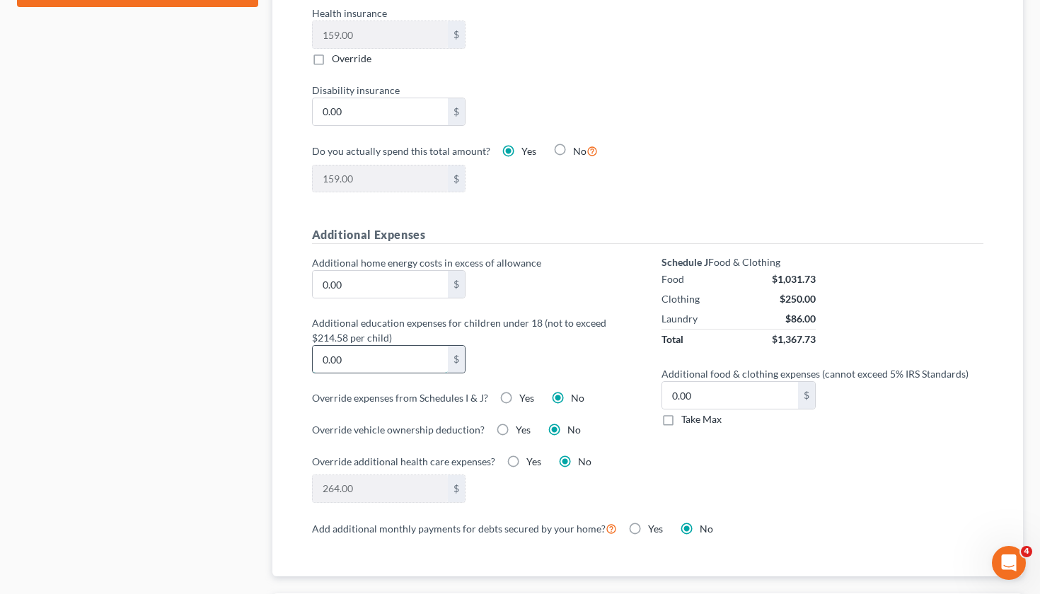
paste input "189.17"
type input "189.17"
click at [554, 342] on label "Additional education expenses for children under 18 (not to exceed $214.58 per …" at bounding box center [473, 330] width 336 height 30
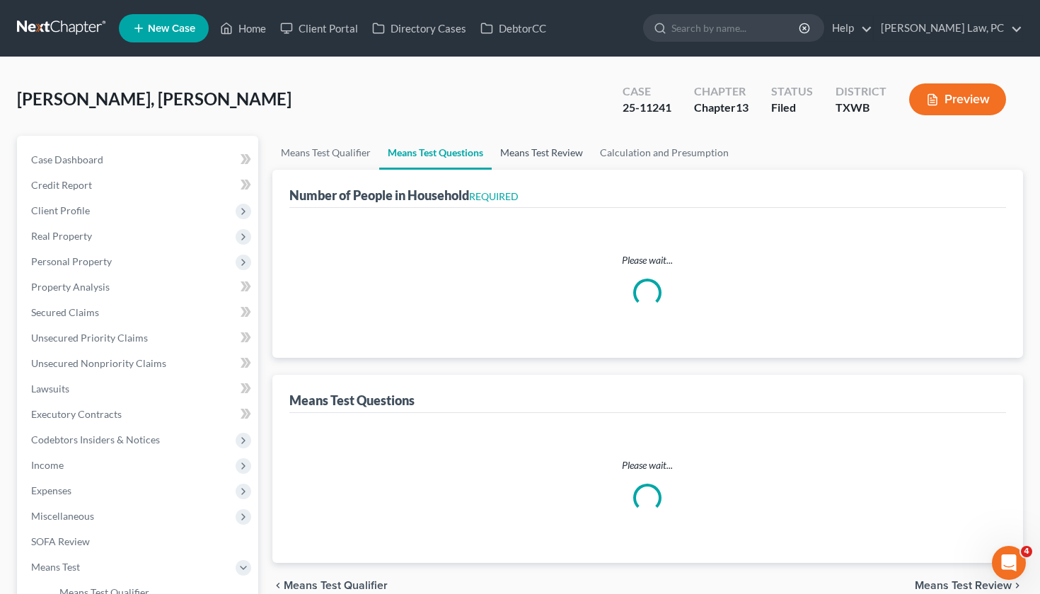
select select "1"
select select "60"
select select "0"
select select "60"
select select "2"
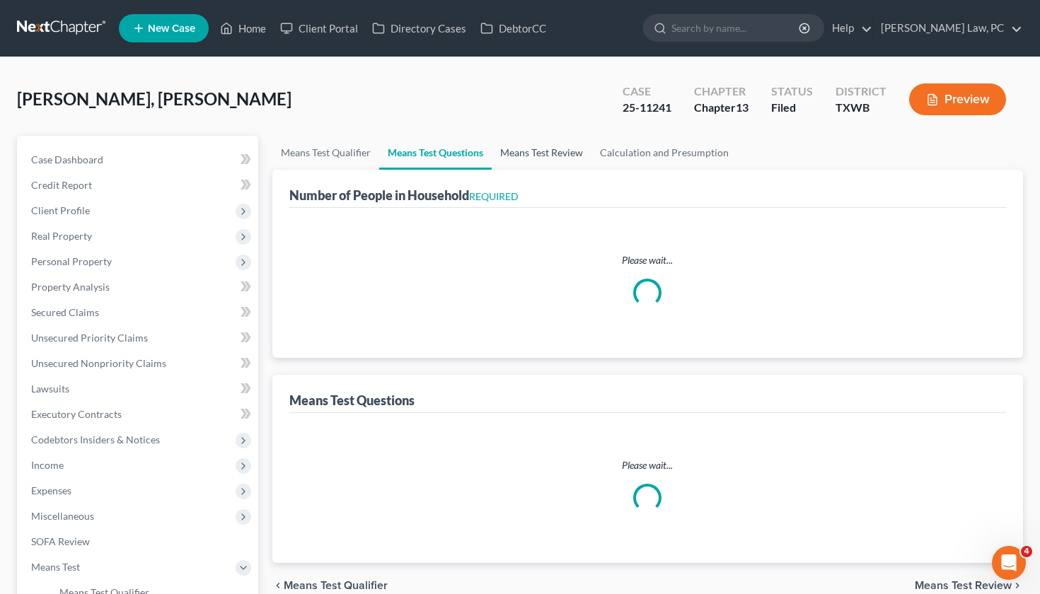
select select "4"
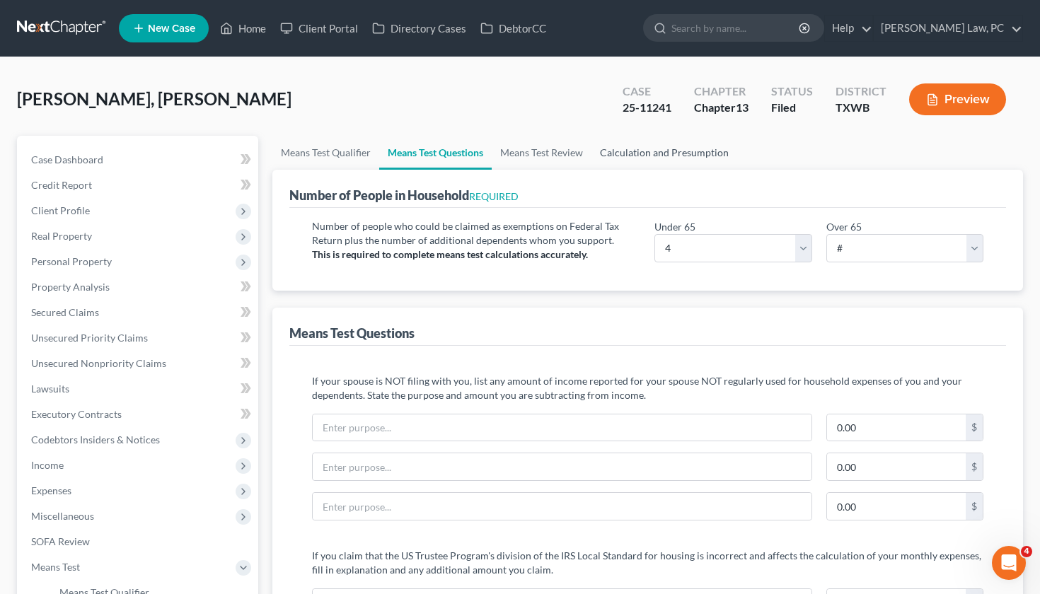
click at [663, 149] on link "Calculation and Presumption" at bounding box center [664, 153] width 146 height 34
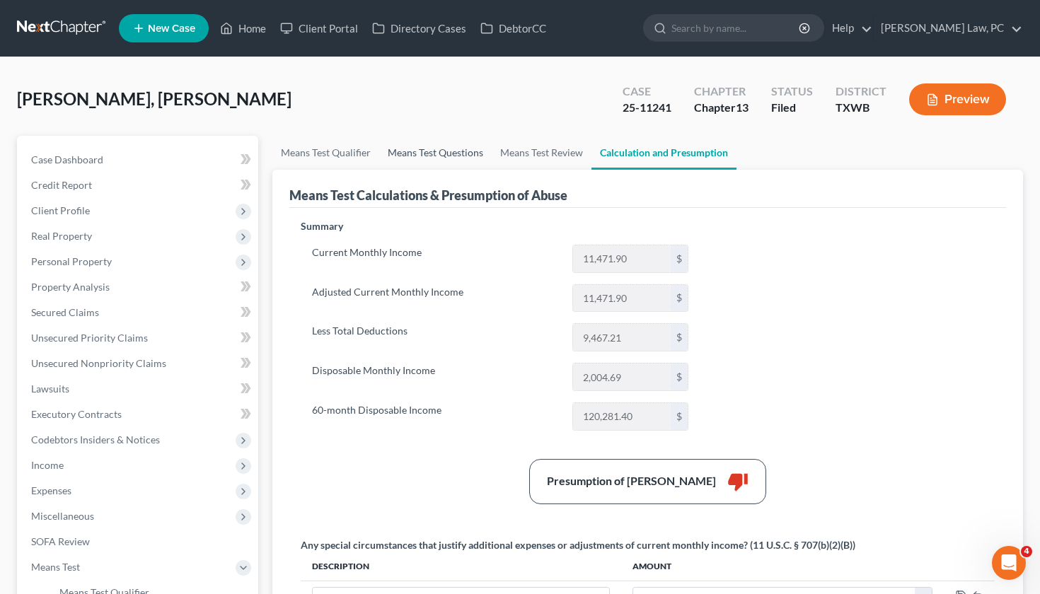
click at [448, 155] on link "Means Test Questions" at bounding box center [435, 153] width 112 height 34
select select "4"
select select "2"
select select "1"
select select "60"
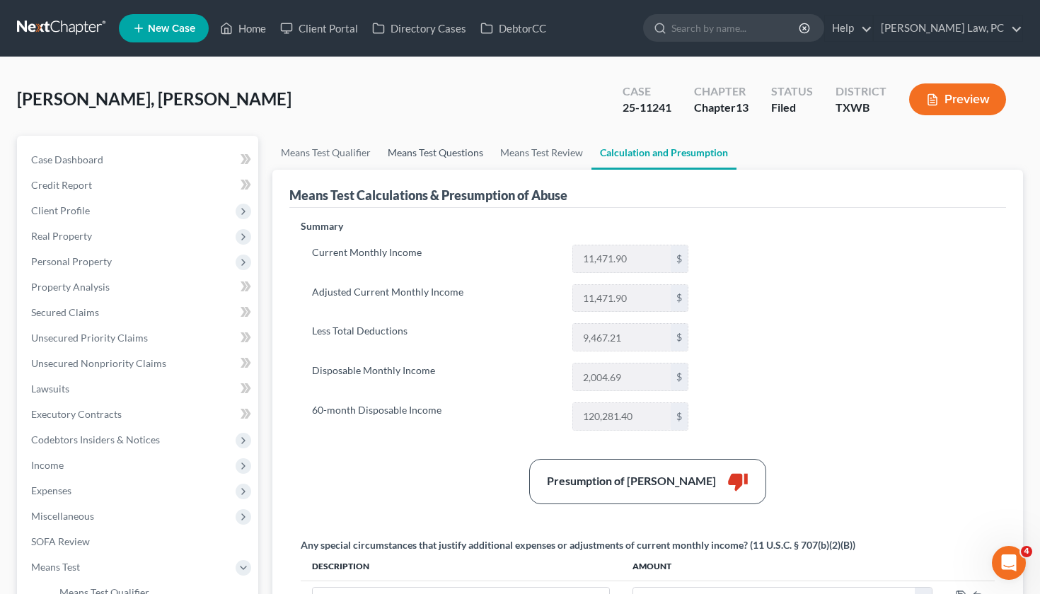
select select "0"
select select "60"
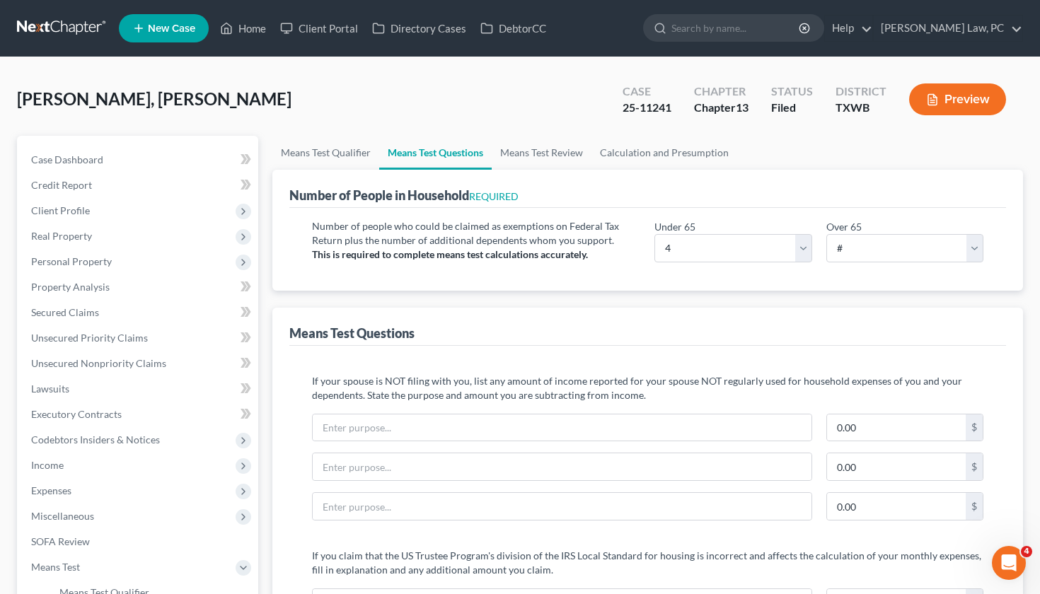
click at [968, 100] on button "Preview" at bounding box center [957, 99] width 97 height 32
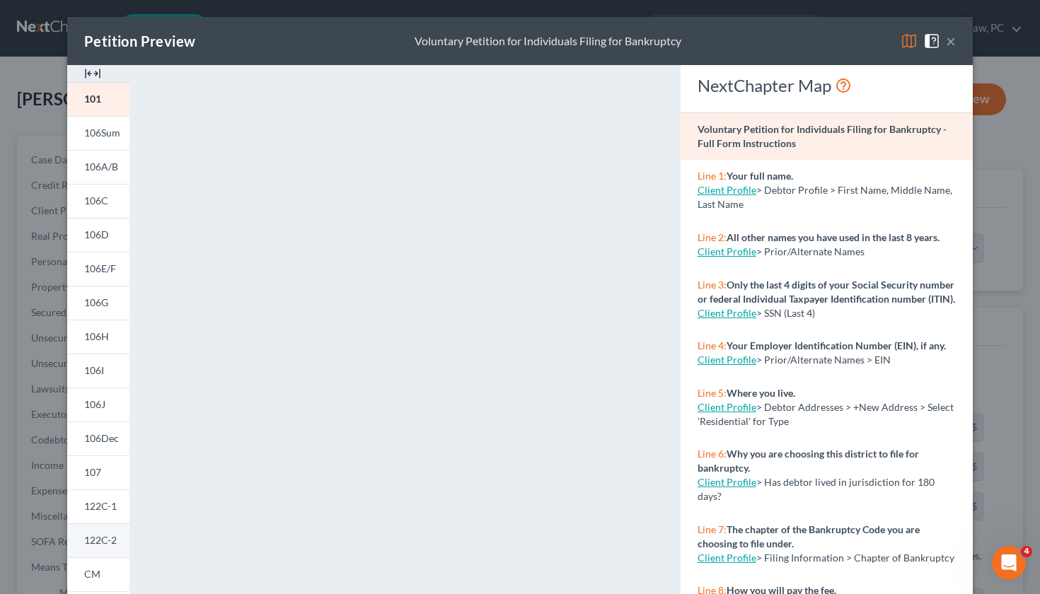
click at [106, 541] on span "122C-2" at bounding box center [100, 540] width 33 height 12
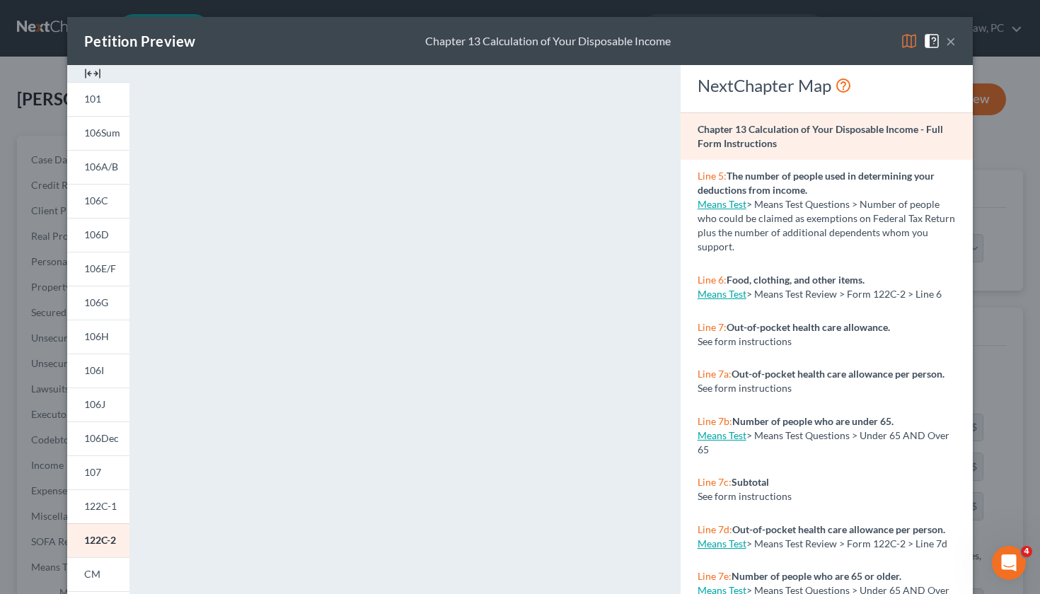
click at [950, 43] on button "×" at bounding box center [950, 41] width 10 height 17
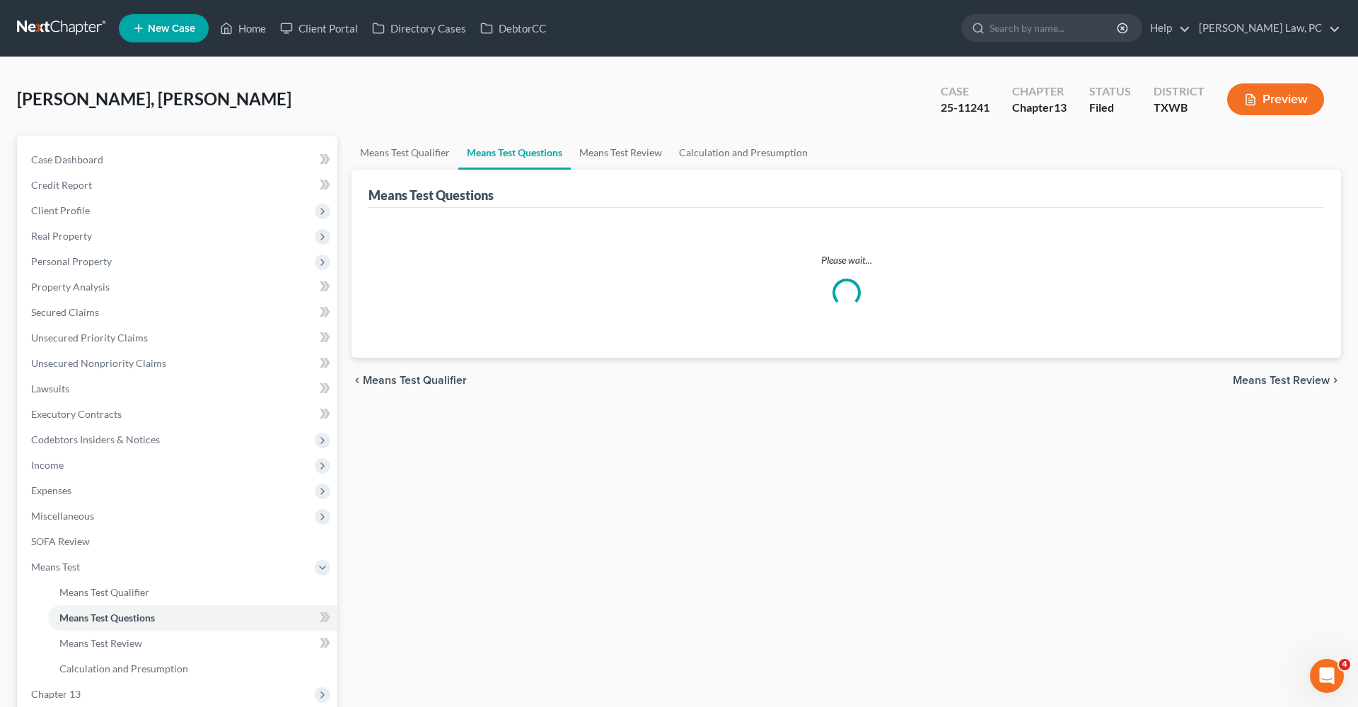
select select "4"
select select "1"
select select "60"
select select "0"
select select "60"
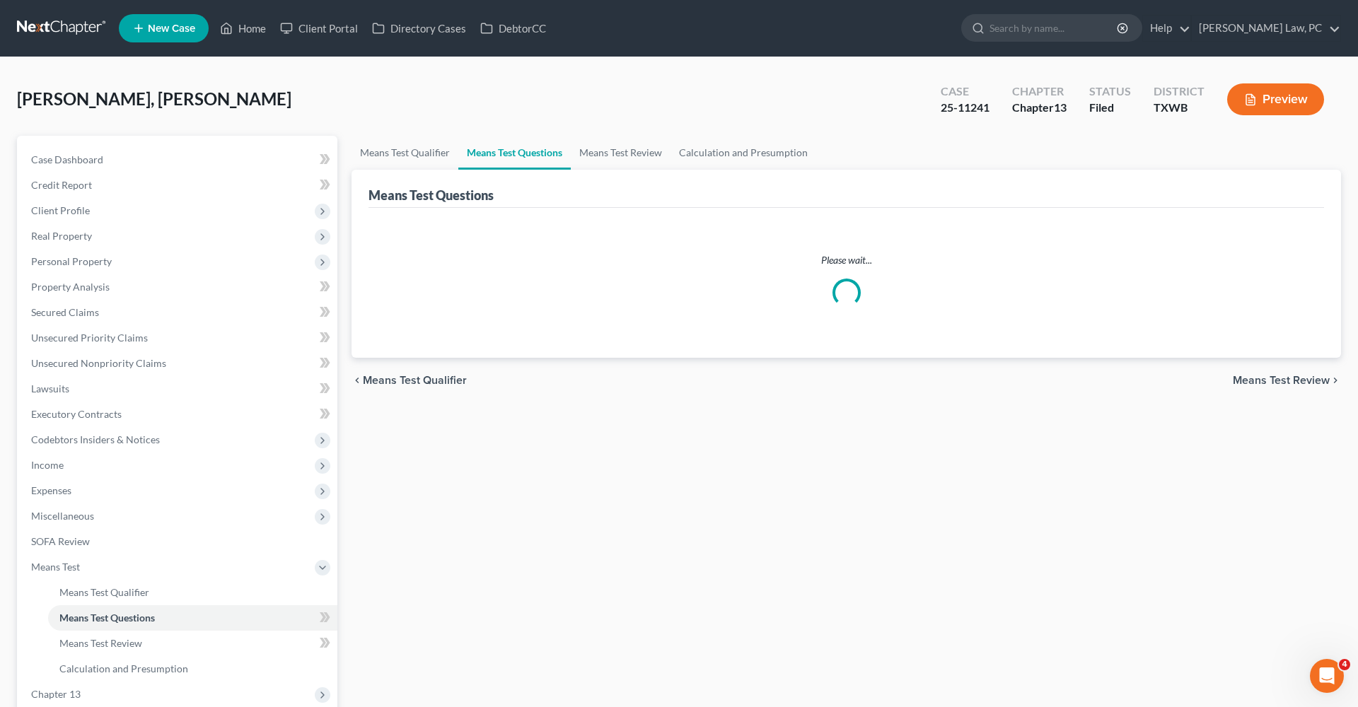
select select "2"
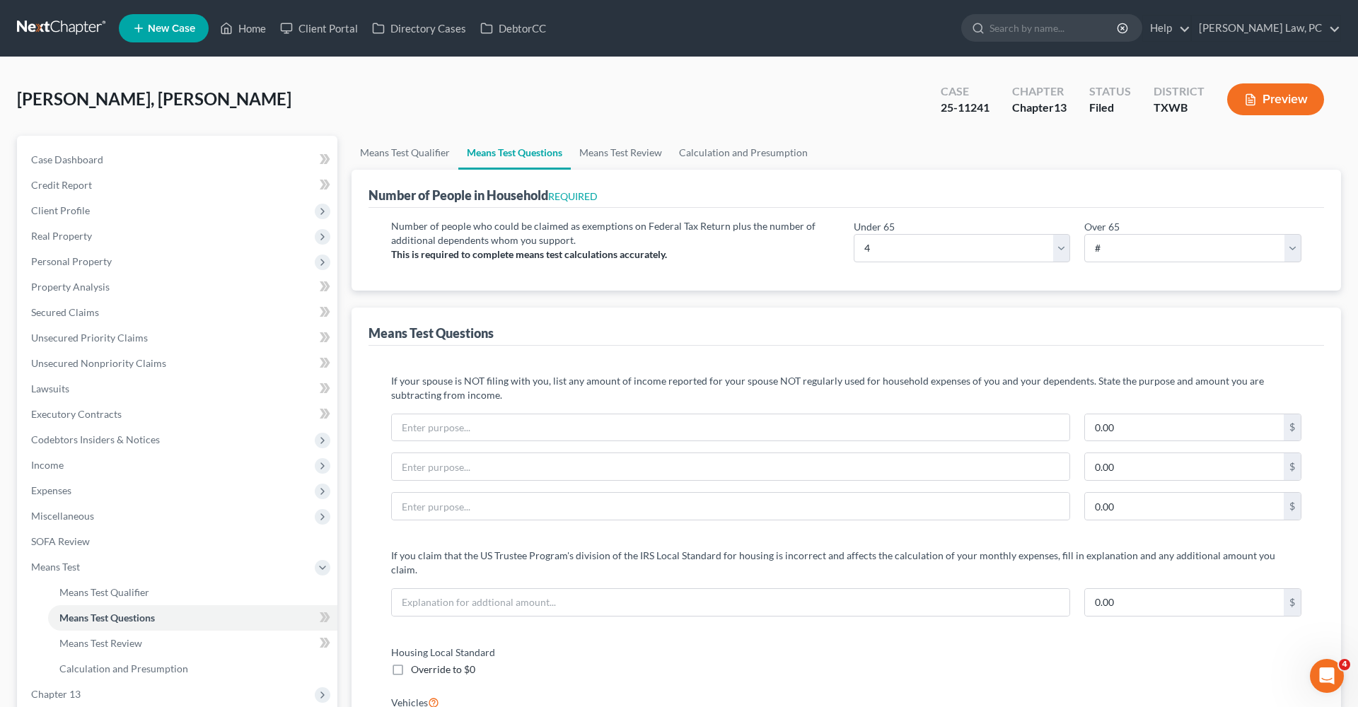
scroll to position [3, 0]
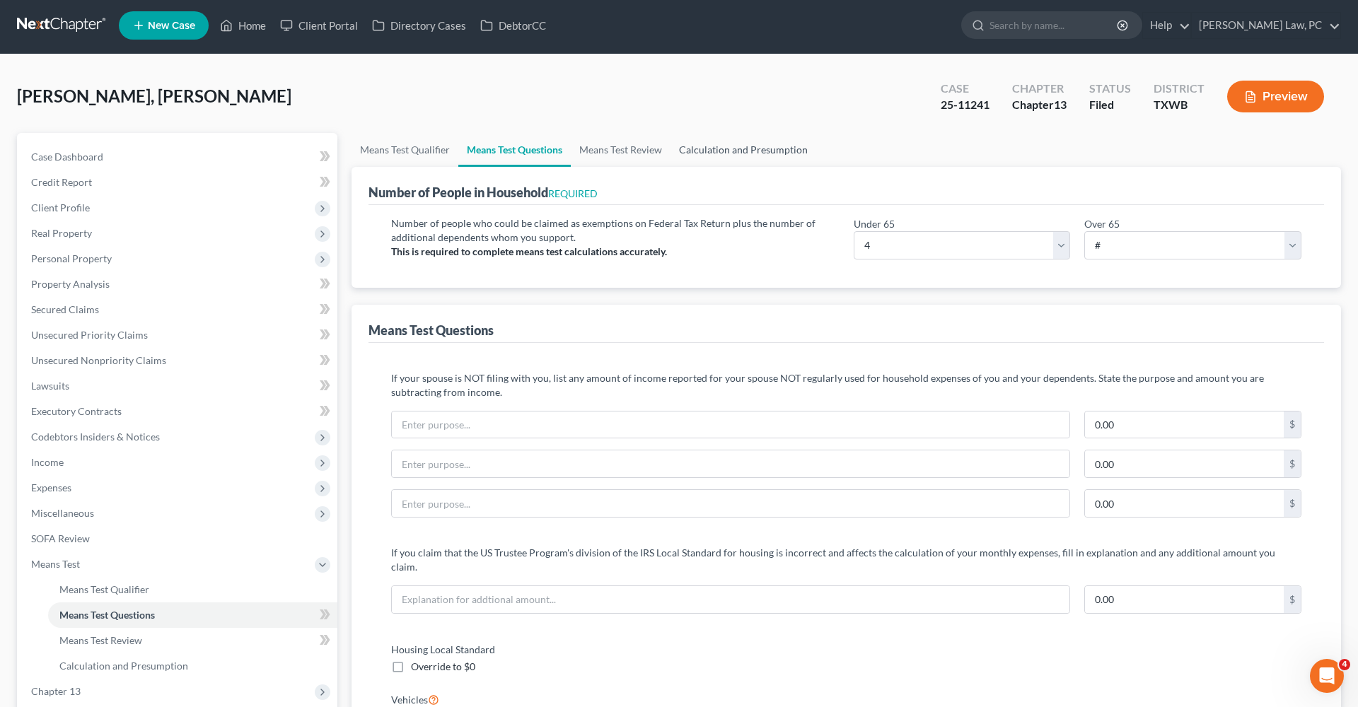
click at [752, 146] on link "Calculation and Presumption" at bounding box center [743, 150] width 146 height 34
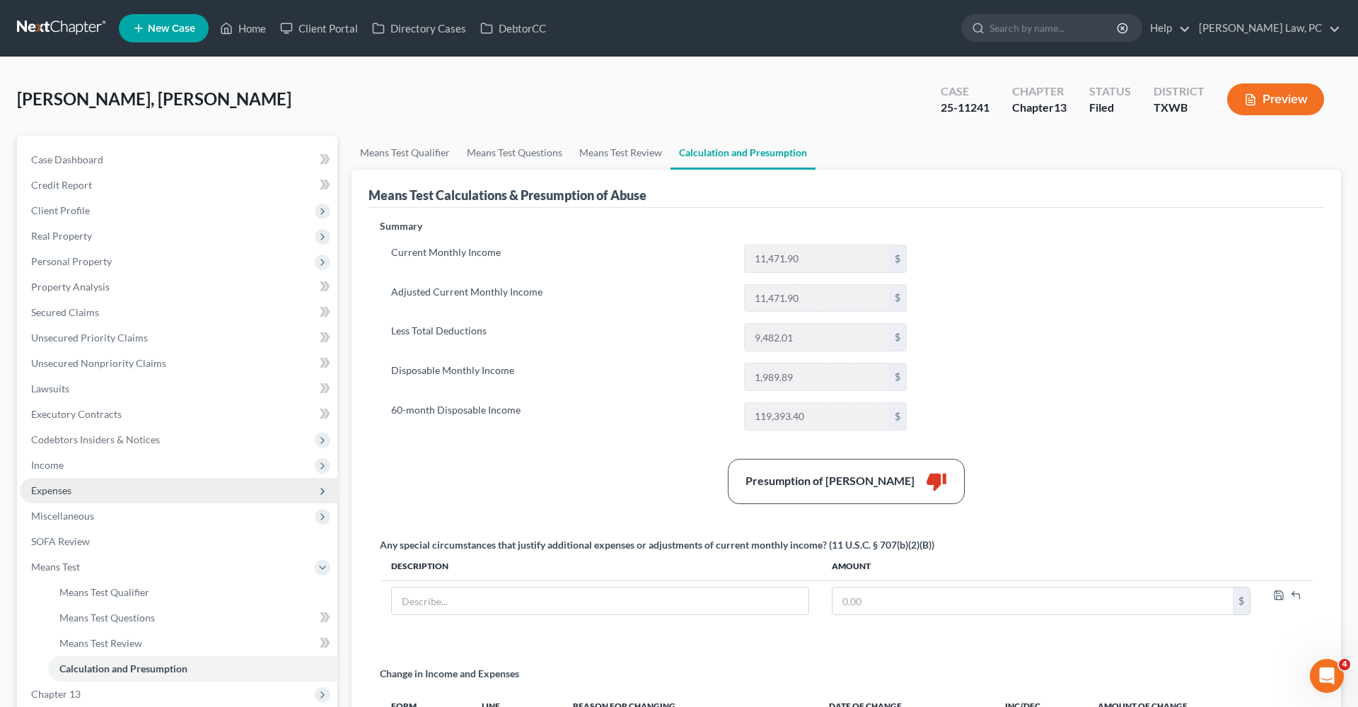
click at [55, 491] on span "Expenses" at bounding box center [51, 490] width 40 height 12
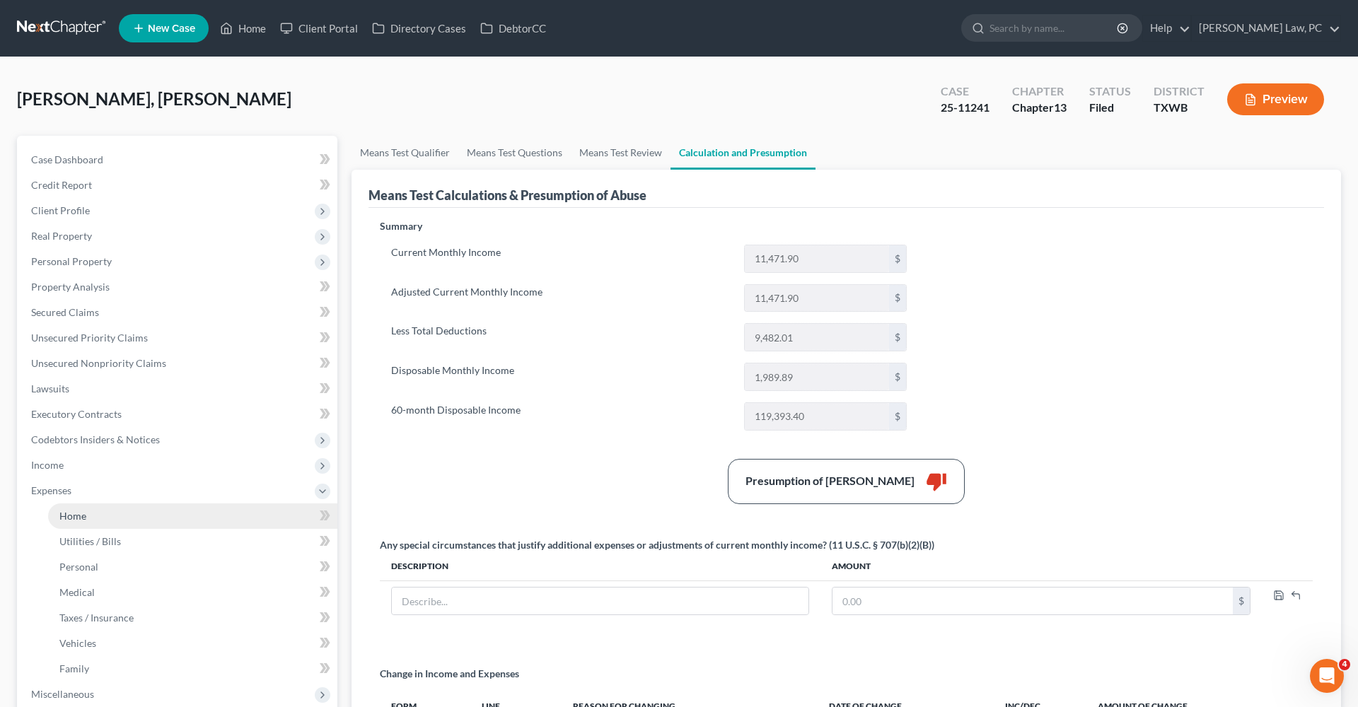
click at [89, 516] on link "Home" at bounding box center [192, 516] width 289 height 25
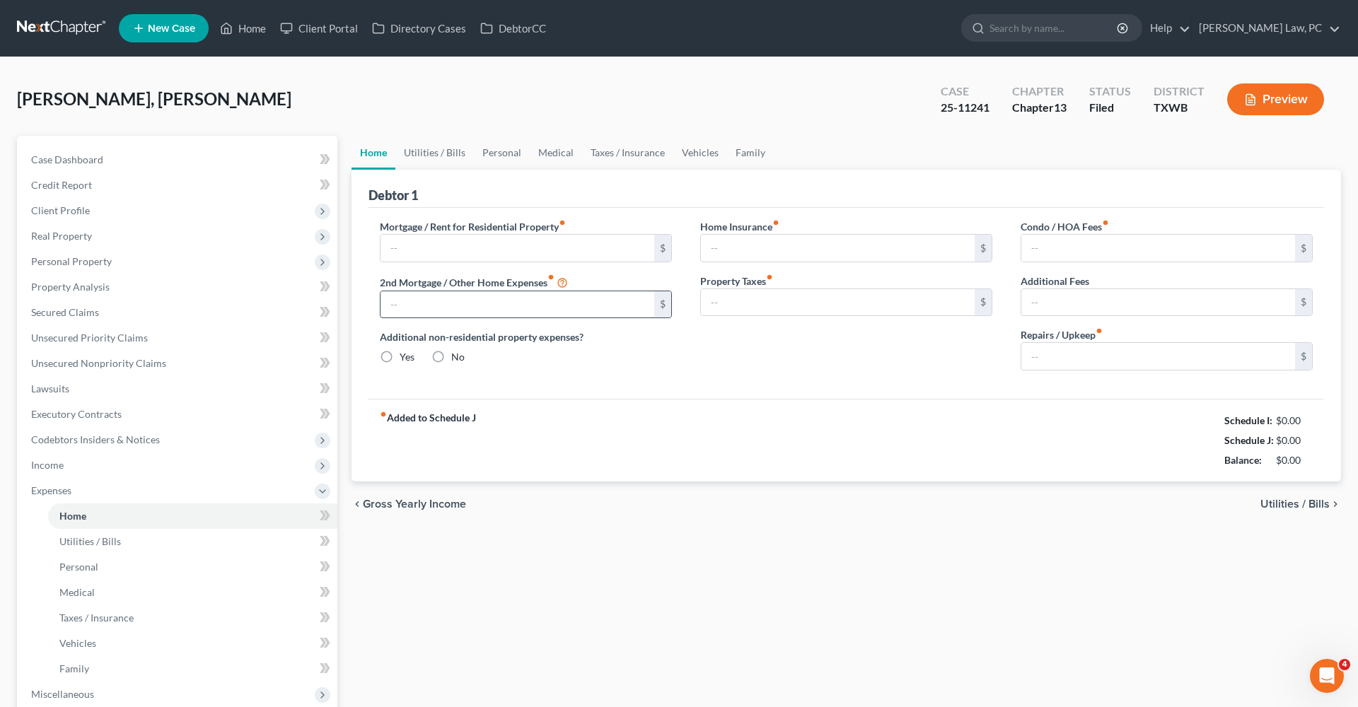
type input "2,685.36"
type input "0.00"
radio input "true"
type input "0.00"
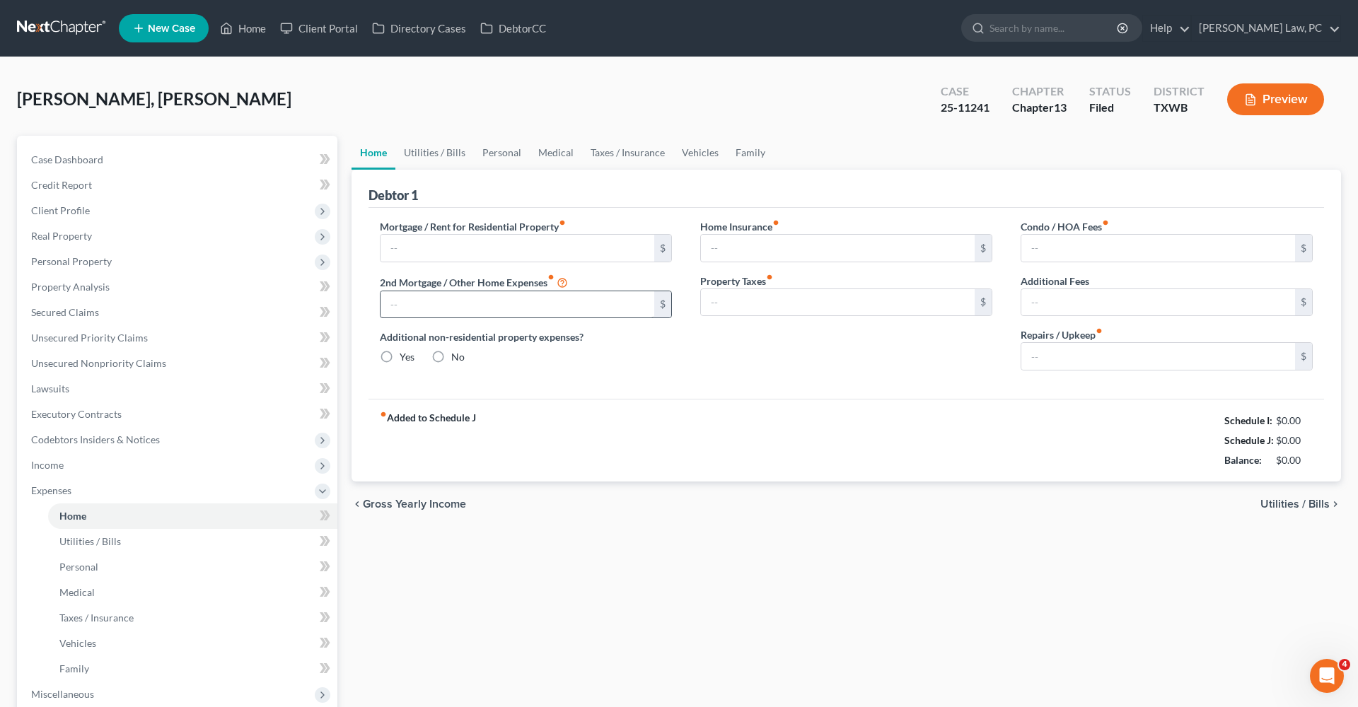
type input "0.00"
type input "120.00"
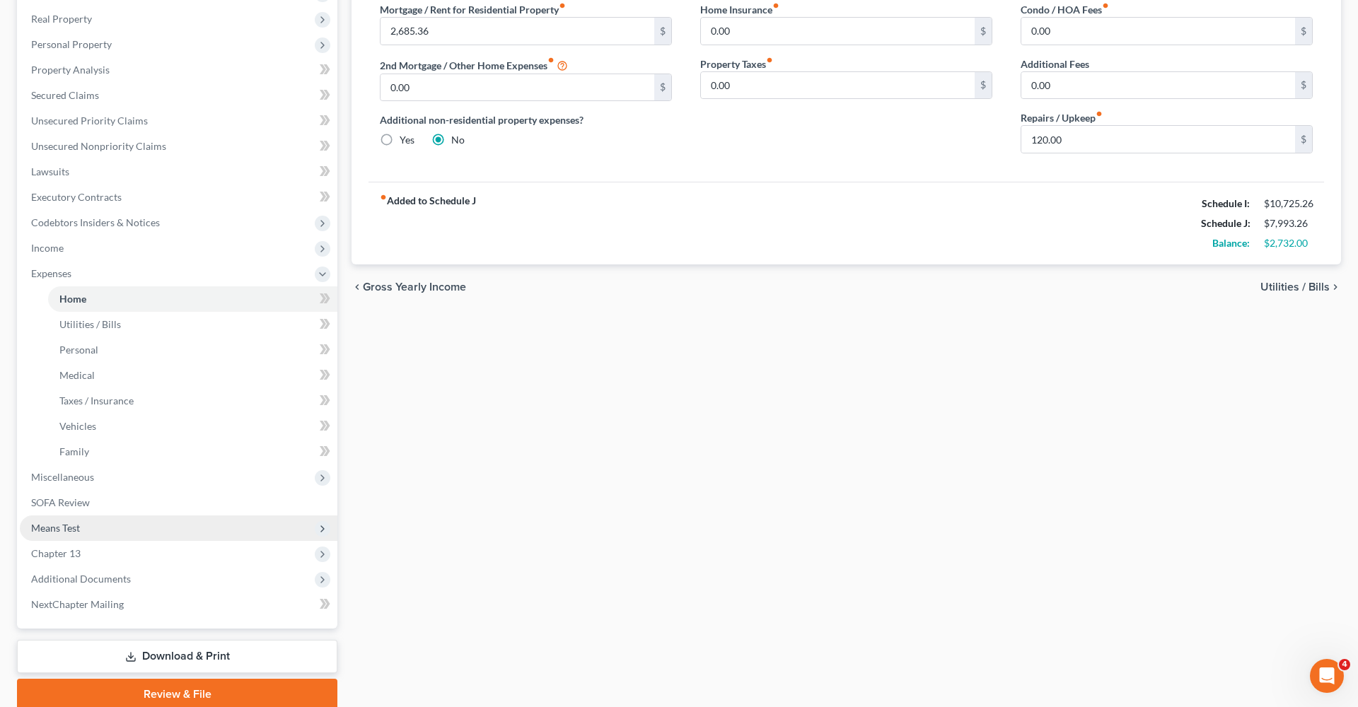
click at [41, 527] on span "Means Test" at bounding box center [55, 528] width 49 height 12
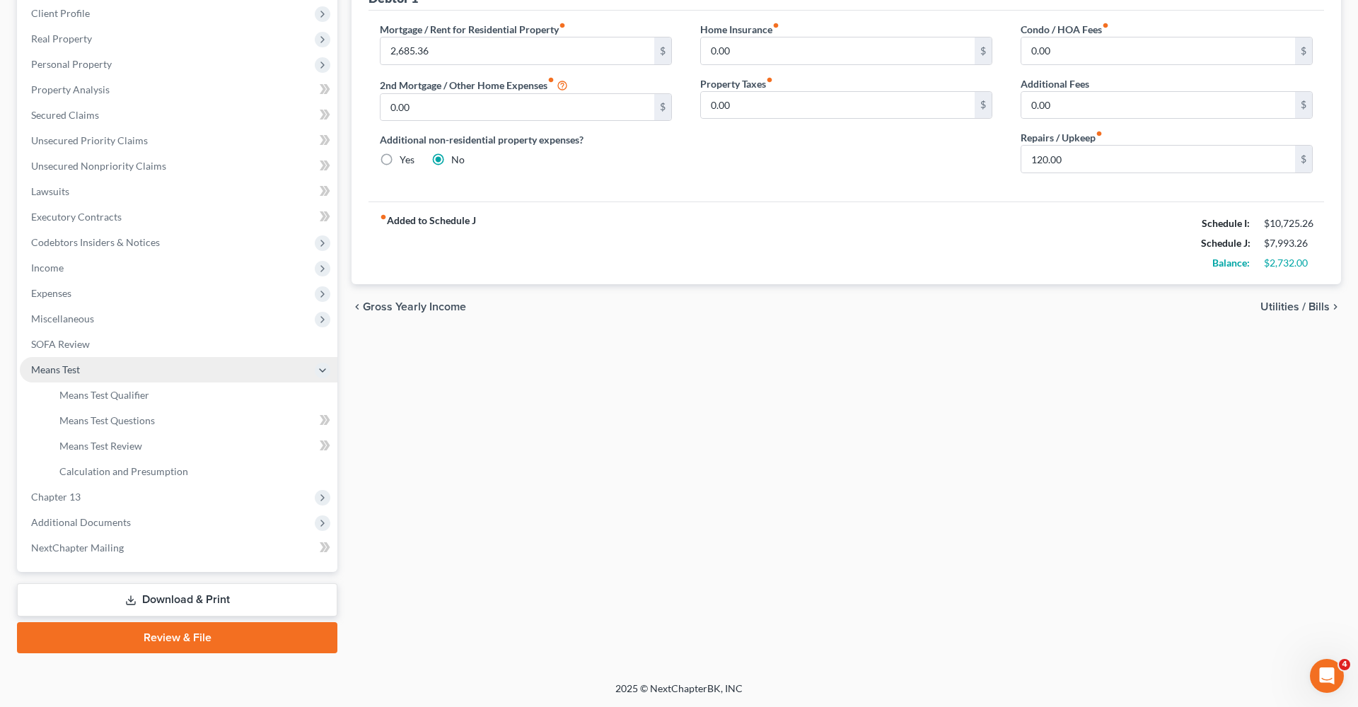
scroll to position [197, 0]
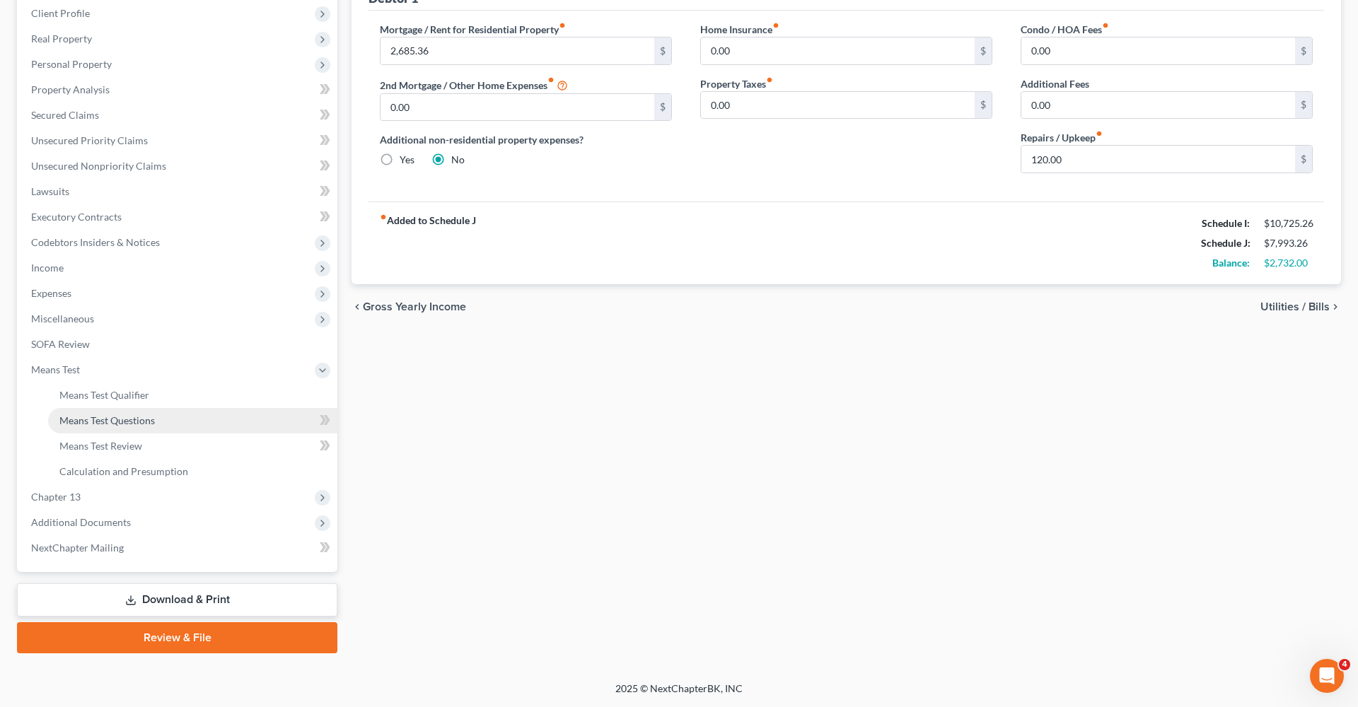
click at [127, 417] on span "Means Test Questions" at bounding box center [106, 420] width 95 height 12
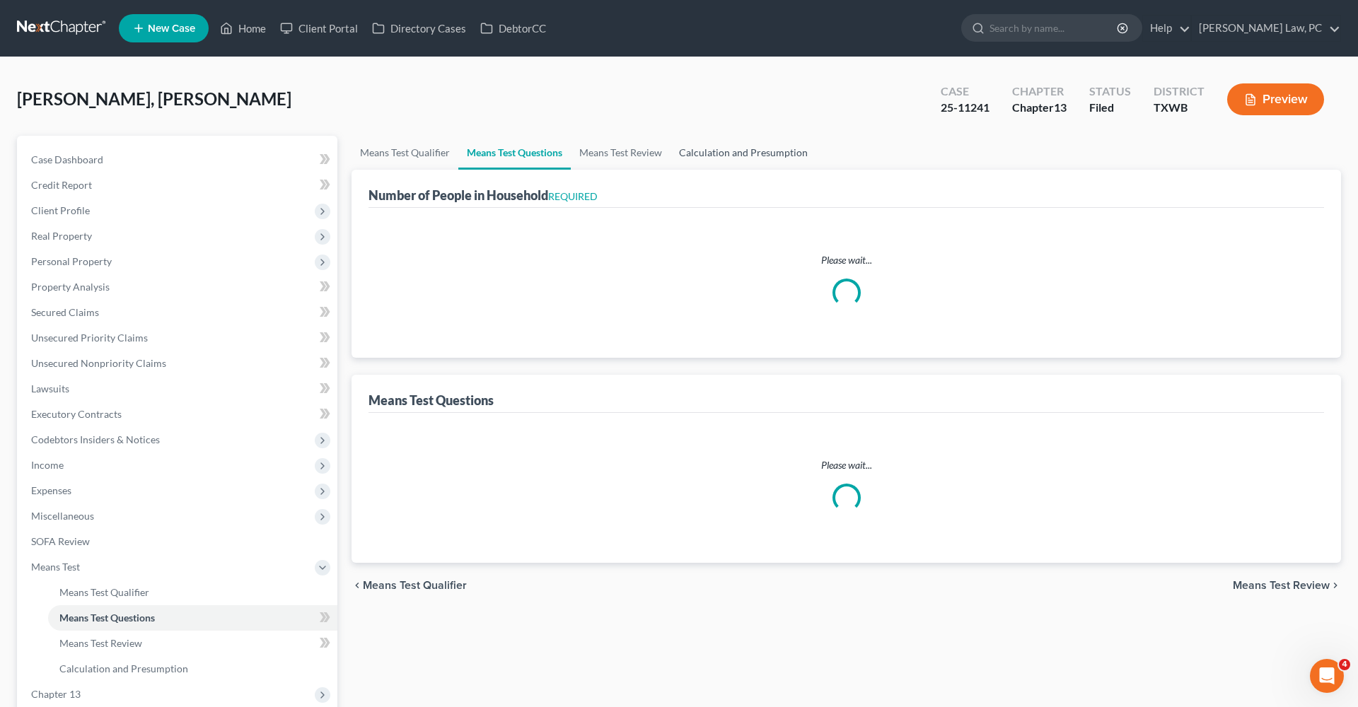
click at [754, 155] on link "Calculation and Presumption" at bounding box center [743, 153] width 146 height 34
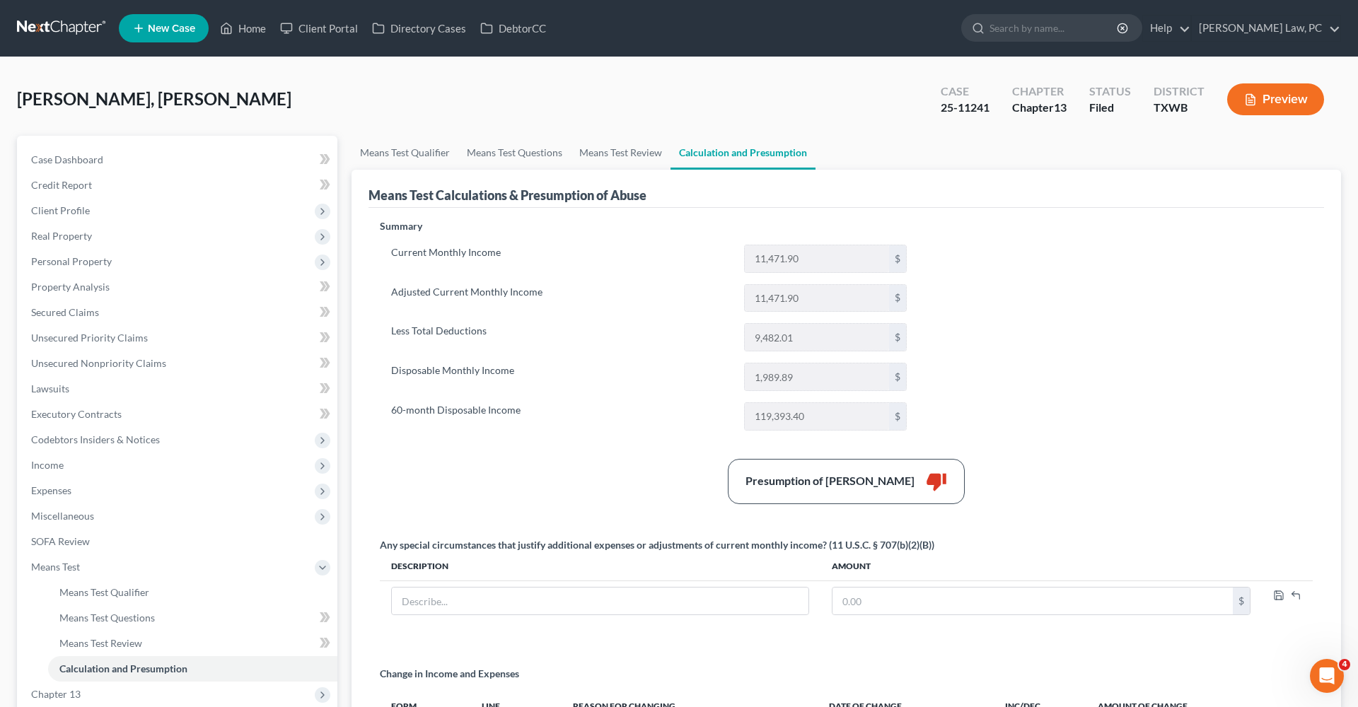
click at [1280, 105] on button "Preview" at bounding box center [1275, 99] width 97 height 32
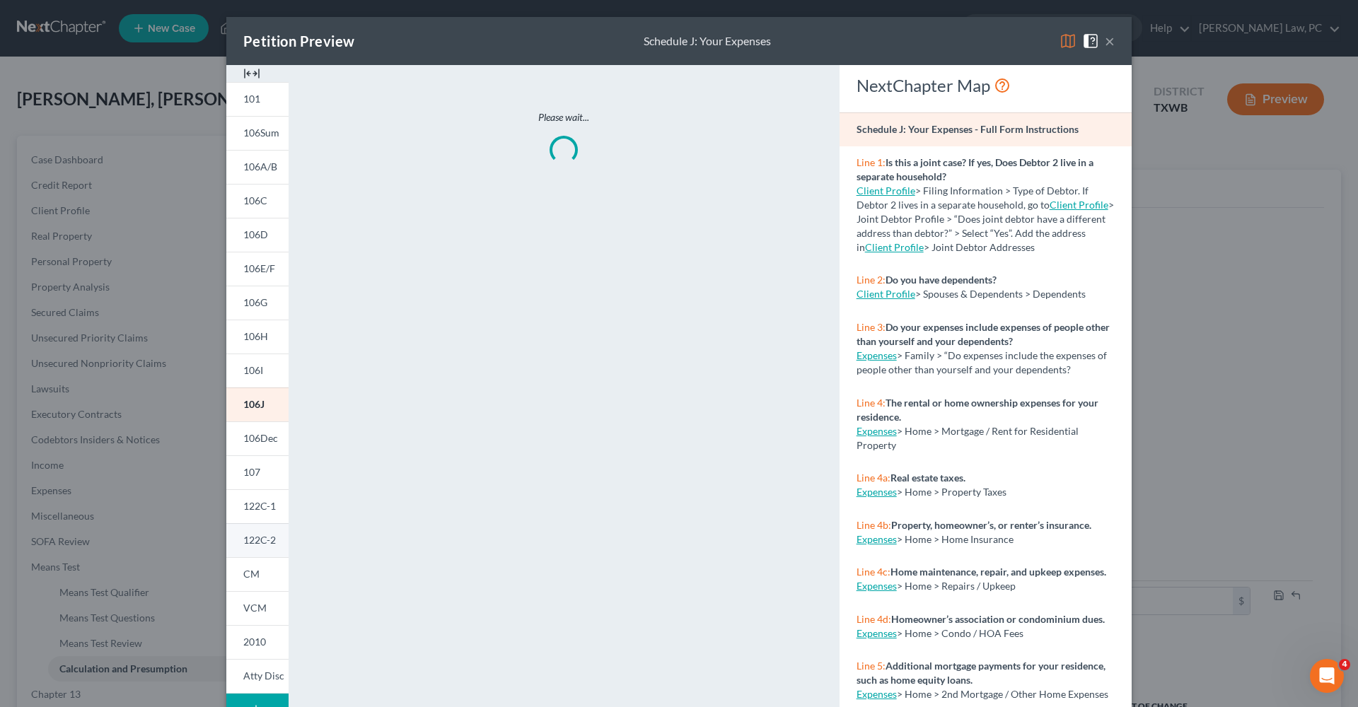
click at [267, 538] on span "122C-2" at bounding box center [259, 540] width 33 height 12
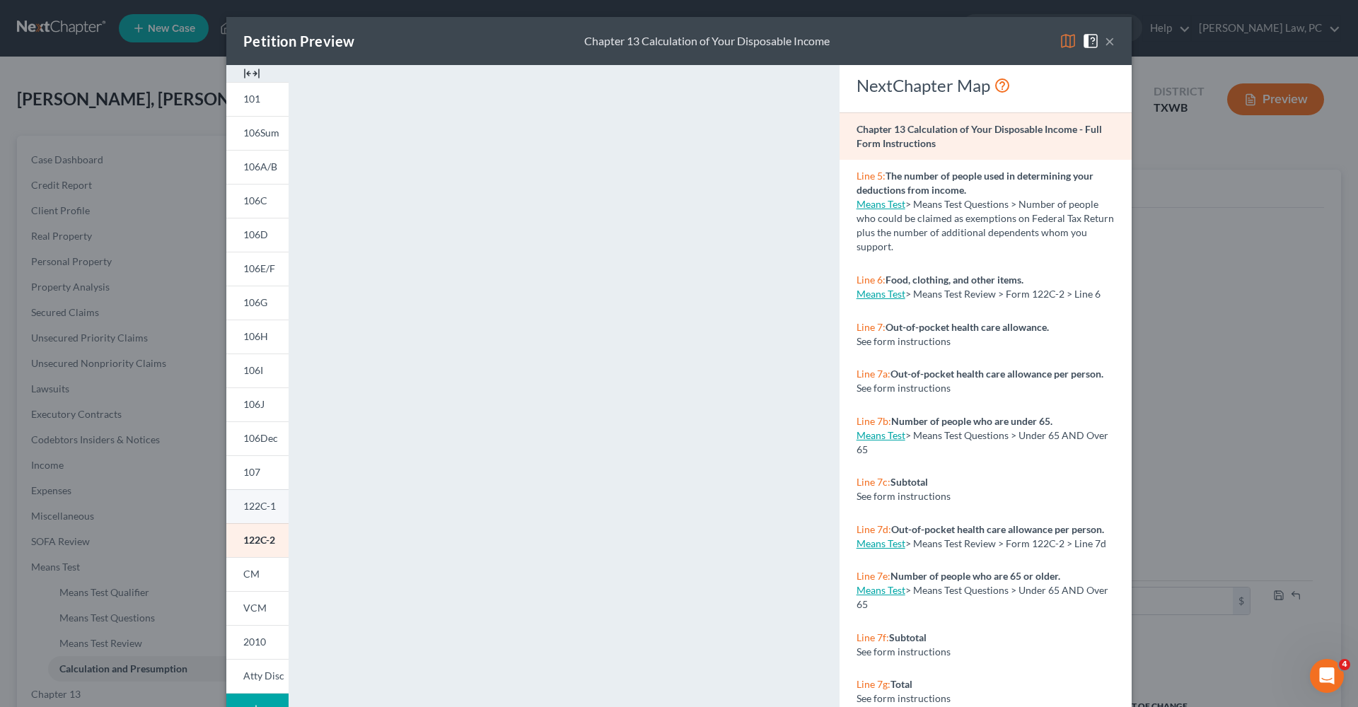
click at [262, 509] on span "122C-1" at bounding box center [259, 506] width 33 height 12
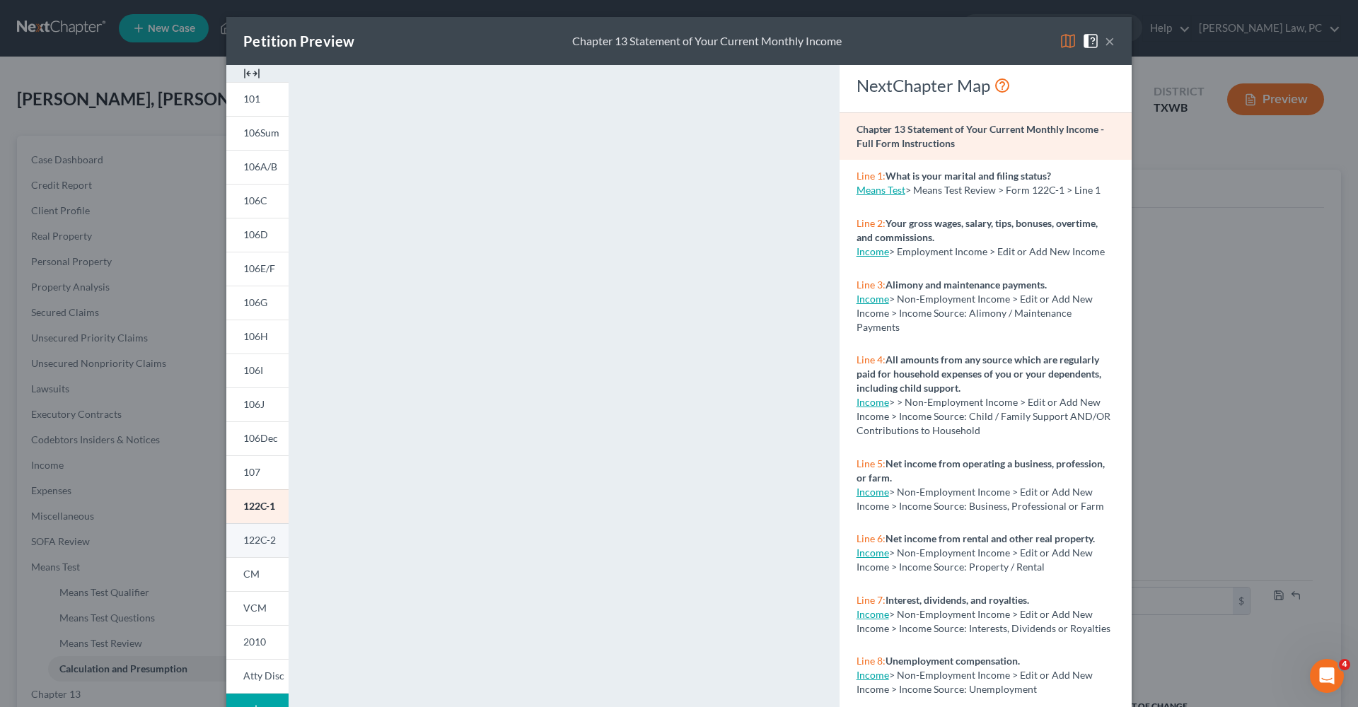
click at [252, 540] on span "122C-2" at bounding box center [259, 540] width 33 height 12
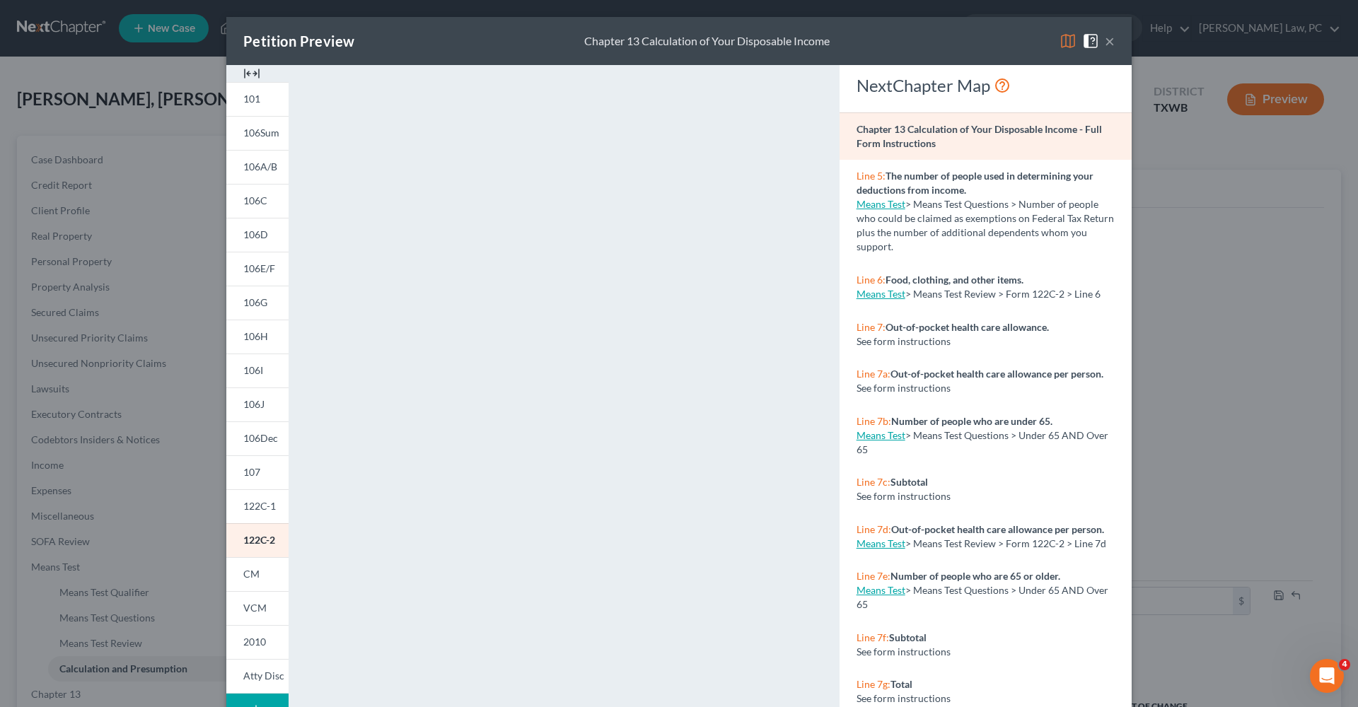
click at [1109, 45] on button "×" at bounding box center [1110, 41] width 10 height 17
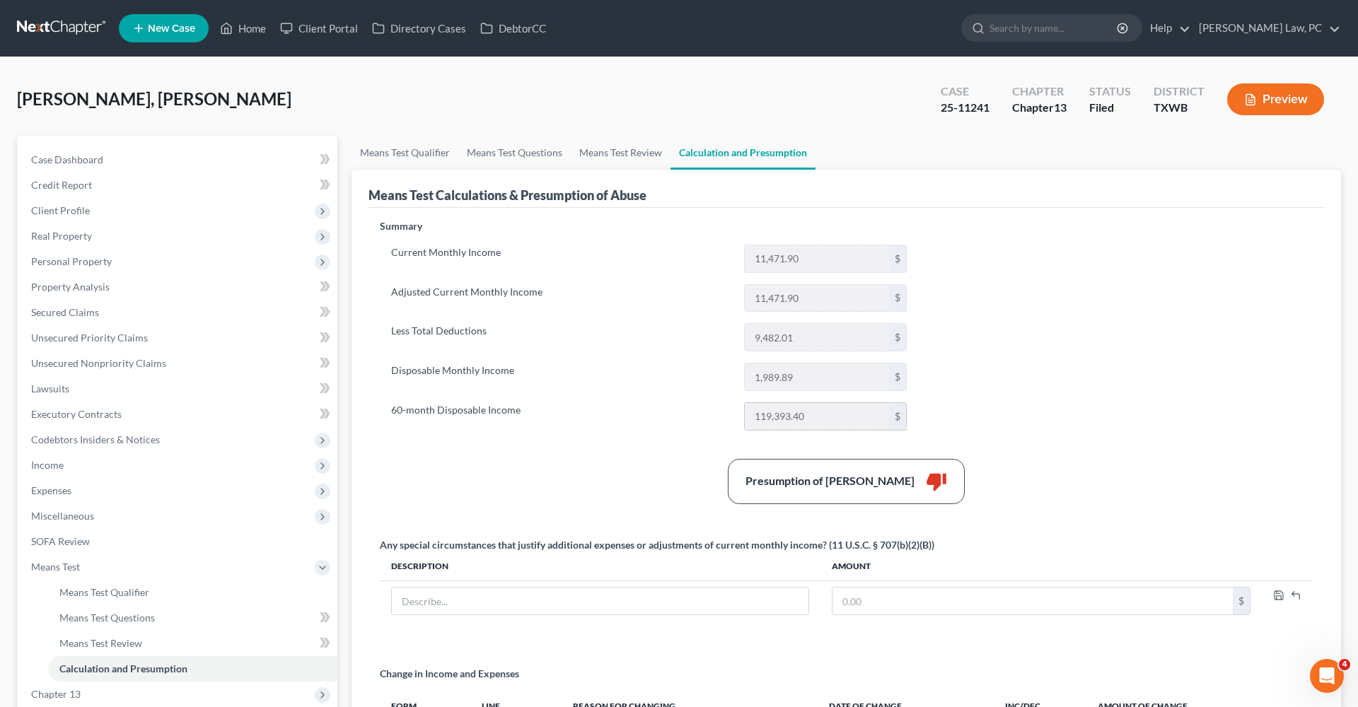
click at [835, 418] on input "119,393.40" at bounding box center [817, 416] width 144 height 27
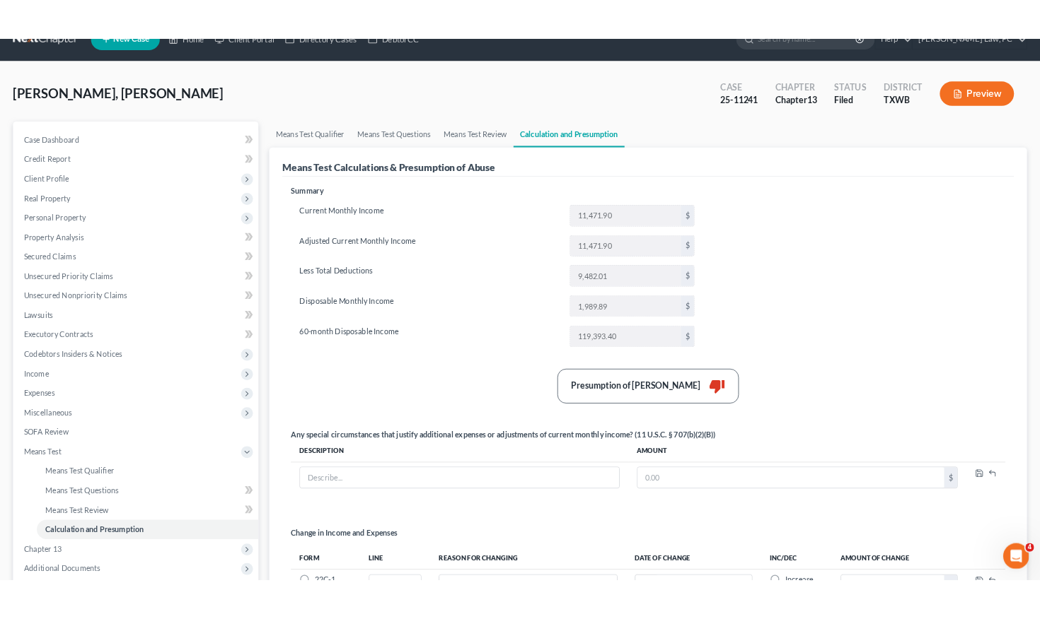
scroll to position [19, 0]
